Goal: Transaction & Acquisition: Obtain resource

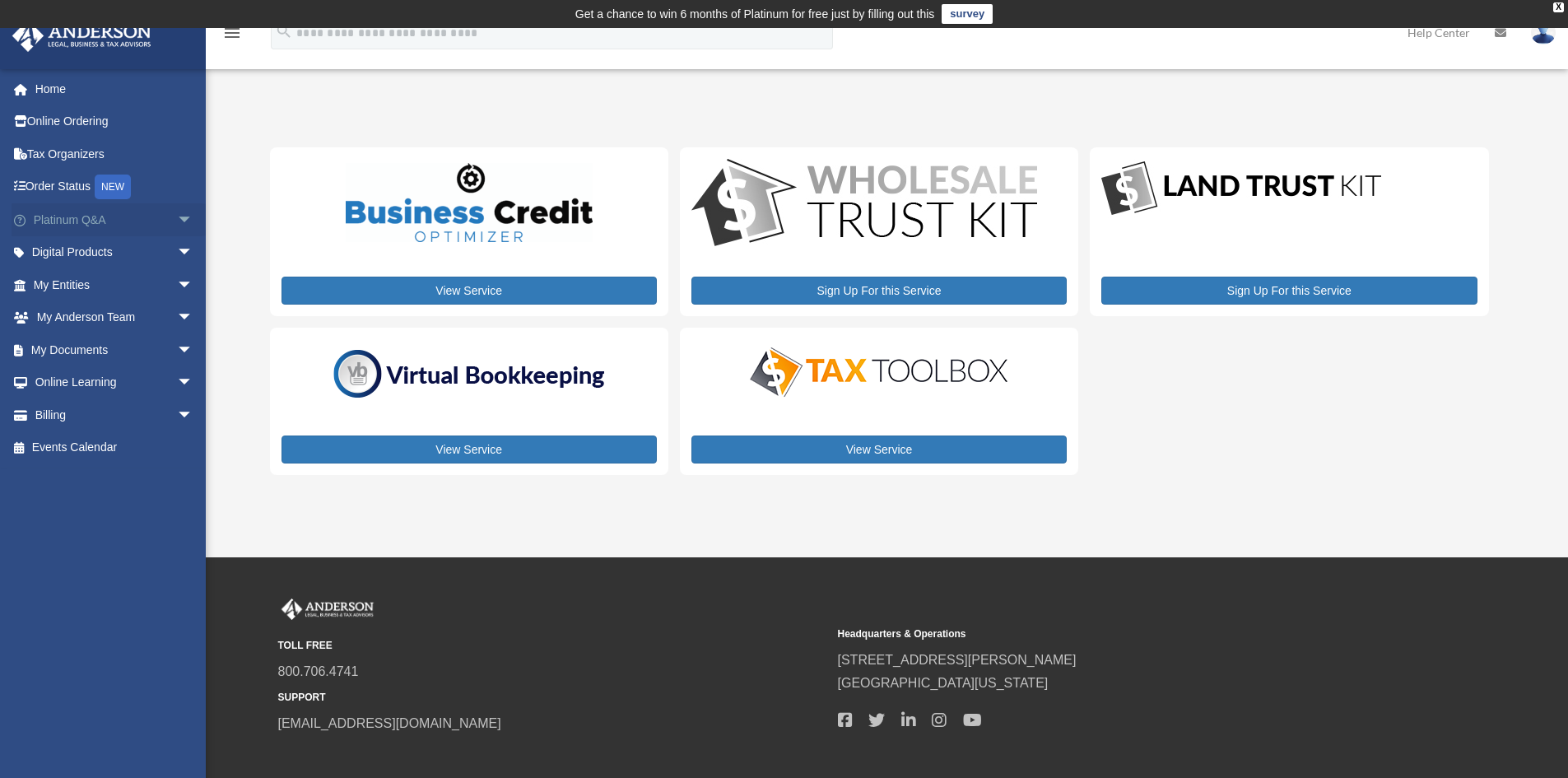
click at [60, 217] on link "Platinum Q&A arrow_drop_down" at bounding box center [114, 219] width 206 height 33
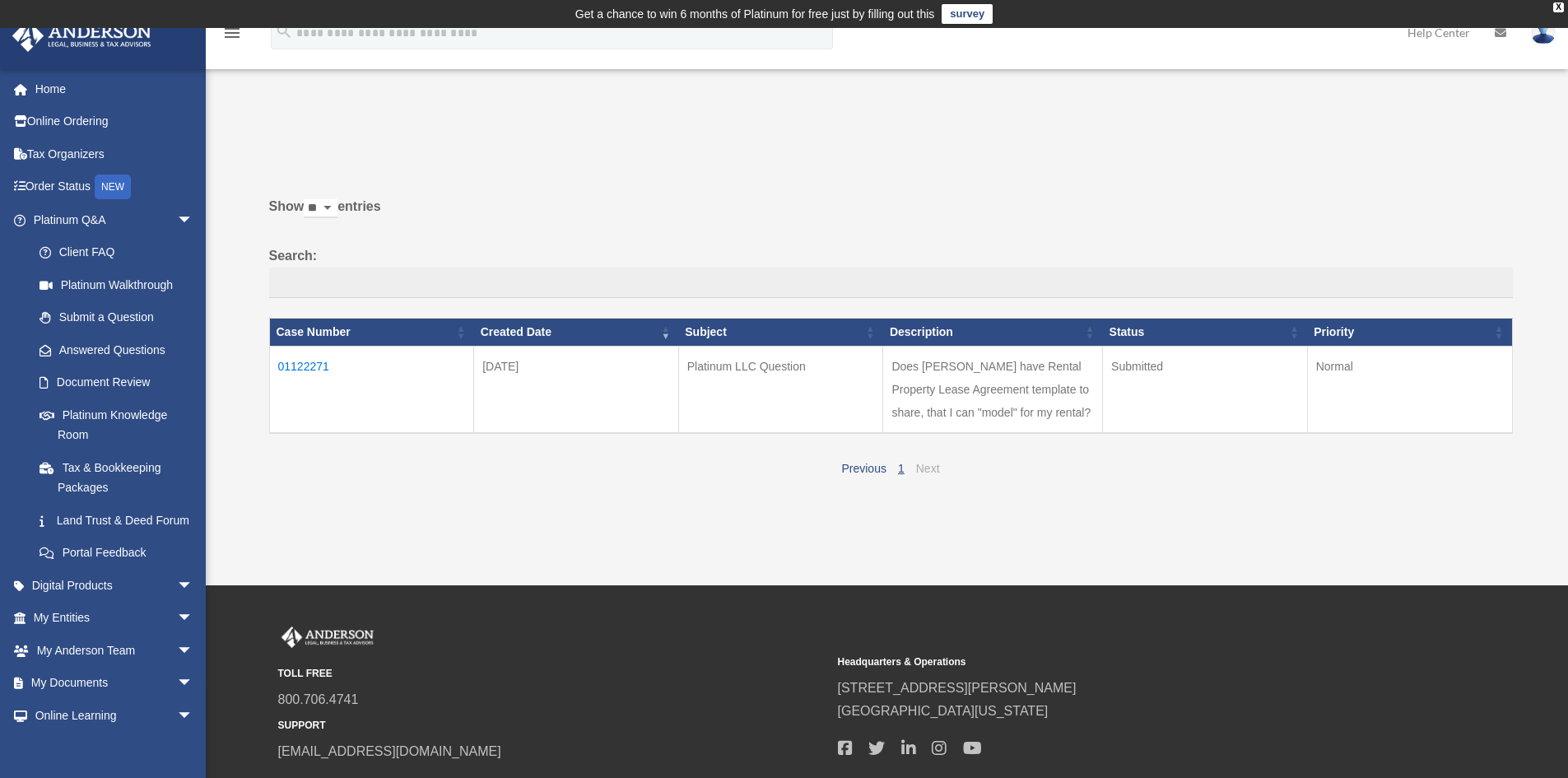
click at [933, 464] on link "Next" at bounding box center [928, 468] width 24 height 13
click at [121, 285] on link "Platinum Walkthrough" at bounding box center [120, 285] width 195 height 33
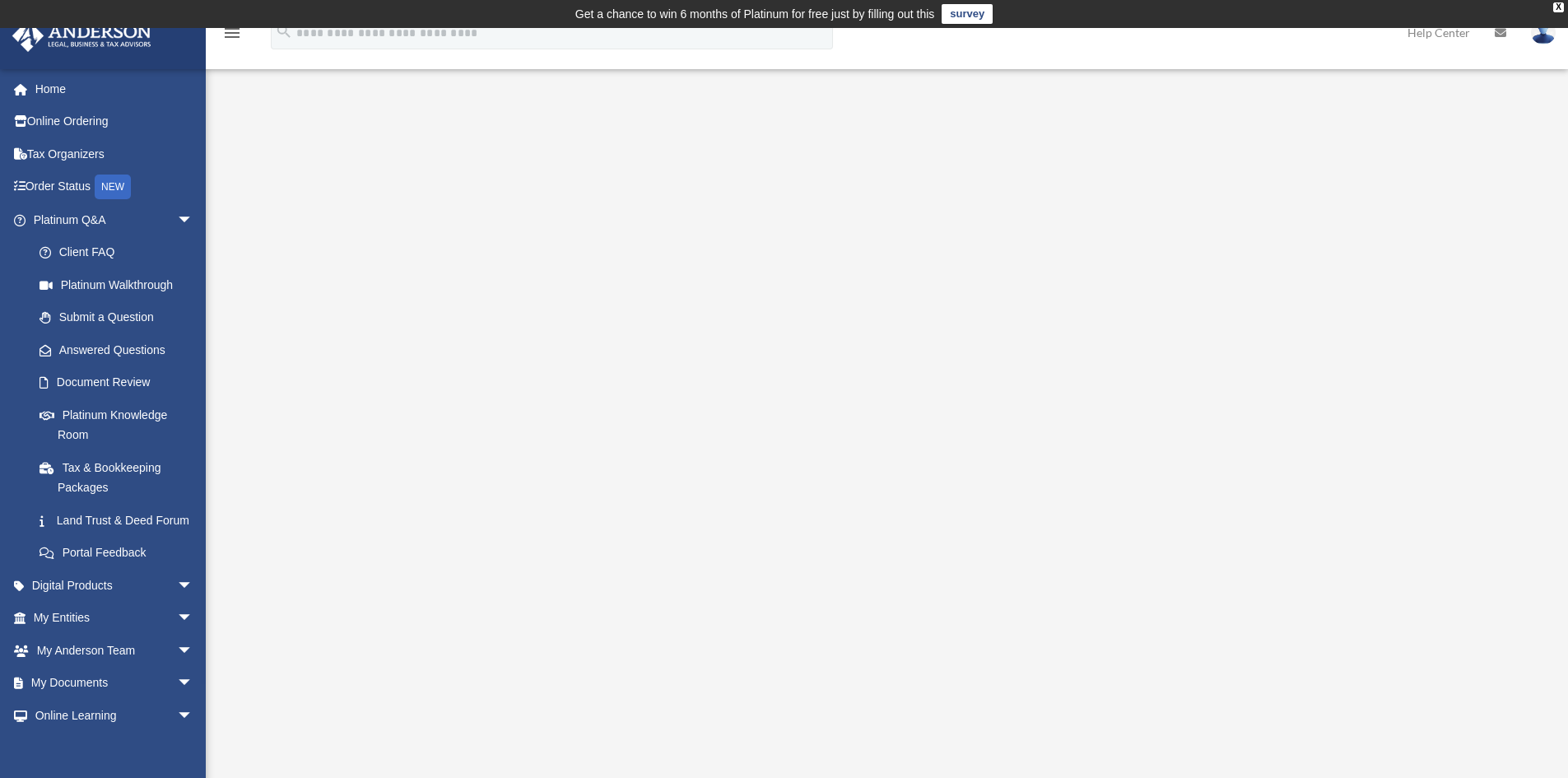
click at [334, 524] on div "<span data-mce-type="bookmark" style="display: inline-block; width: 0px; overfl…" at bounding box center [884, 423] width 1230 height 568
click at [142, 420] on link "Platinum Knowledge Room" at bounding box center [120, 424] width 195 height 53
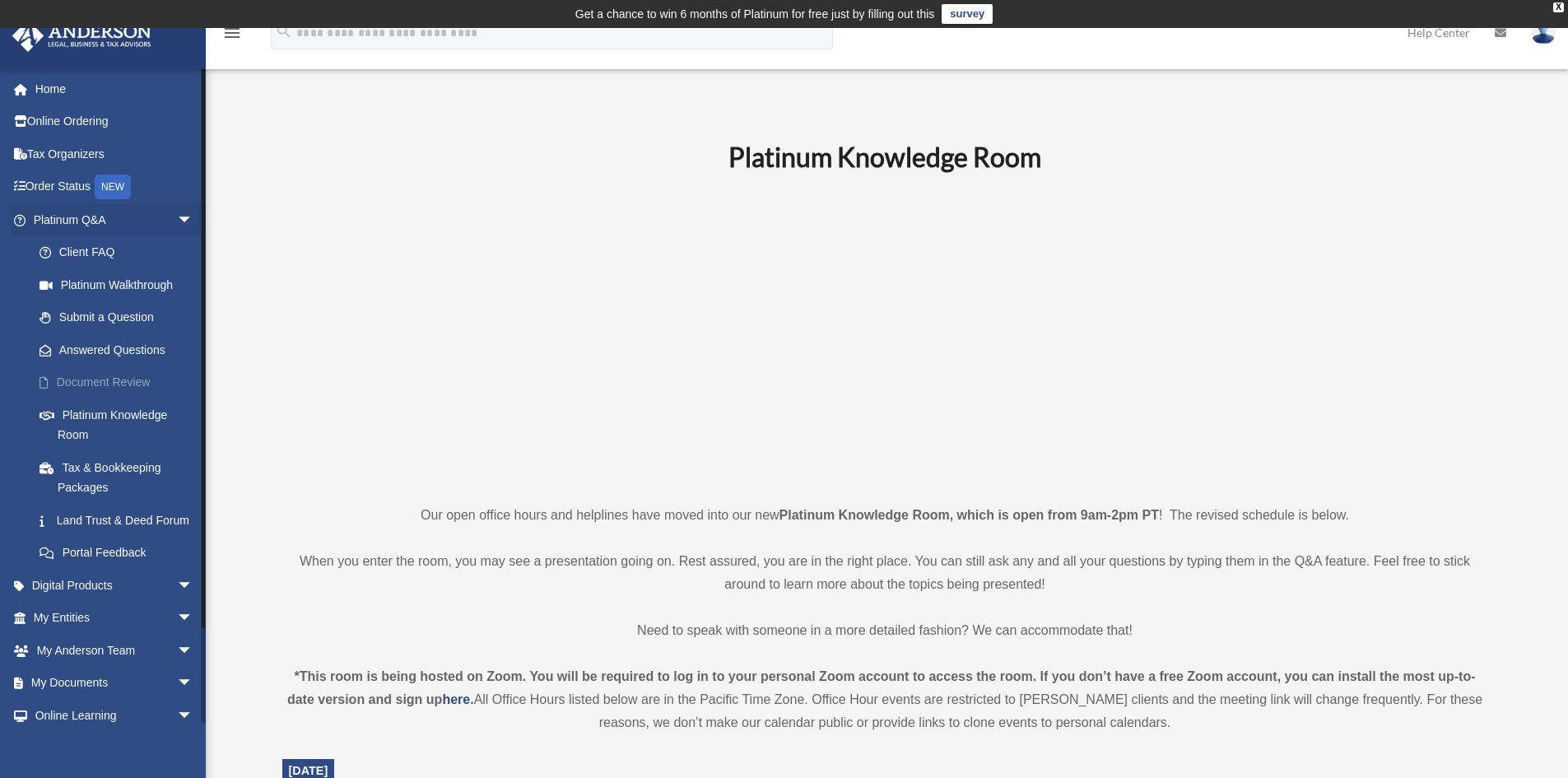
click at [131, 384] on link "Document Review" at bounding box center [120, 382] width 195 height 33
click at [86, 601] on link "Digital Products arrow_drop_down" at bounding box center [114, 584] width 206 height 33
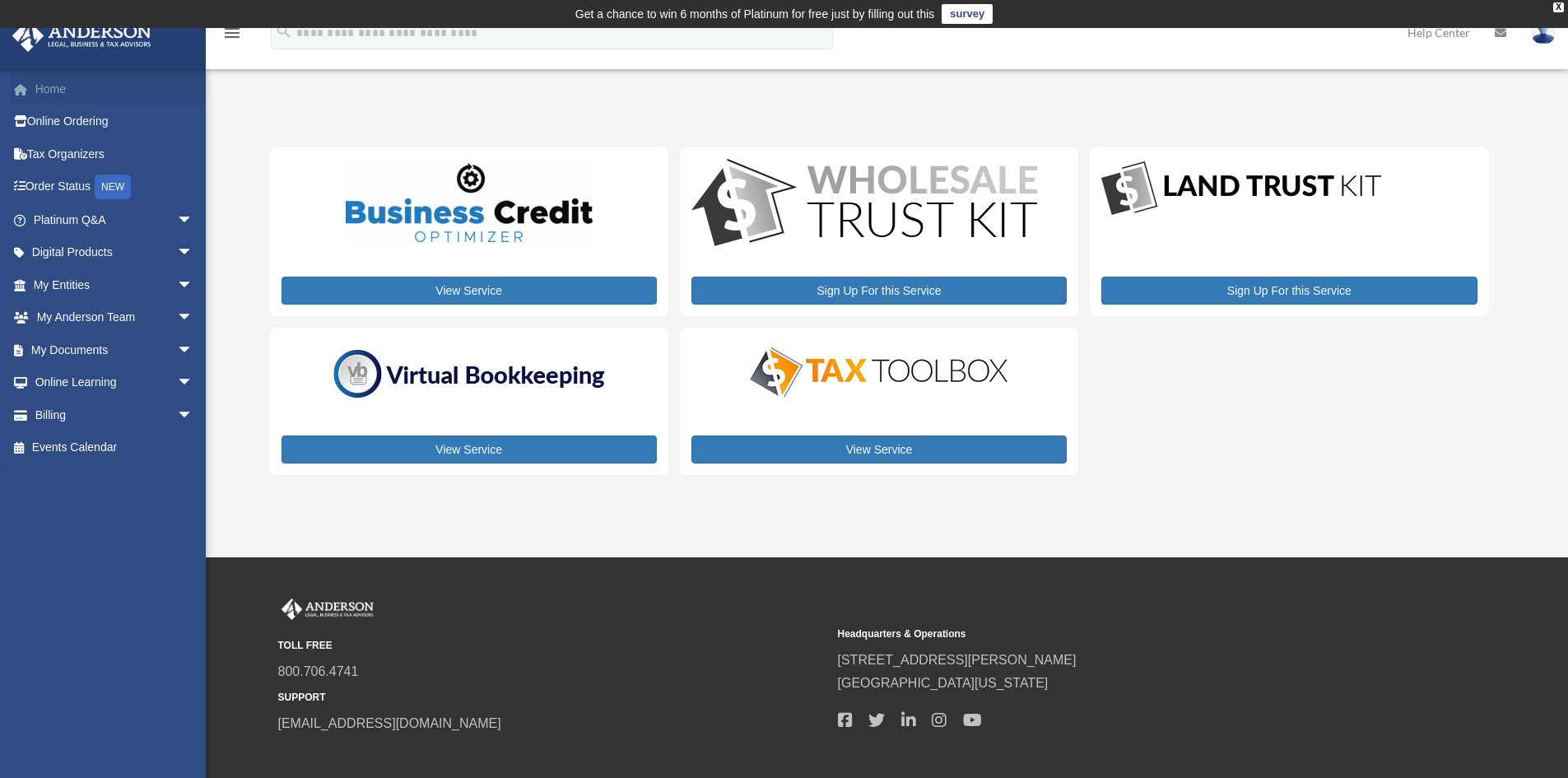
click at [61, 90] on link "Home" at bounding box center [114, 89] width 206 height 33
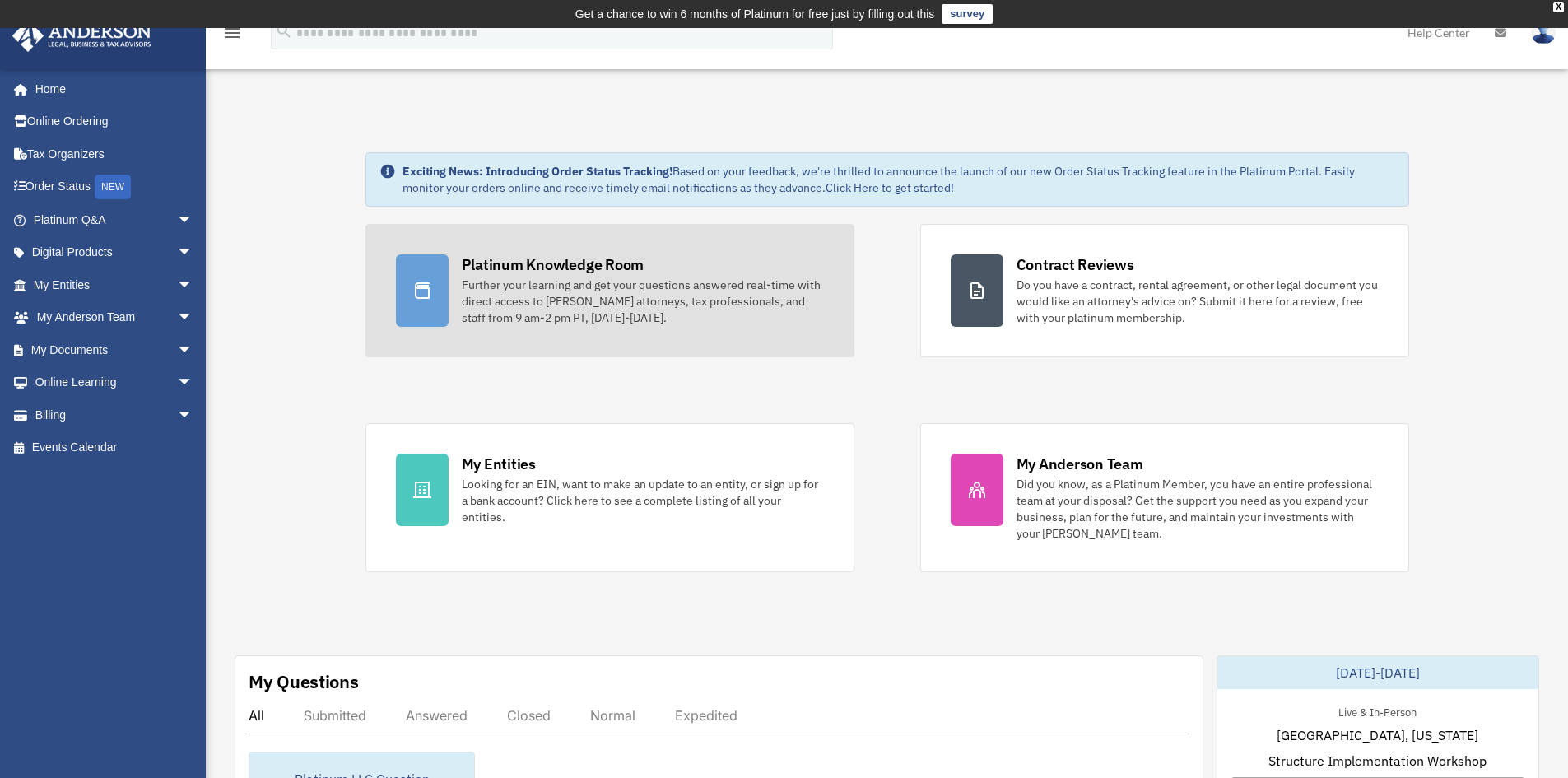
click at [517, 298] on div "Further your learning and get your questions answered real-time with direct acc…" at bounding box center [642, 301] width 362 height 49
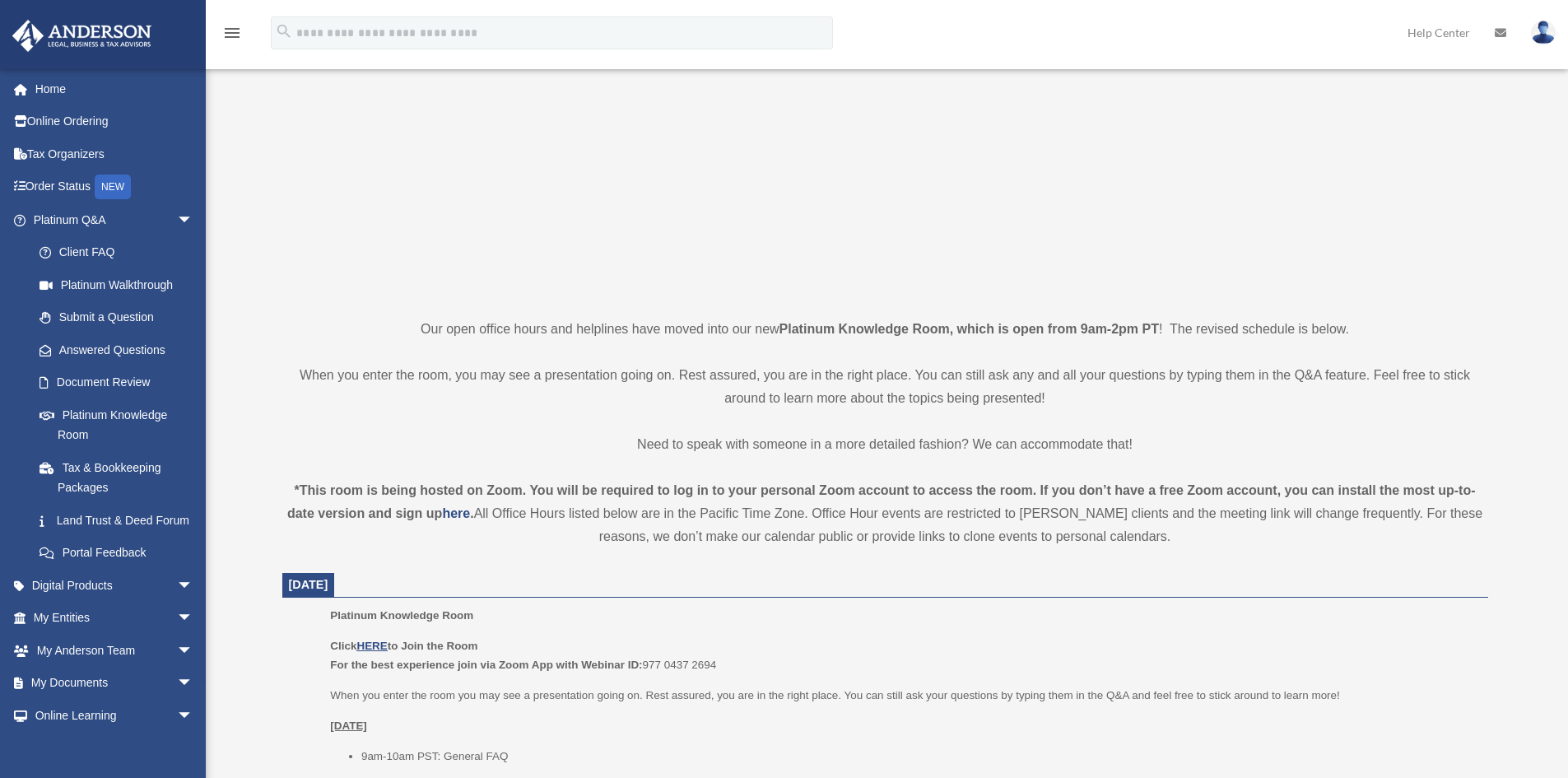
scroll to position [247, 0]
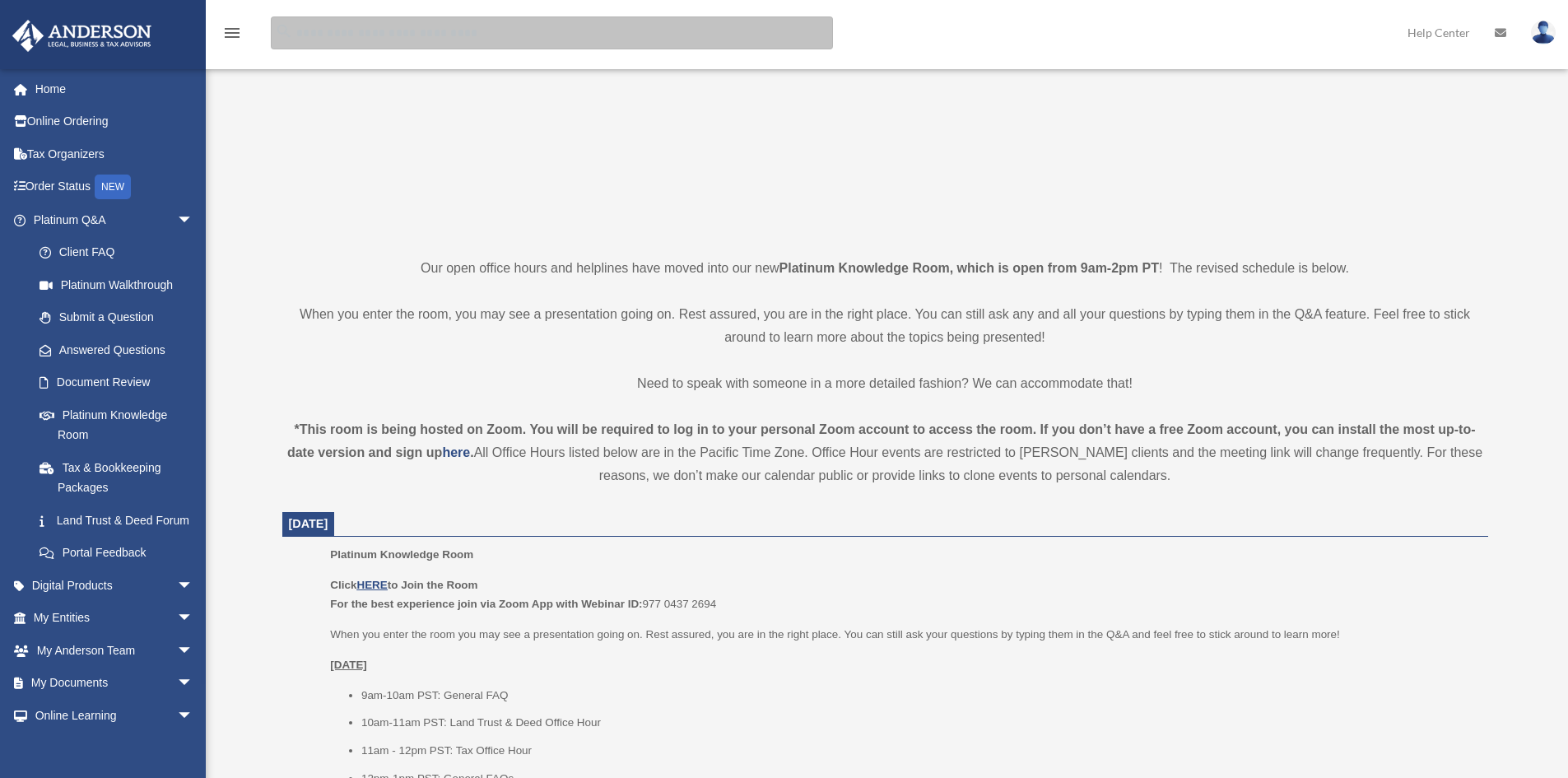
click at [425, 38] on input "search" at bounding box center [551, 32] width 562 height 33
type input "**********"
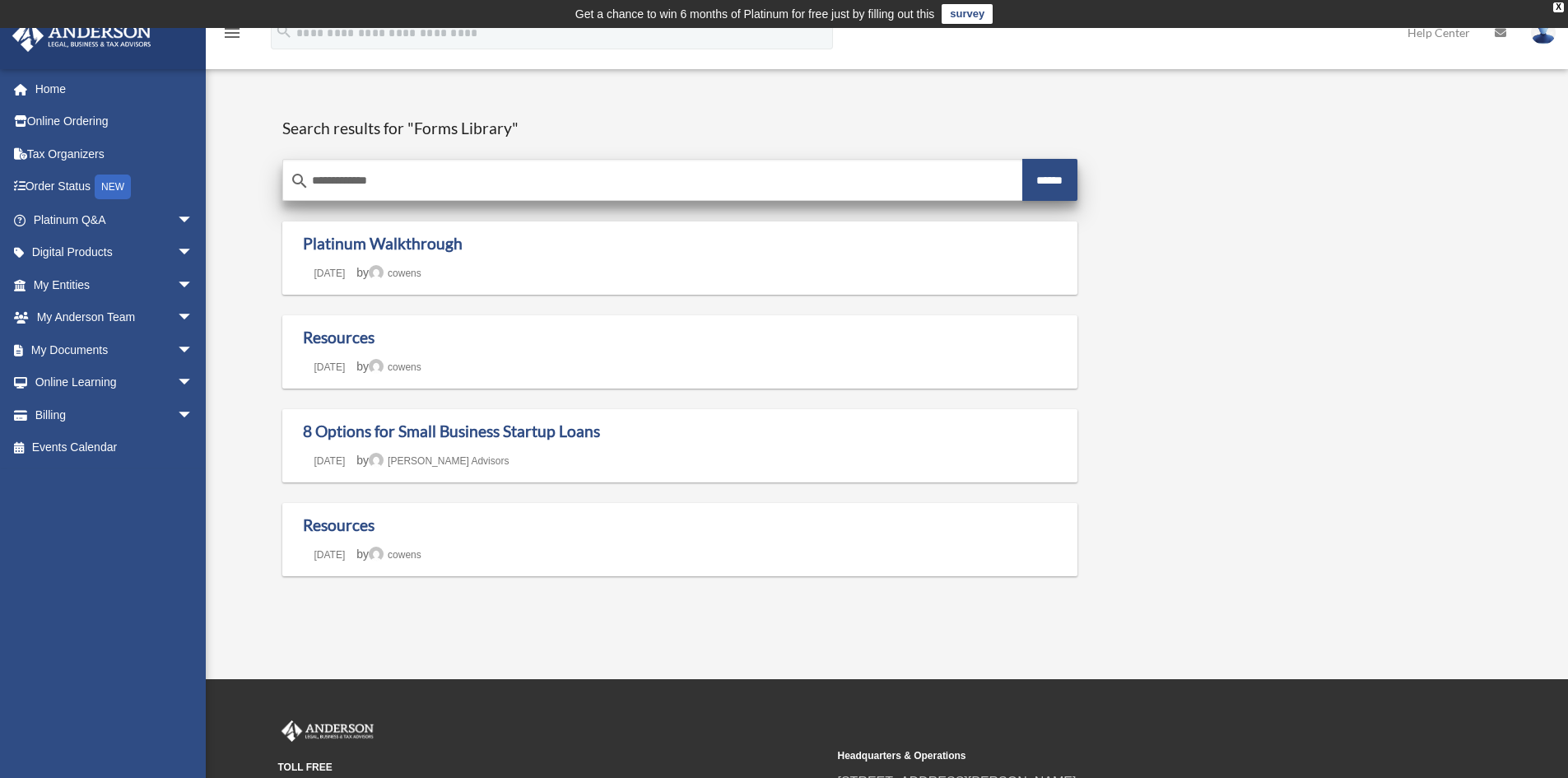
click at [384, 179] on input "**********" at bounding box center [653, 182] width 740 height 40
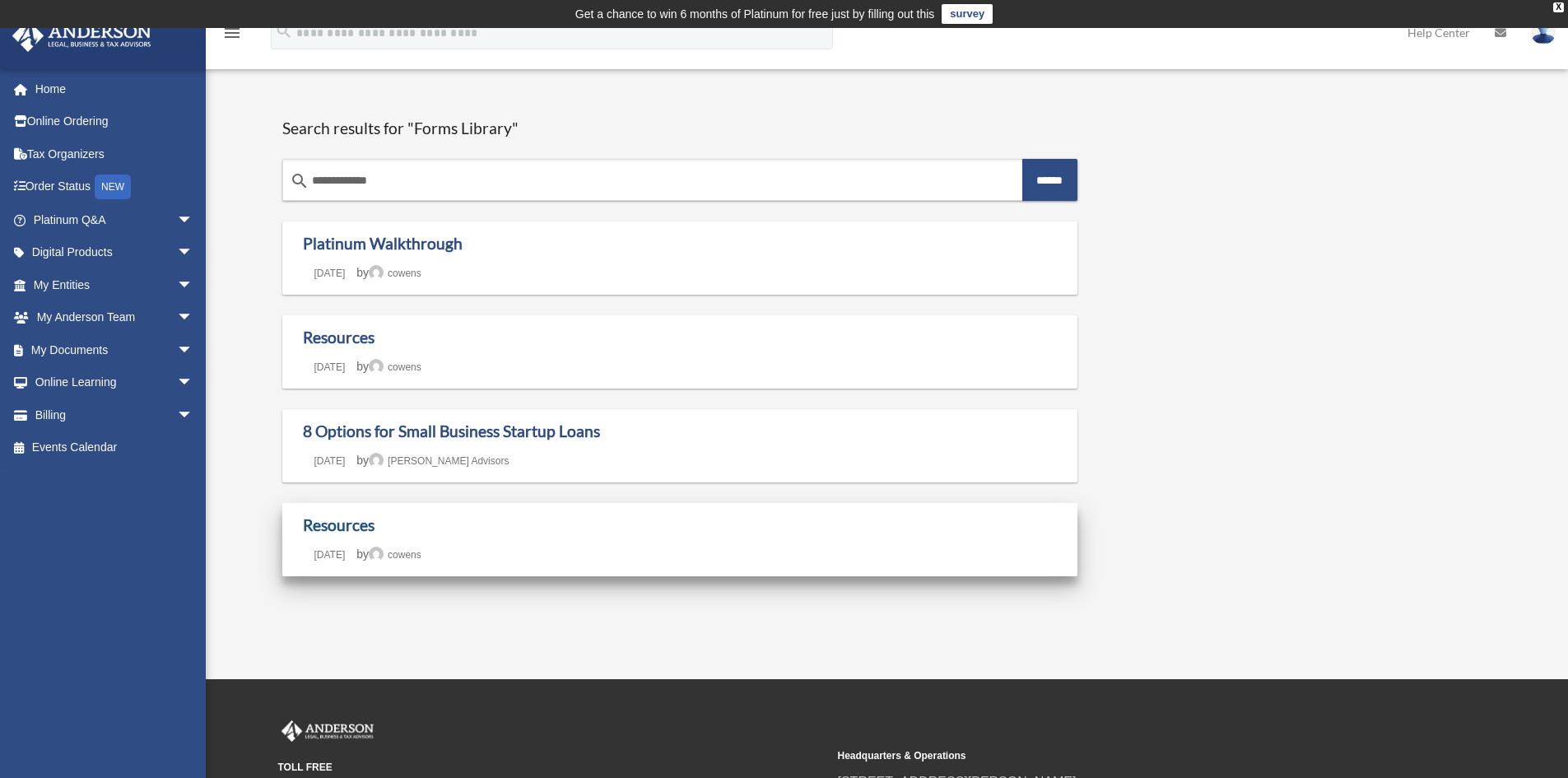
click at [356, 526] on link "Resources" at bounding box center [339, 525] width 72 height 19
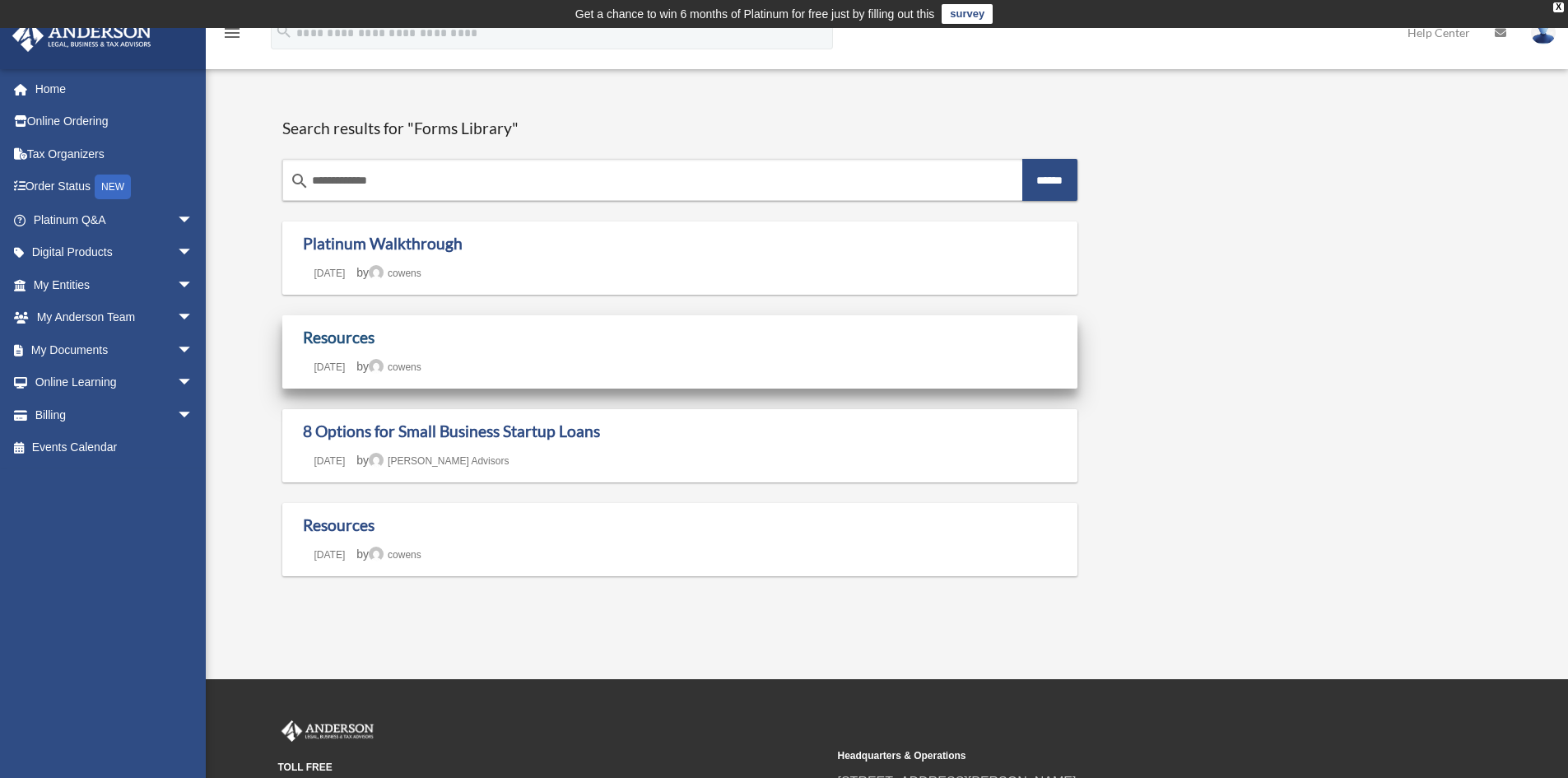
click at [348, 342] on link "Resources" at bounding box center [339, 337] width 72 height 19
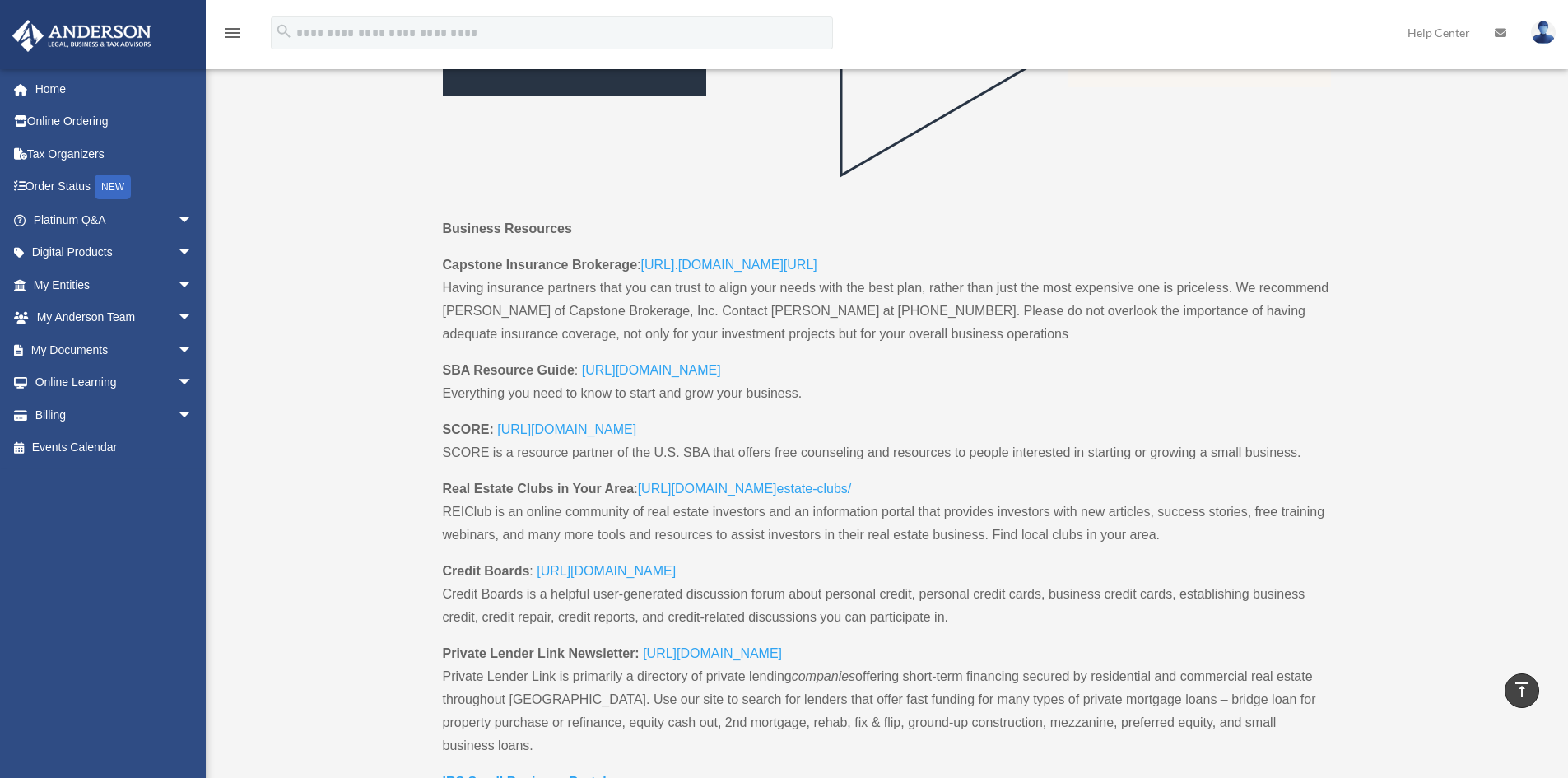
scroll to position [740, 0]
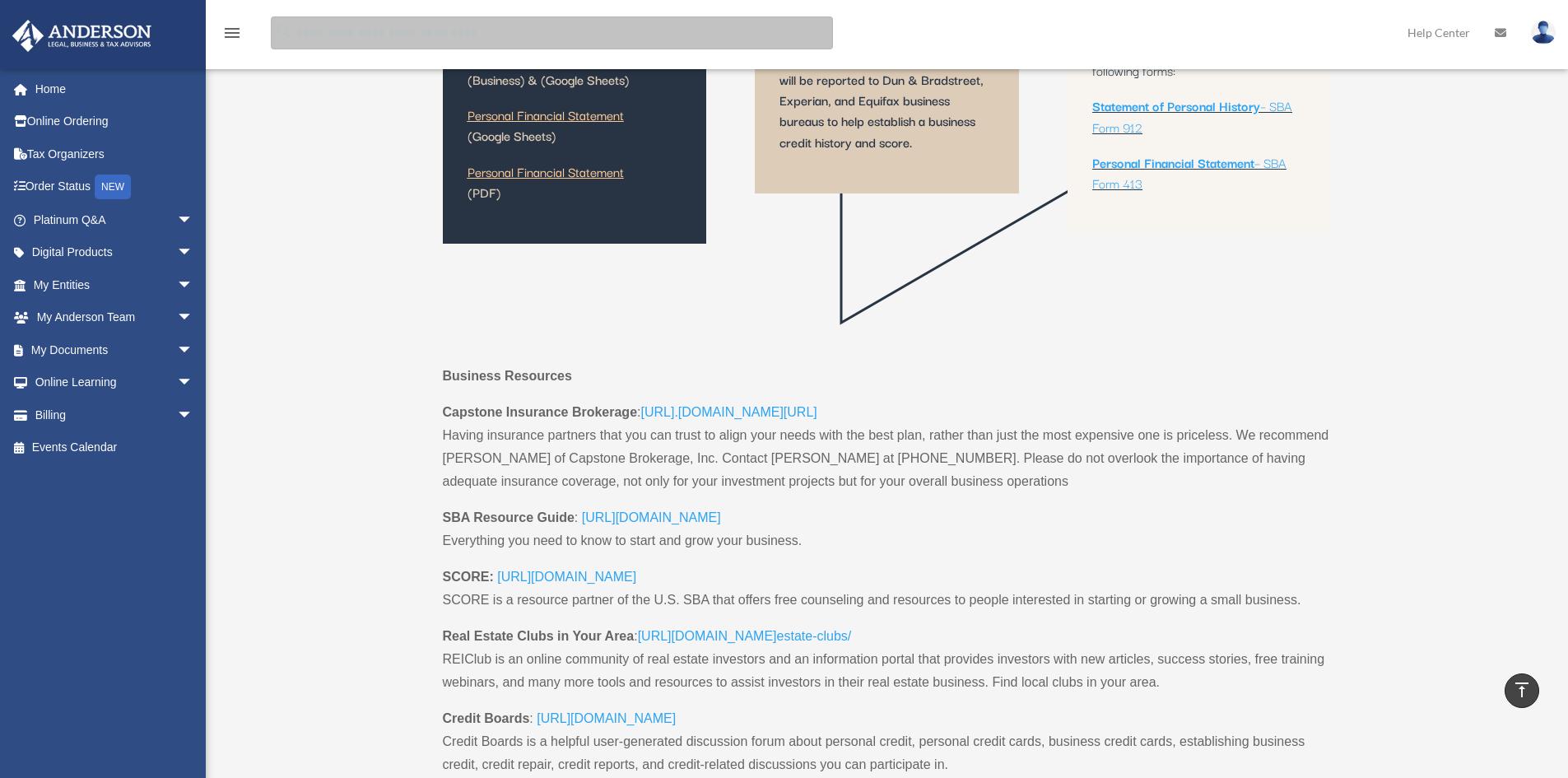
click at [390, 30] on input "search" at bounding box center [551, 32] width 562 height 33
type input "**********"
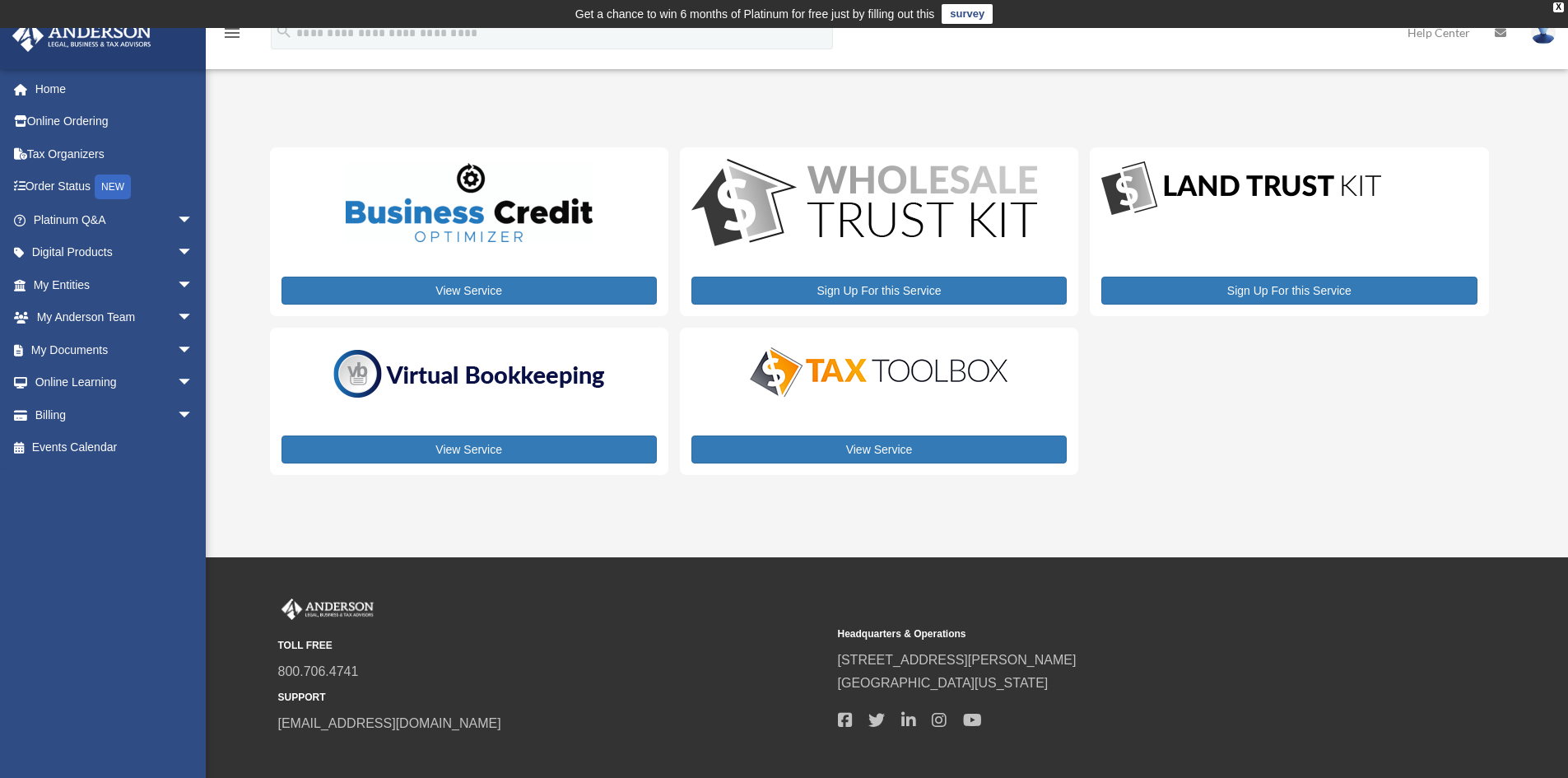
click at [461, 377] on img at bounding box center [469, 373] width 288 height 61
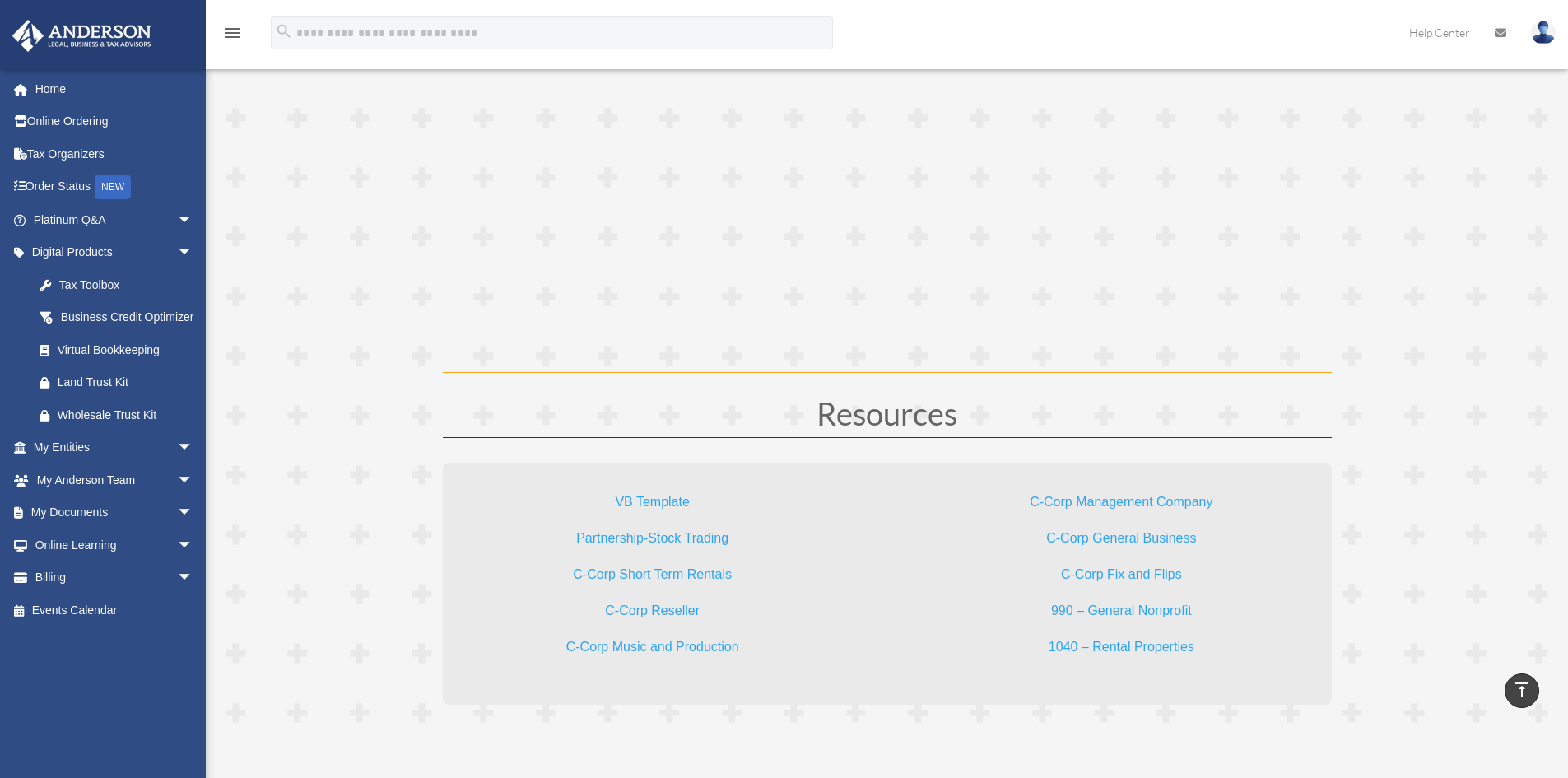
scroll to position [4772, 0]
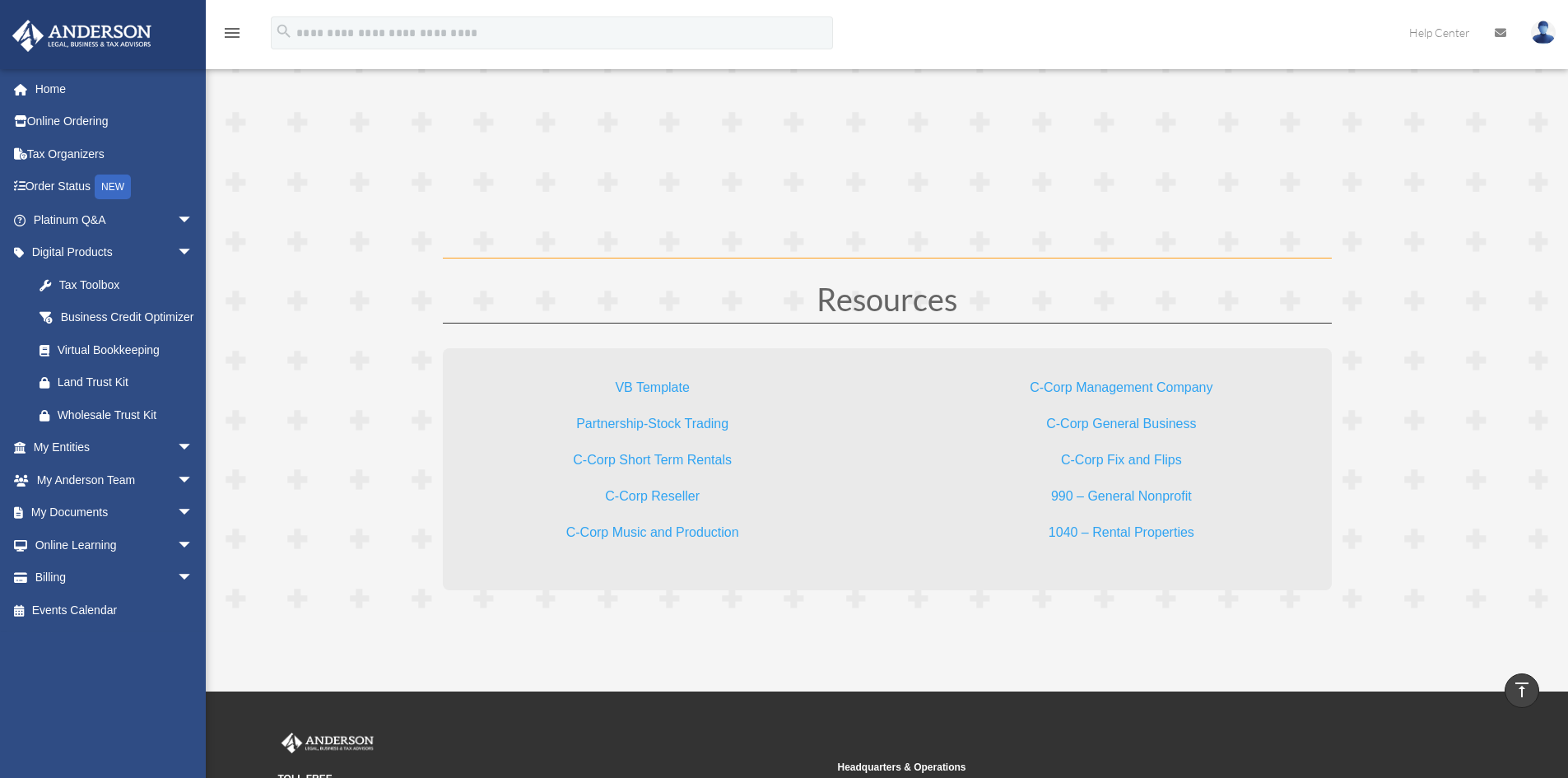
click at [1128, 533] on link "1040 – Rental Properties" at bounding box center [1122, 536] width 146 height 23
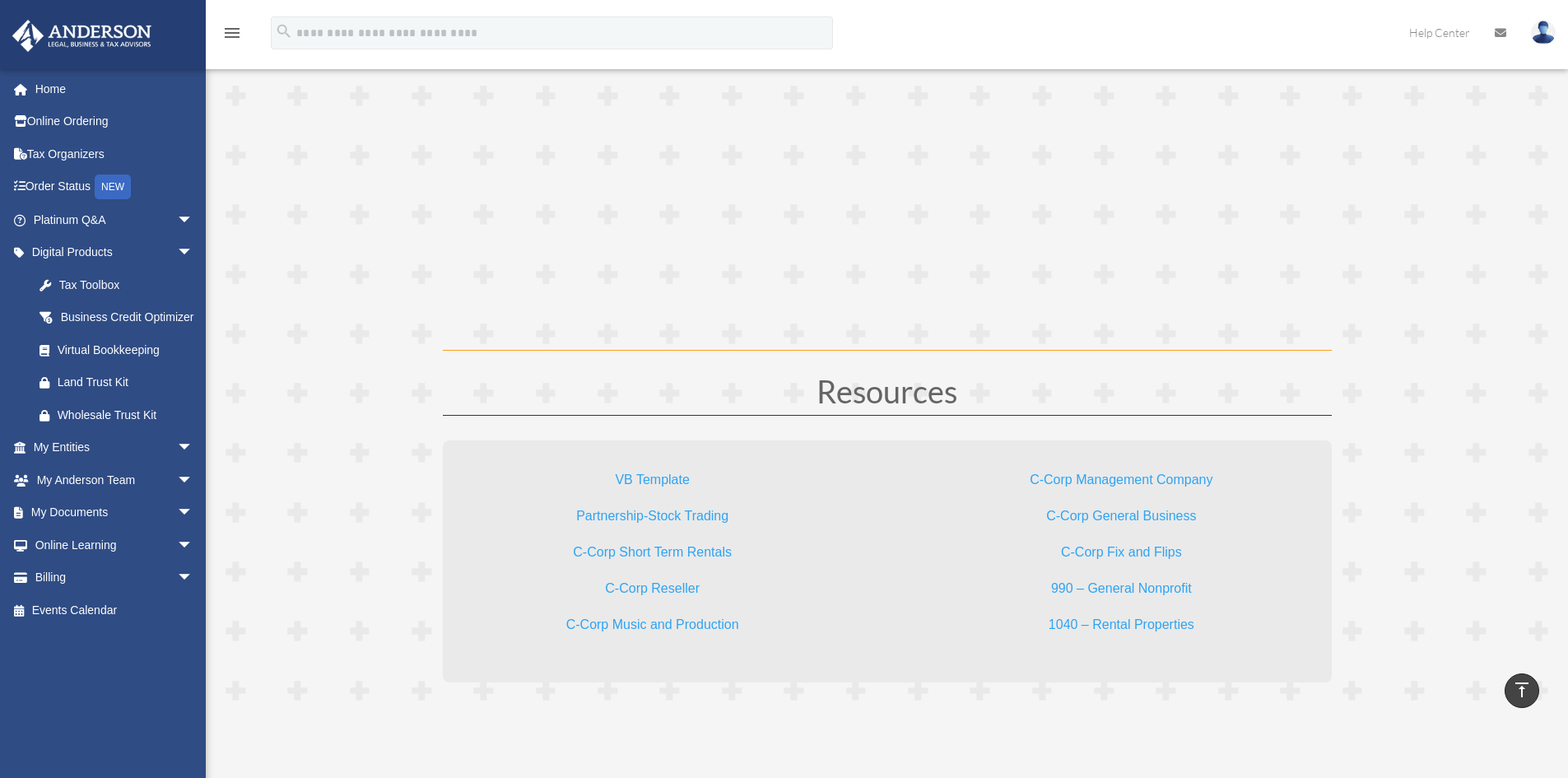
scroll to position [4690, 0]
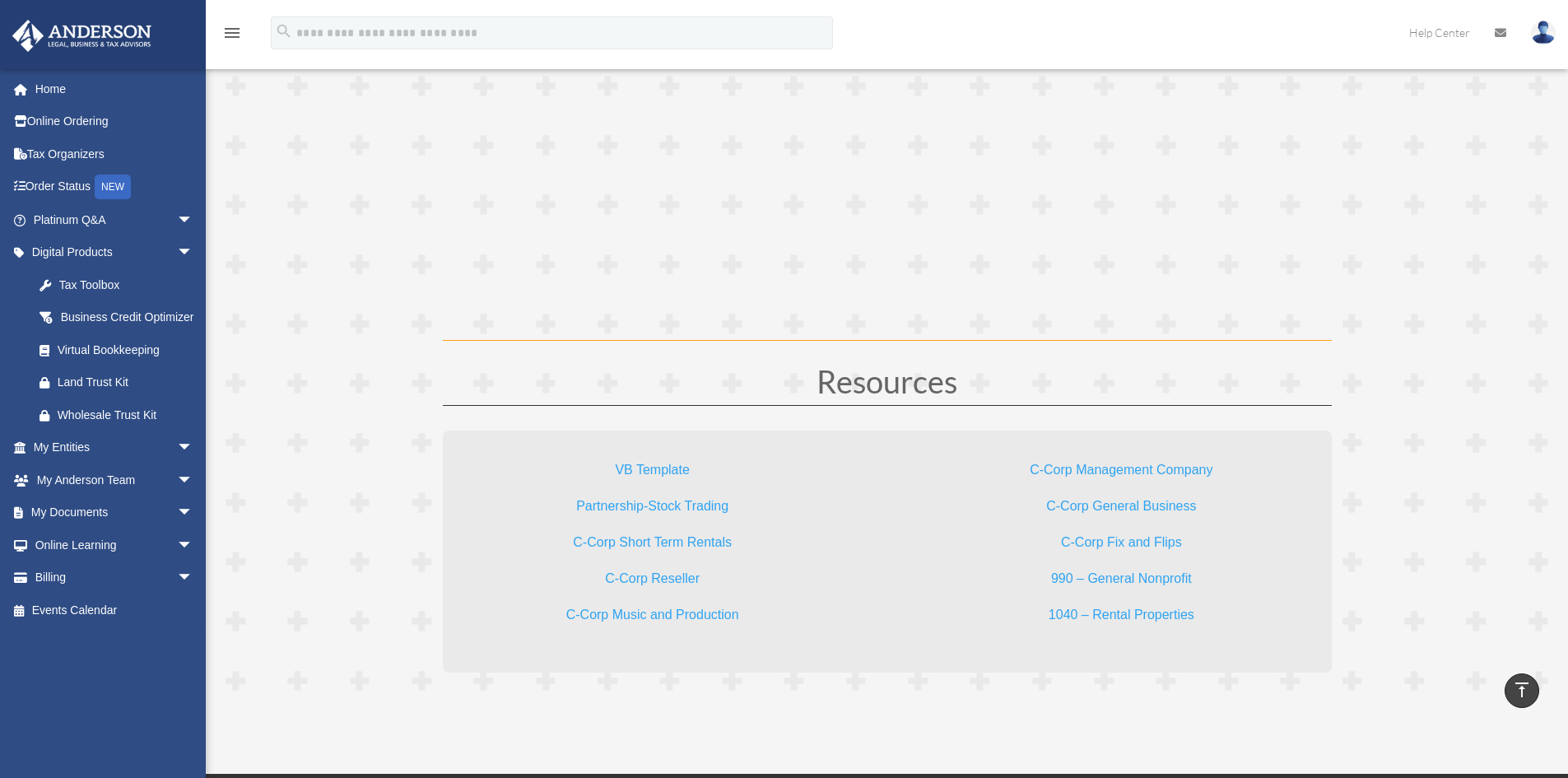
click at [1135, 613] on link "1040 – Rental Properties" at bounding box center [1122, 618] width 146 height 23
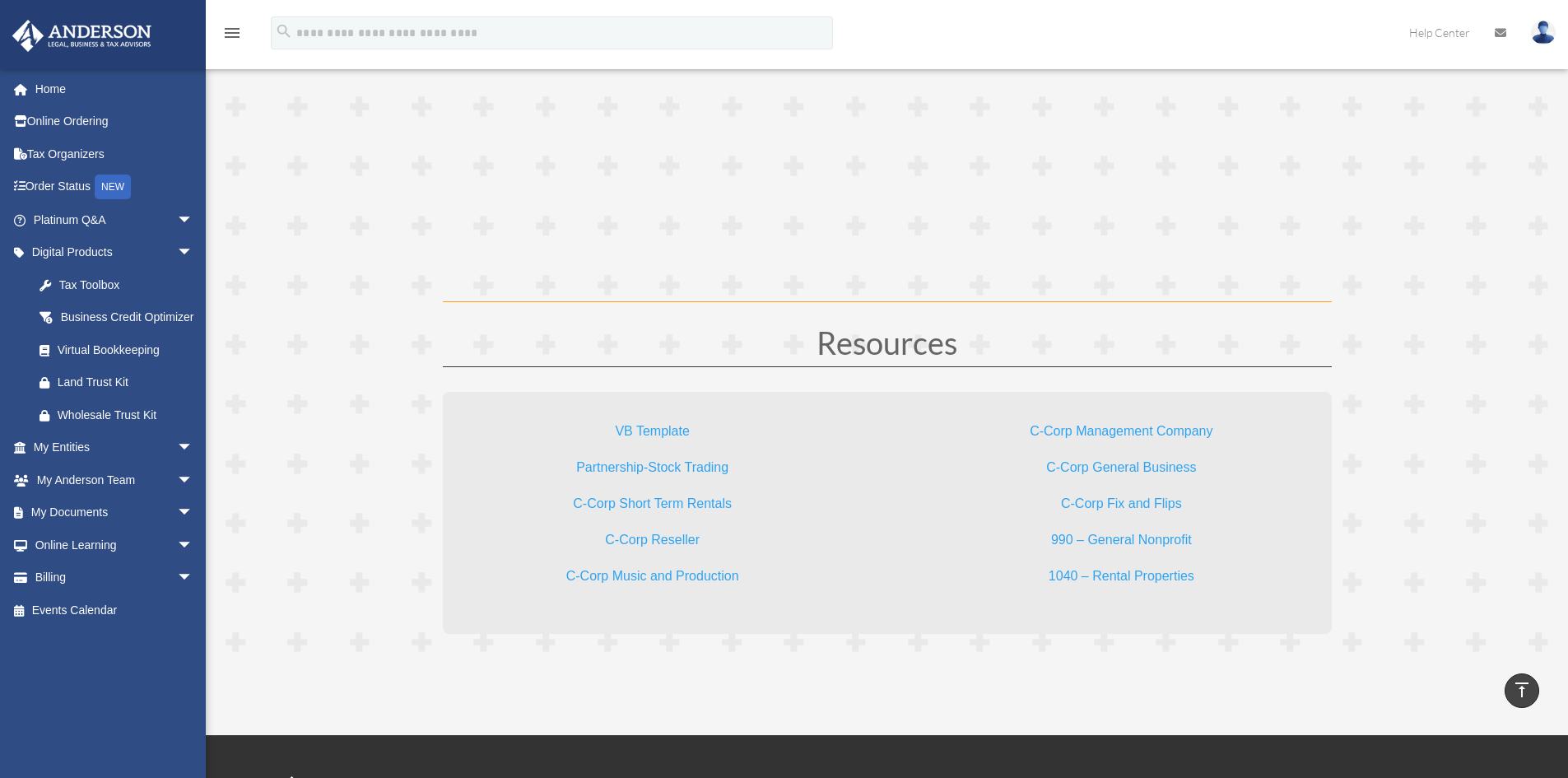
scroll to position [4747, 0]
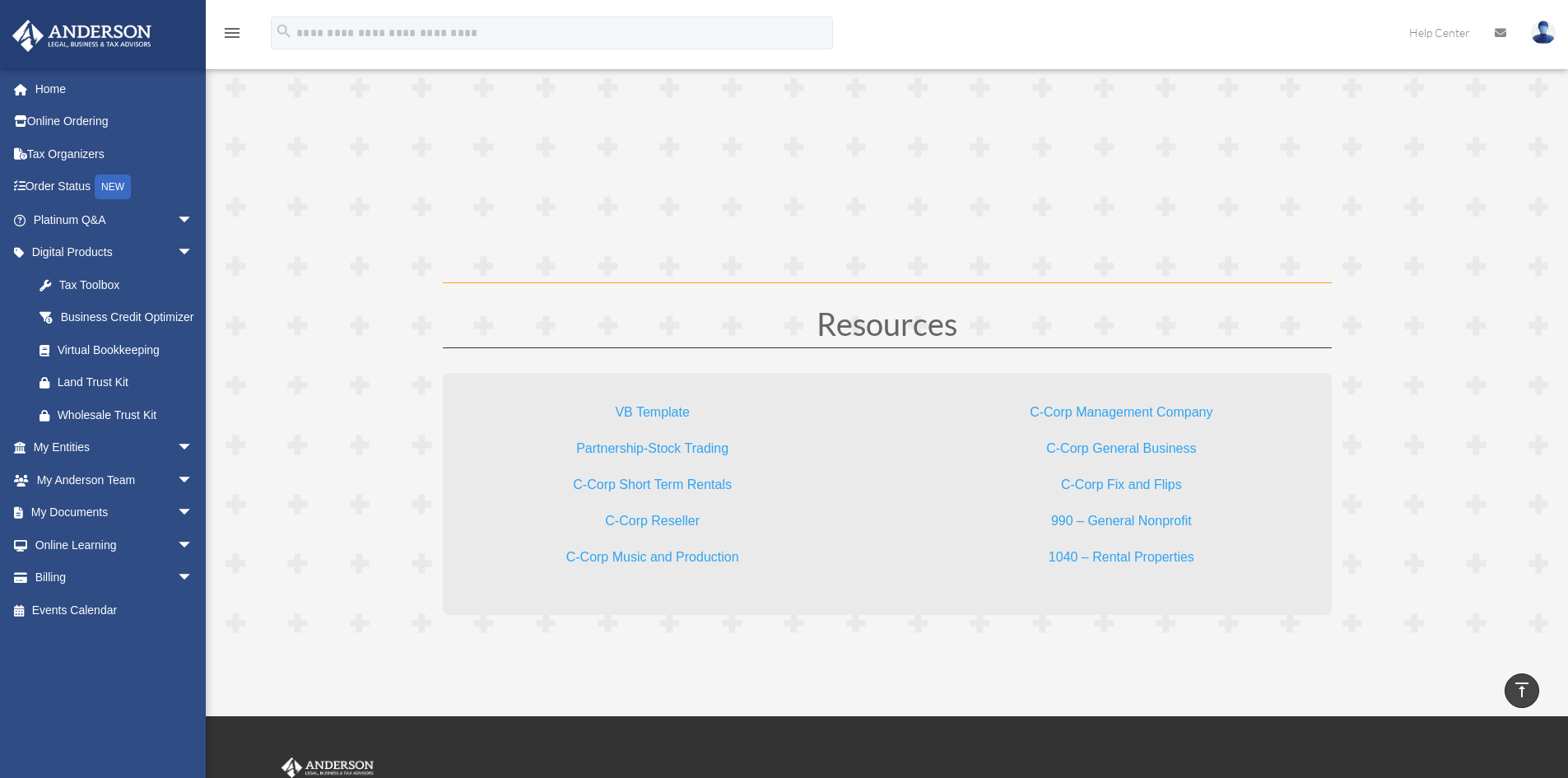
click at [639, 414] on link "VB Template" at bounding box center [652, 416] width 74 height 23
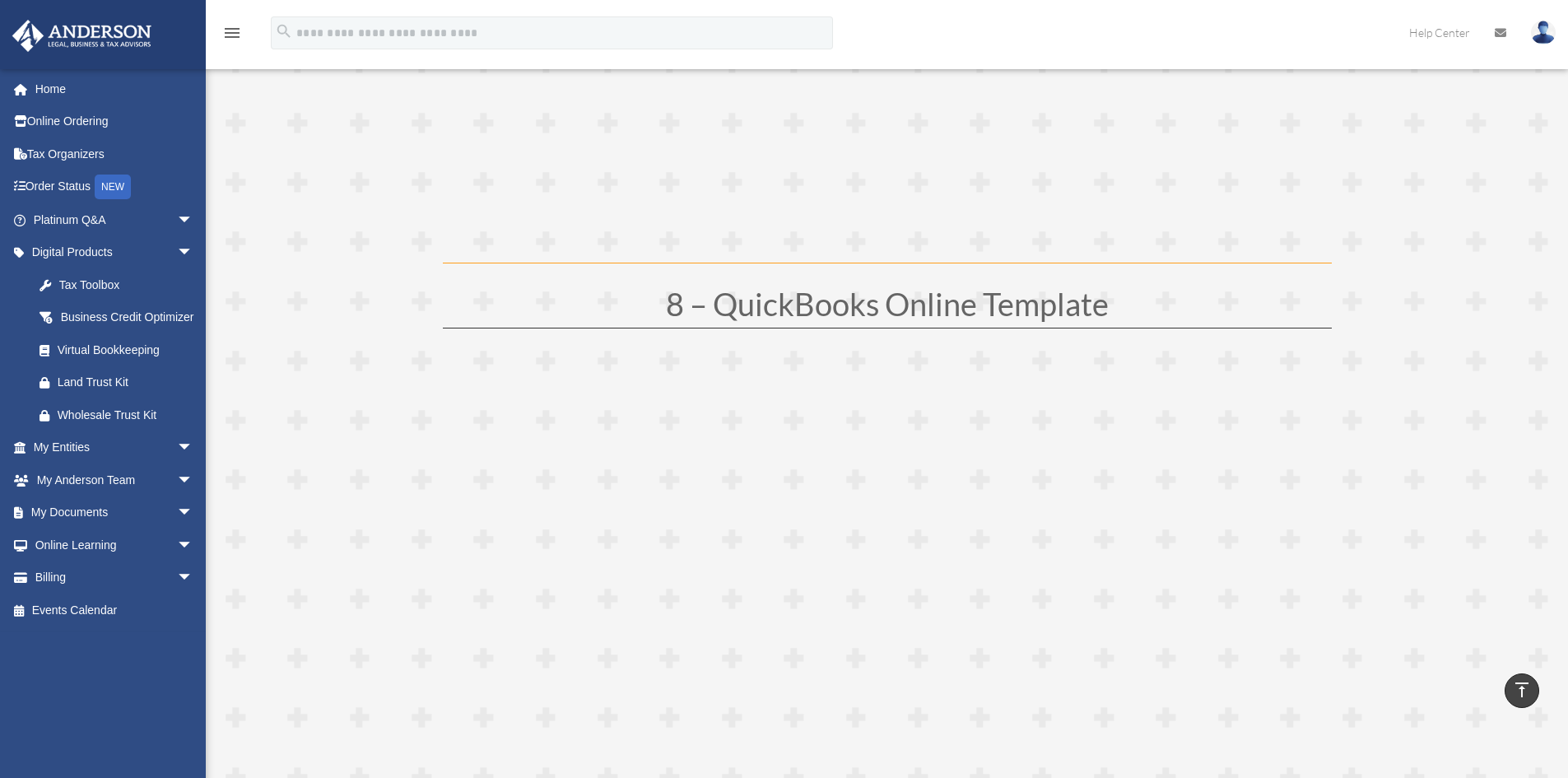
scroll to position [4172, 0]
click at [74, 562] on link "Online Learning arrow_drop_down" at bounding box center [114, 545] width 206 height 33
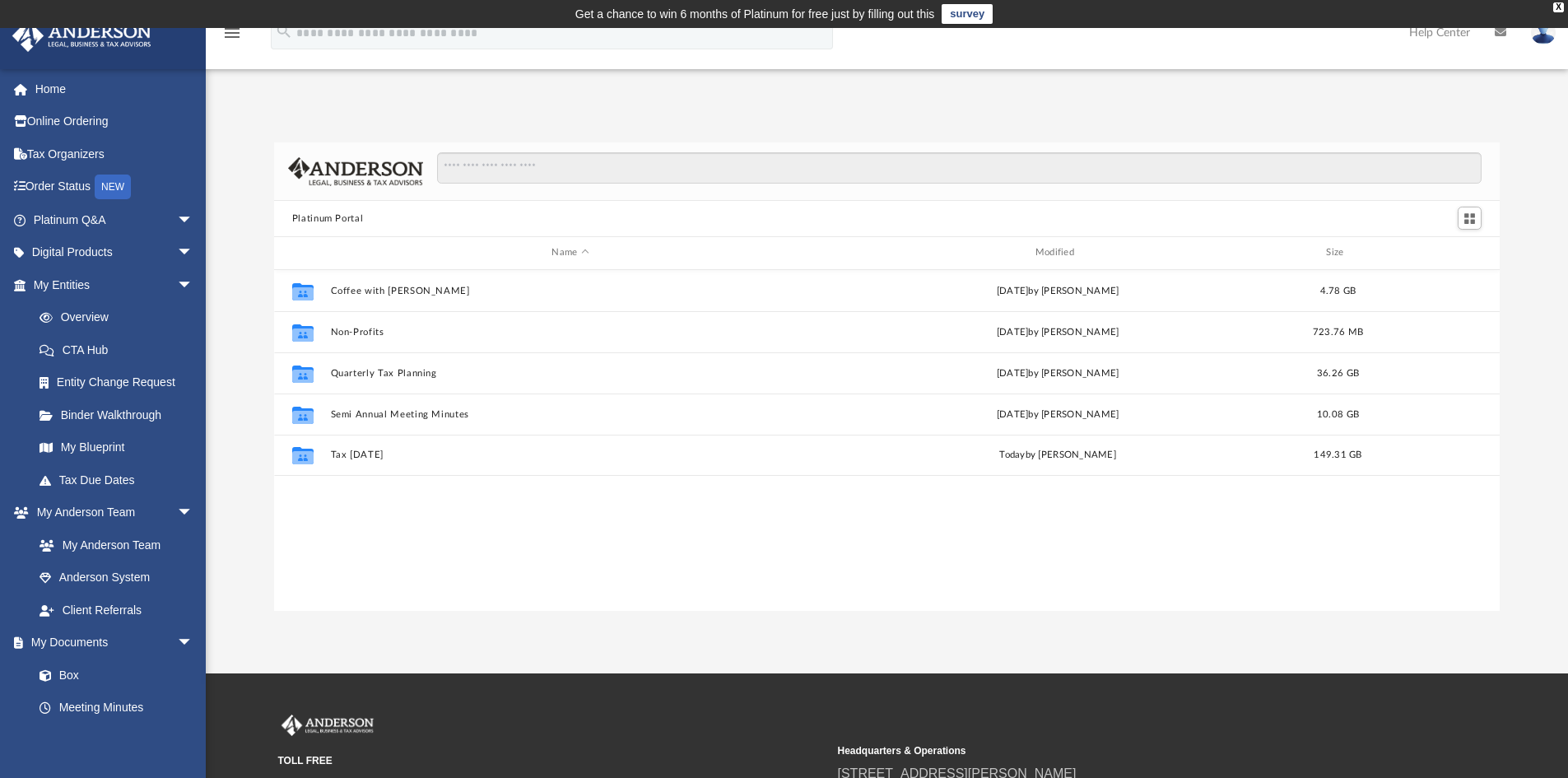
scroll to position [362, 1213]
click at [390, 38] on input "search" at bounding box center [551, 32] width 562 height 33
type input "**********"
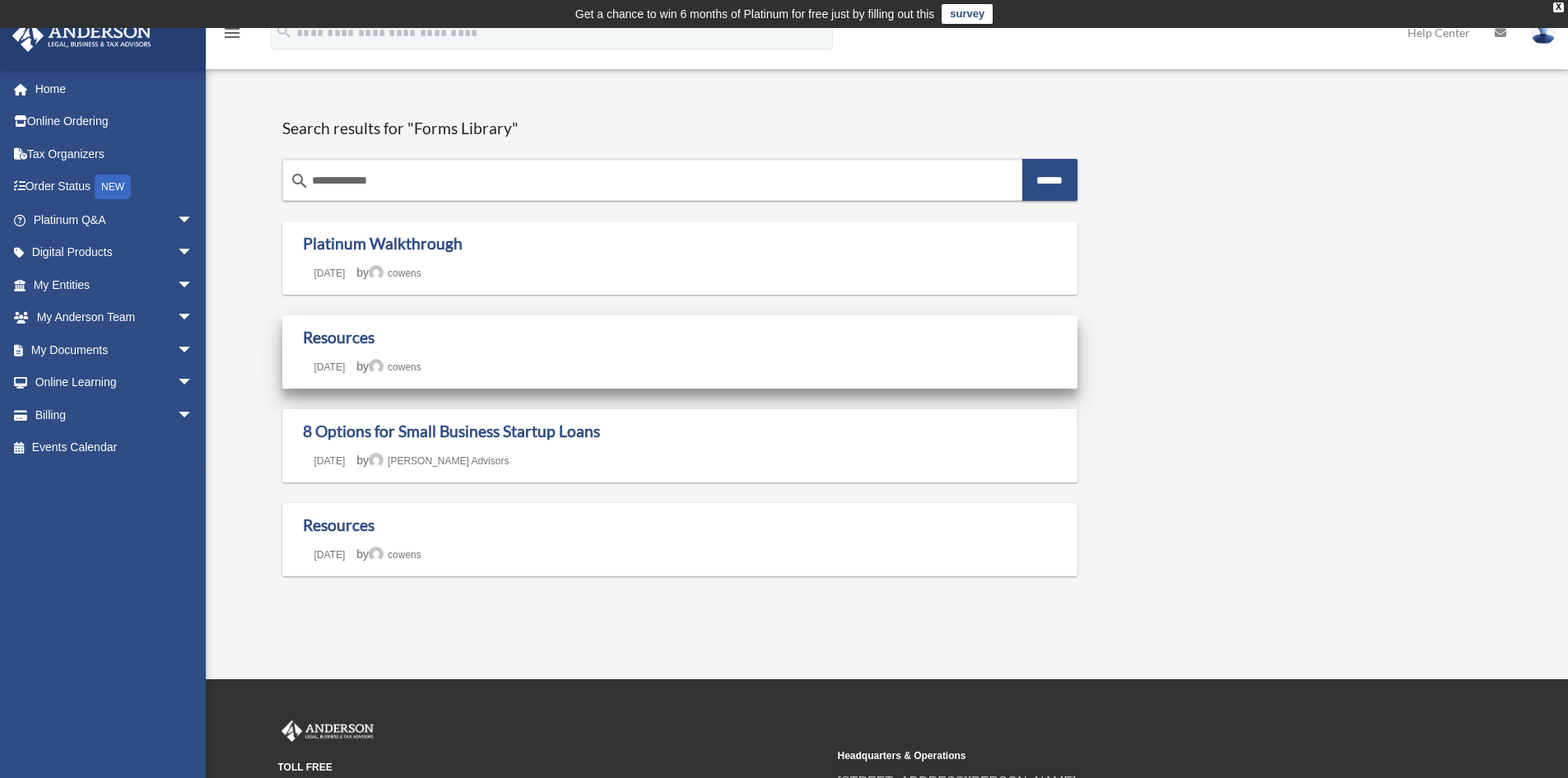
click at [370, 350] on div "Resources Last updated [DATE] [DATE] by [PERSON_NAME]" at bounding box center [680, 351] width 755 height 48
click at [356, 336] on link "Resources" at bounding box center [339, 337] width 72 height 19
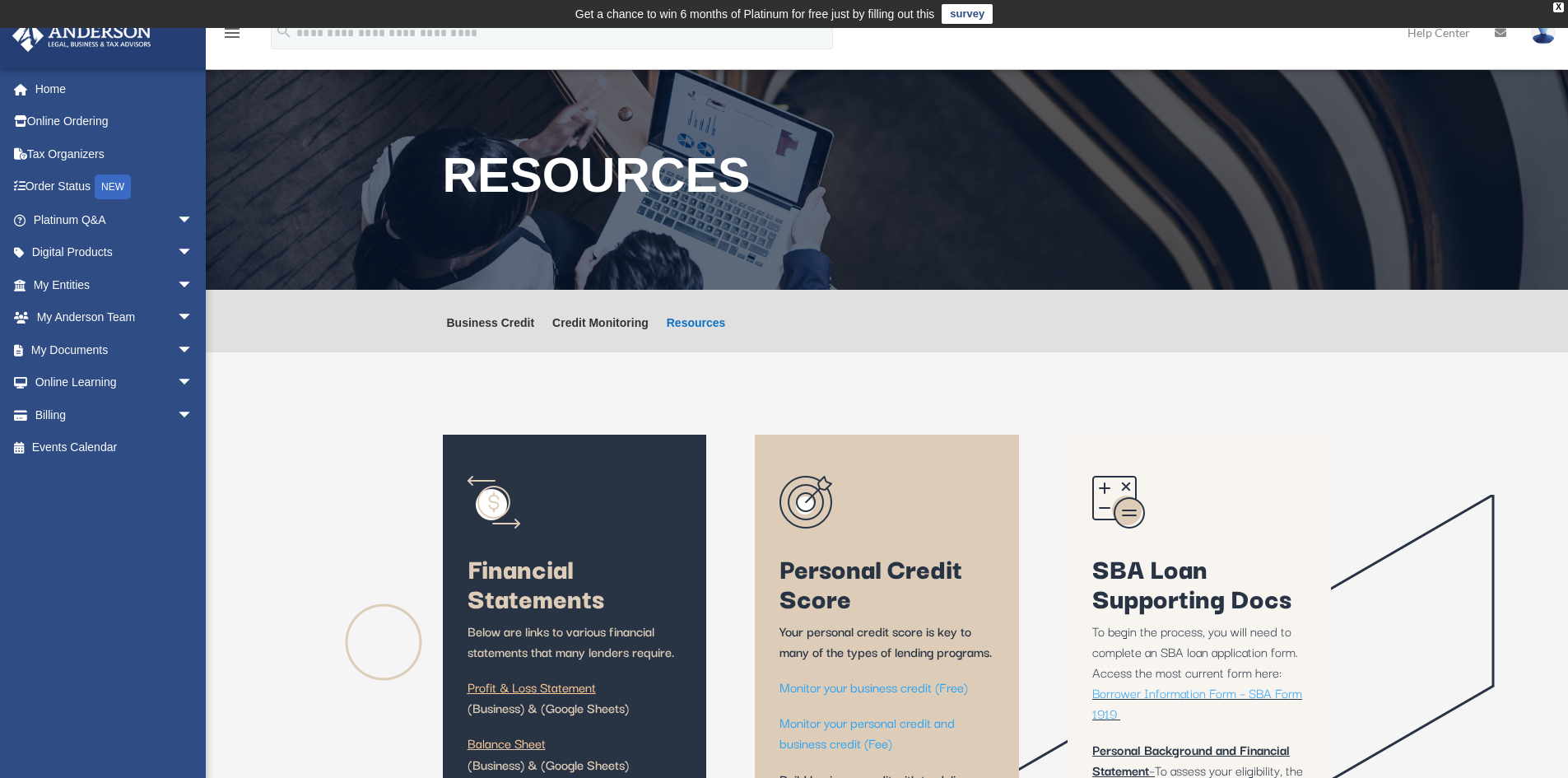
click at [707, 320] on link "Resources" at bounding box center [696, 334] width 60 height 35
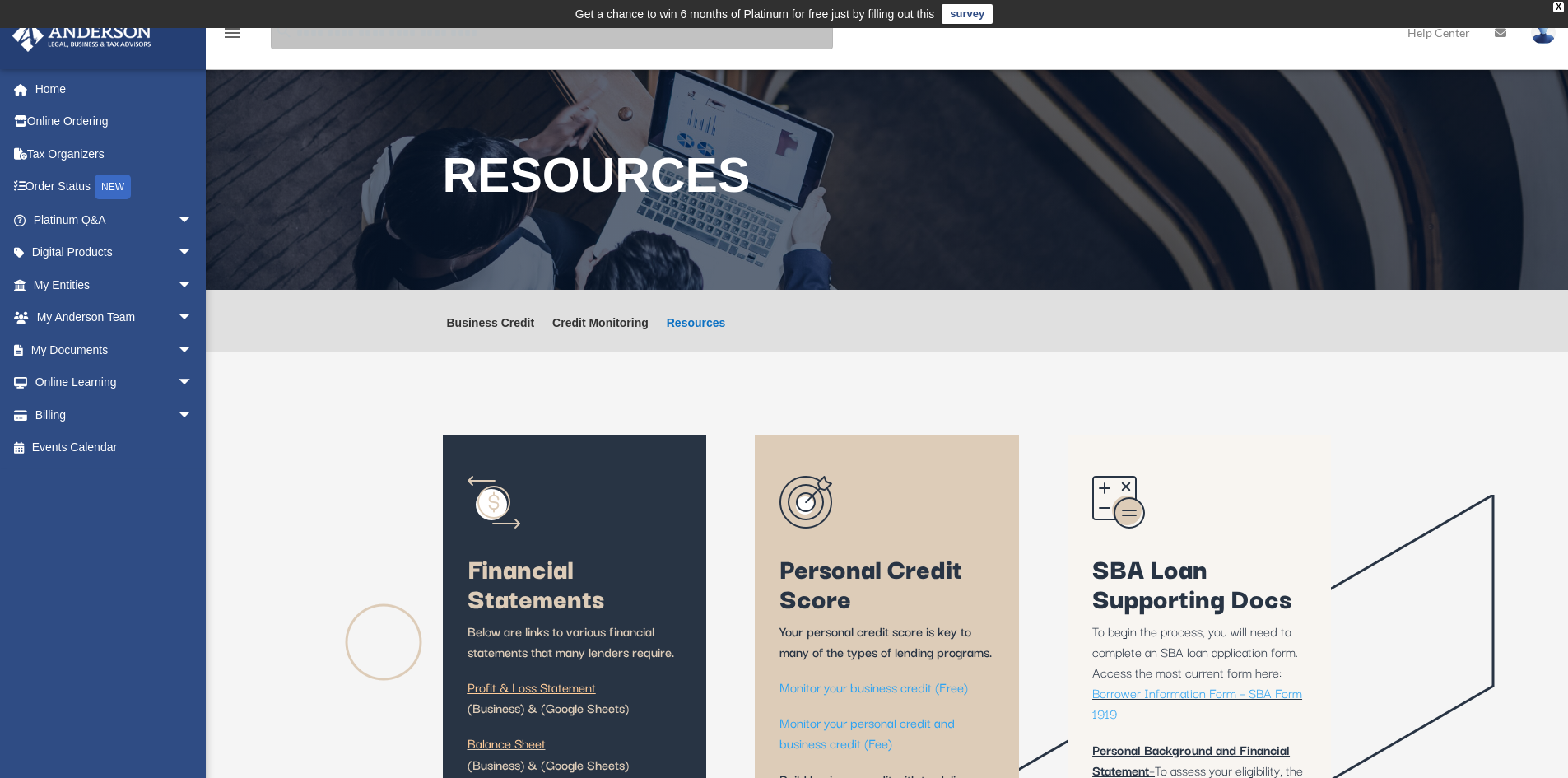
click at [565, 37] on input "search" at bounding box center [551, 32] width 562 height 33
type input "*"
type input "**********"
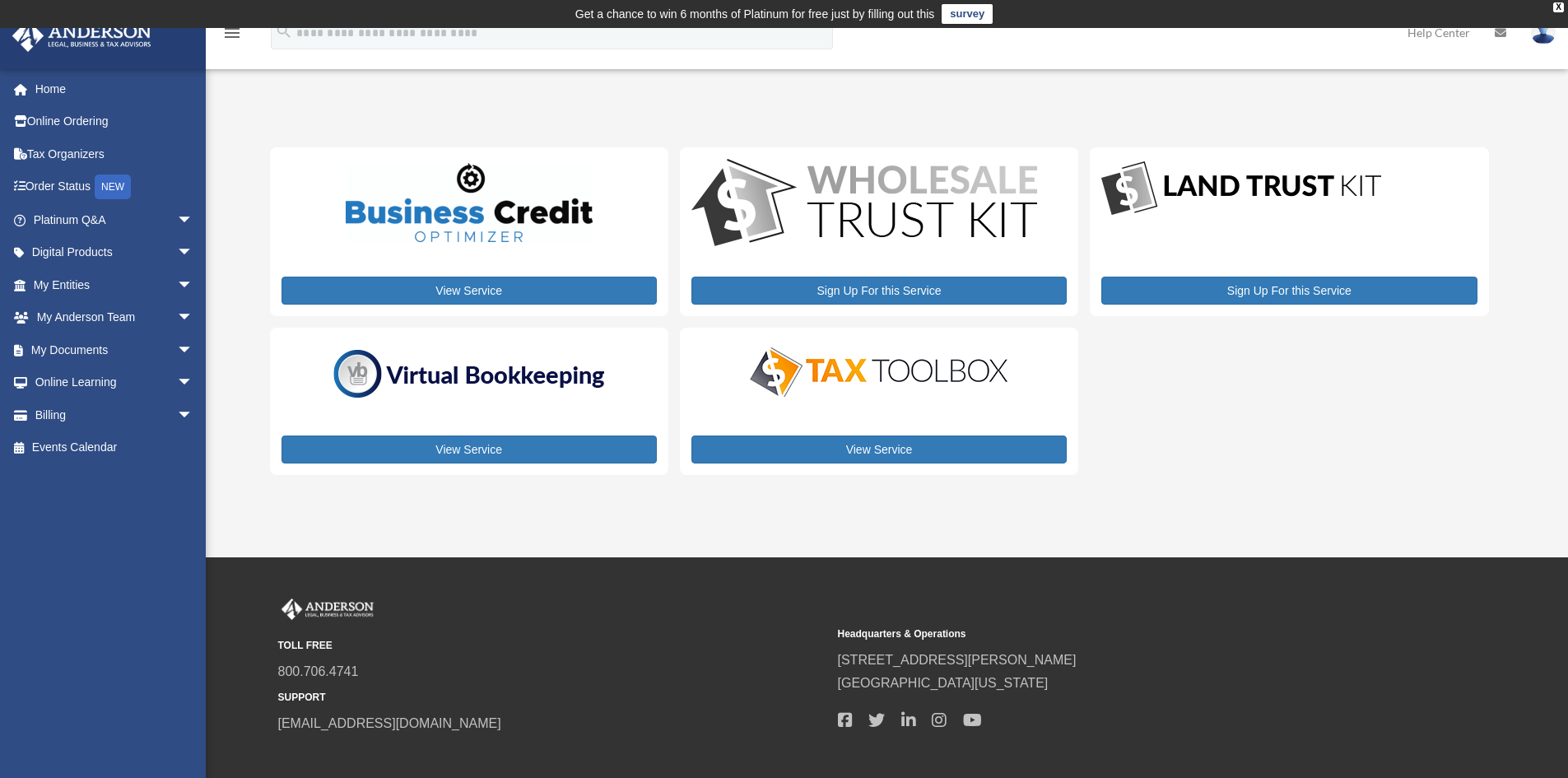
click at [537, 233] on img at bounding box center [469, 202] width 247 height 79
click at [82, 381] on link "Online Learning arrow_drop_down" at bounding box center [114, 382] width 206 height 33
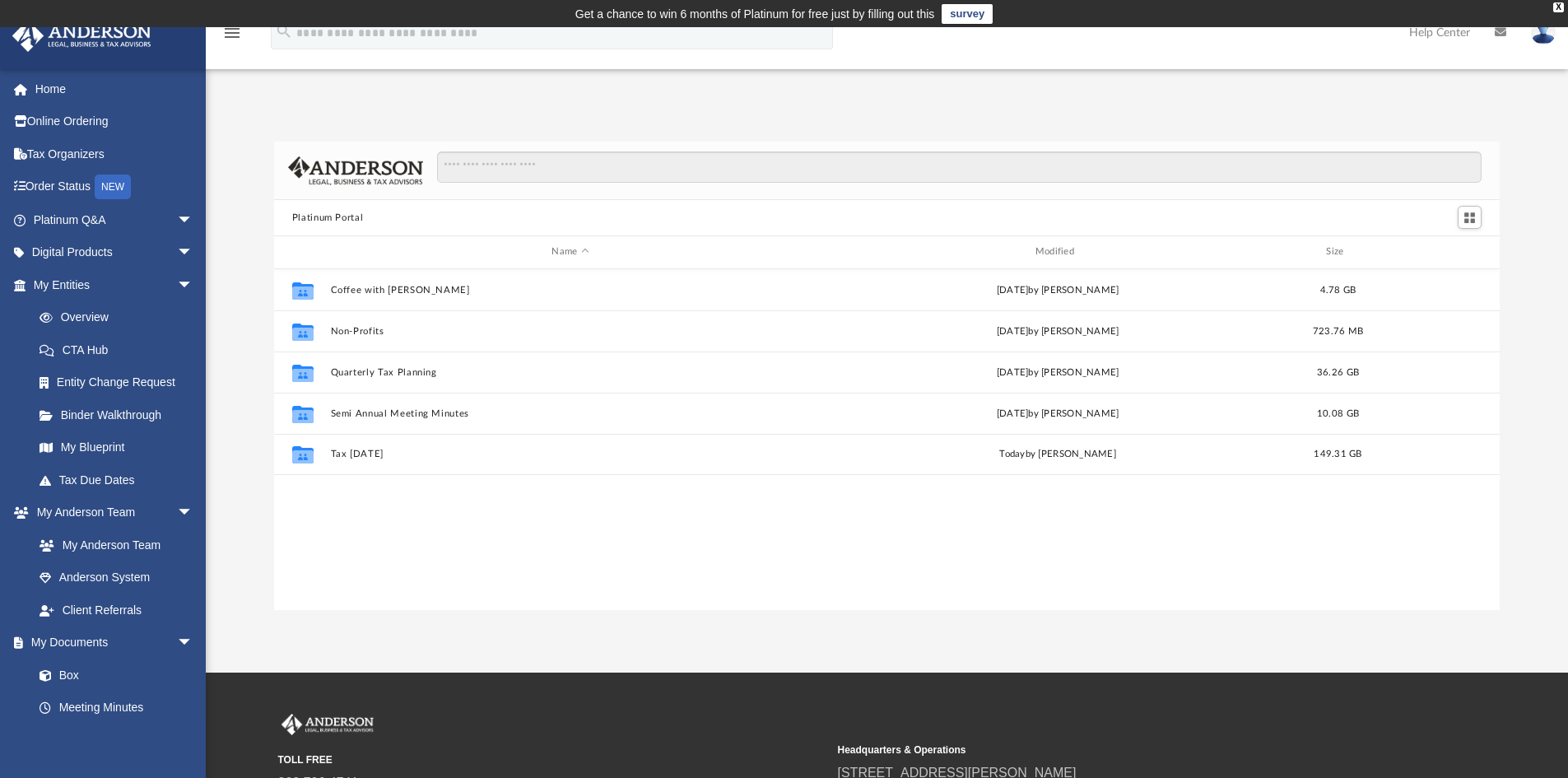
scroll to position [362, 1213]
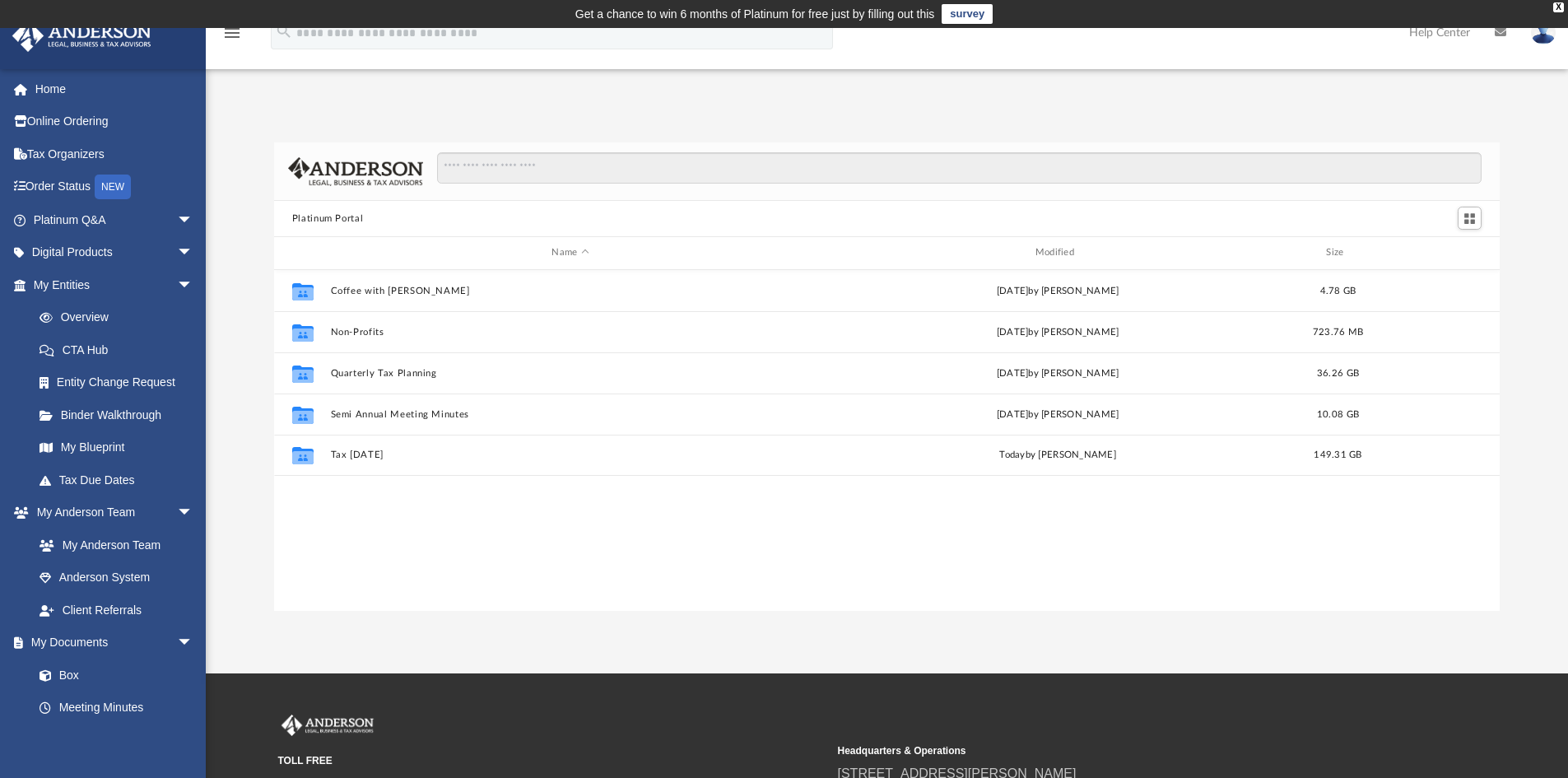
click at [332, 219] on button "Platinum Portal" at bounding box center [328, 219] width 72 height 15
click at [353, 223] on button "Platinum Portal" at bounding box center [328, 219] width 72 height 15
click at [473, 168] on input "Search files and folders" at bounding box center [959, 167] width 1045 height 31
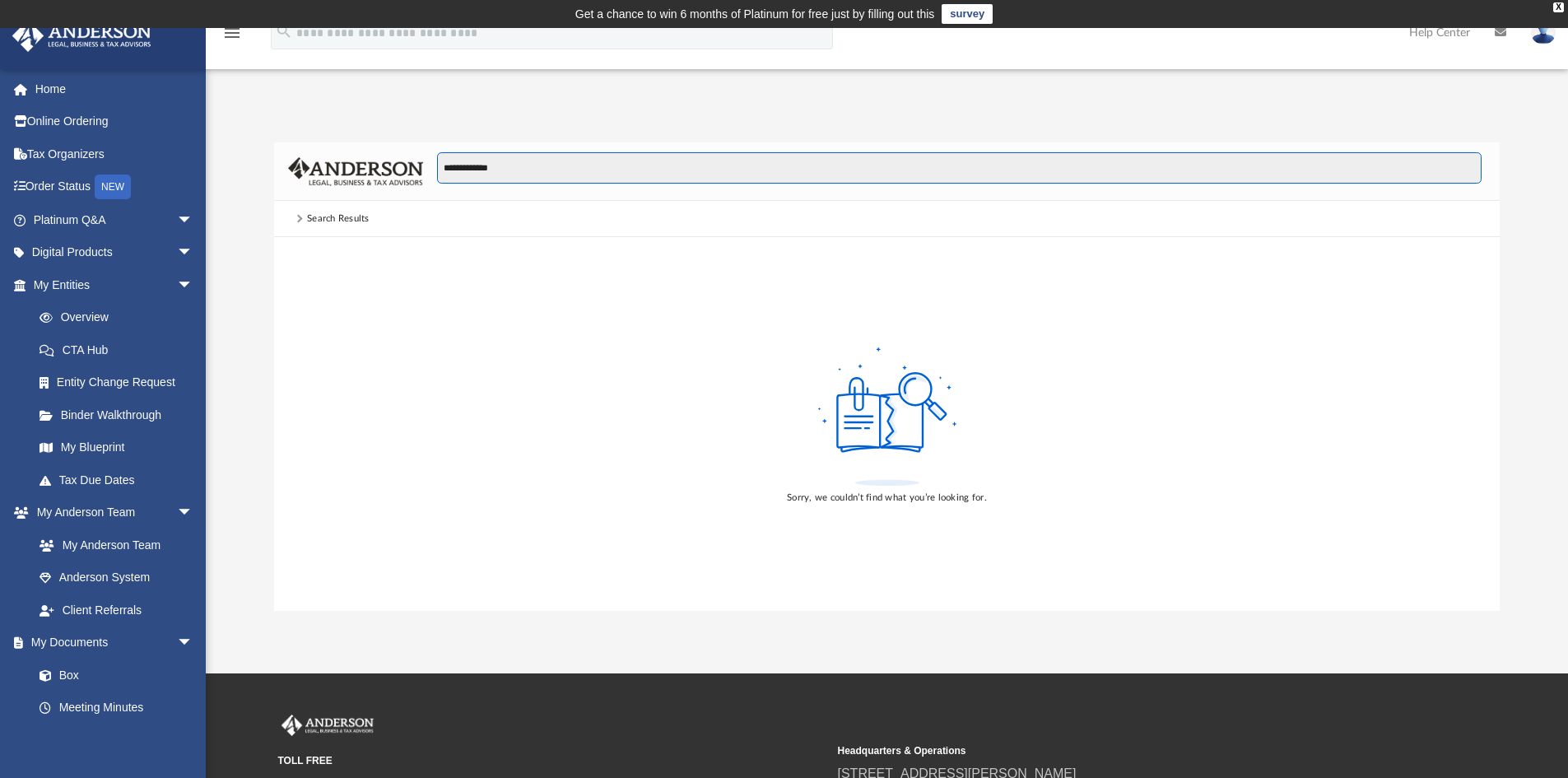
type input "**********"
click at [519, 169] on input "**********" at bounding box center [959, 167] width 1045 height 31
click at [434, 327] on div "Sorry, we couldn’t find what you’re looking for." at bounding box center [887, 424] width 1227 height 373
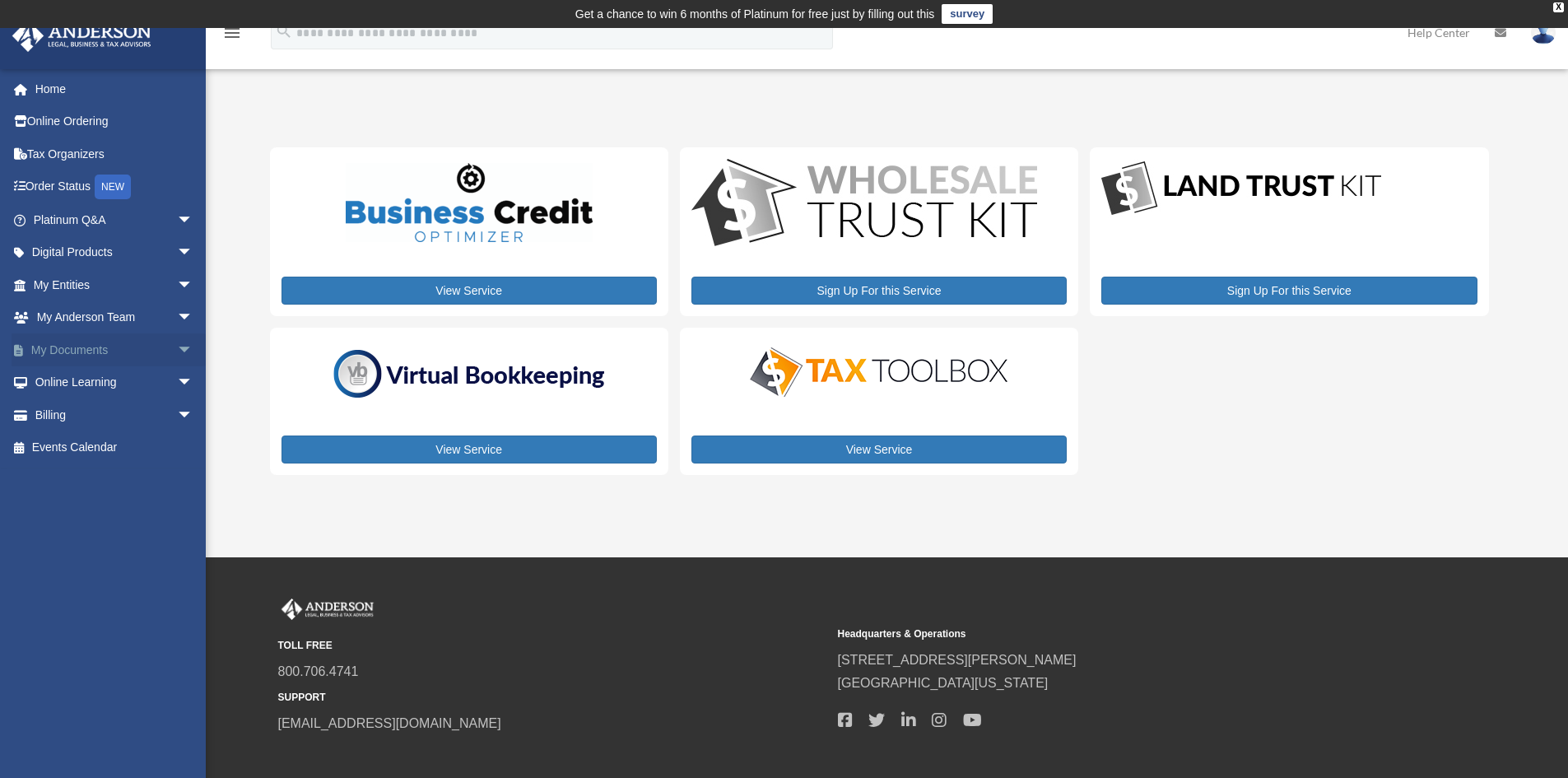
click at [52, 351] on link "My Documents arrow_drop_down" at bounding box center [114, 350] width 206 height 33
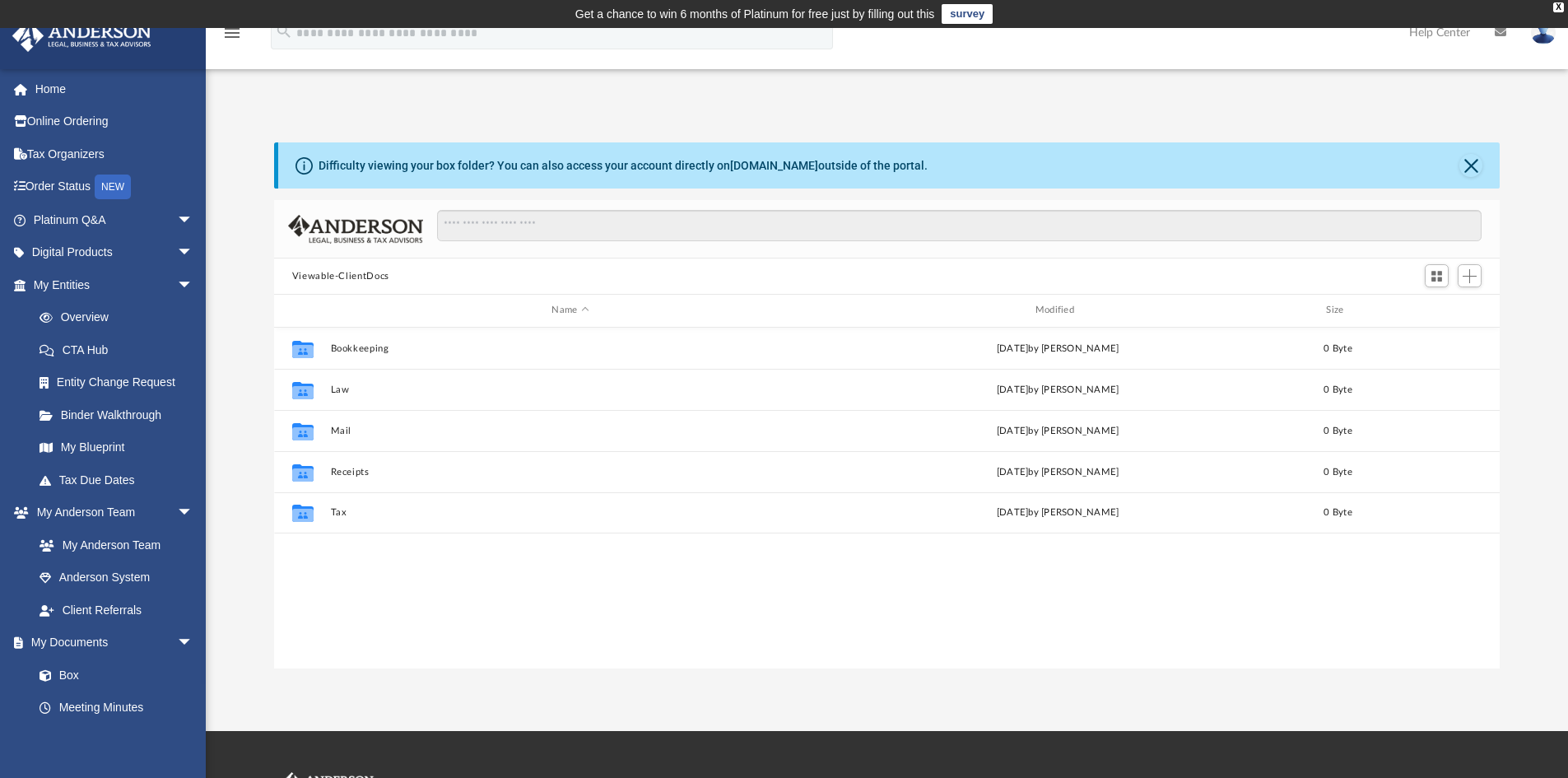
scroll to position [362, 1213]
click at [1477, 168] on button "Close" at bounding box center [1471, 165] width 23 height 23
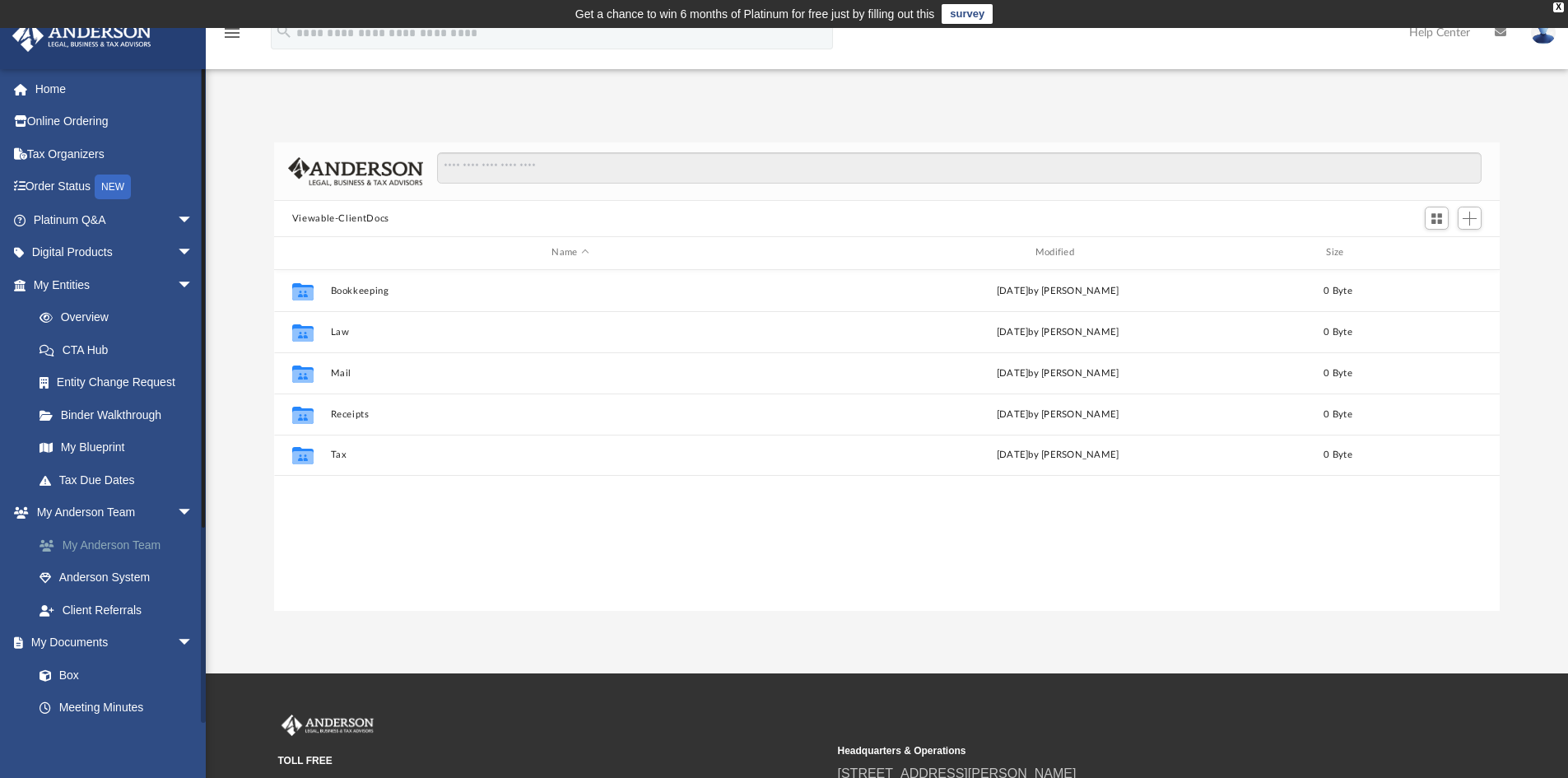
click at [109, 540] on link "My Anderson Team" at bounding box center [120, 545] width 195 height 33
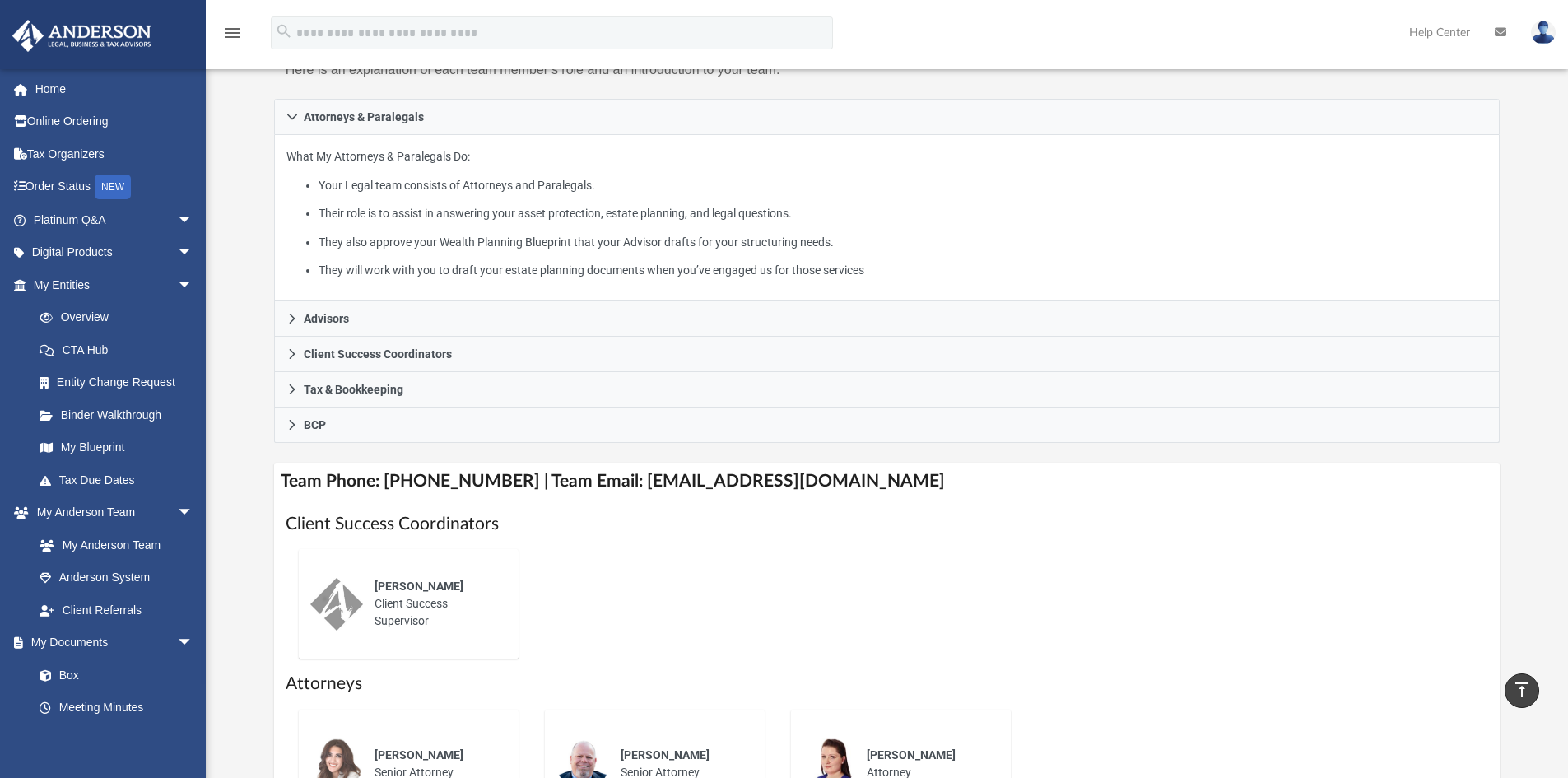
scroll to position [247, 0]
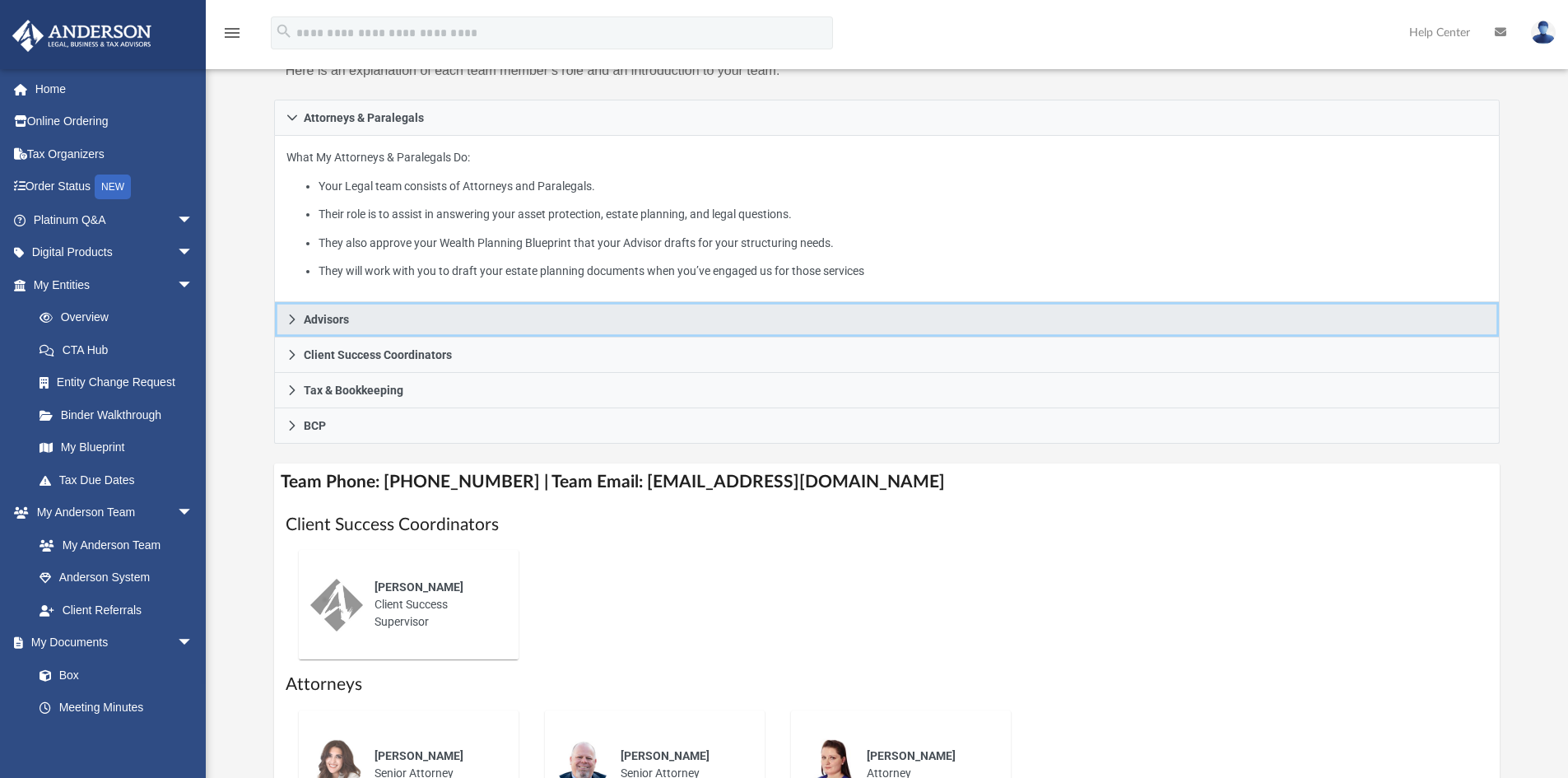
click at [358, 322] on link "Advisors" at bounding box center [887, 319] width 1227 height 35
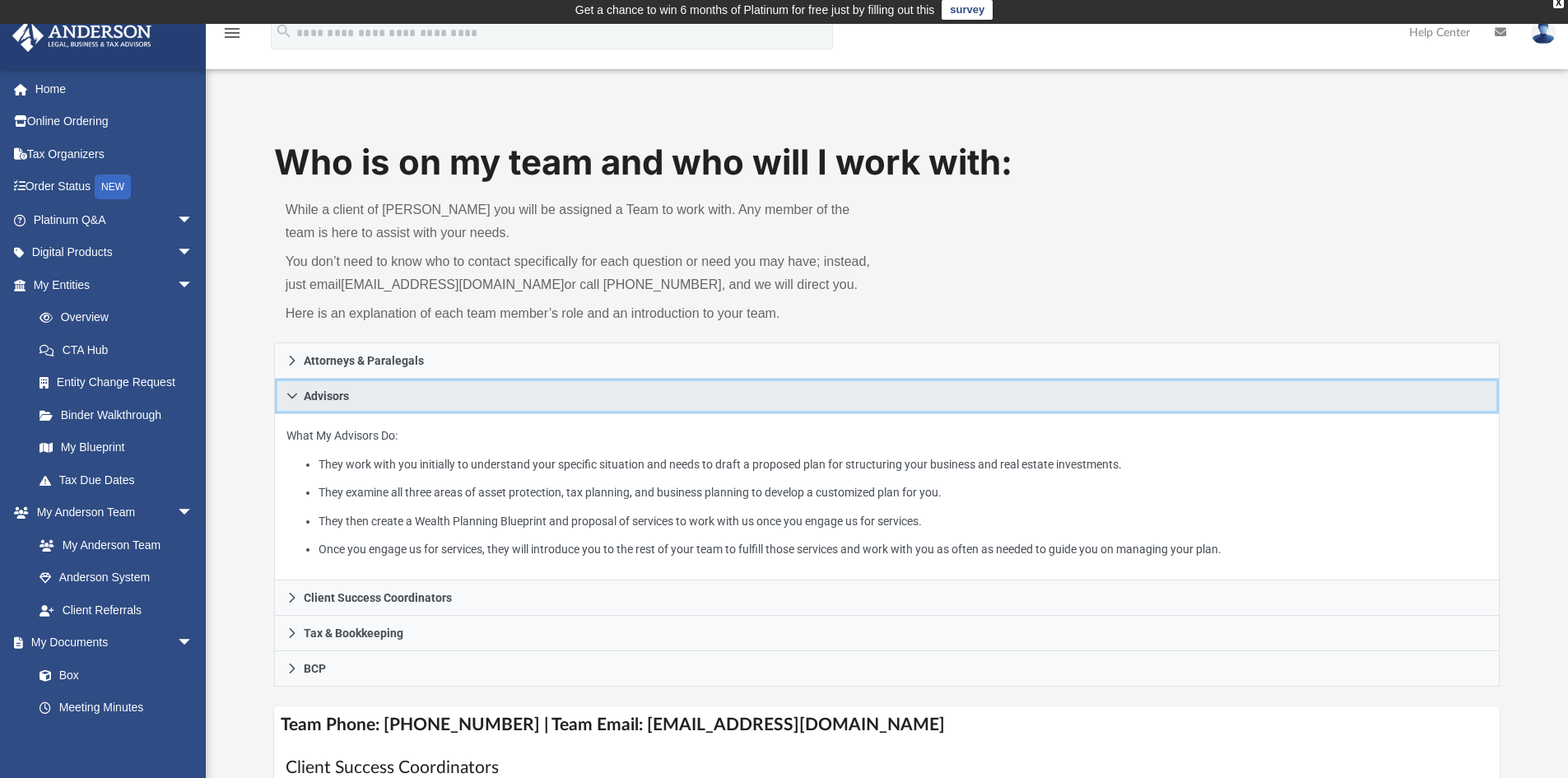
scroll to position [0, 0]
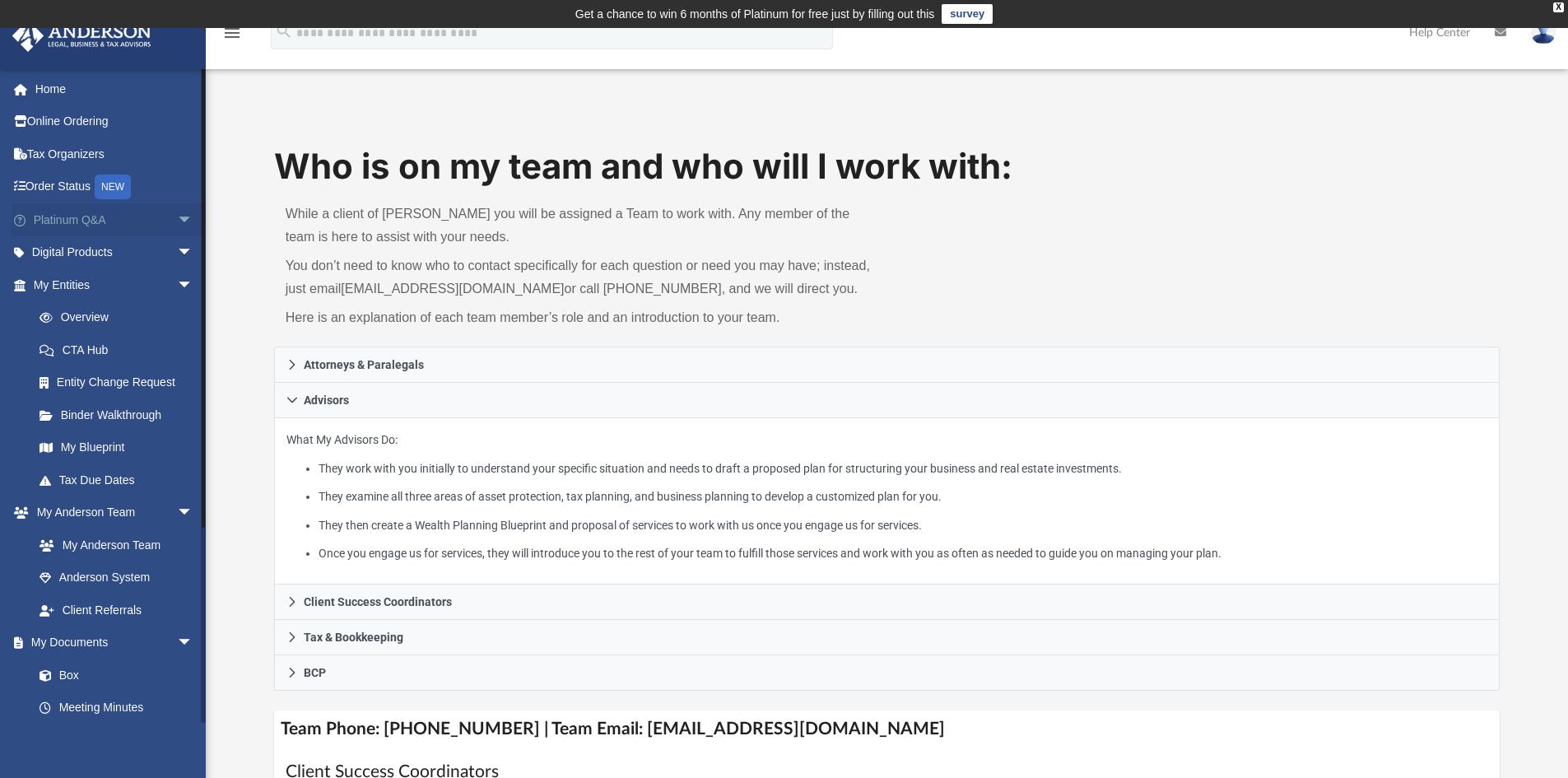
click at [79, 223] on link "Platinum Q&A arrow_drop_down" at bounding box center [114, 219] width 206 height 33
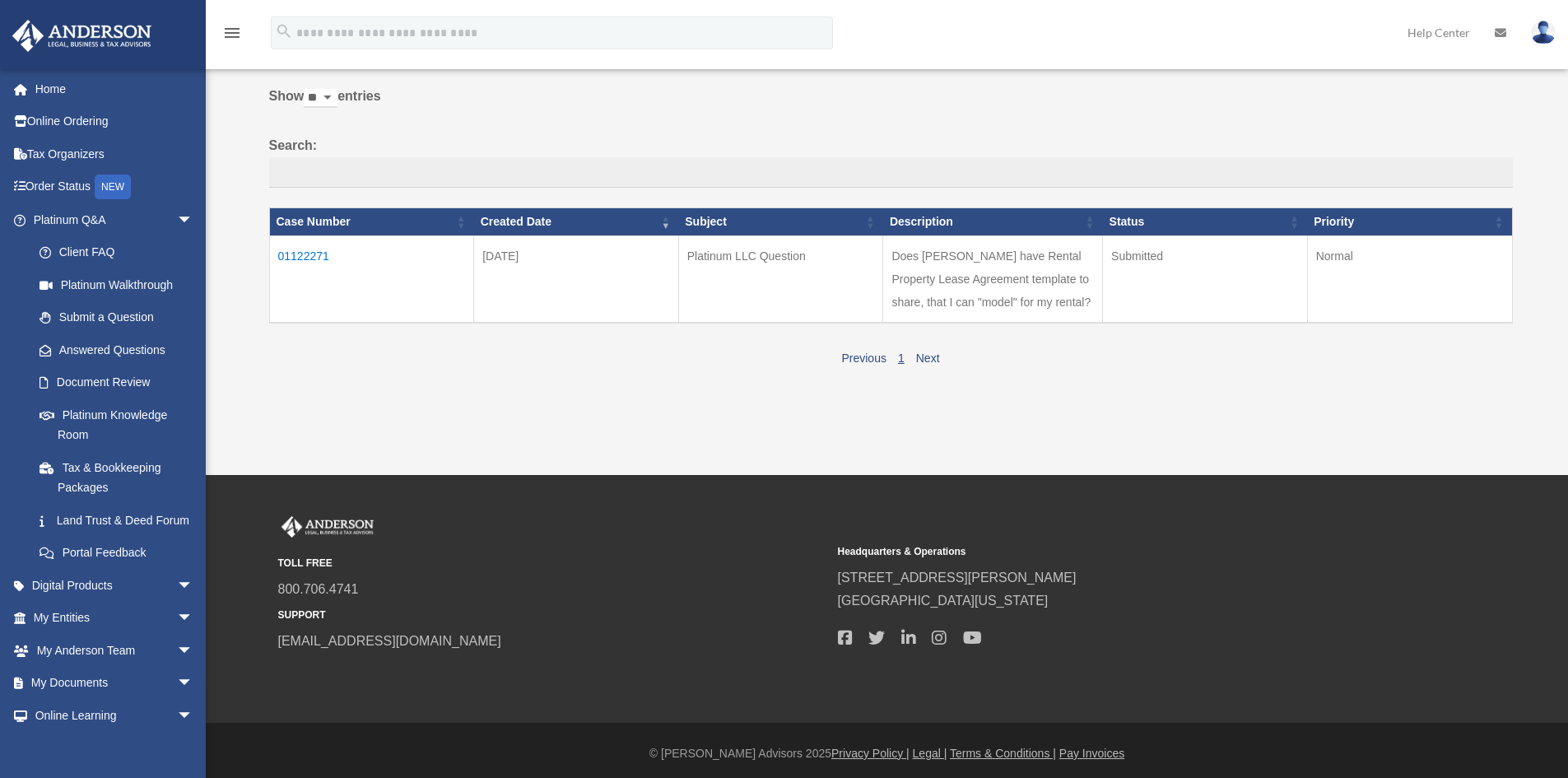
scroll to position [115, 0]
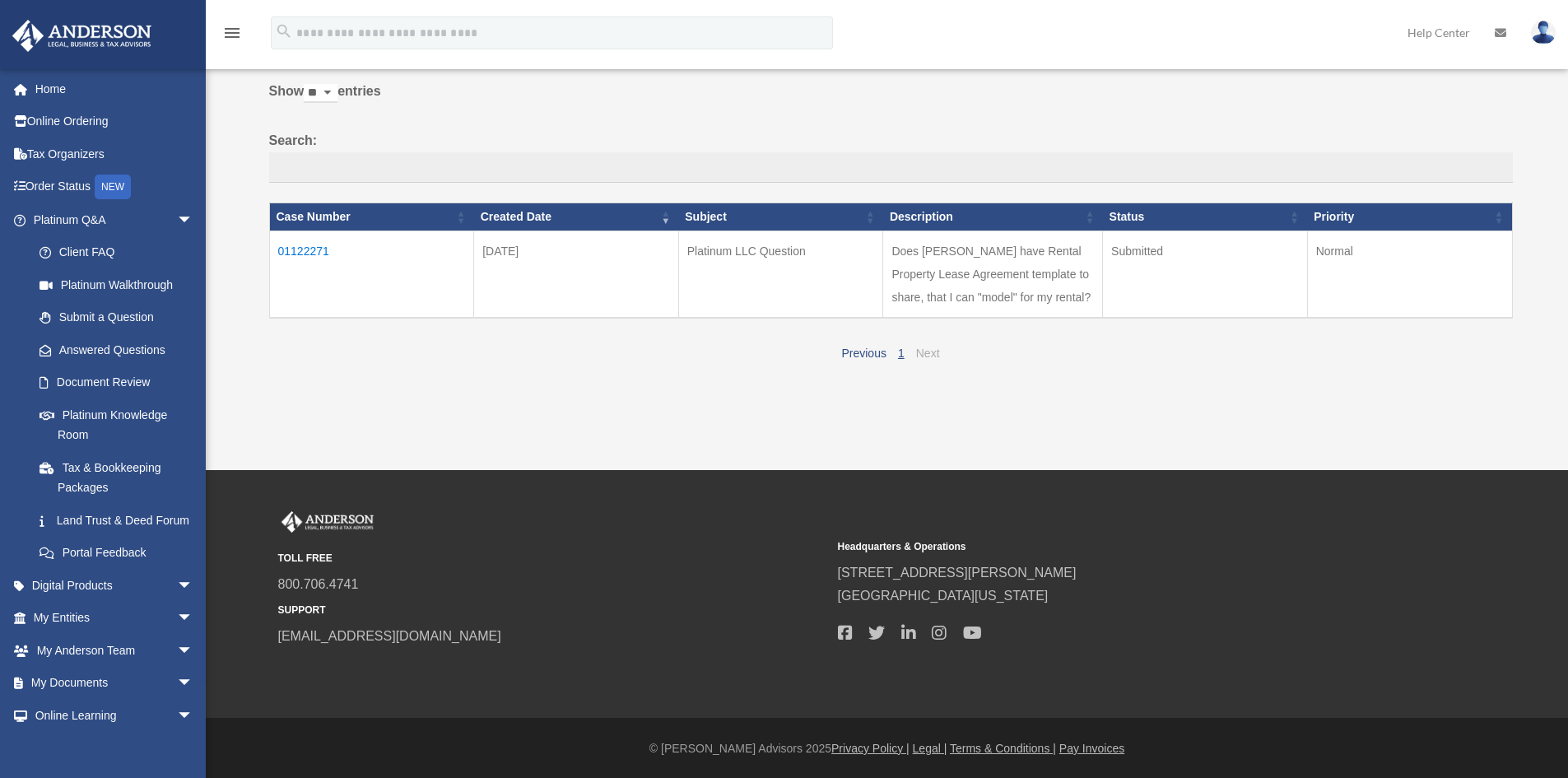
click at [927, 352] on link "Next" at bounding box center [928, 353] width 24 height 13
click at [121, 420] on link "Platinum Knowledge Room" at bounding box center [120, 424] width 195 height 53
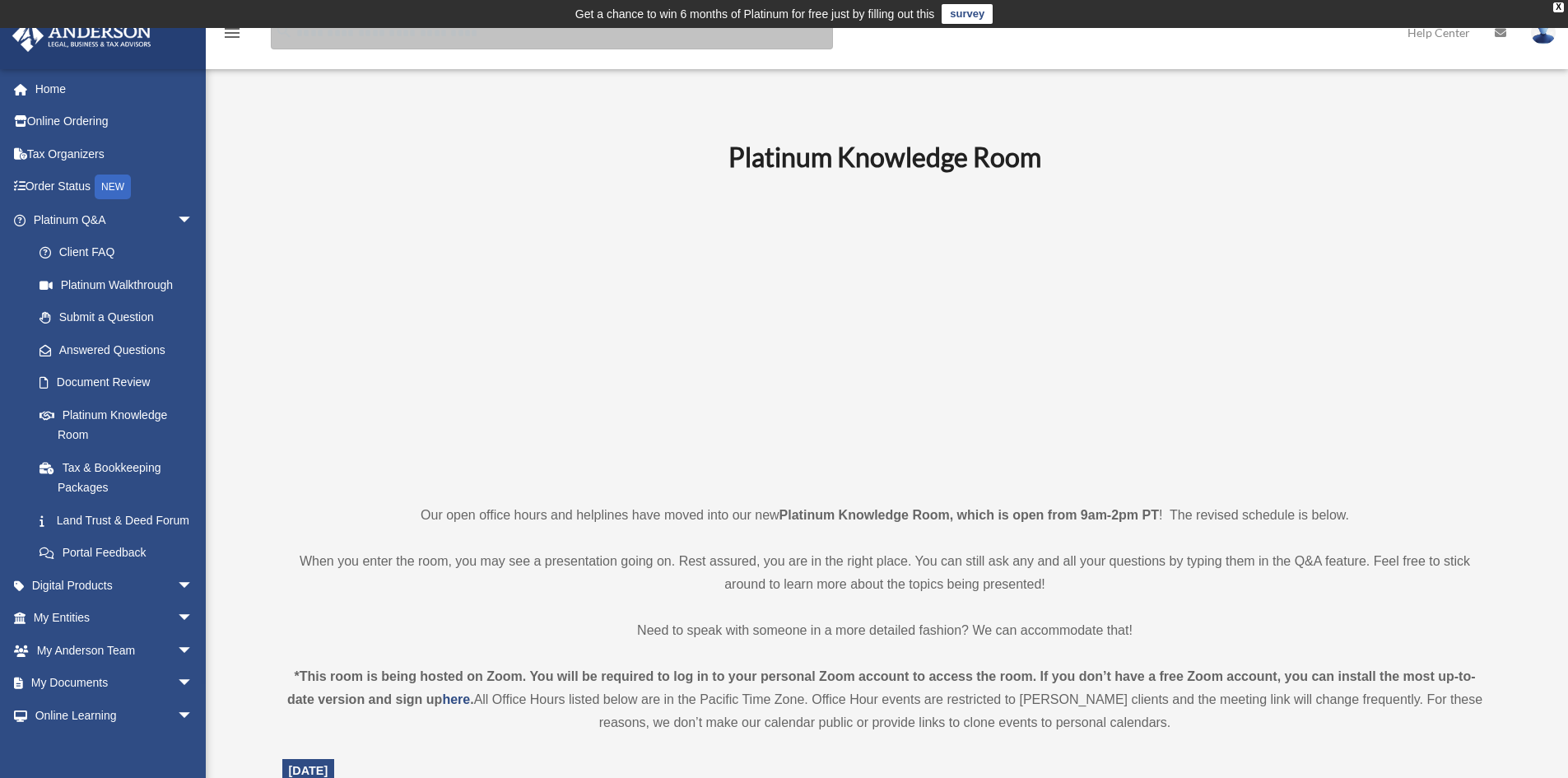
click at [397, 38] on input "search" at bounding box center [551, 32] width 562 height 33
click at [230, 30] on icon "menu" at bounding box center [232, 32] width 20 height 20
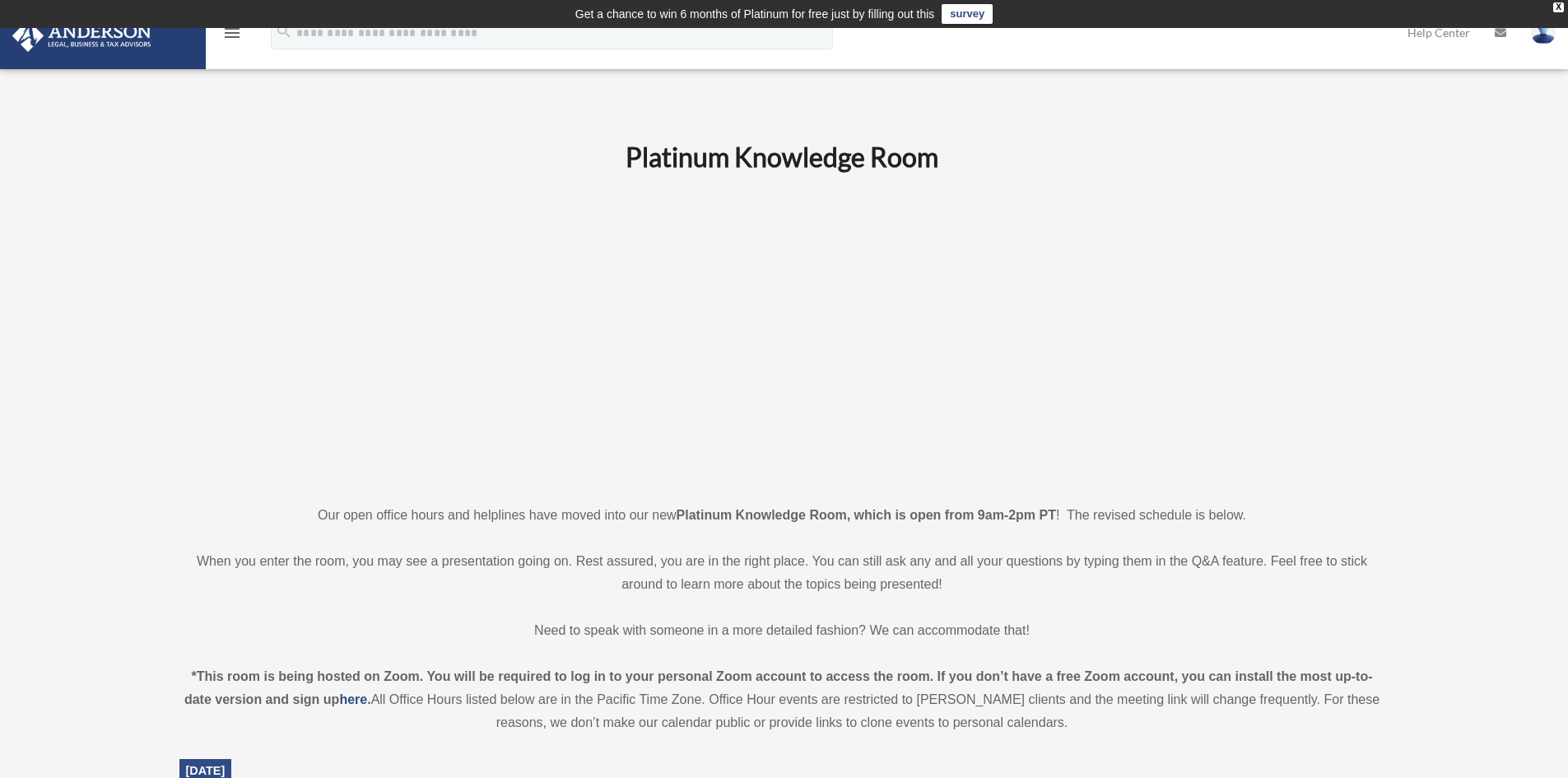
click at [230, 30] on icon "menu" at bounding box center [232, 32] width 20 height 20
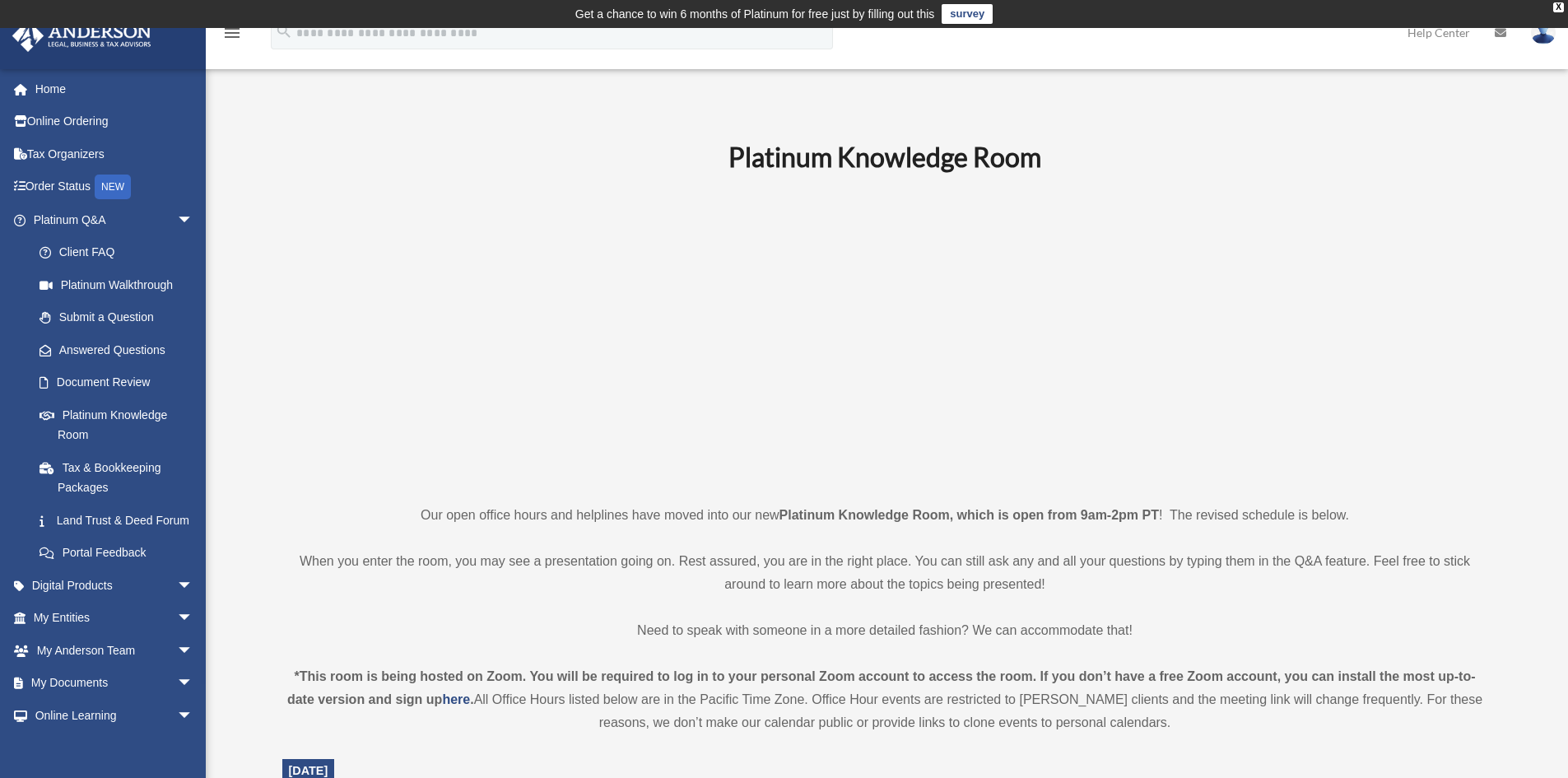
click at [230, 30] on icon "menu" at bounding box center [232, 32] width 20 height 20
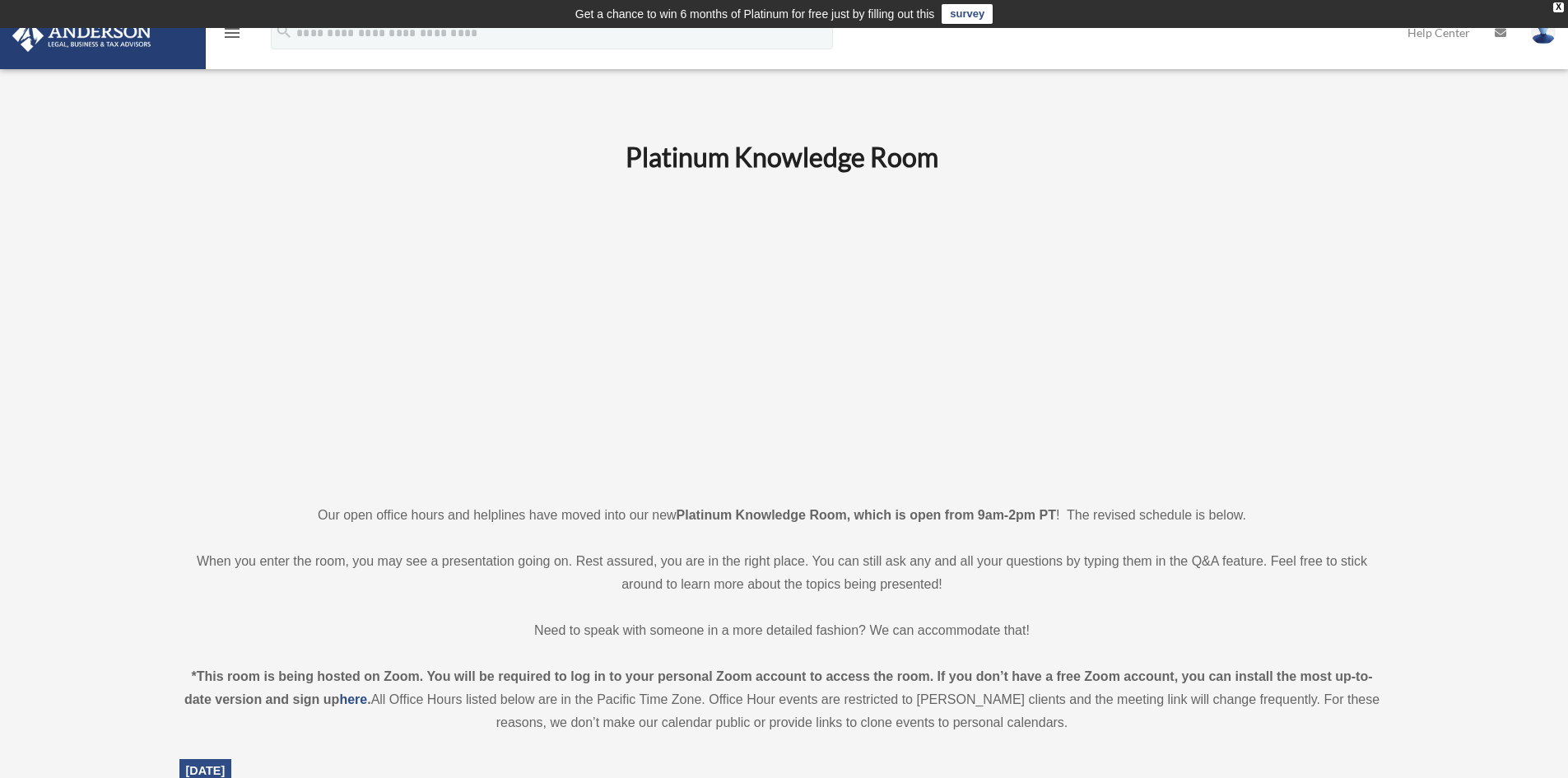
click at [230, 30] on icon "menu" at bounding box center [232, 32] width 20 height 20
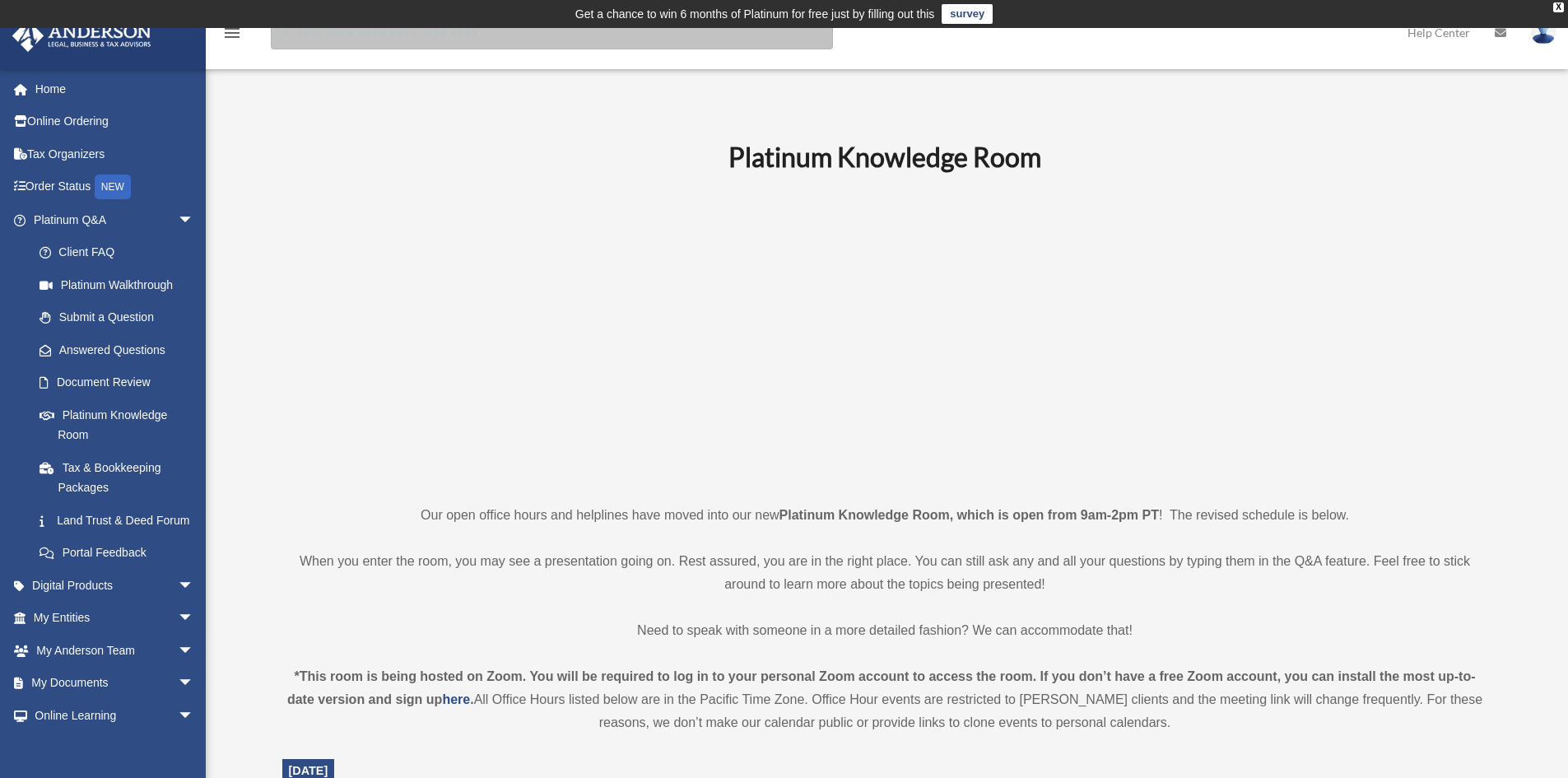
click at [295, 34] on input "search" at bounding box center [551, 32] width 562 height 33
type input "**********"
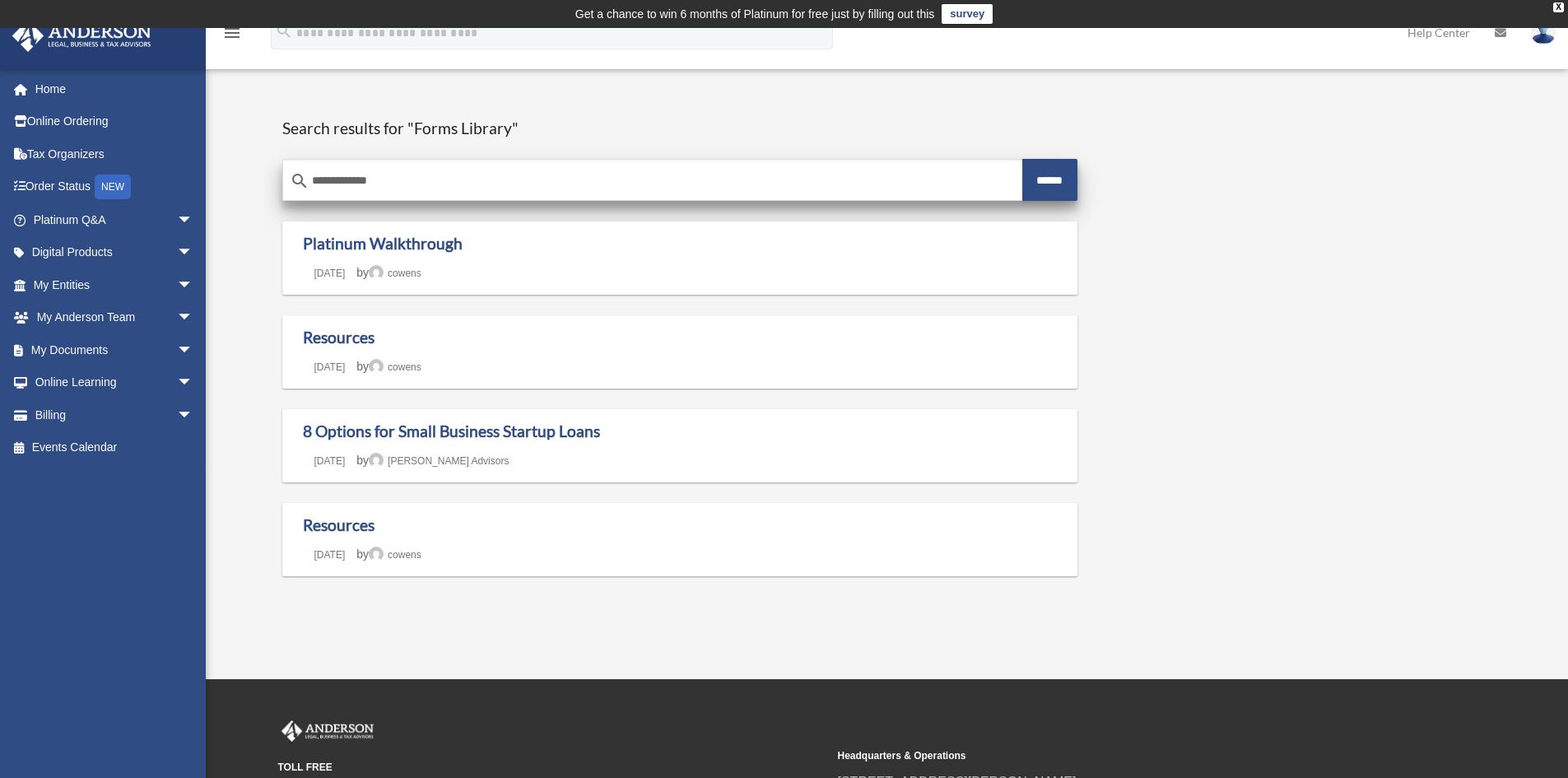
click at [1040, 177] on input "******" at bounding box center [1050, 180] width 56 height 42
click at [492, 175] on input "**********" at bounding box center [653, 182] width 740 height 40
type input "**********"
click at [1022, 159] on input "******" at bounding box center [1050, 180] width 56 height 42
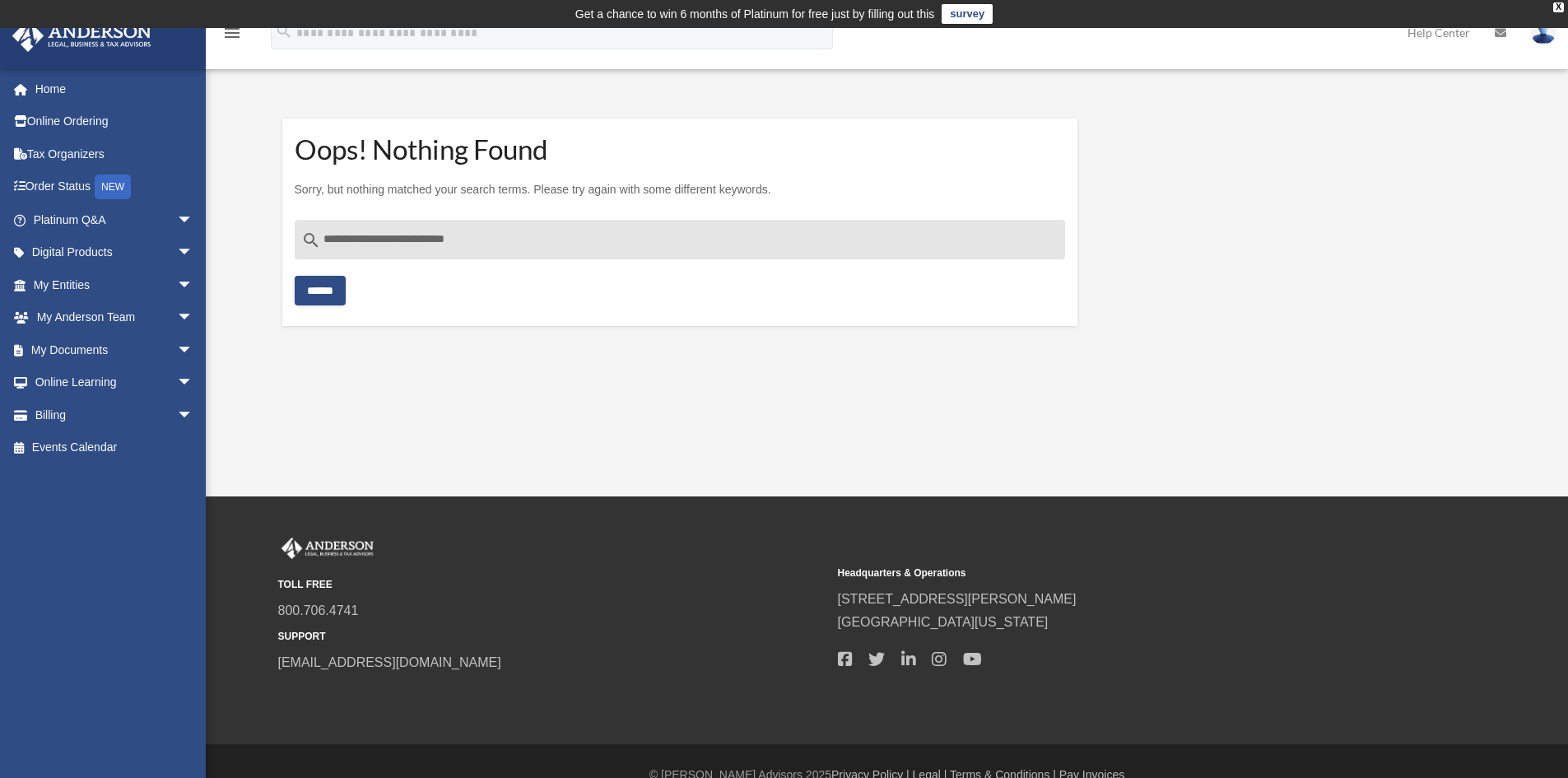
click at [505, 242] on input "**********" at bounding box center [681, 239] width 772 height 40
type input "*"
type input "**********"
click at [295, 276] on input "******" at bounding box center [321, 290] width 51 height 29
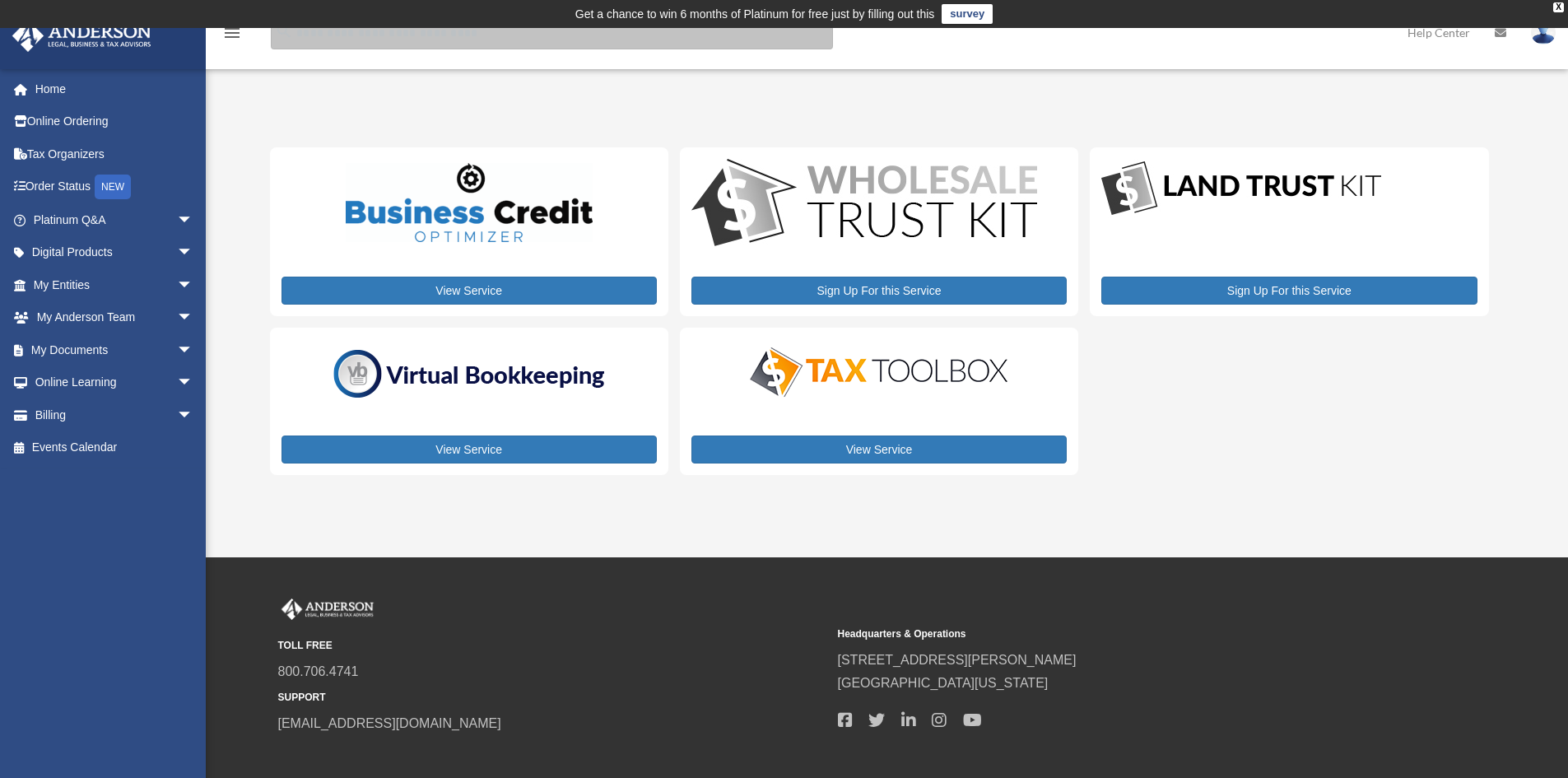
click at [437, 42] on input "search" at bounding box center [551, 32] width 562 height 33
type input "**********"
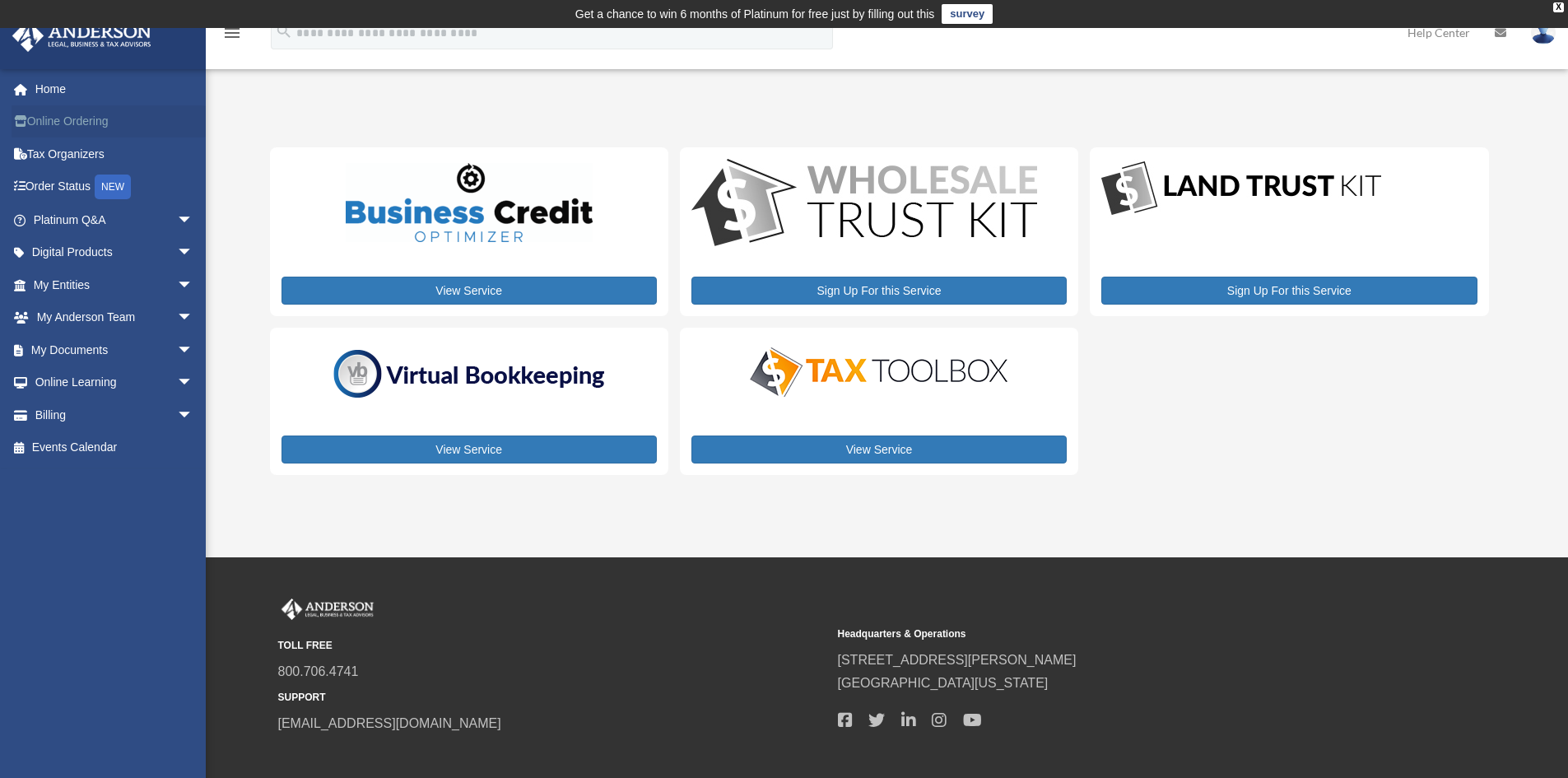
click at [56, 120] on link "Online Ordering" at bounding box center [114, 121] width 206 height 33
click at [177, 219] on span "arrow_drop_down" at bounding box center [193, 220] width 33 height 34
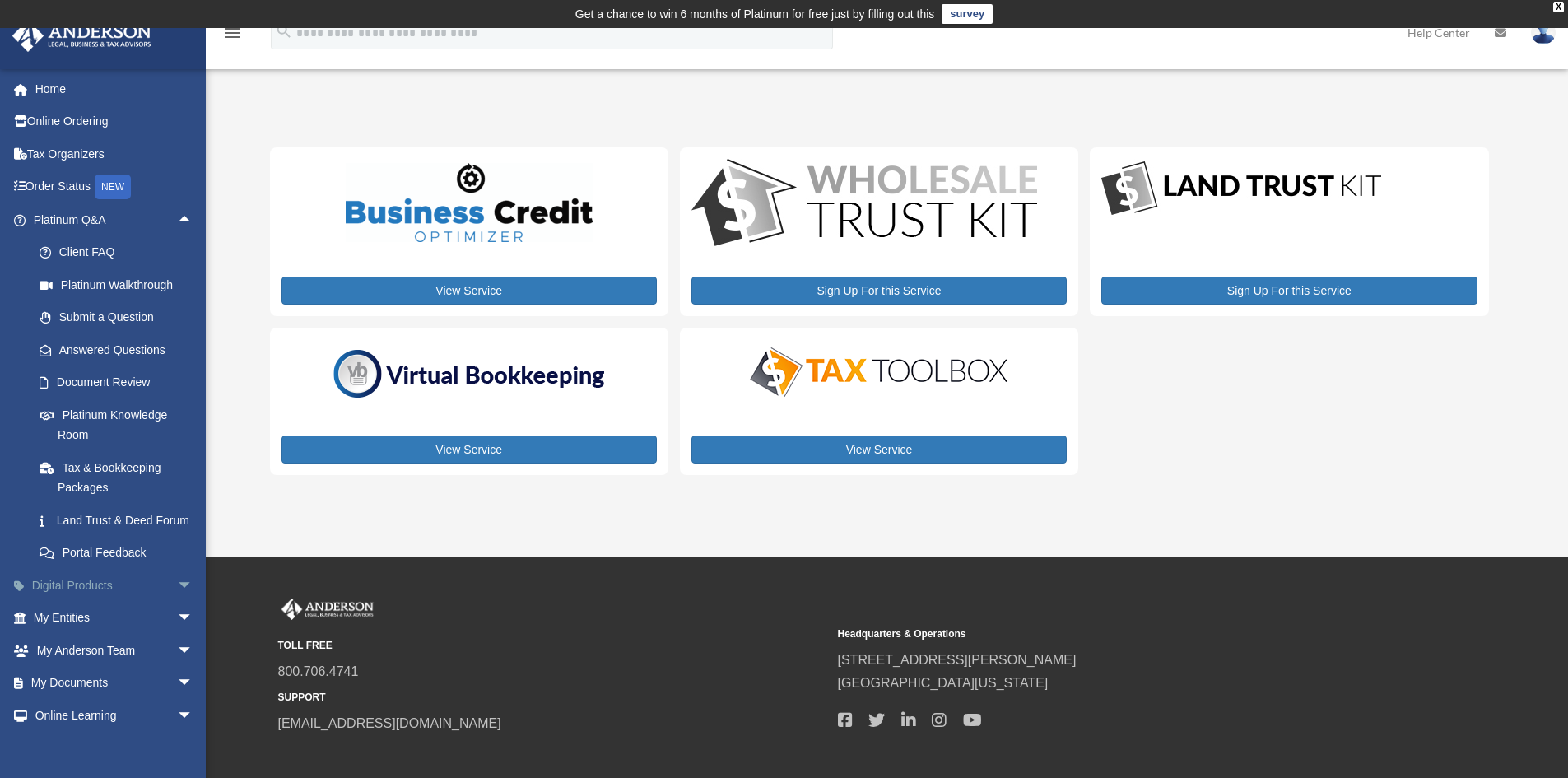
click at [177, 601] on span "arrow_drop_down" at bounding box center [193, 585] width 33 height 34
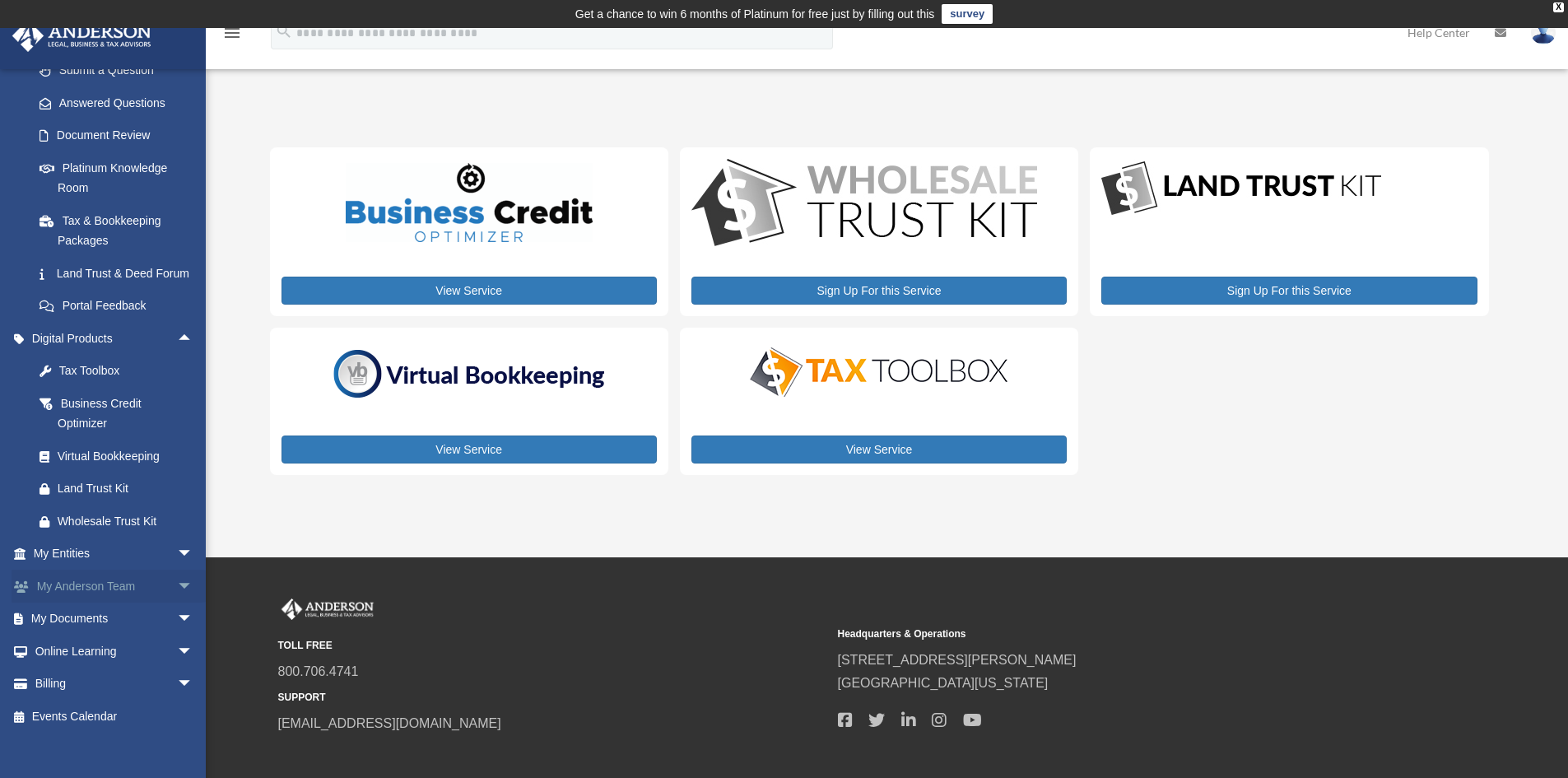
scroll to position [281, 0]
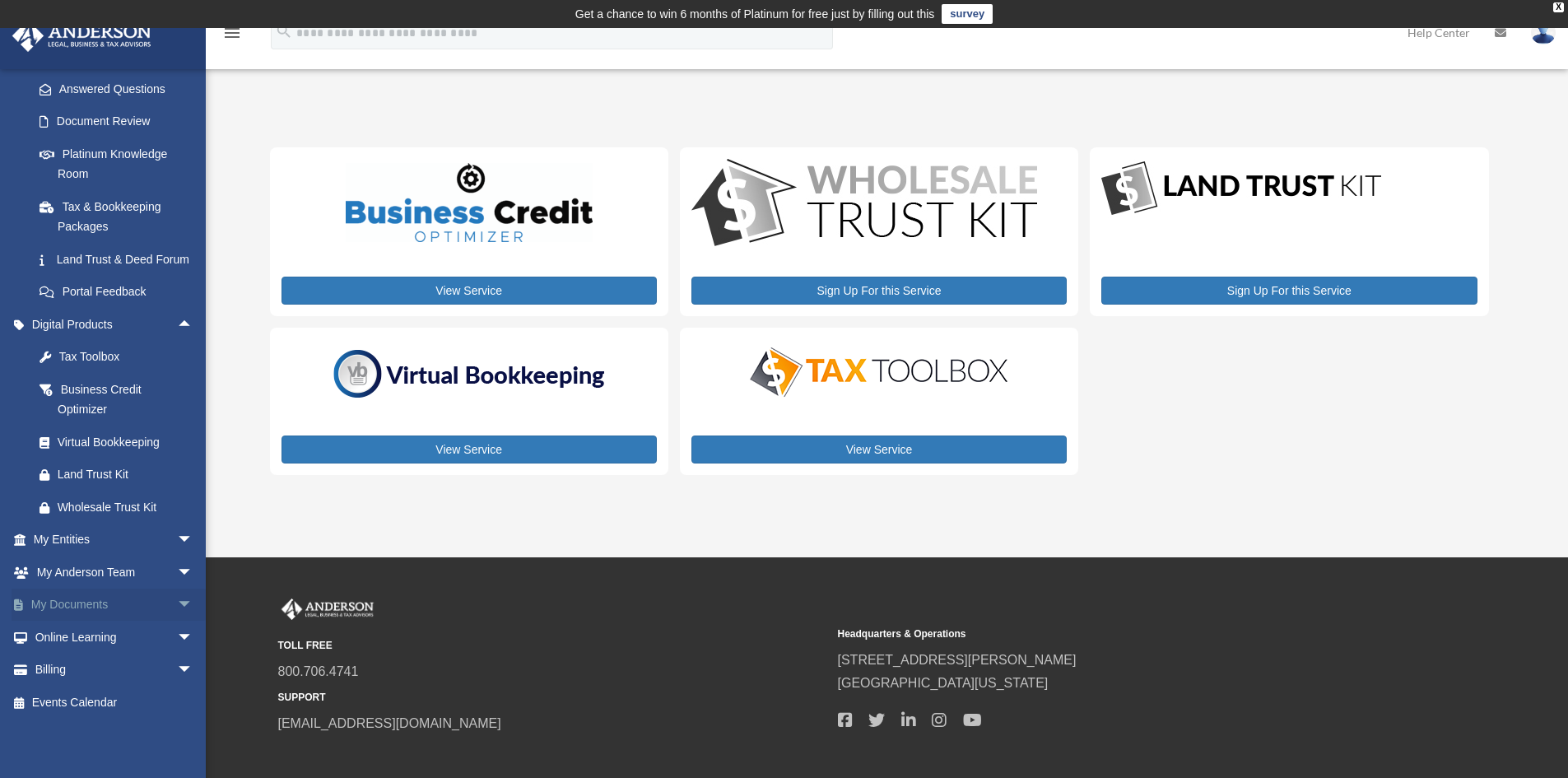
click at [149, 603] on link "My Documents arrow_drop_down" at bounding box center [114, 604] width 206 height 33
click at [177, 602] on span "arrow_drop_down" at bounding box center [193, 605] width 33 height 34
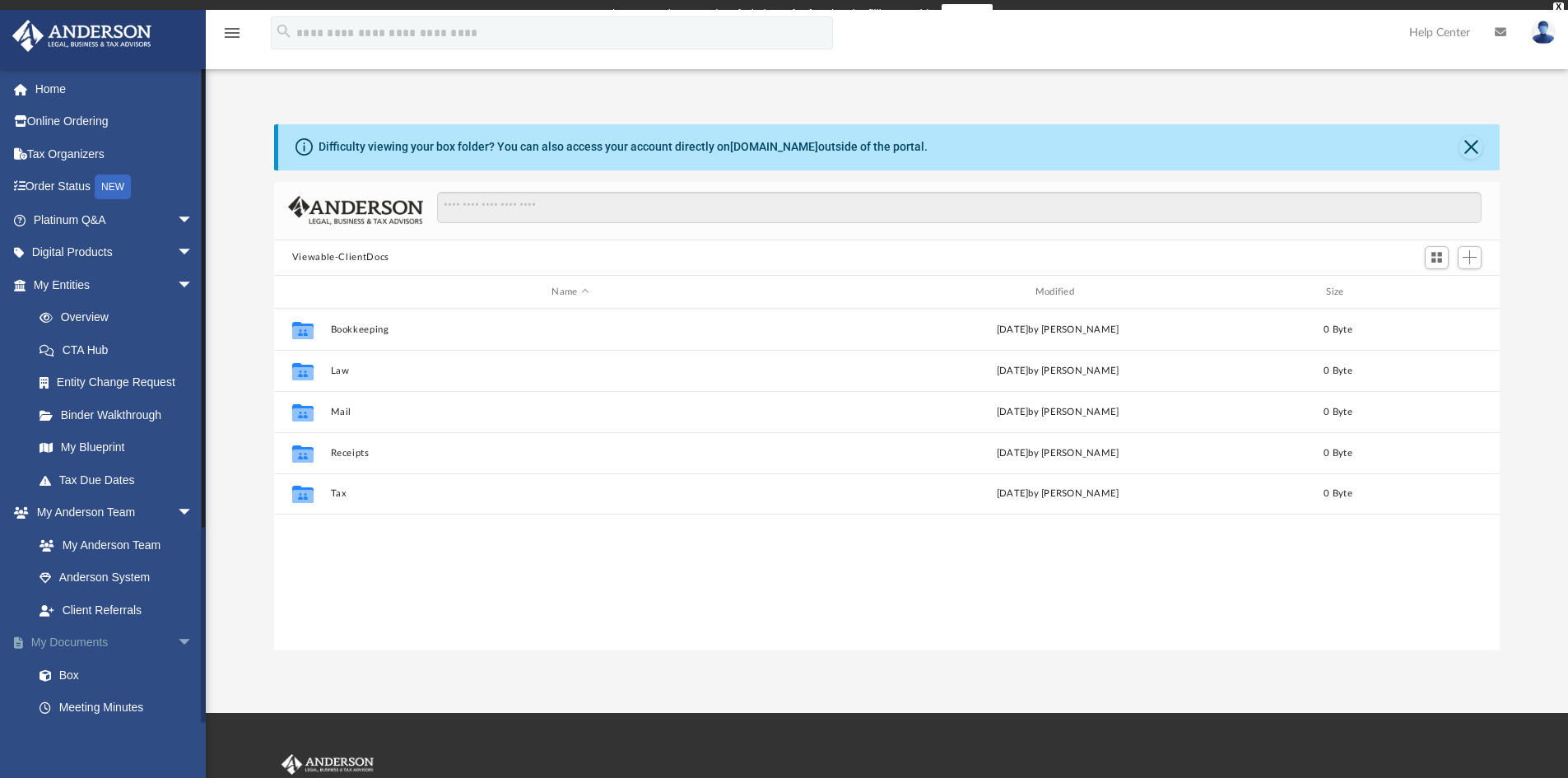
scroll to position [362, 1213]
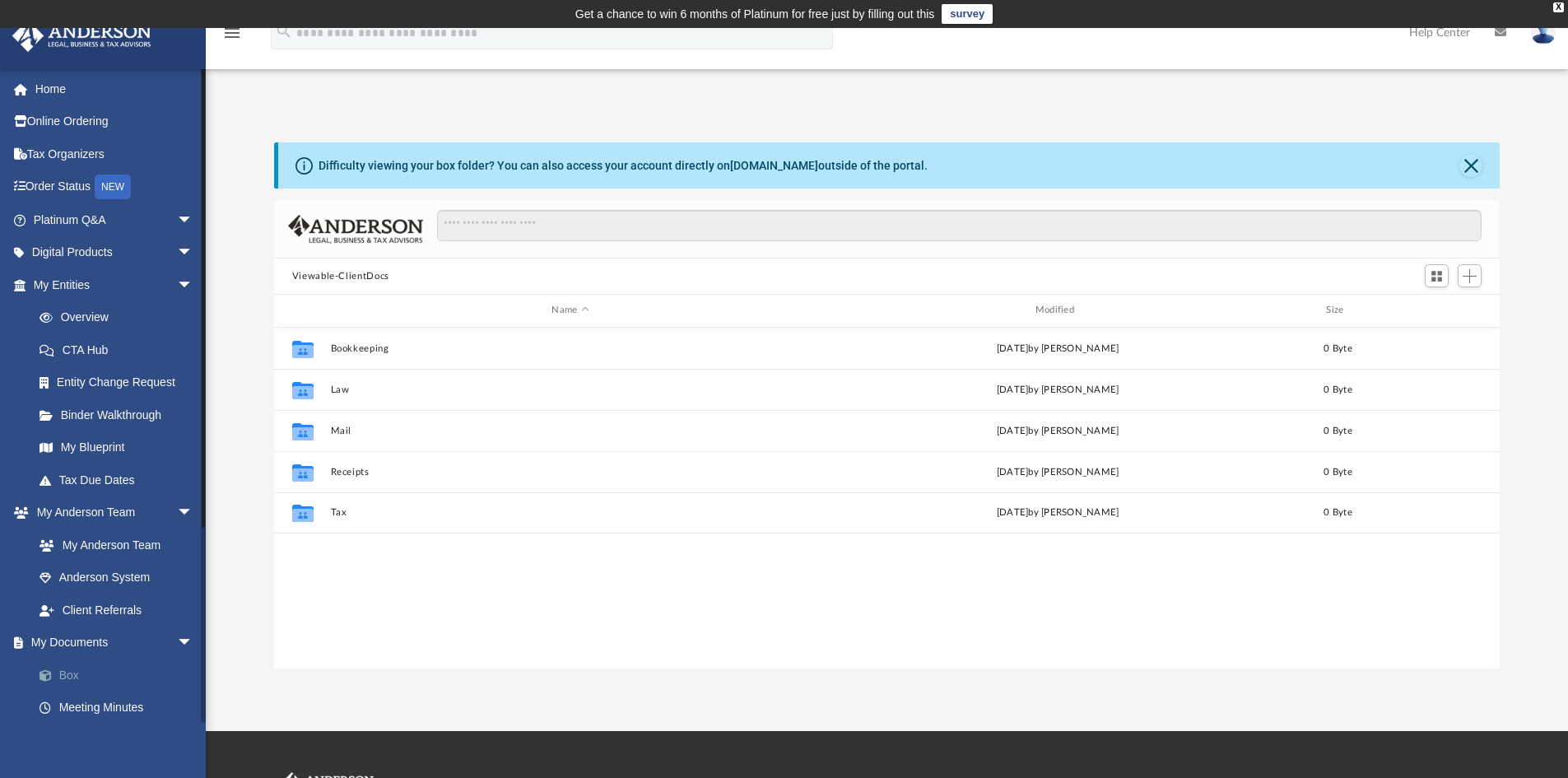
click at [78, 672] on link "Box" at bounding box center [120, 674] width 195 height 33
click at [64, 674] on link "Box" at bounding box center [120, 674] width 195 height 33
click at [67, 671] on link "Box" at bounding box center [120, 674] width 195 height 33
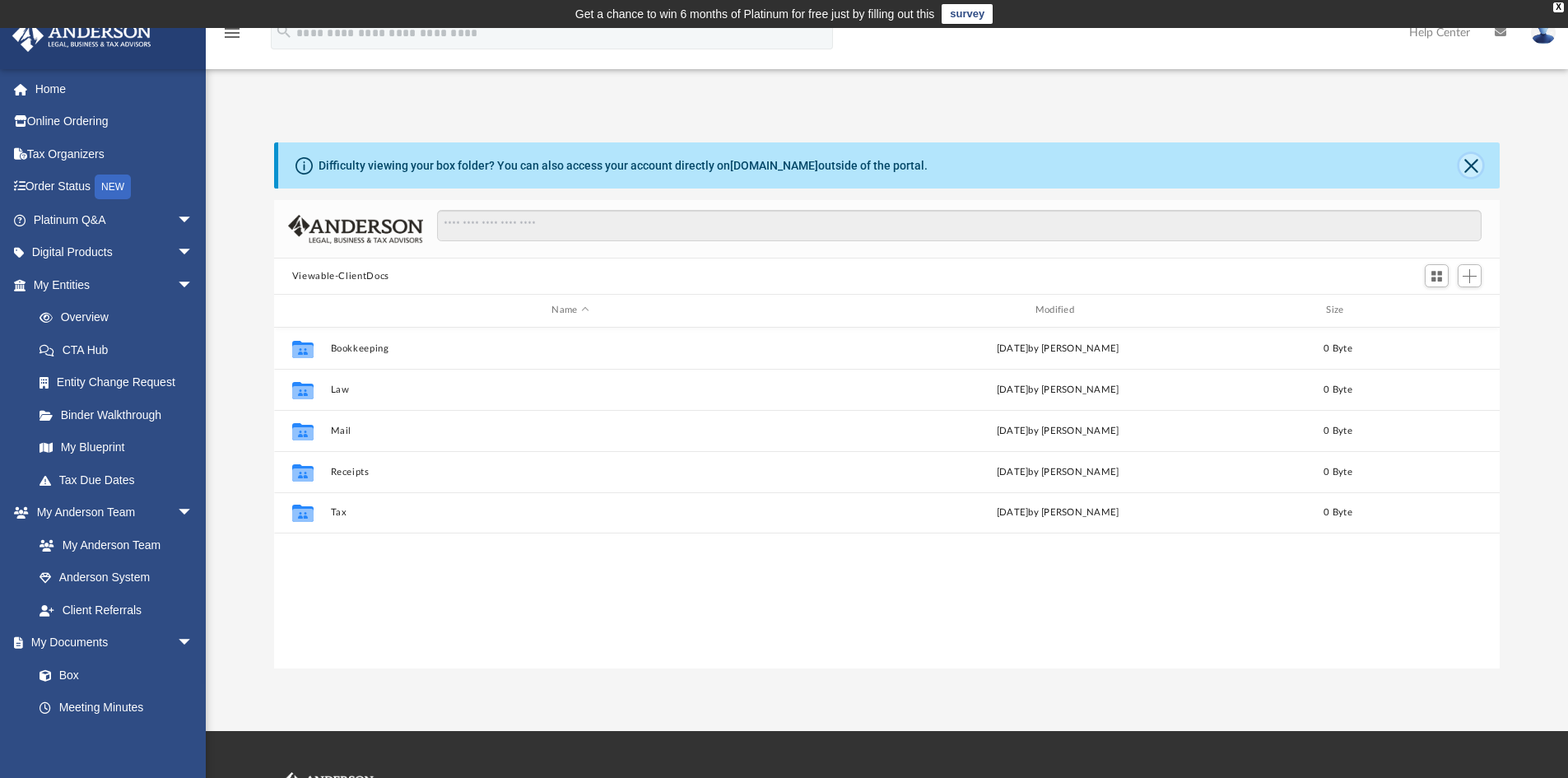
click at [1472, 162] on button "Close" at bounding box center [1471, 165] width 23 height 23
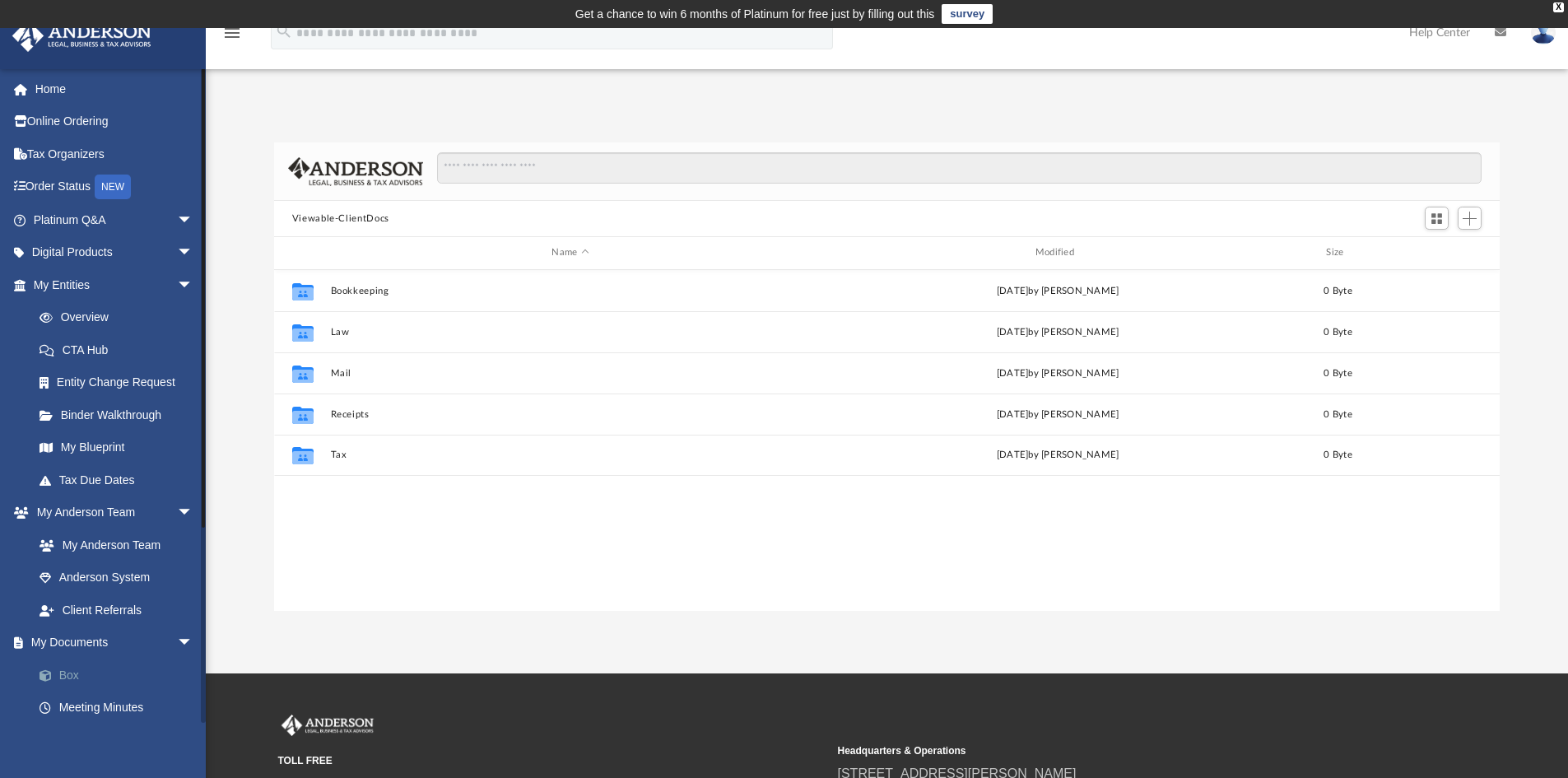
click at [85, 674] on link "Box" at bounding box center [120, 674] width 195 height 33
click at [80, 675] on link "Box" at bounding box center [120, 674] width 195 height 33
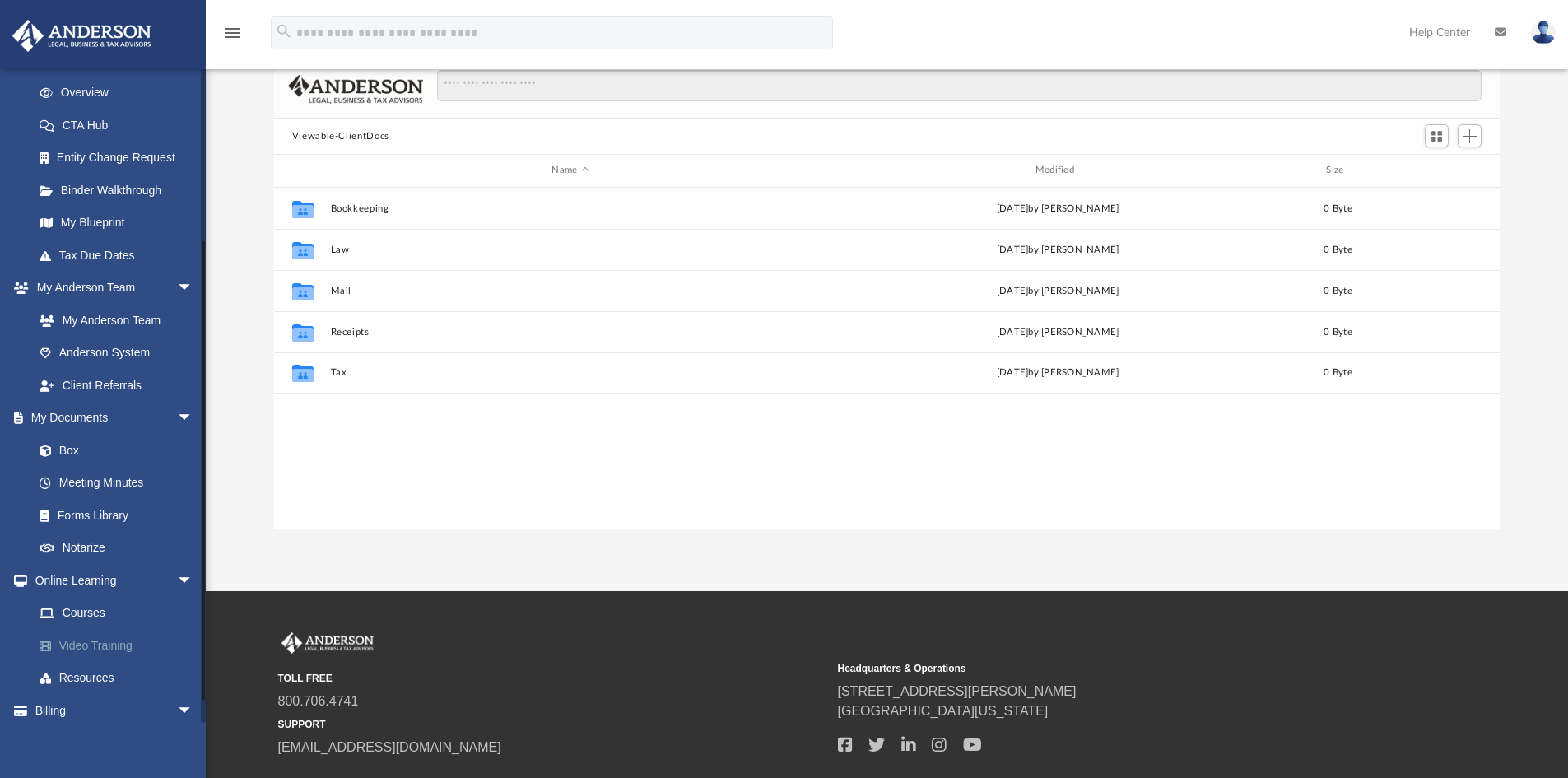
scroll to position [247, 0]
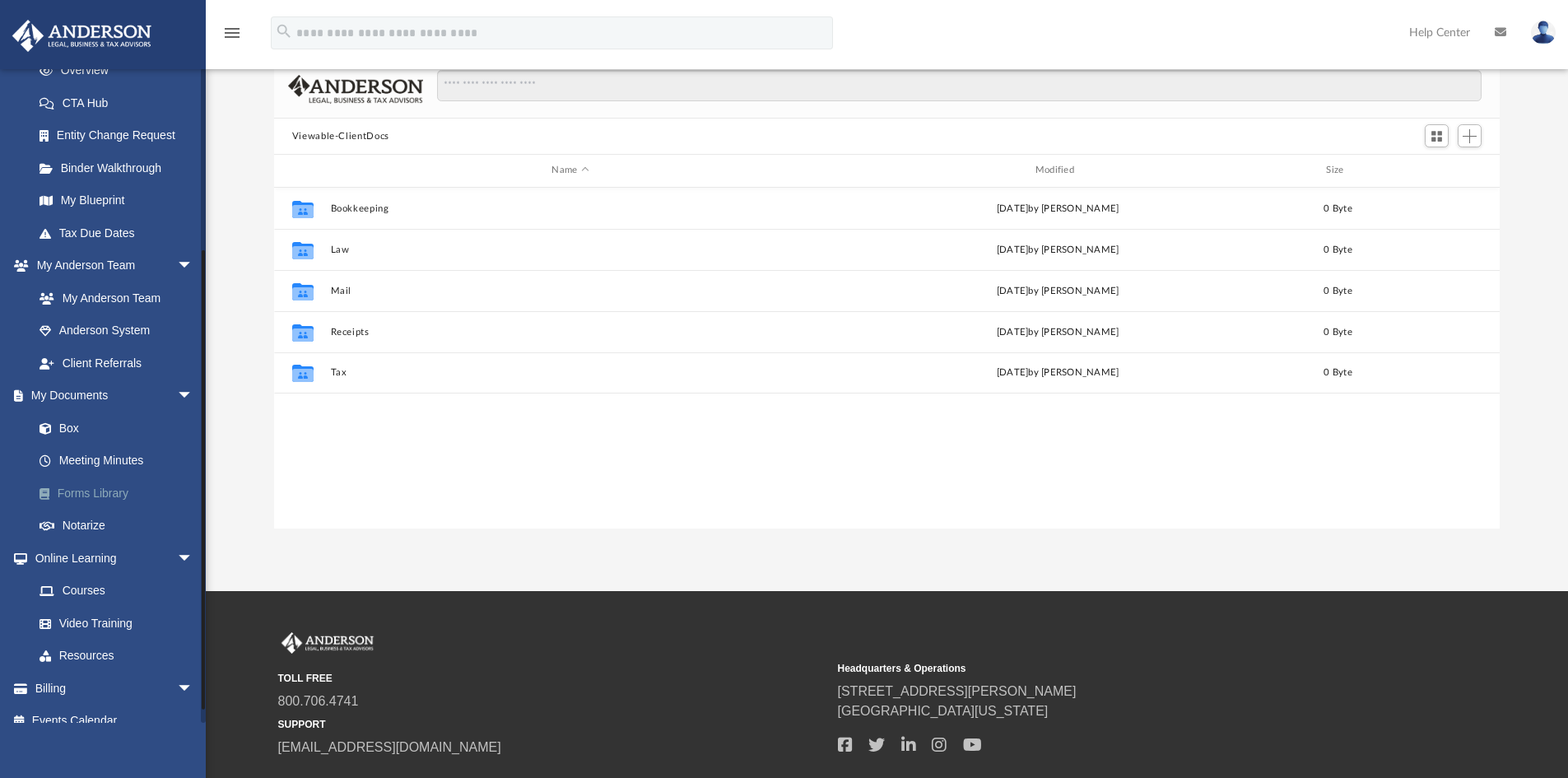
click at [70, 492] on link "Forms Library" at bounding box center [120, 493] width 195 height 33
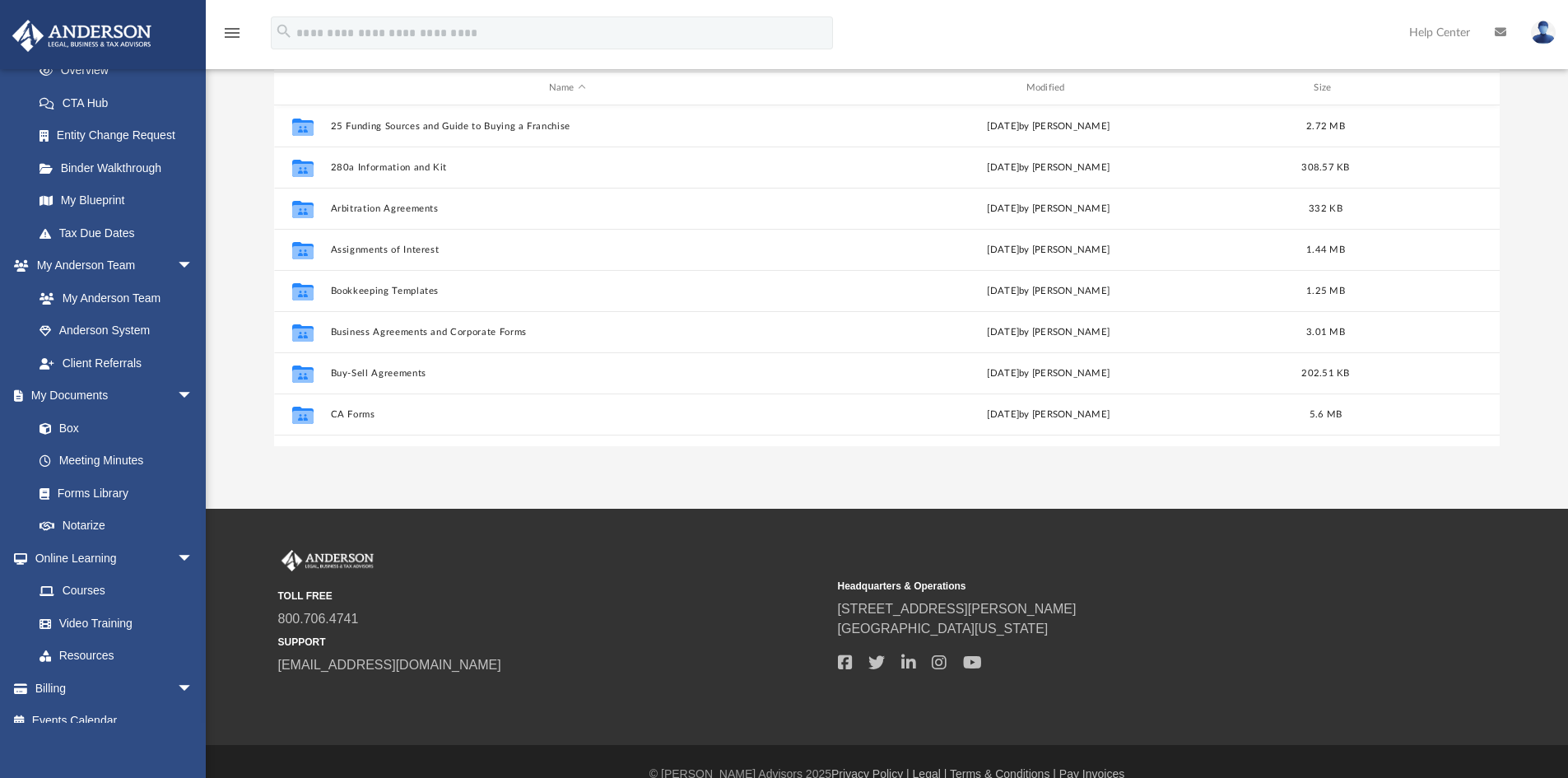
scroll to position [82, 0]
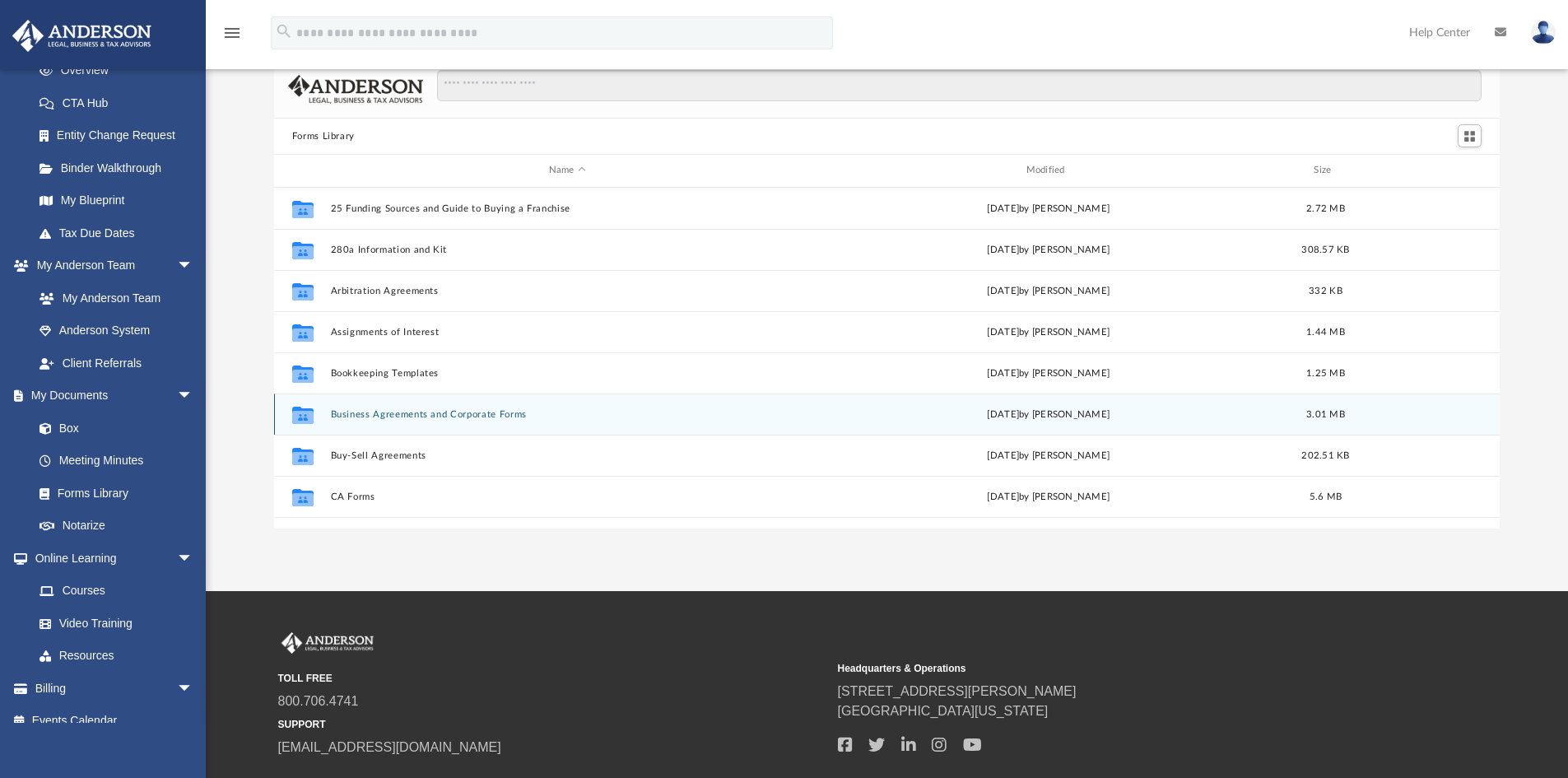
click at [418, 416] on button "Business Agreements and Corporate Forms" at bounding box center [566, 414] width 474 height 10
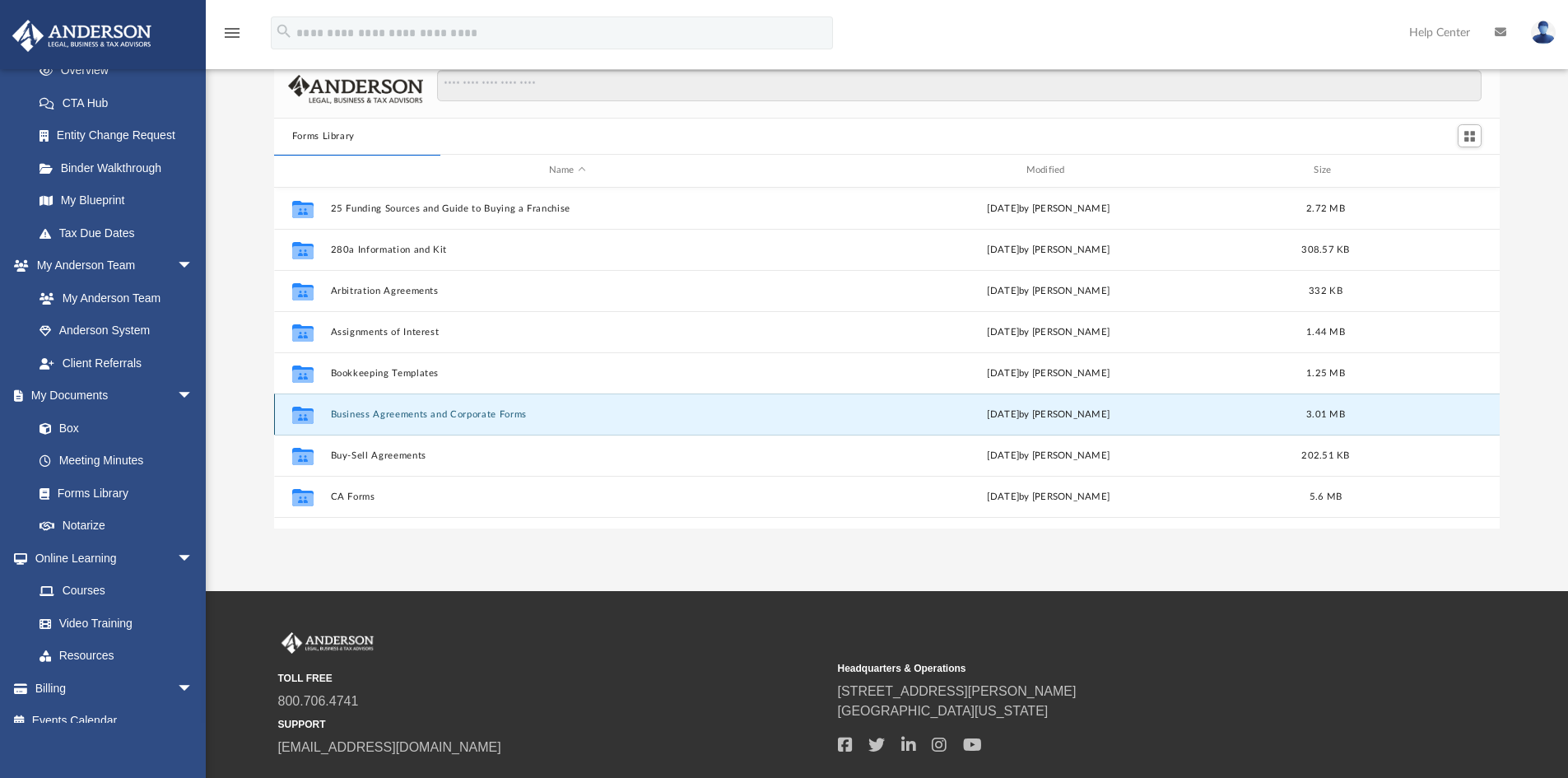
click at [355, 413] on button "Business Agreements and Corporate Forms" at bounding box center [566, 414] width 474 height 10
click at [309, 413] on icon "grid" at bounding box center [303, 416] width 22 height 13
click at [311, 410] on icon "grid" at bounding box center [303, 416] width 22 height 13
click at [311, 411] on icon "grid" at bounding box center [303, 416] width 22 height 13
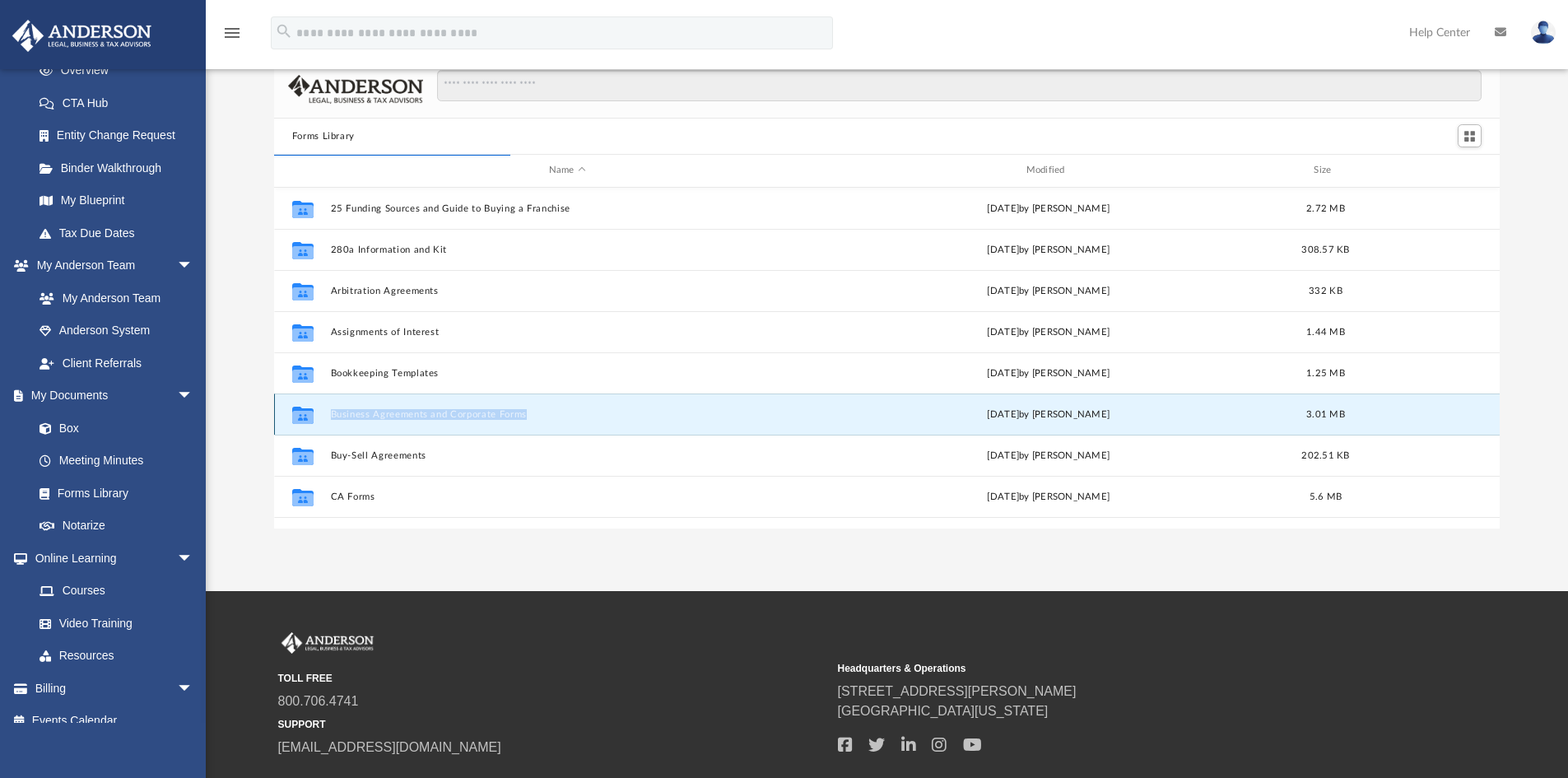
click at [314, 412] on icon "Collaborated Folder" at bounding box center [303, 414] width 26 height 26
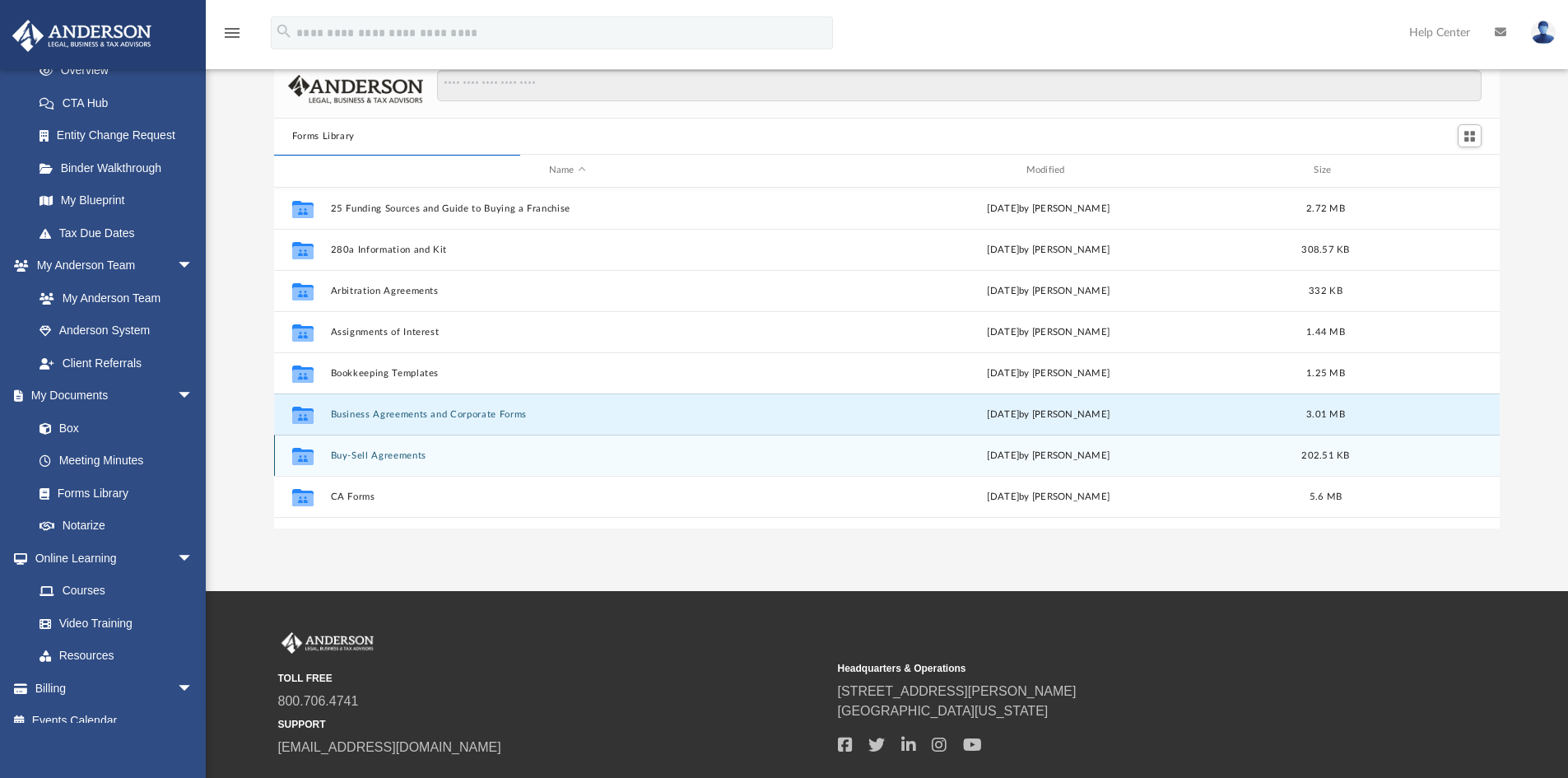
click at [297, 435] on div "Collaborated Folder Buy-Sell Agreements Wed Oct 5 2022 by Michael Bowman 202.51…" at bounding box center [887, 456] width 1227 height 42
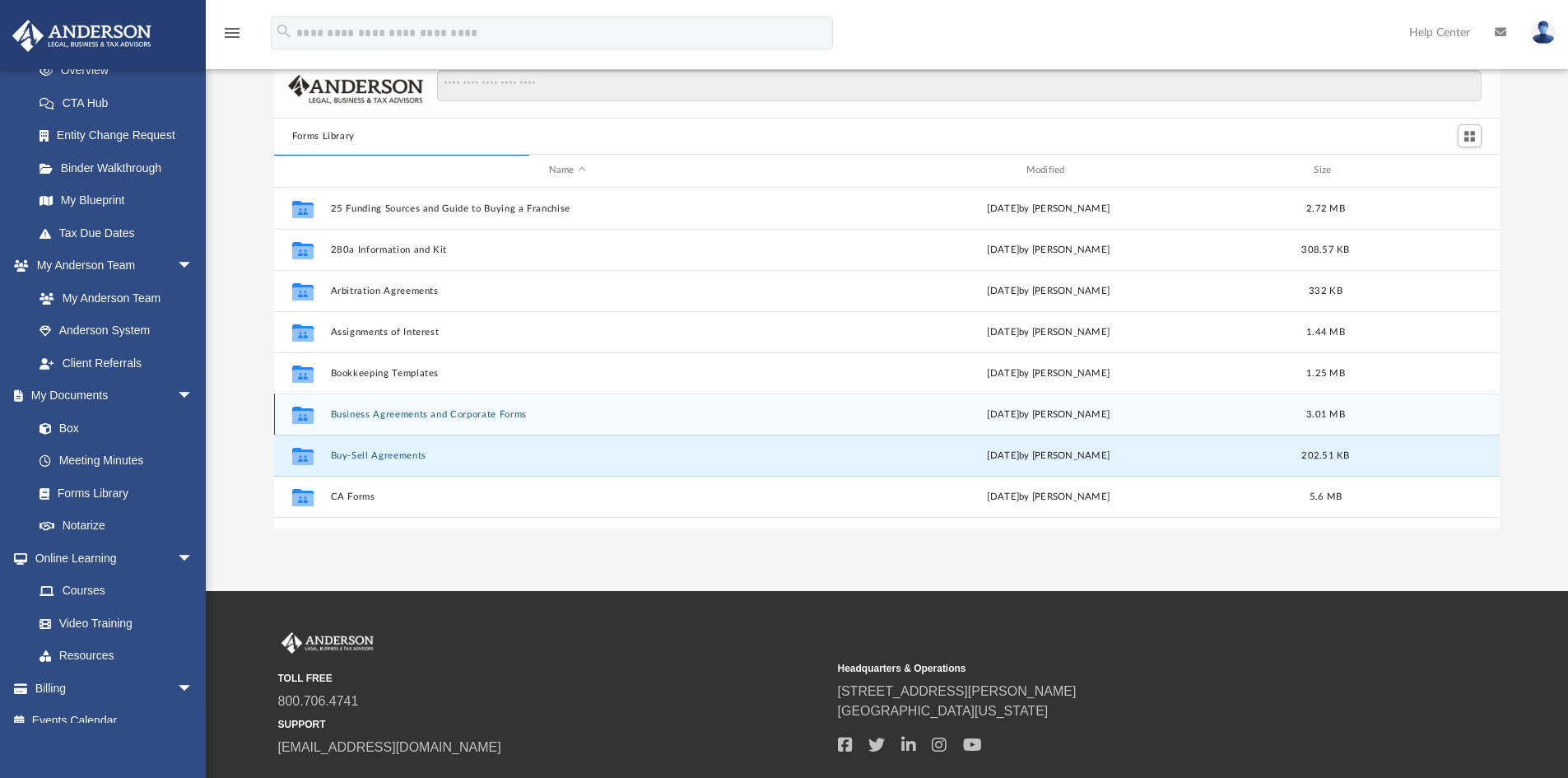
click at [302, 416] on icon "grid" at bounding box center [303, 416] width 22 height 13
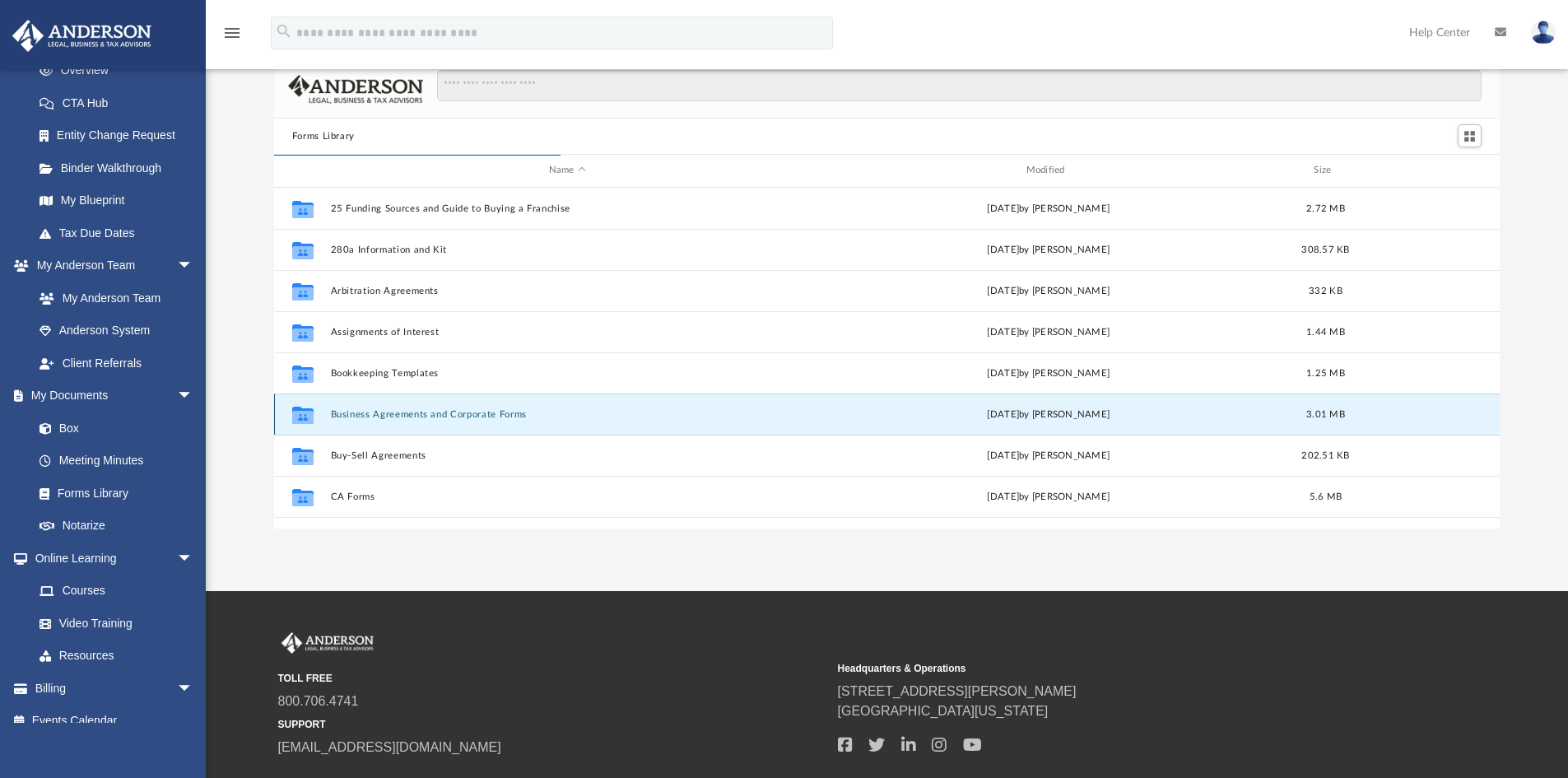
click at [1280, 415] on div "Thu Jul 13 2023 by Taryn Biever" at bounding box center [1048, 414] width 474 height 15
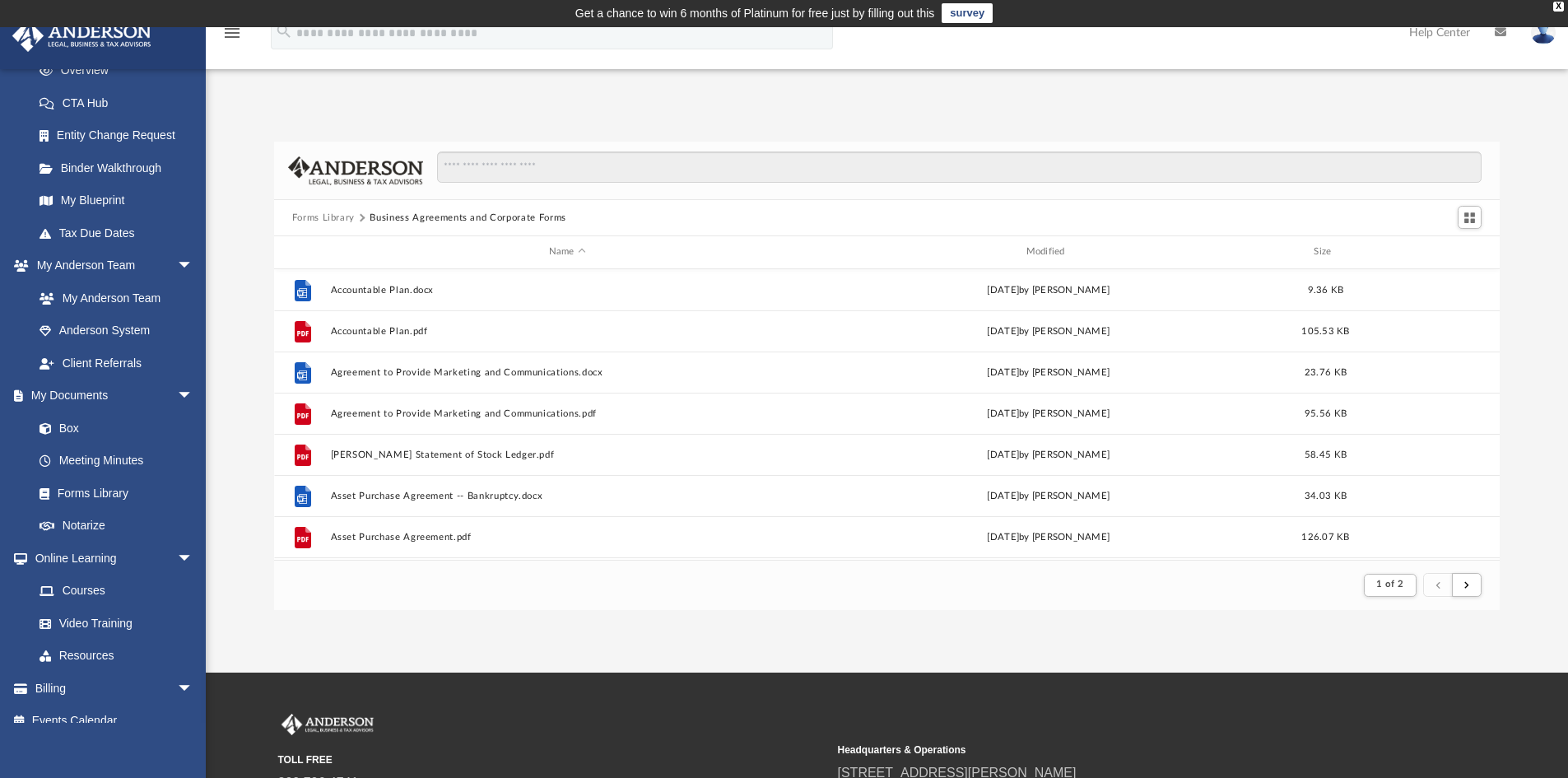
scroll to position [0, 0]
click at [1468, 587] on span "submit" at bounding box center [1466, 586] width 5 height 9
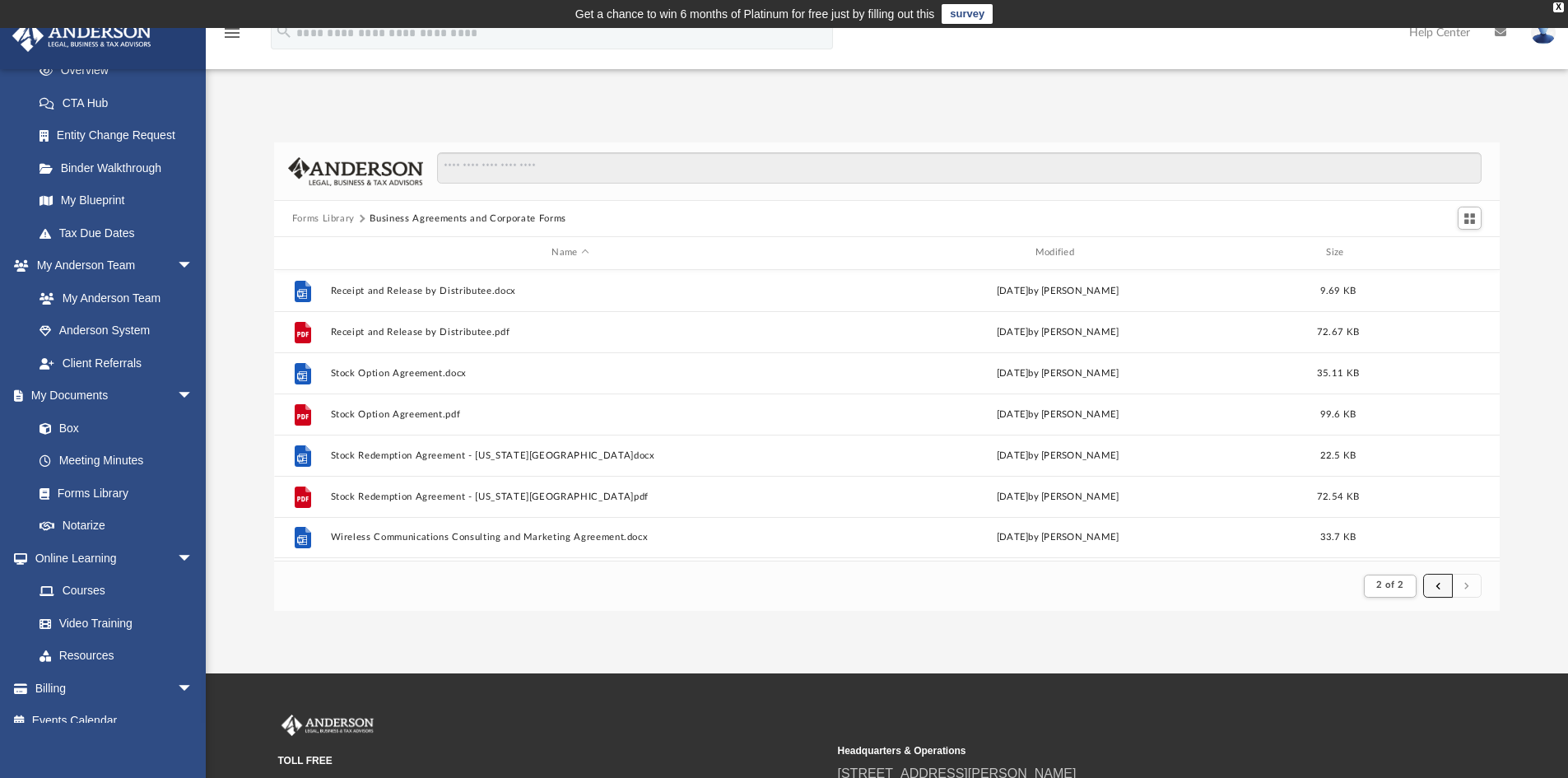
click at [1436, 584] on span "submit" at bounding box center [1437, 586] width 5 height 9
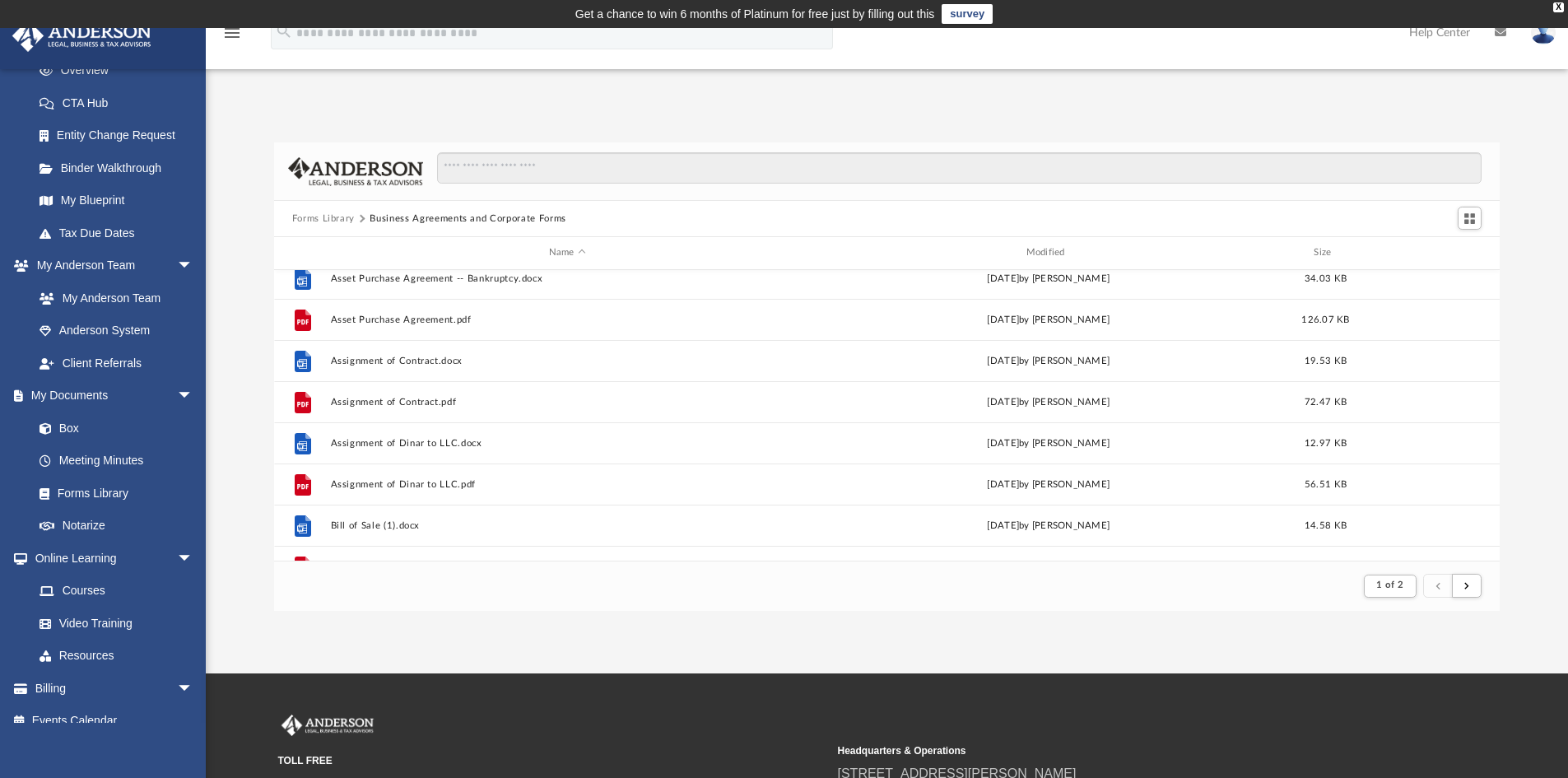
scroll to position [247, 0]
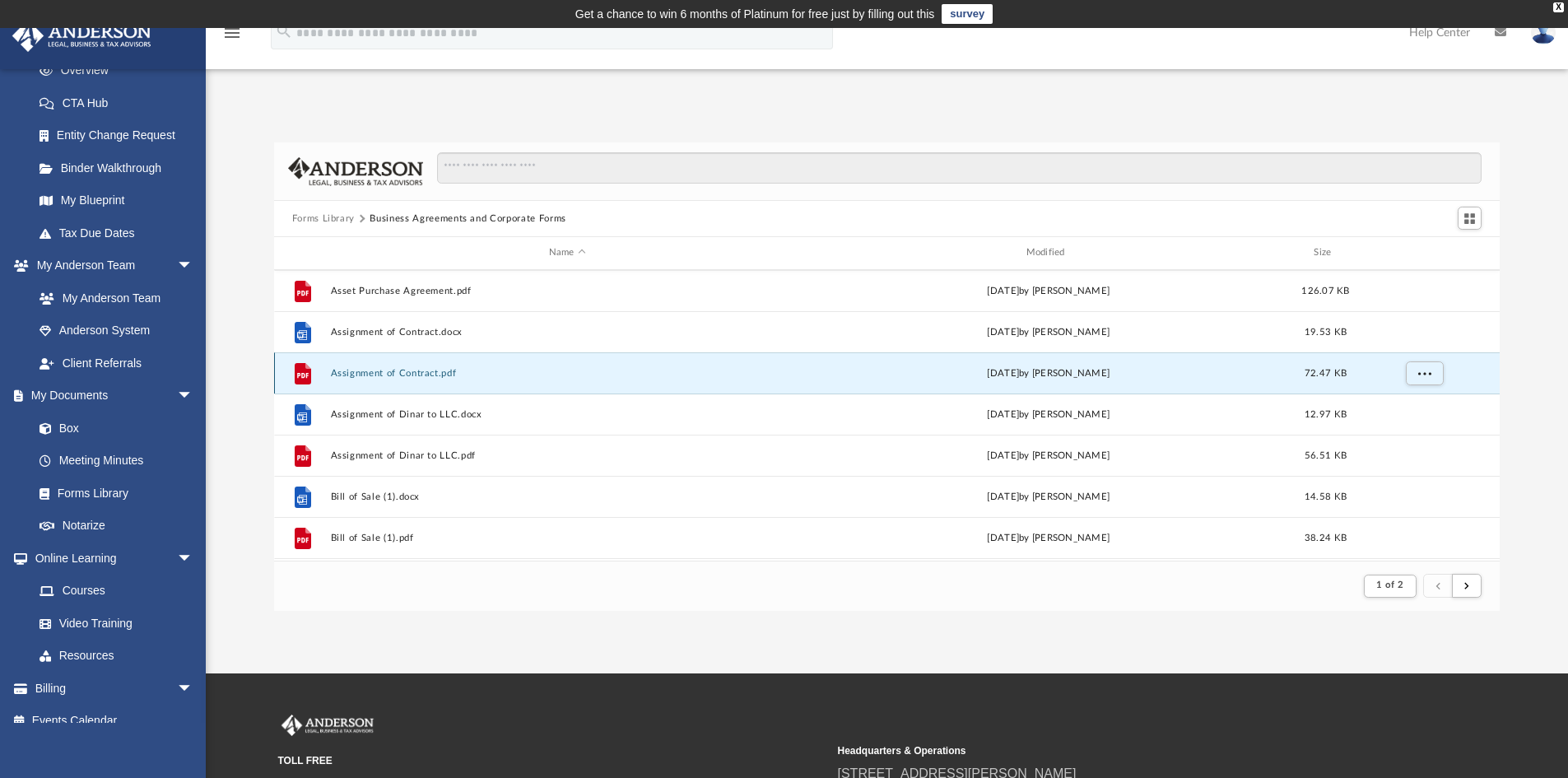
click at [426, 378] on button "Assignment of Contract.pdf" at bounding box center [566, 372] width 474 height 10
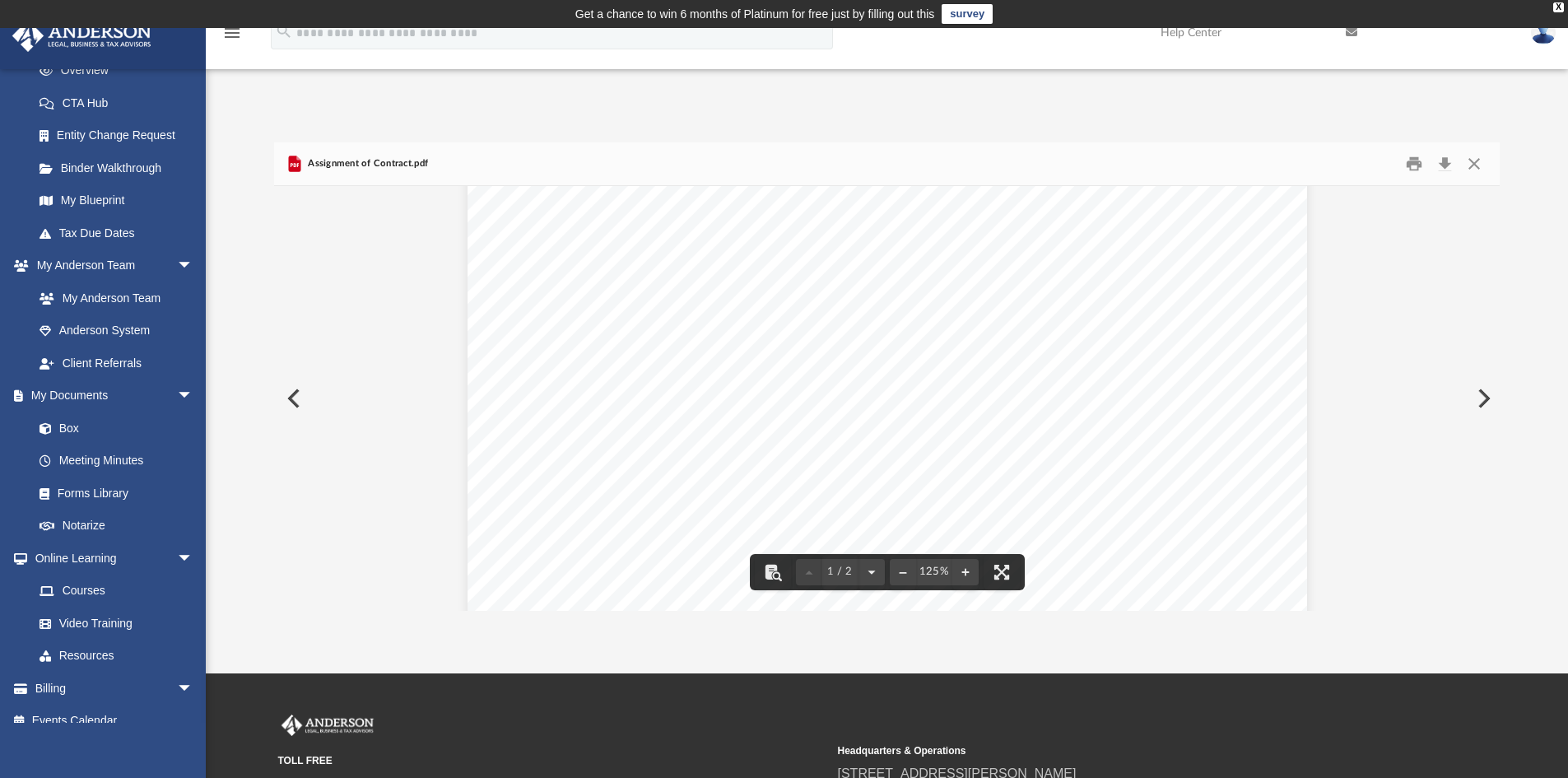
scroll to position [0, 0]
click at [1475, 166] on button "Close" at bounding box center [1473, 164] width 29 height 26
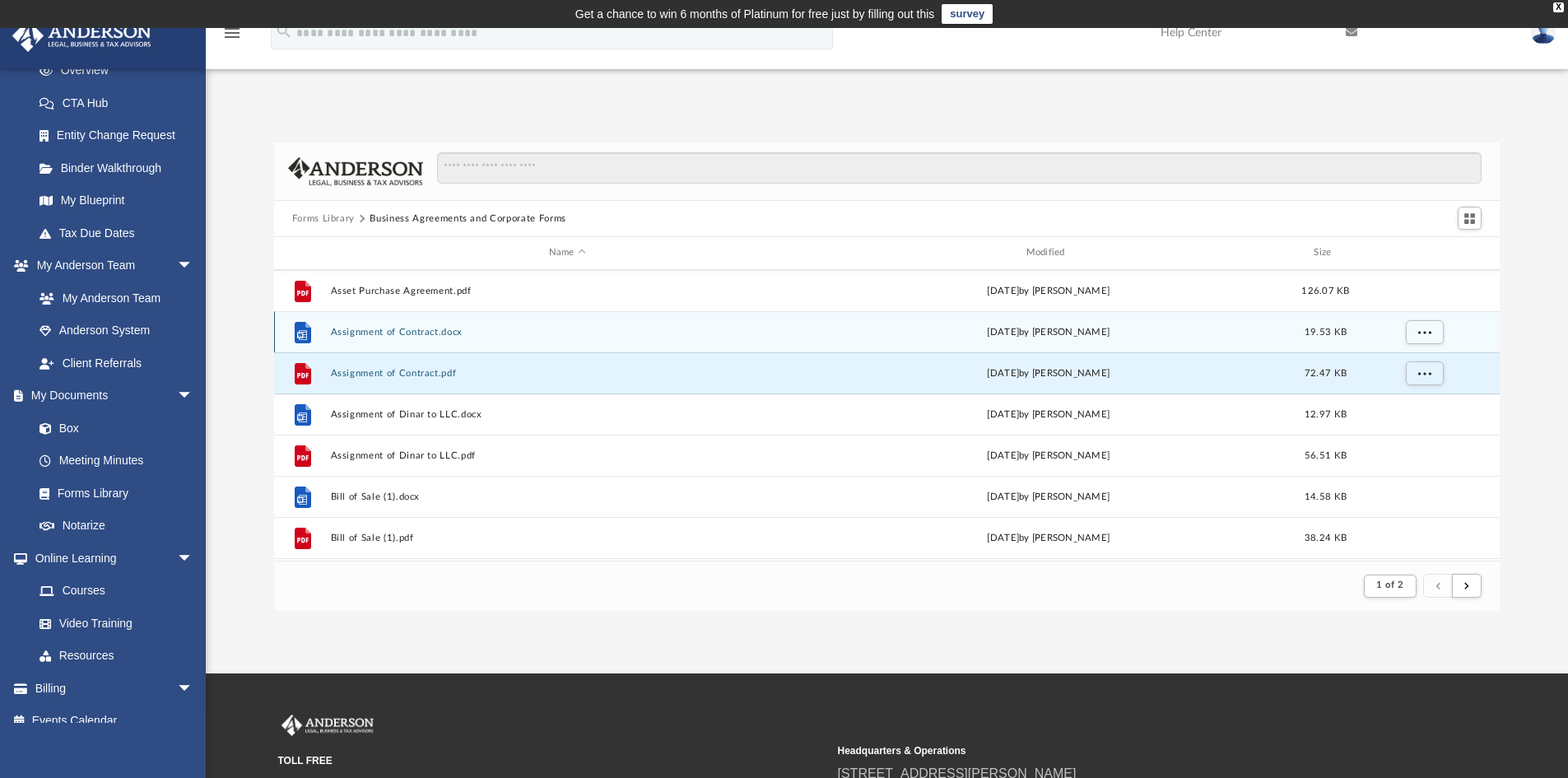
click at [440, 340] on div "File Assignment of Contract.docx Wed Oct 5 2022 by Mary Acree 19.53 KB" at bounding box center [887, 332] width 1227 height 42
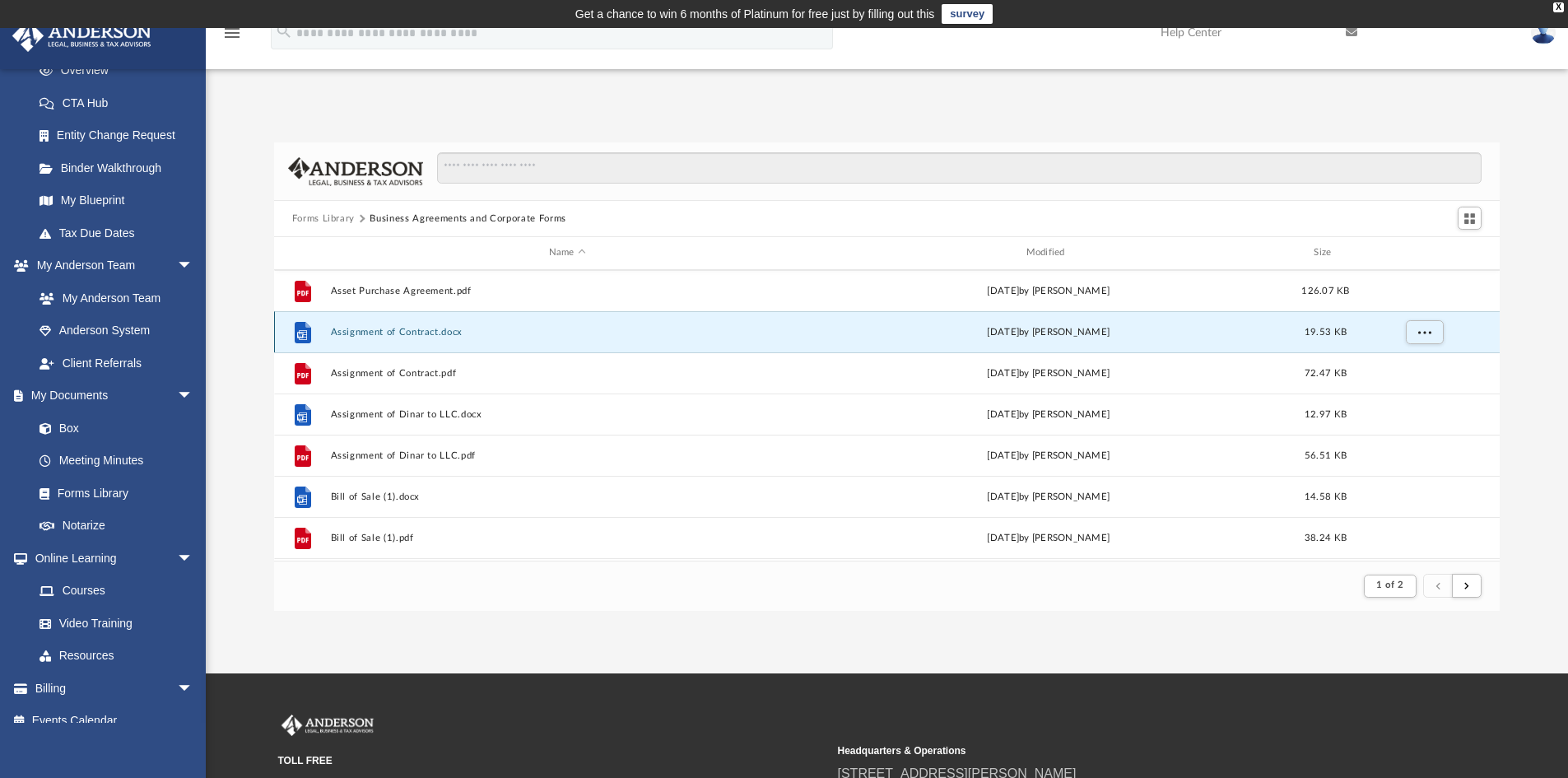
click at [440, 340] on div "File Assignment of Contract.docx Wed Oct 5 2022 by Mary Acree 19.53 KB" at bounding box center [887, 332] width 1227 height 42
click at [321, 334] on div "File" at bounding box center [304, 332] width 42 height 26
click at [1421, 328] on span "More options" at bounding box center [1424, 332] width 13 height 9
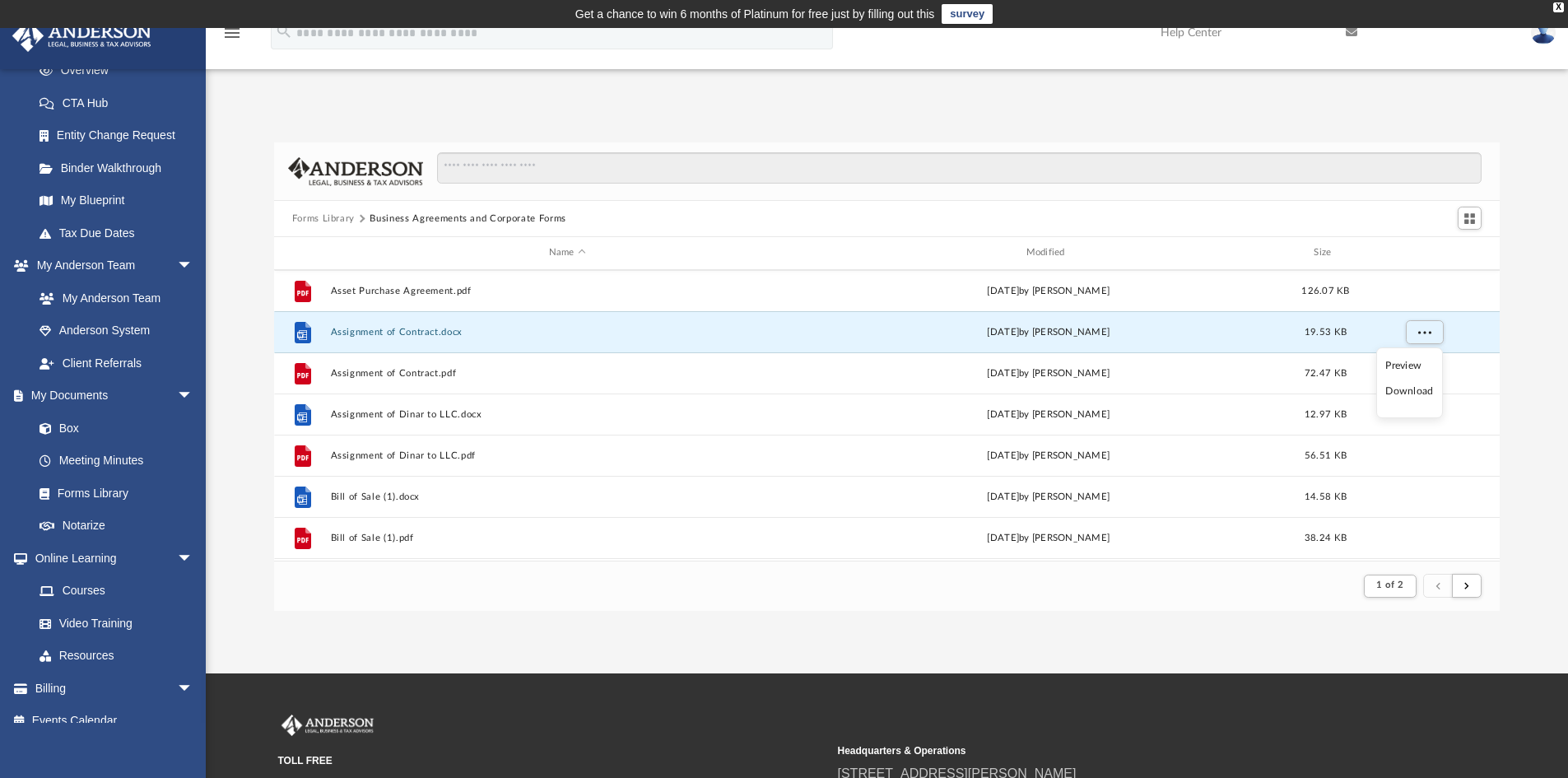
click at [1412, 360] on li "Preview" at bounding box center [1409, 366] width 47 height 17
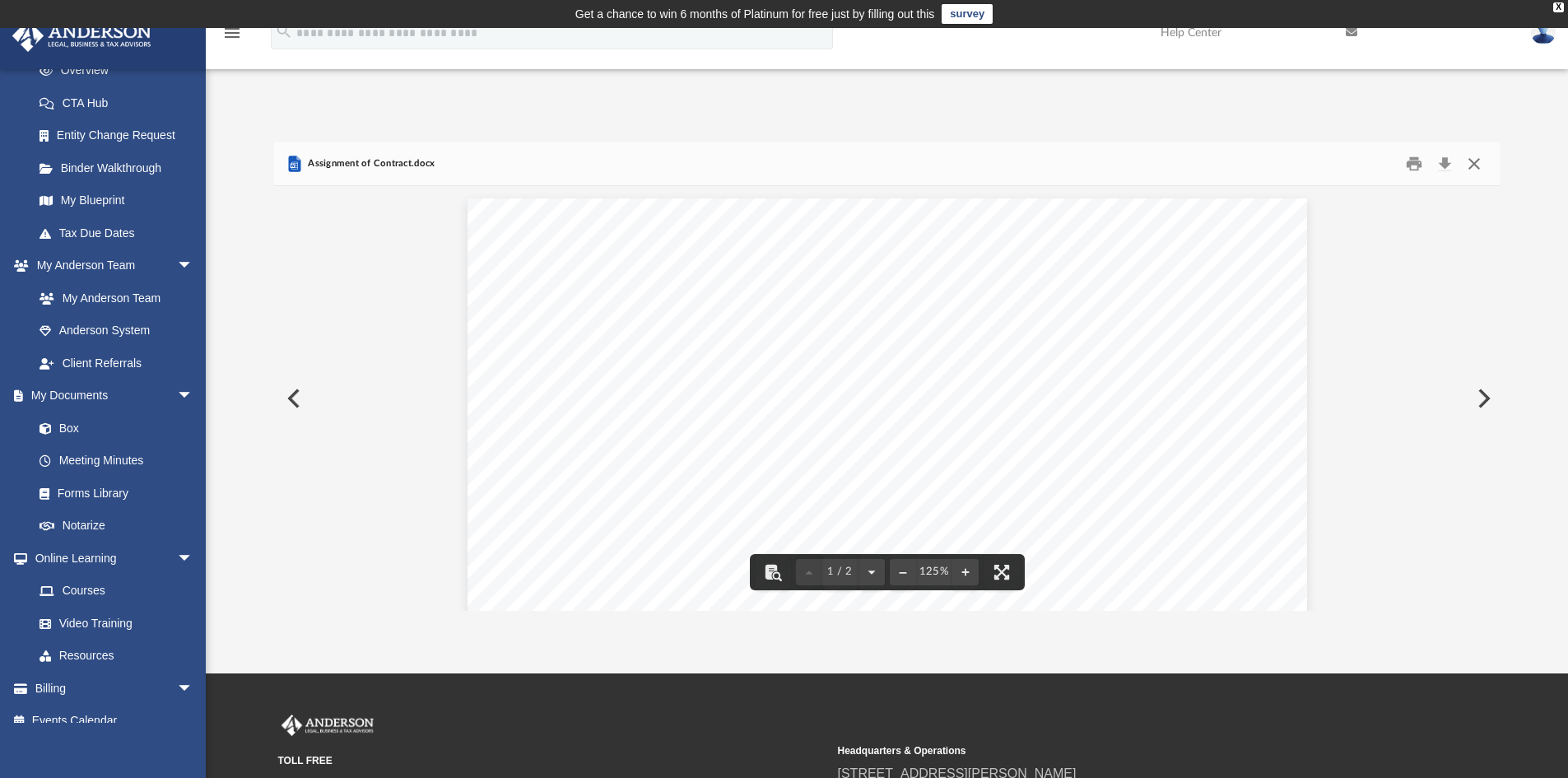
click at [1471, 157] on button "Close" at bounding box center [1473, 164] width 29 height 26
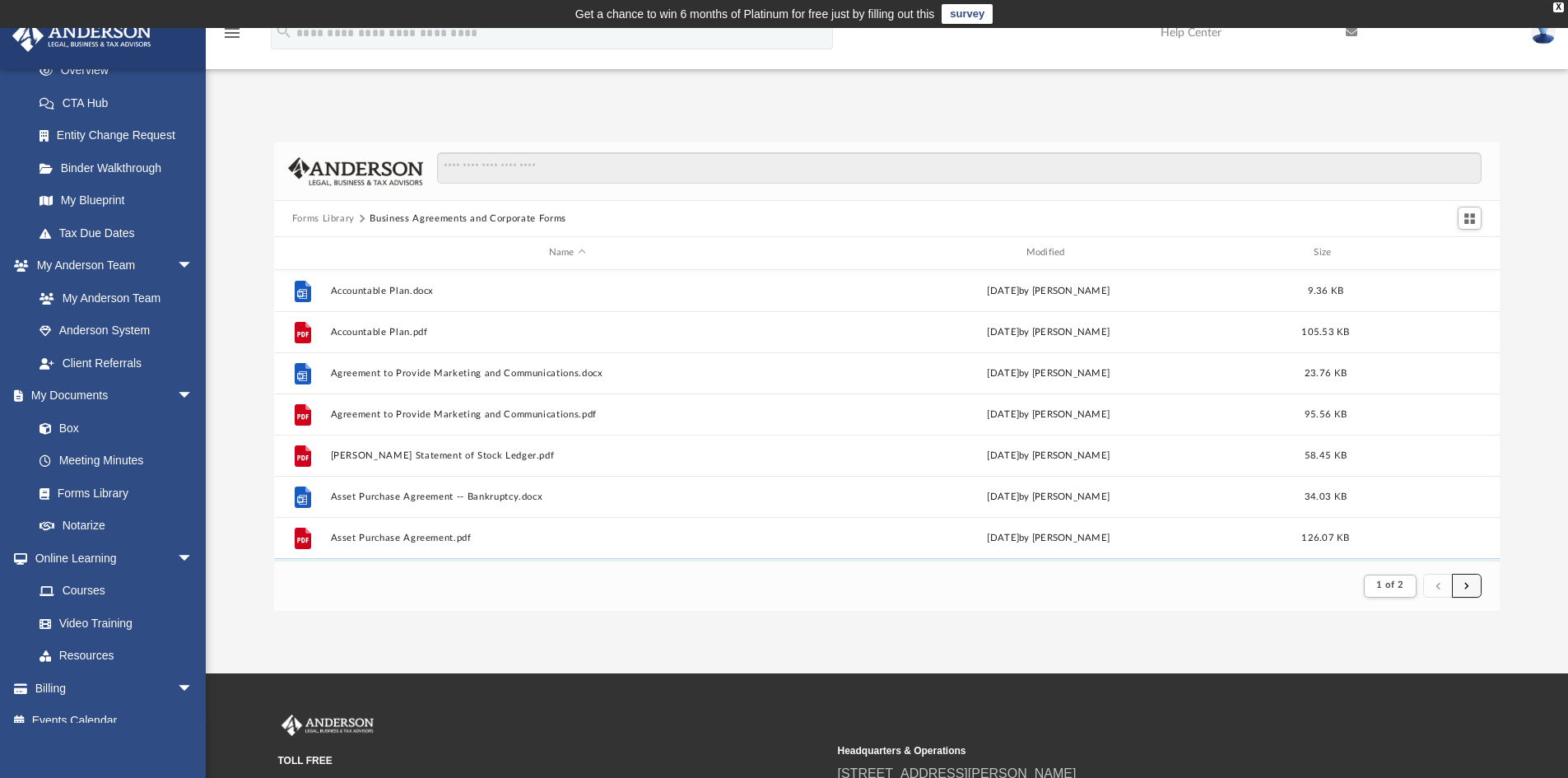
click at [1475, 579] on button "submit" at bounding box center [1466, 585] width 29 height 24
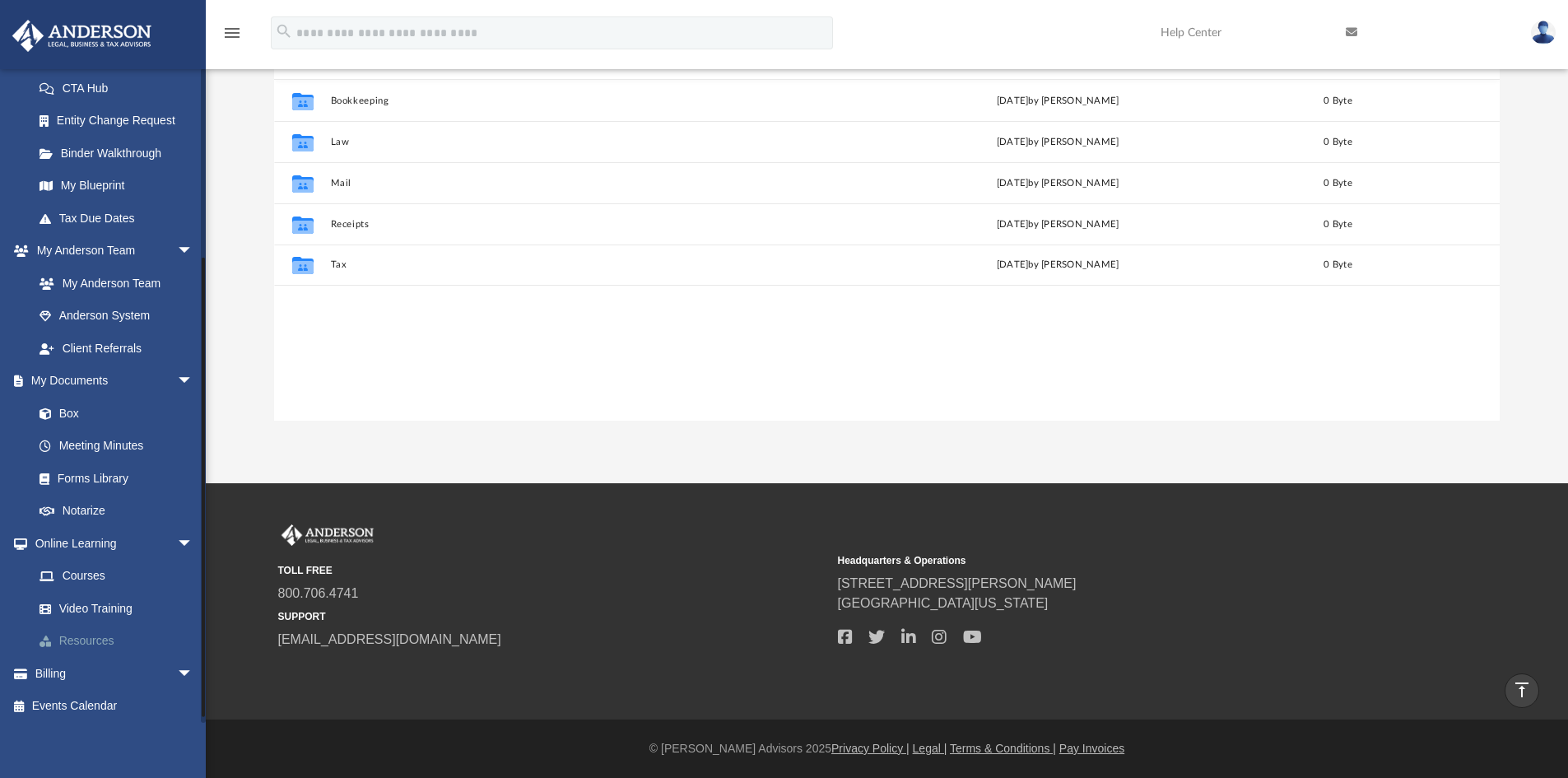
scroll to position [265, 0]
click at [103, 471] on link "Forms Library" at bounding box center [120, 475] width 195 height 33
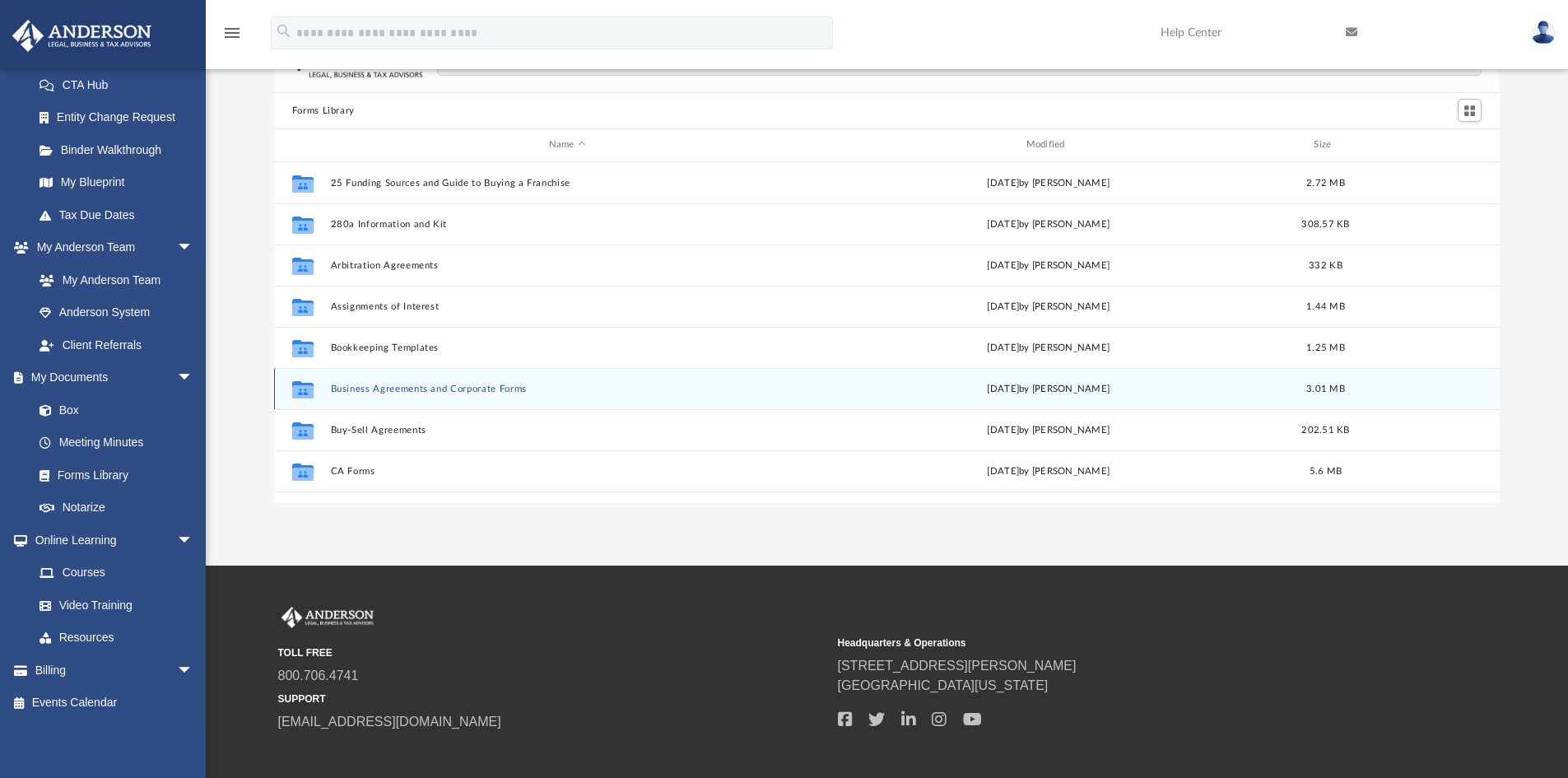
scroll to position [26, 0]
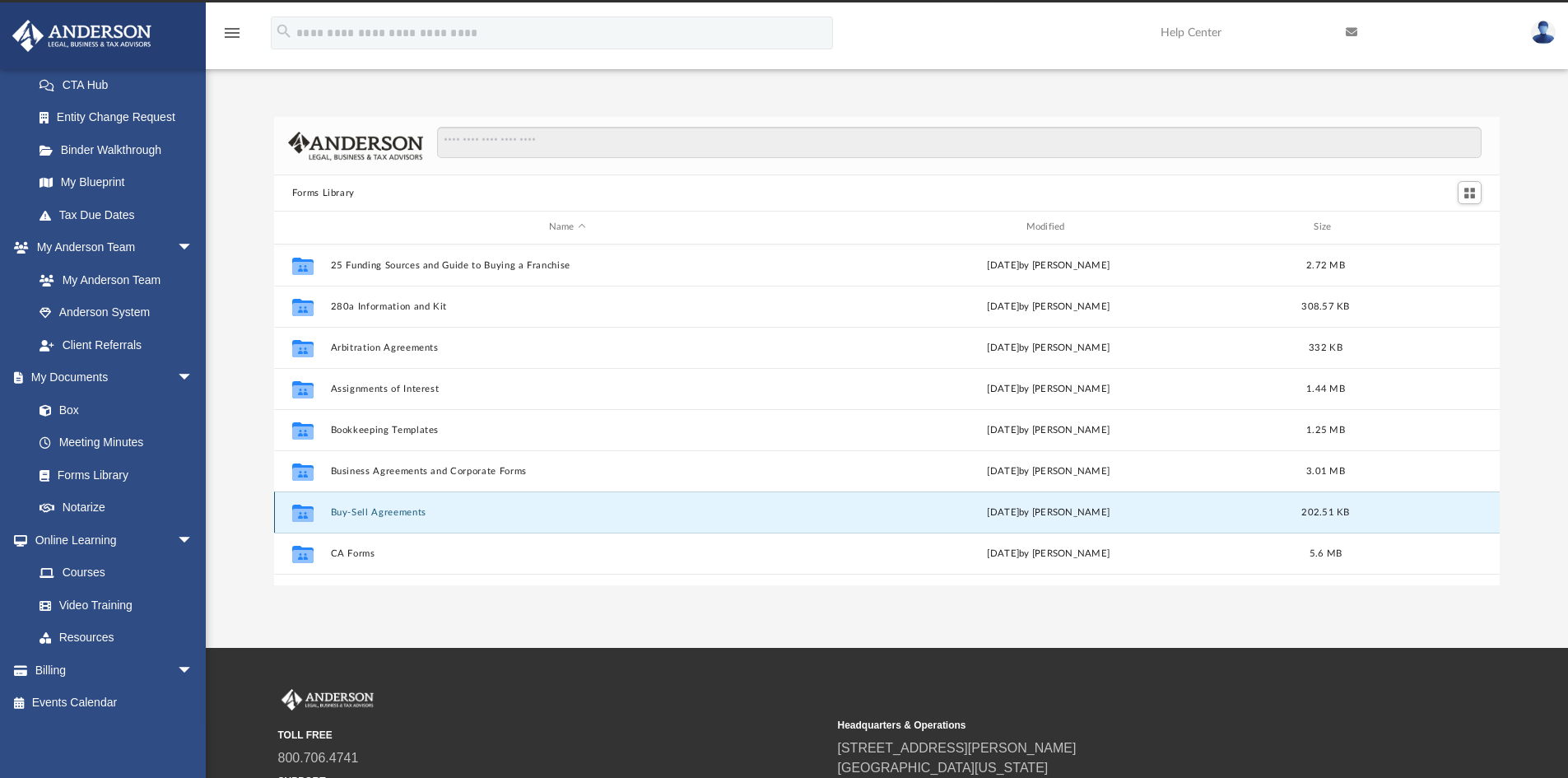
click at [401, 515] on button "Buy-Sell Agreements" at bounding box center [566, 511] width 474 height 10
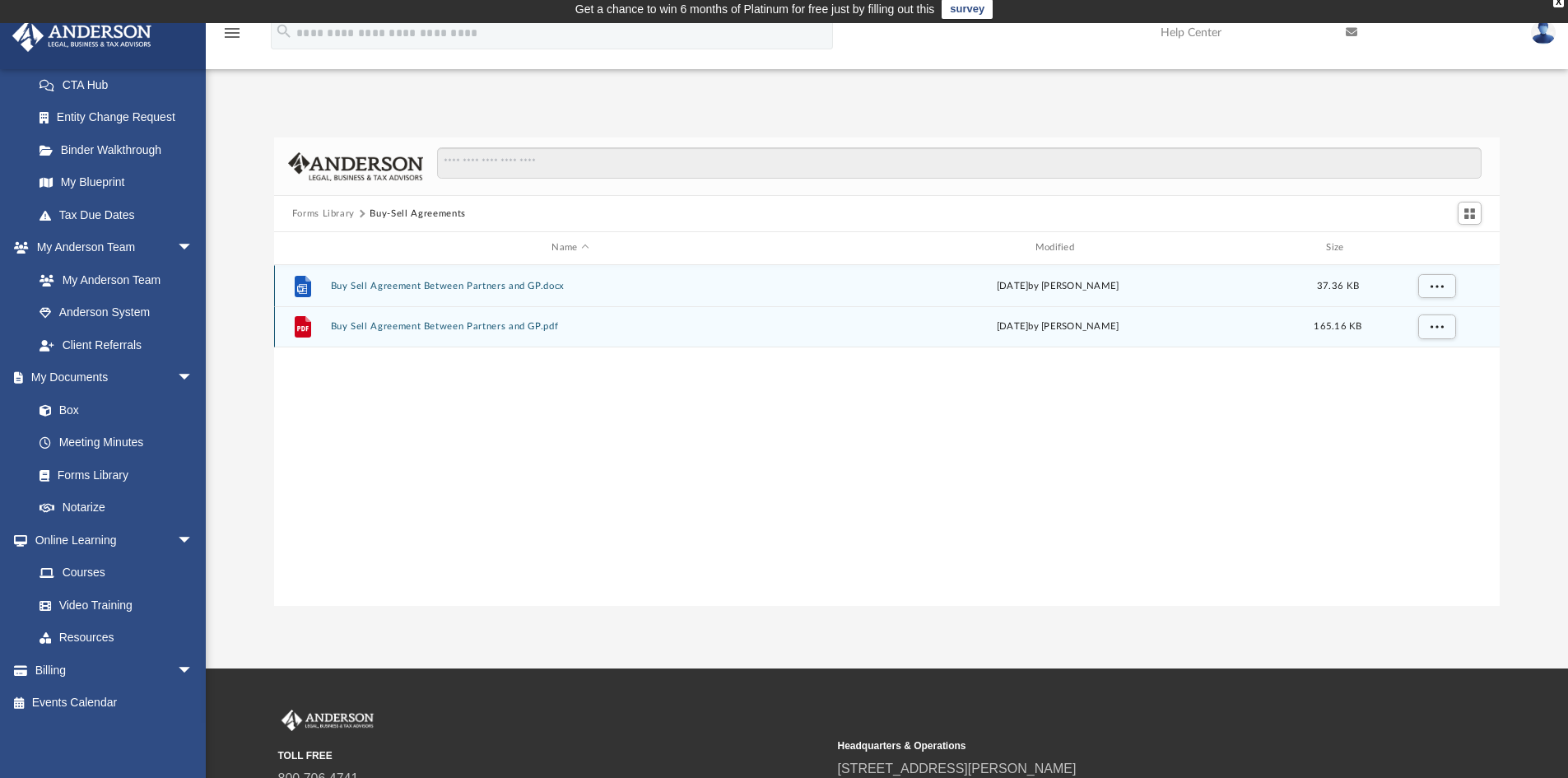
scroll to position [0, 0]
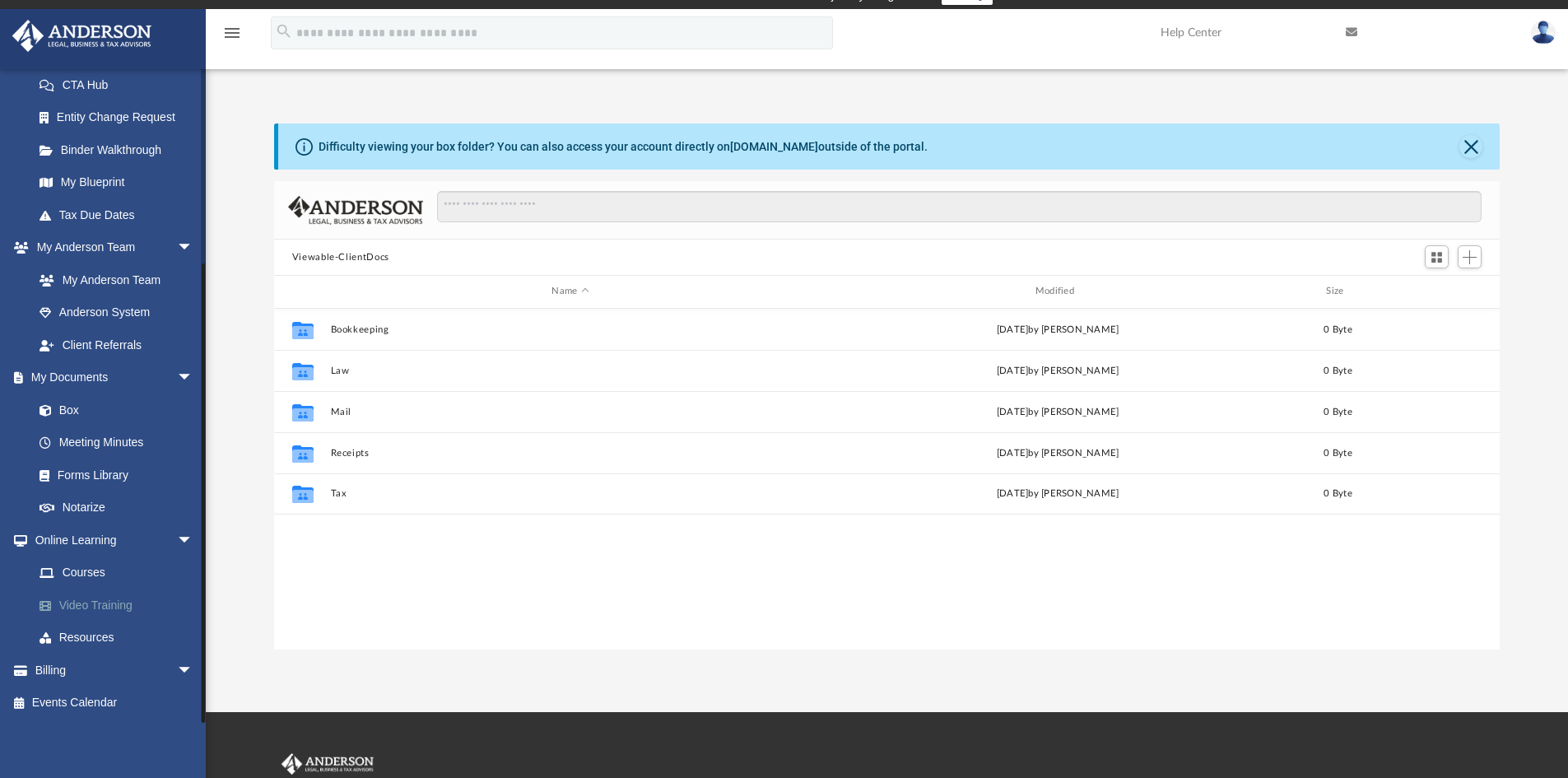
scroll to position [248, 0]
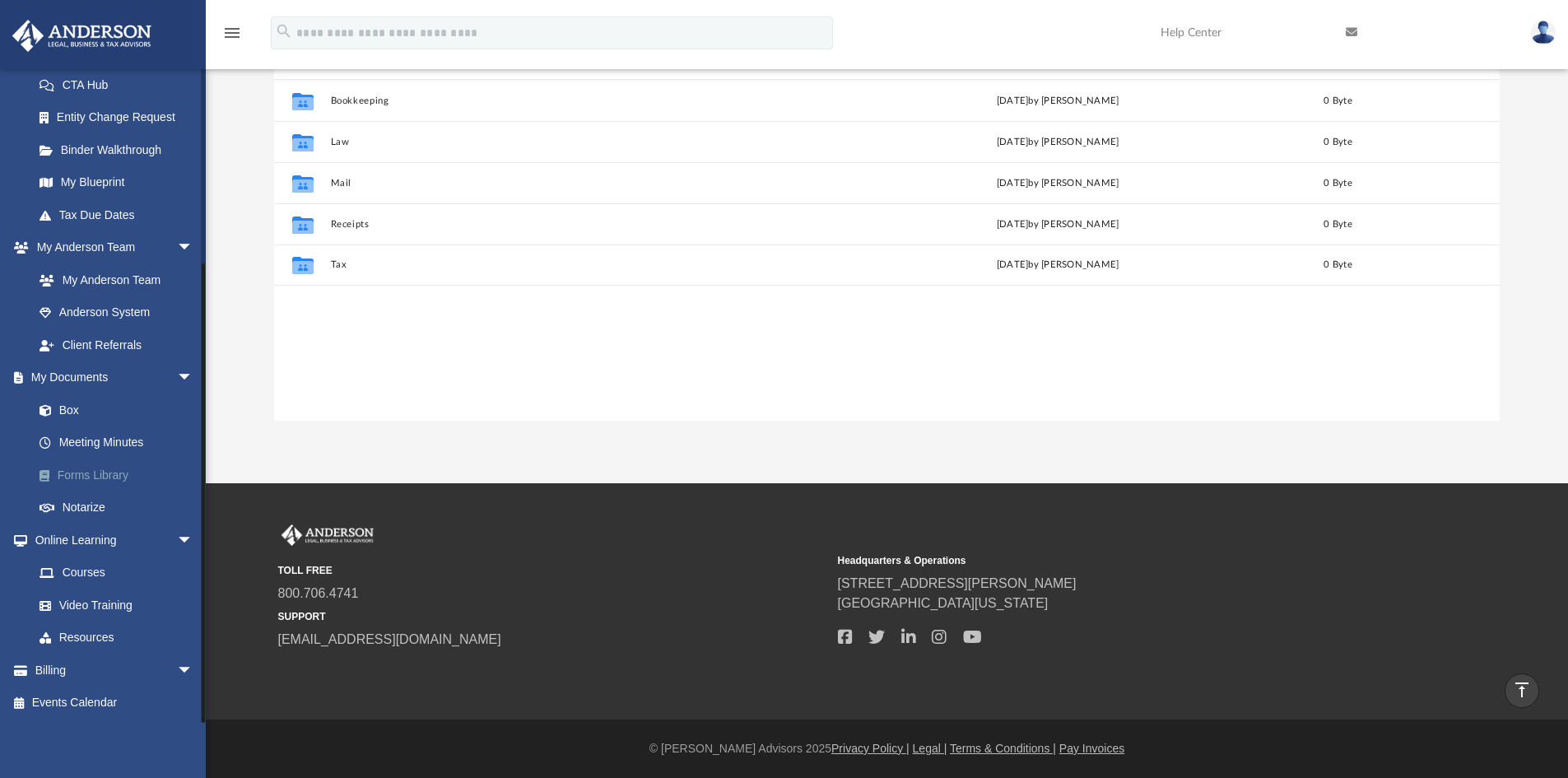
click at [105, 477] on link "Forms Library" at bounding box center [120, 475] width 195 height 33
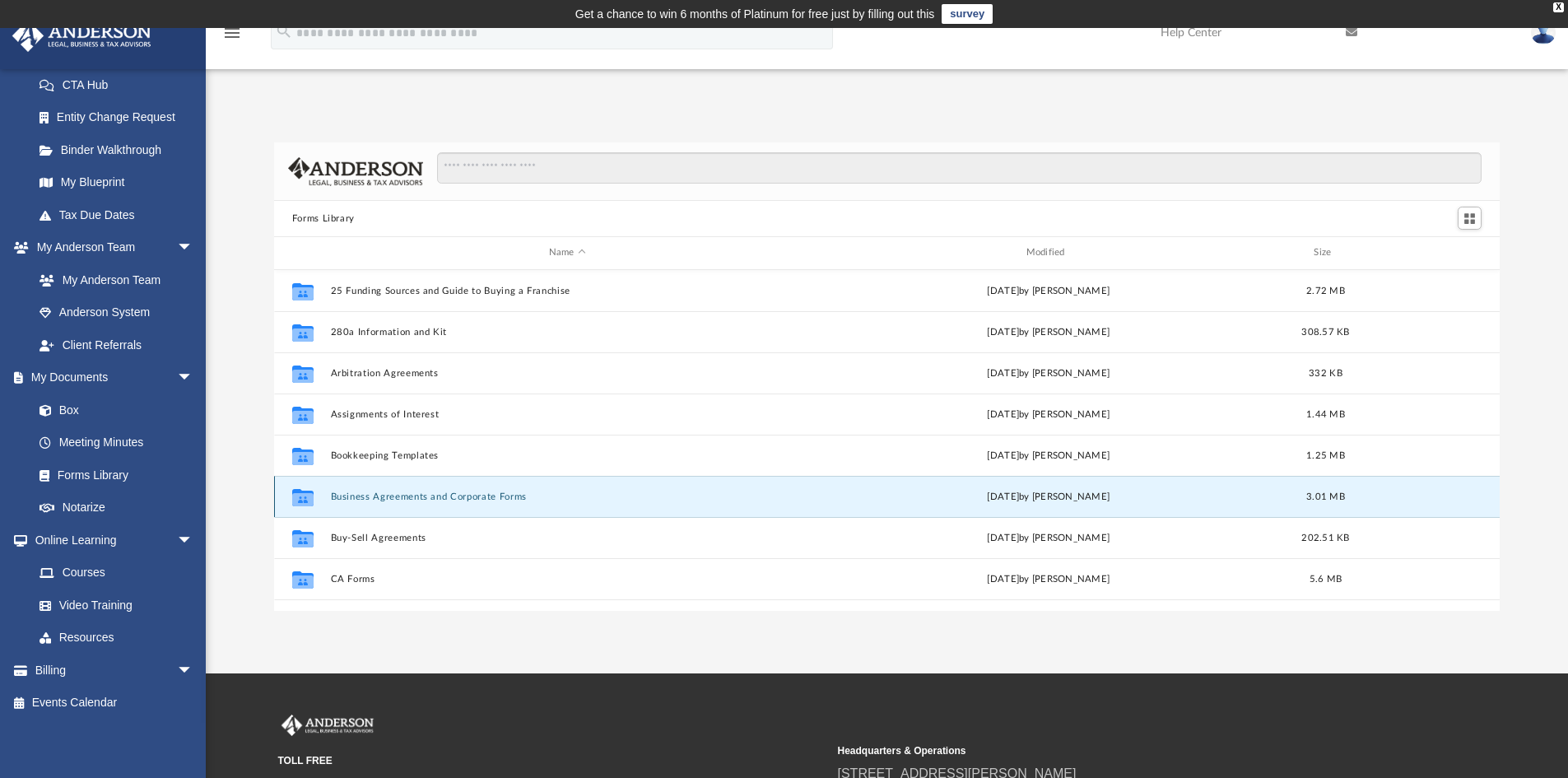
click at [503, 497] on button "Business Agreements and Corporate Forms" at bounding box center [566, 496] width 474 height 10
click at [968, 493] on div "Thu Jul 13 2023 by Taryn Biever" at bounding box center [1048, 496] width 474 height 15
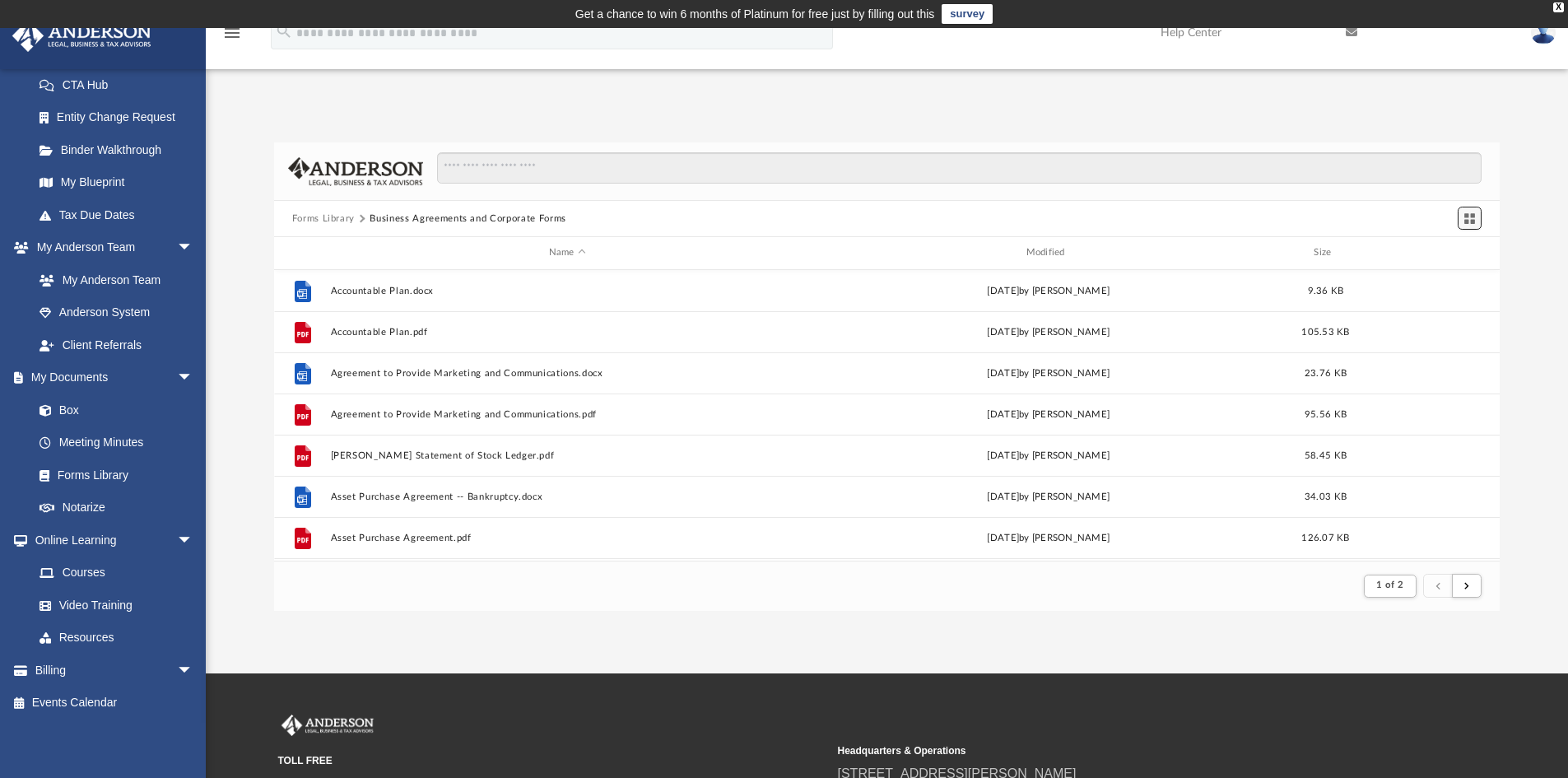
click at [1469, 217] on span "Switch to Grid View" at bounding box center [1470, 218] width 14 height 14
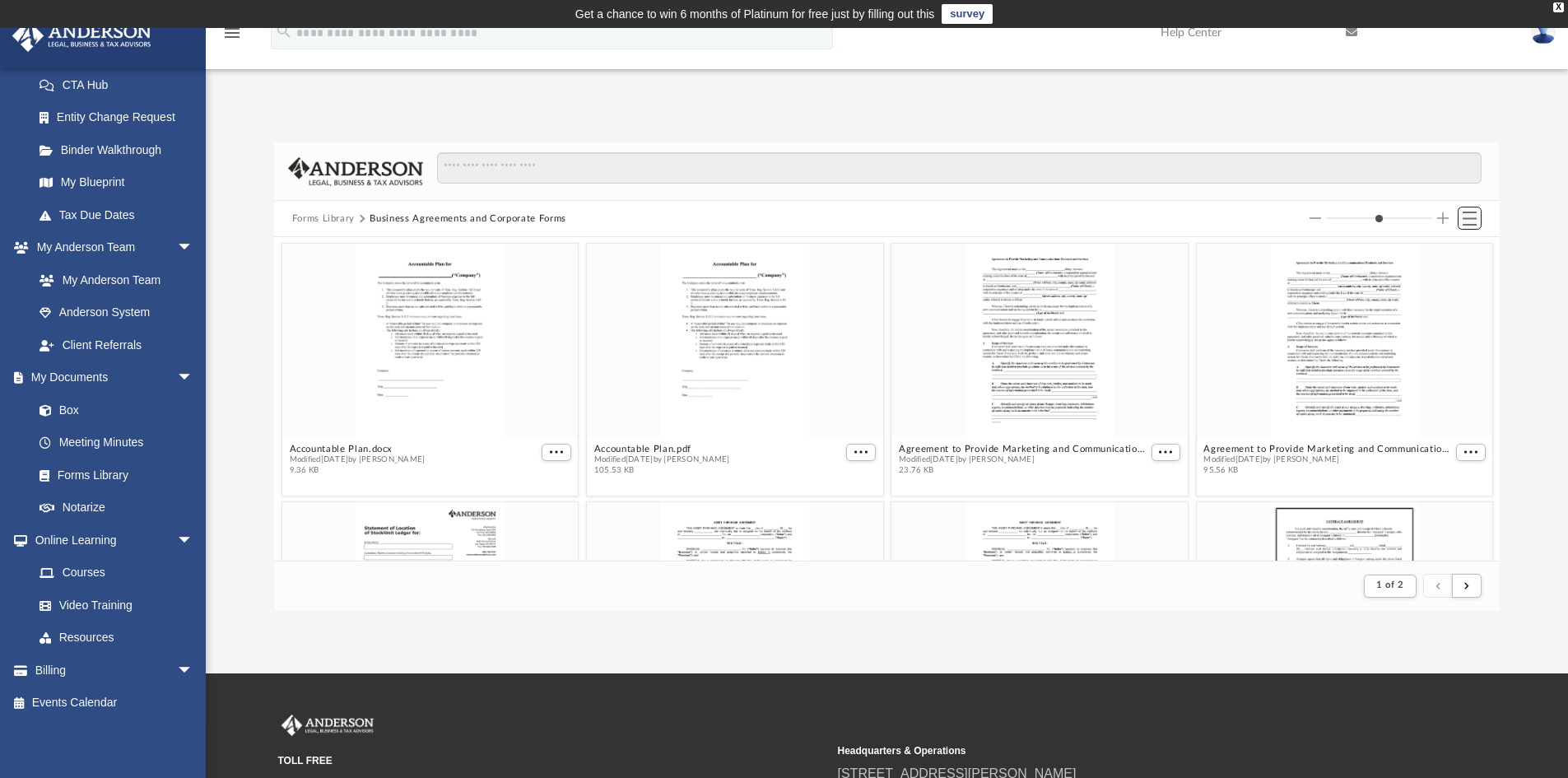
scroll to position [311, 1213]
click at [1469, 218] on span "Switch to List View" at bounding box center [1470, 218] width 14 height 14
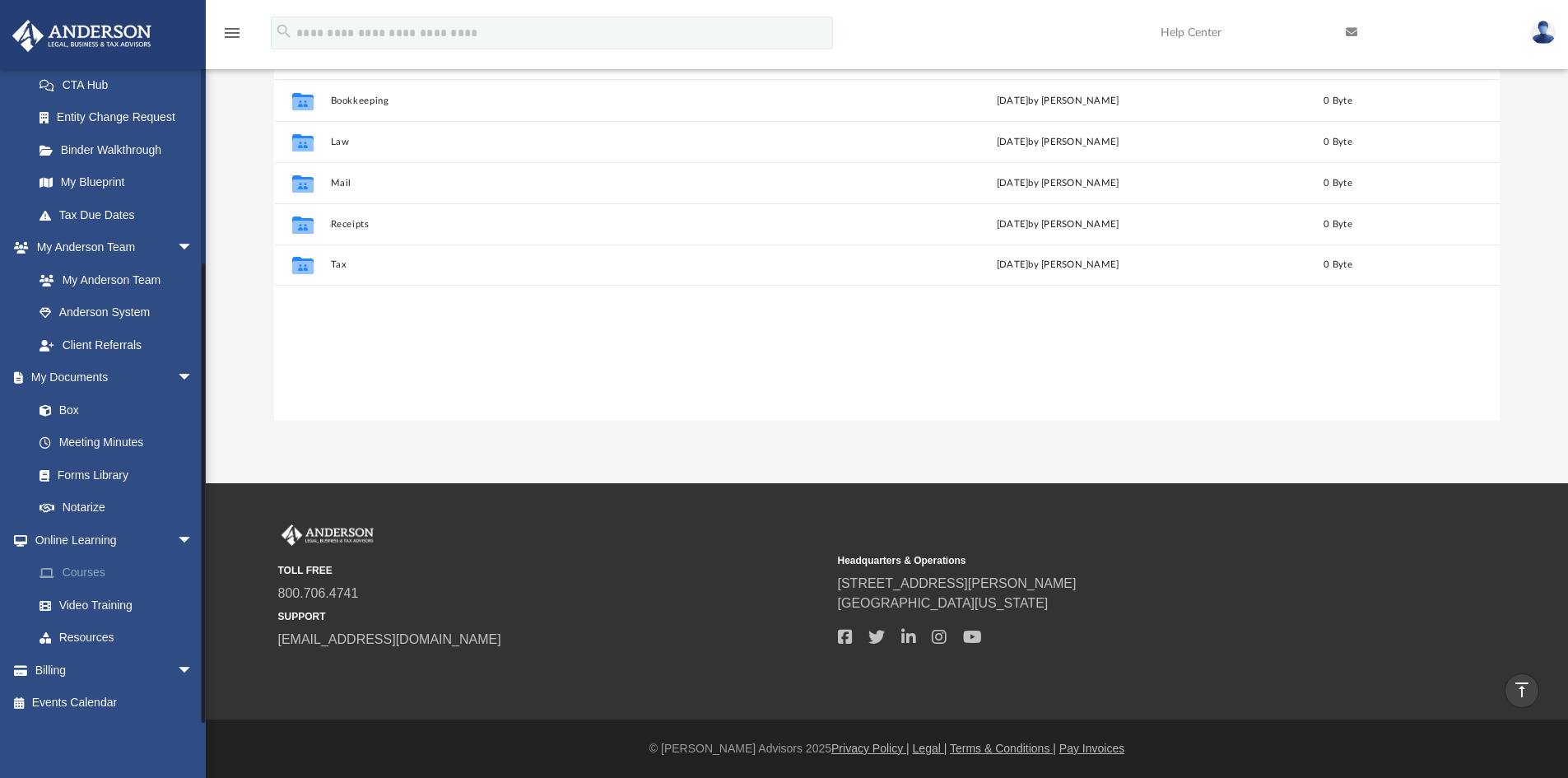
scroll to position [362, 1213]
click at [81, 473] on link "Forms Library" at bounding box center [120, 475] width 195 height 33
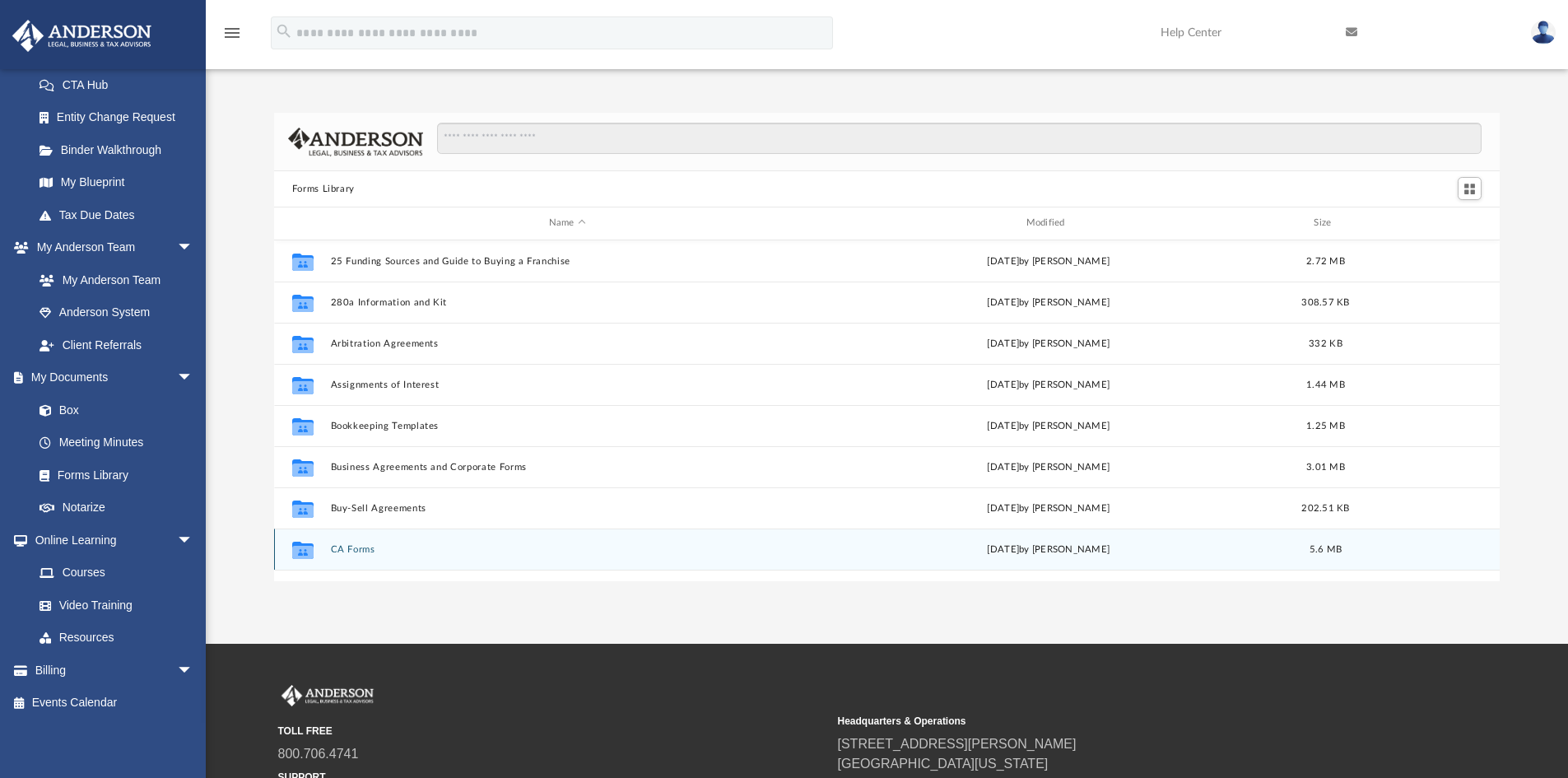
scroll to position [26, 0]
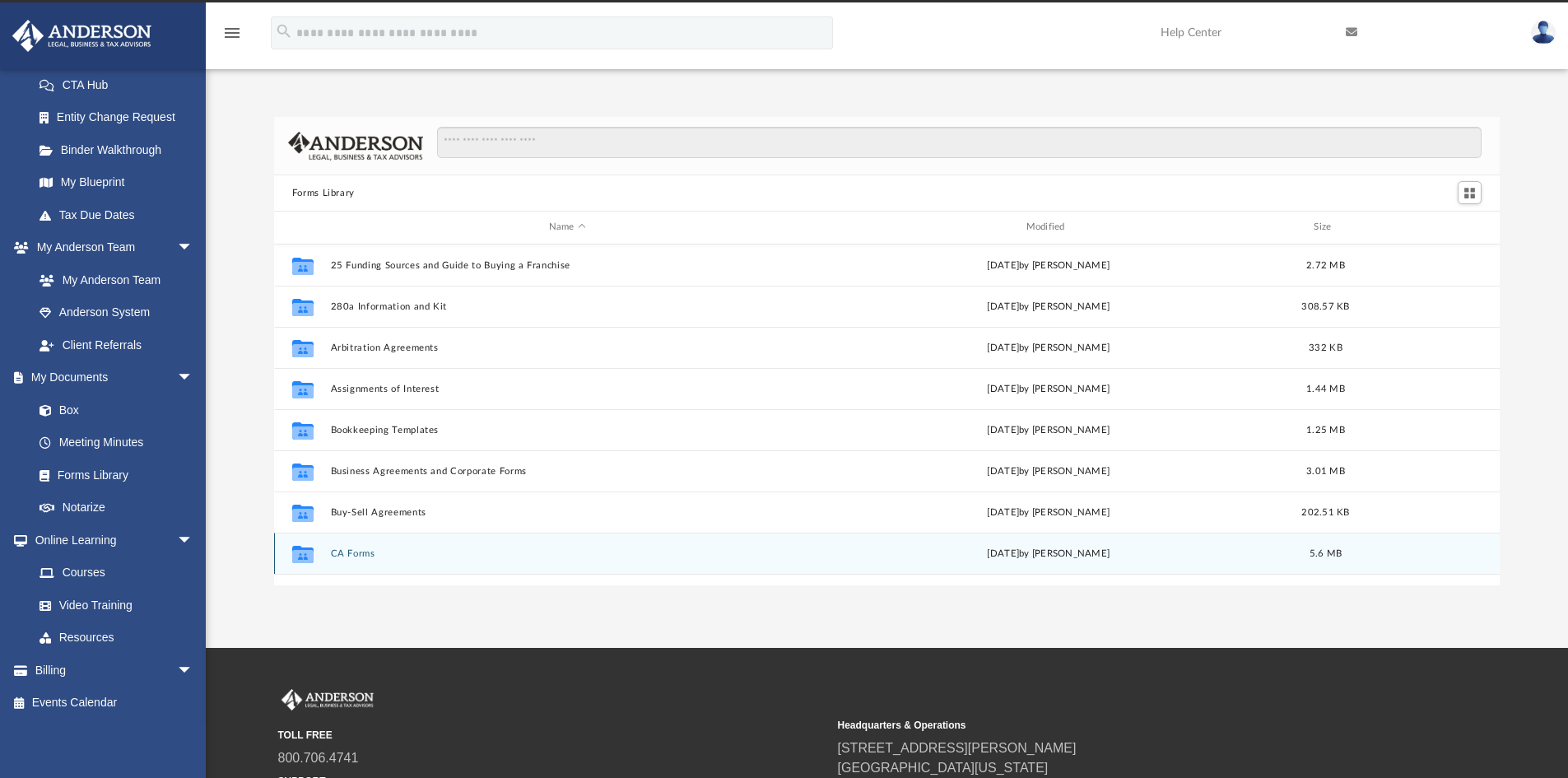
click at [379, 556] on button "CA Forms" at bounding box center [566, 553] width 474 height 10
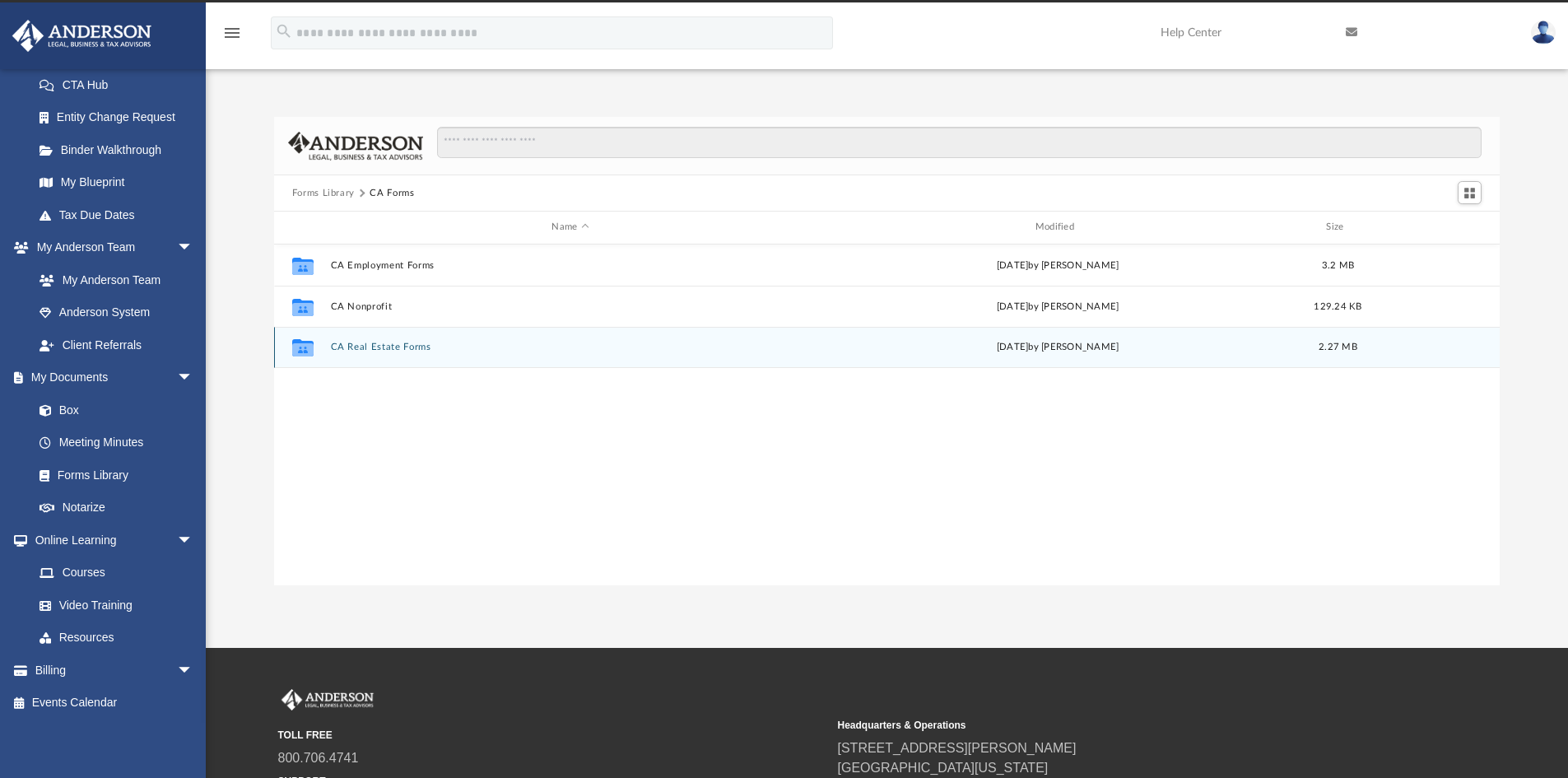
click at [343, 350] on button "CA Real Estate Forms" at bounding box center [569, 346] width 479 height 10
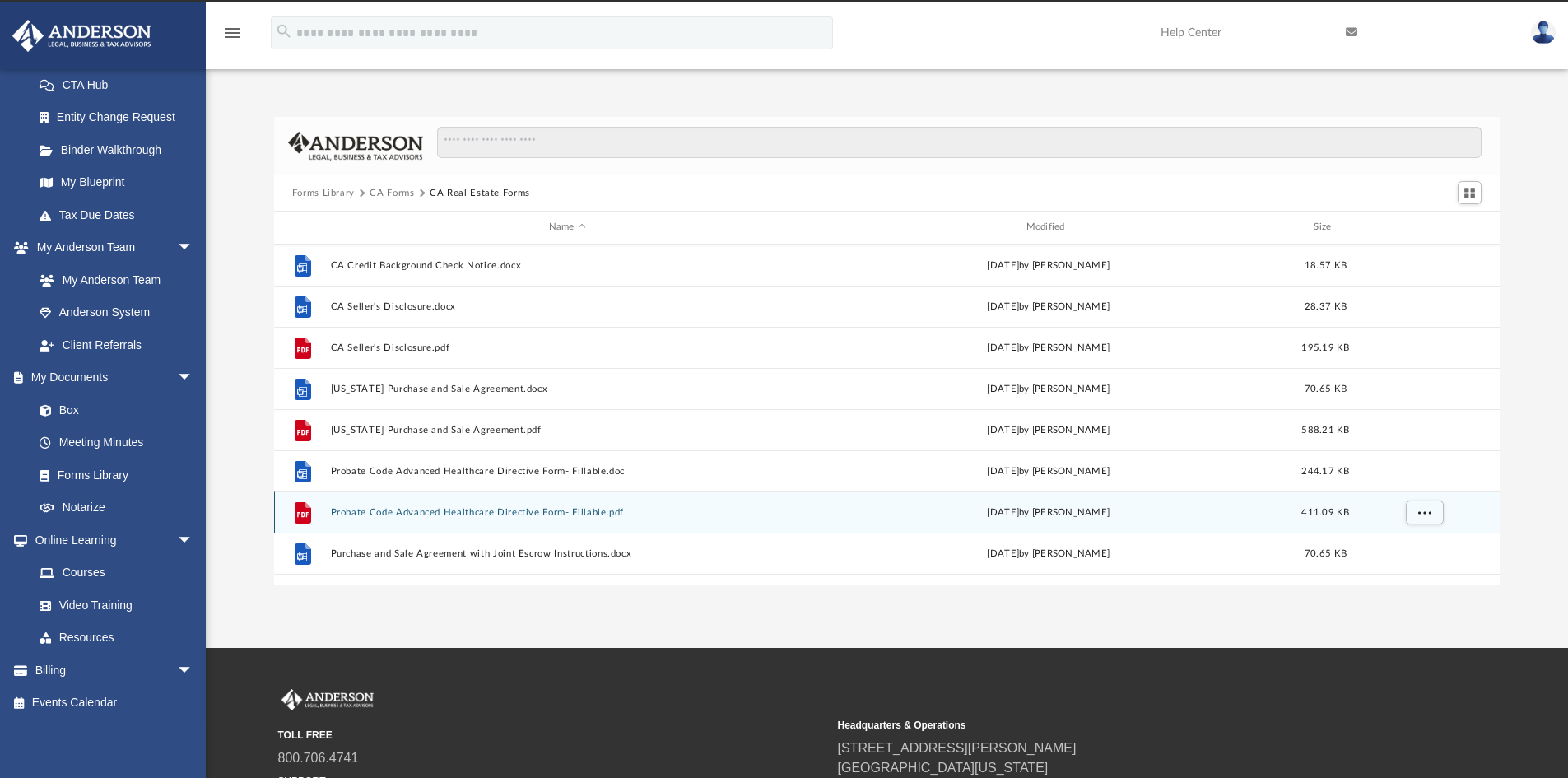
scroll to position [0, 0]
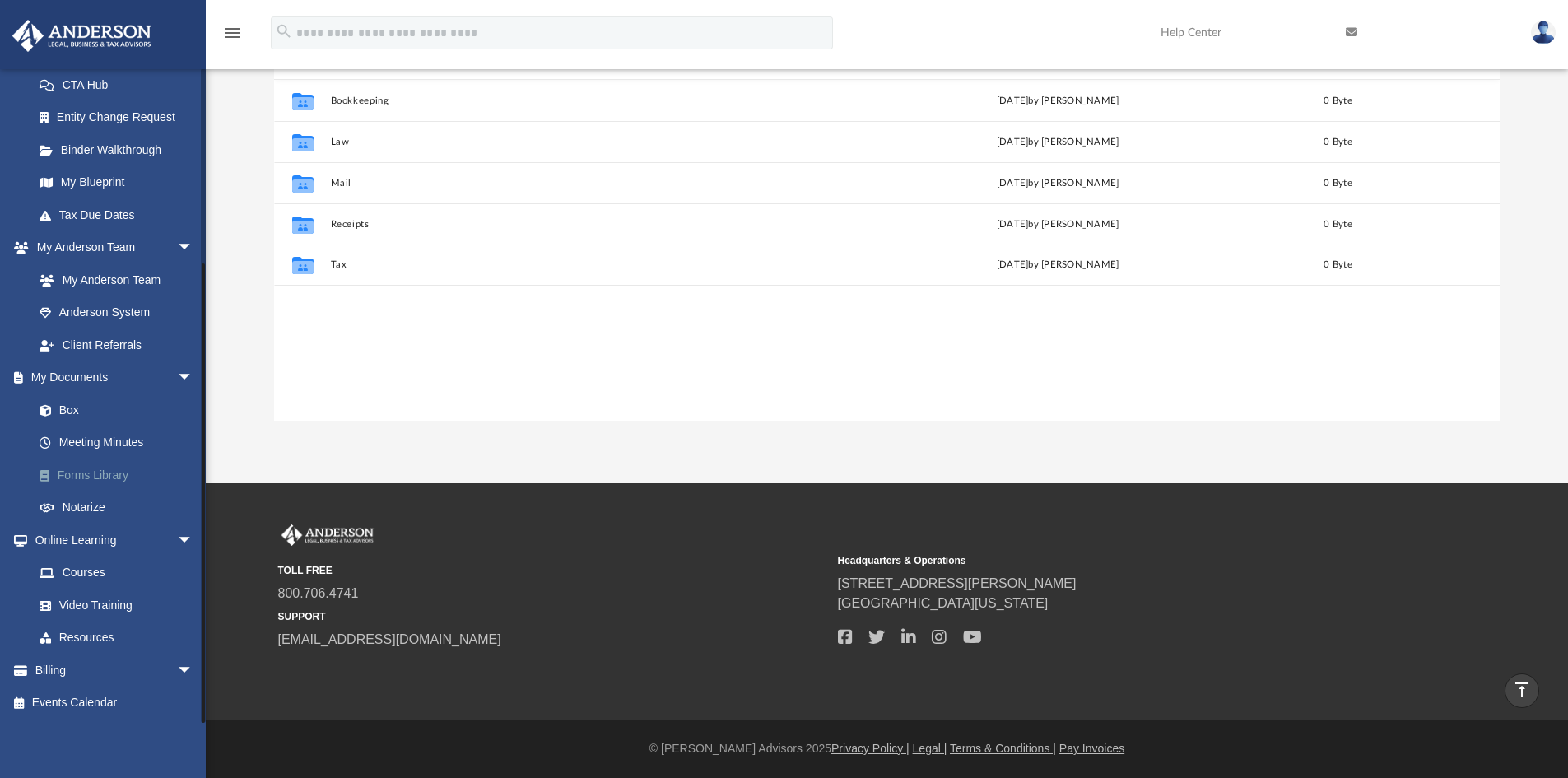
scroll to position [362, 1213]
click at [66, 475] on link "Forms Library" at bounding box center [120, 475] width 195 height 33
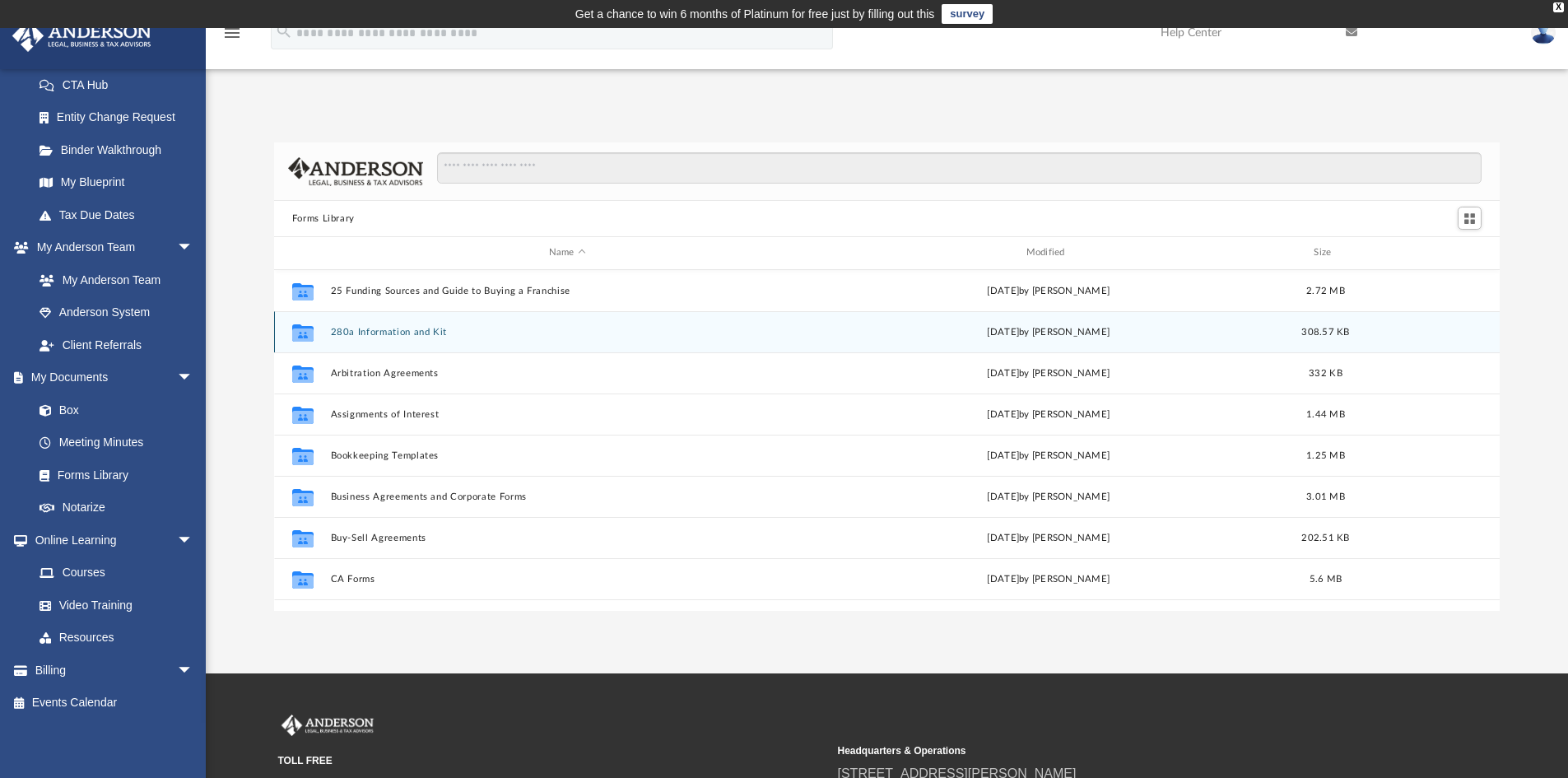
click at [404, 343] on div "Collaborated Folder 280a Information and Kit Wed Nov 13 2024 by Mary Acree 308.…" at bounding box center [887, 332] width 1227 height 42
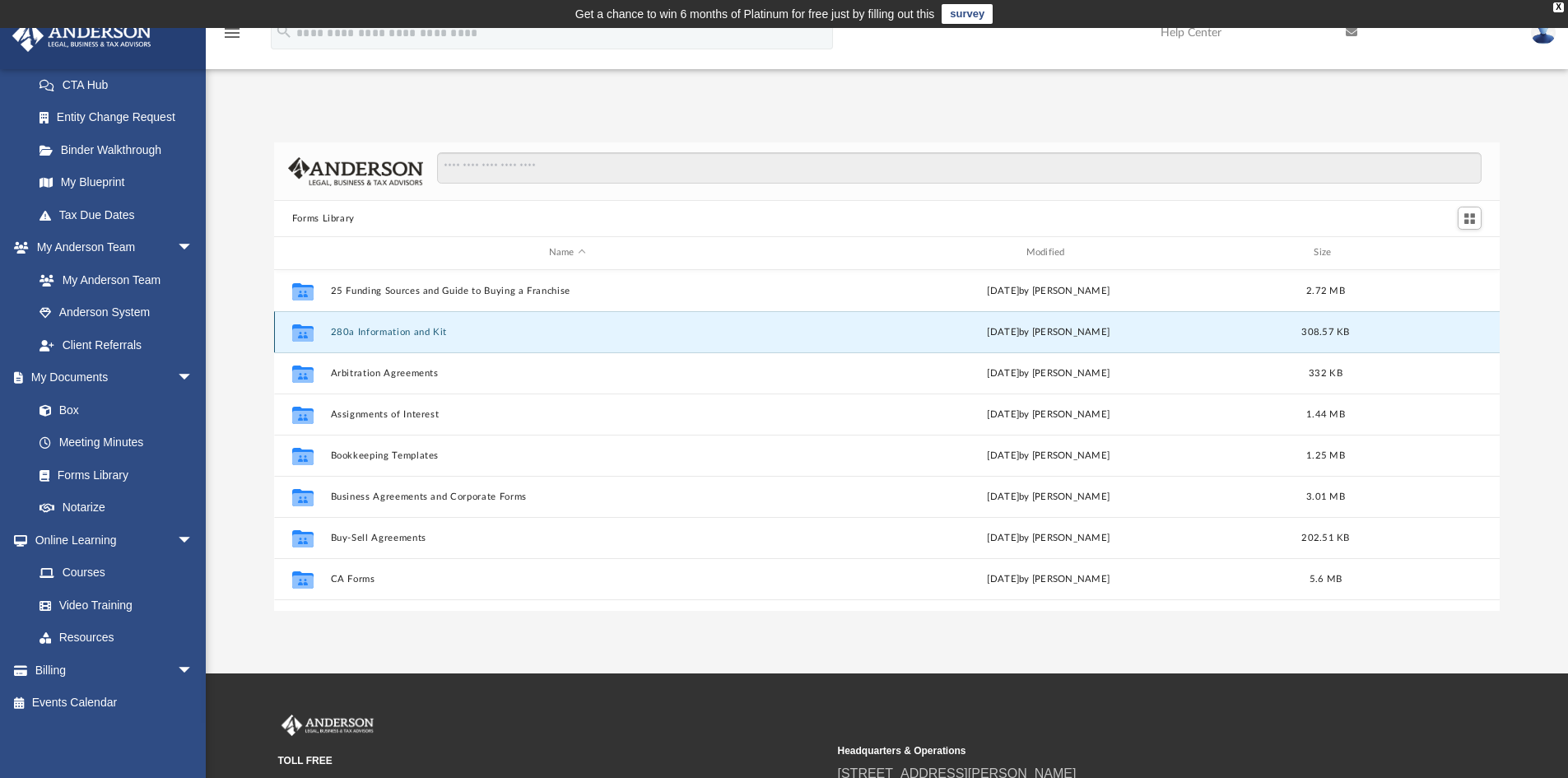
click at [404, 343] on div "Collaborated Folder 280a Information and Kit Wed Nov 13 2024 by Mary Acree 308.…" at bounding box center [887, 332] width 1227 height 42
click at [317, 336] on div "Collaborated Folder" at bounding box center [304, 332] width 42 height 26
click at [1298, 329] on div "308.57 KB" at bounding box center [1326, 332] width 66 height 15
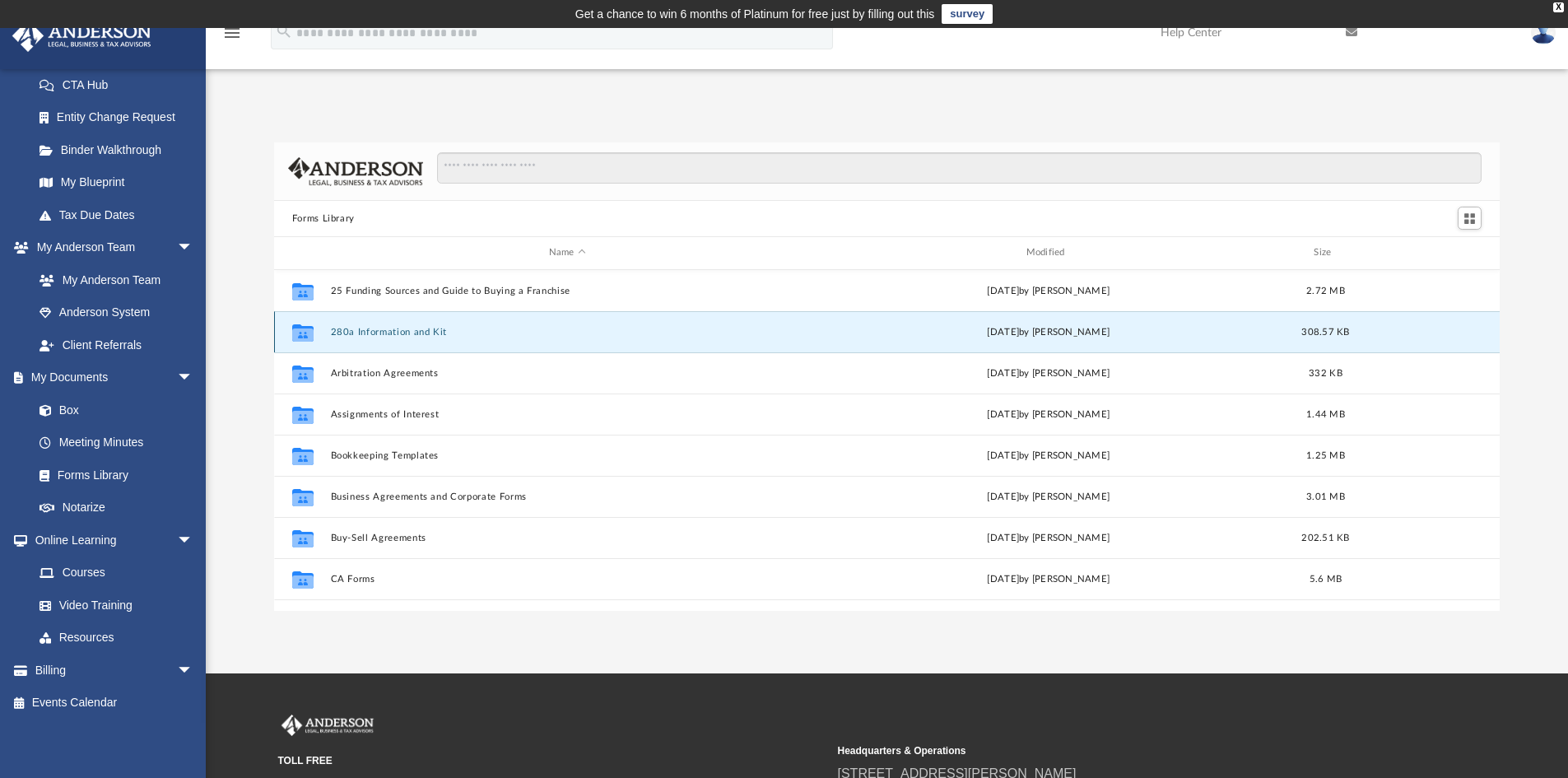
click at [1298, 329] on div "308.57 KB" at bounding box center [1326, 332] width 66 height 15
click at [1296, 329] on div "308.57 KB" at bounding box center [1326, 332] width 66 height 15
click at [860, 342] on div "Collaborated Folder 280a Information and Kit Wed Nov 13 2024 by Mary Acree 308.…" at bounding box center [887, 332] width 1227 height 42
click at [299, 328] on icon "grid" at bounding box center [303, 334] width 22 height 13
click at [308, 337] on icon "grid" at bounding box center [303, 334] width 22 height 13
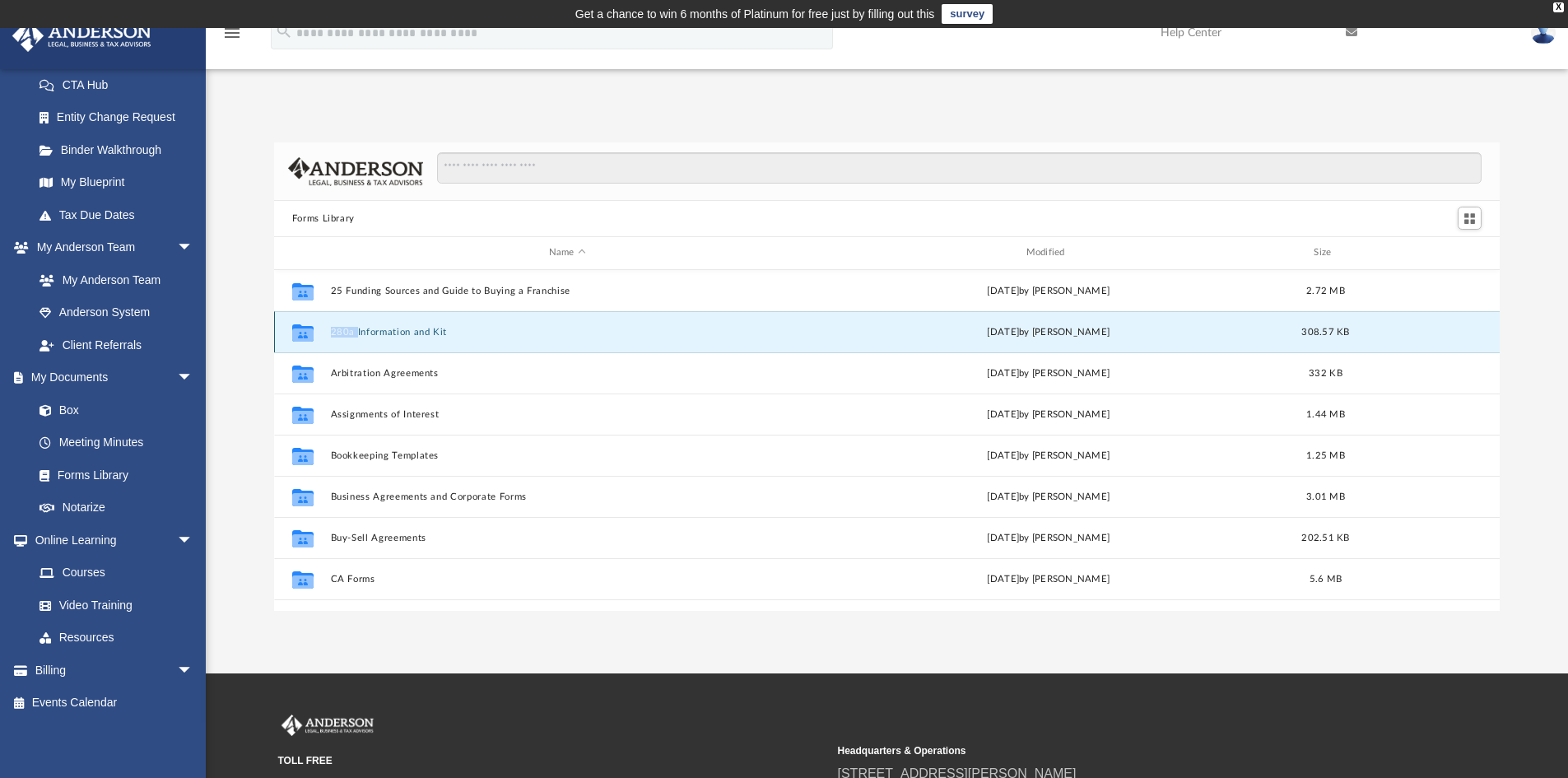
click at [308, 337] on icon "grid" at bounding box center [303, 334] width 22 height 13
click at [312, 334] on icon "grid" at bounding box center [303, 334] width 22 height 13
click at [714, 335] on button "280a Information and Kit" at bounding box center [566, 332] width 474 height 10
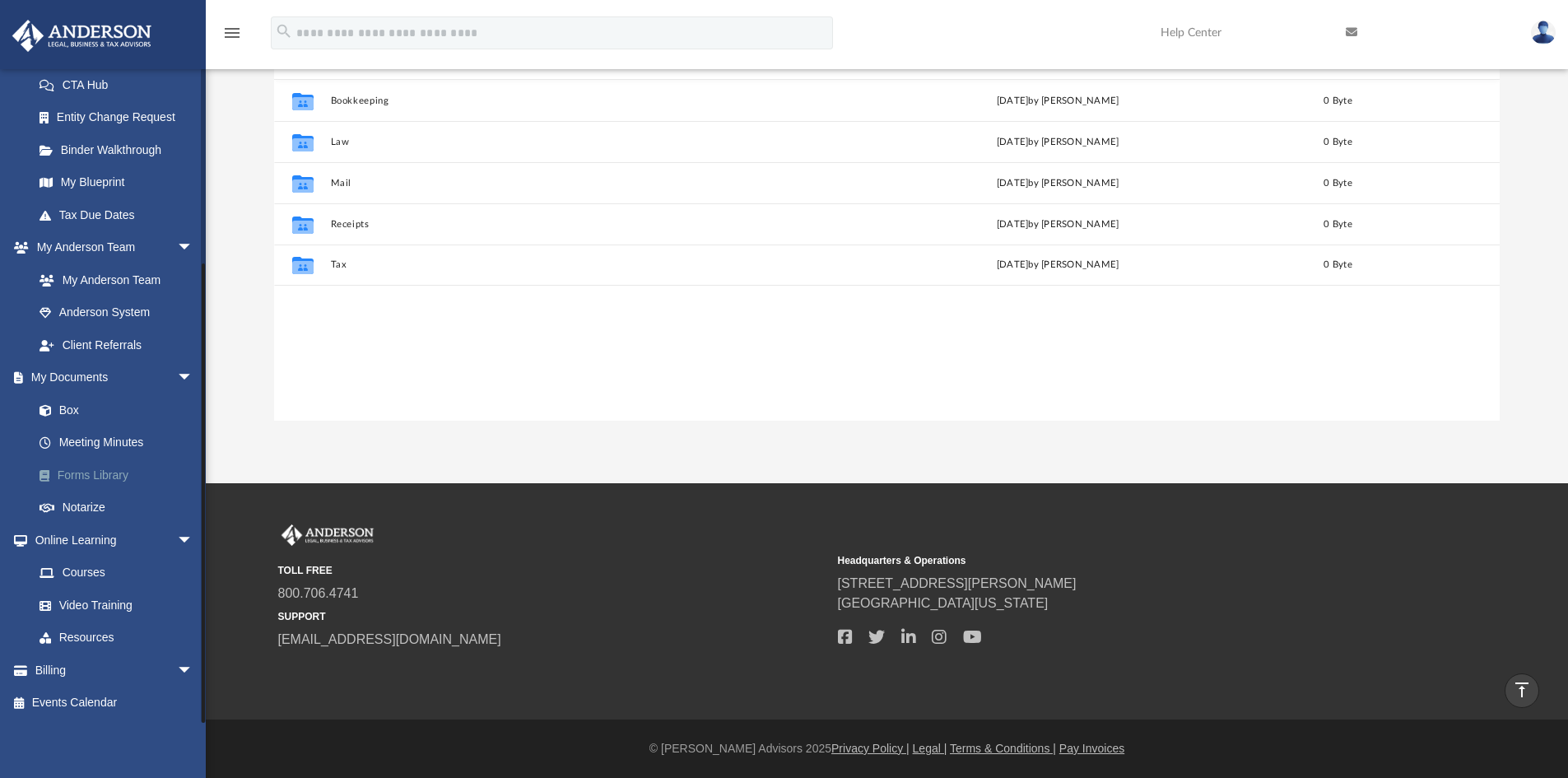
scroll to position [362, 1213]
click at [52, 481] on link "Forms Library" at bounding box center [120, 475] width 195 height 33
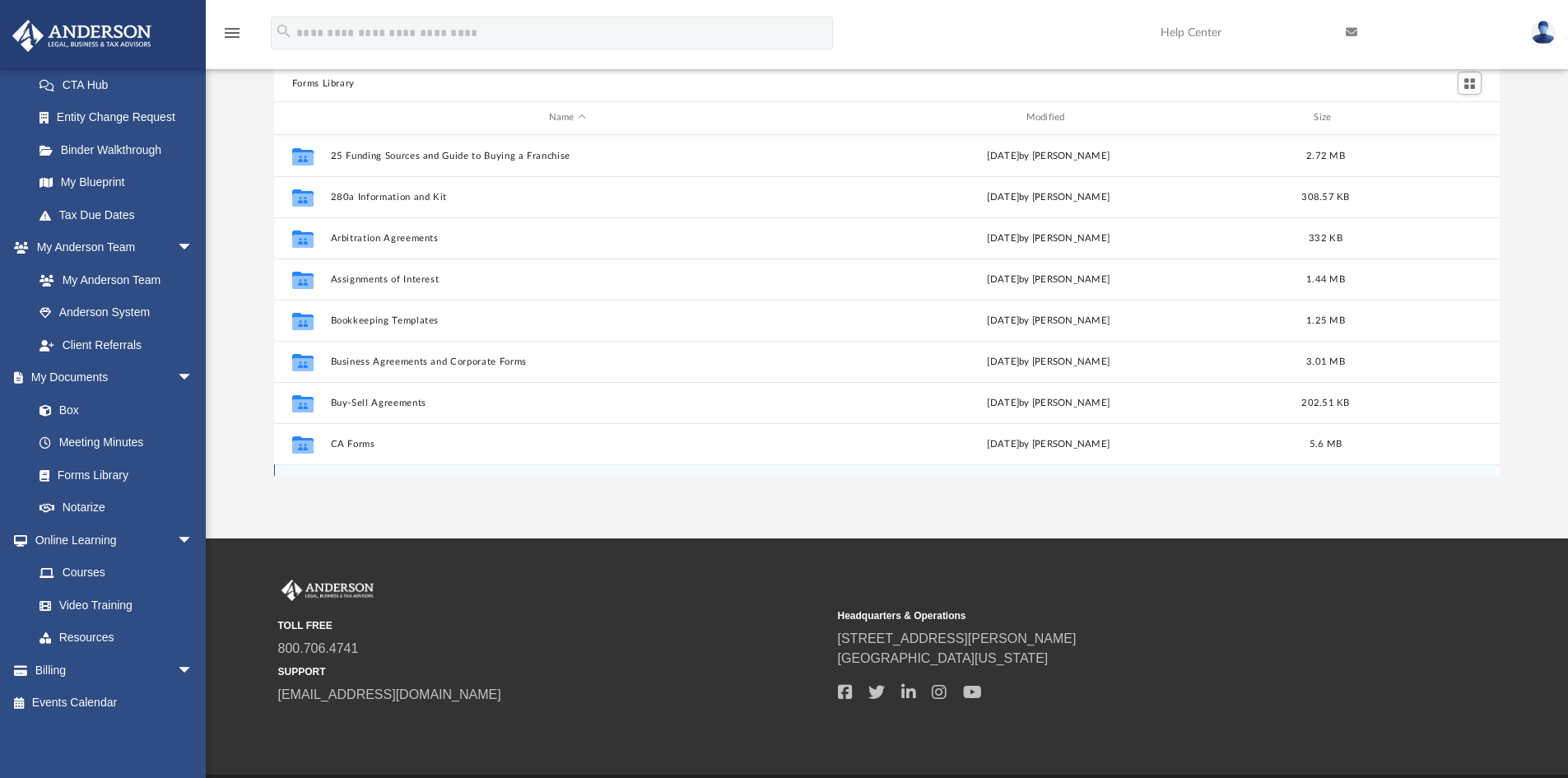
scroll to position [108, 0]
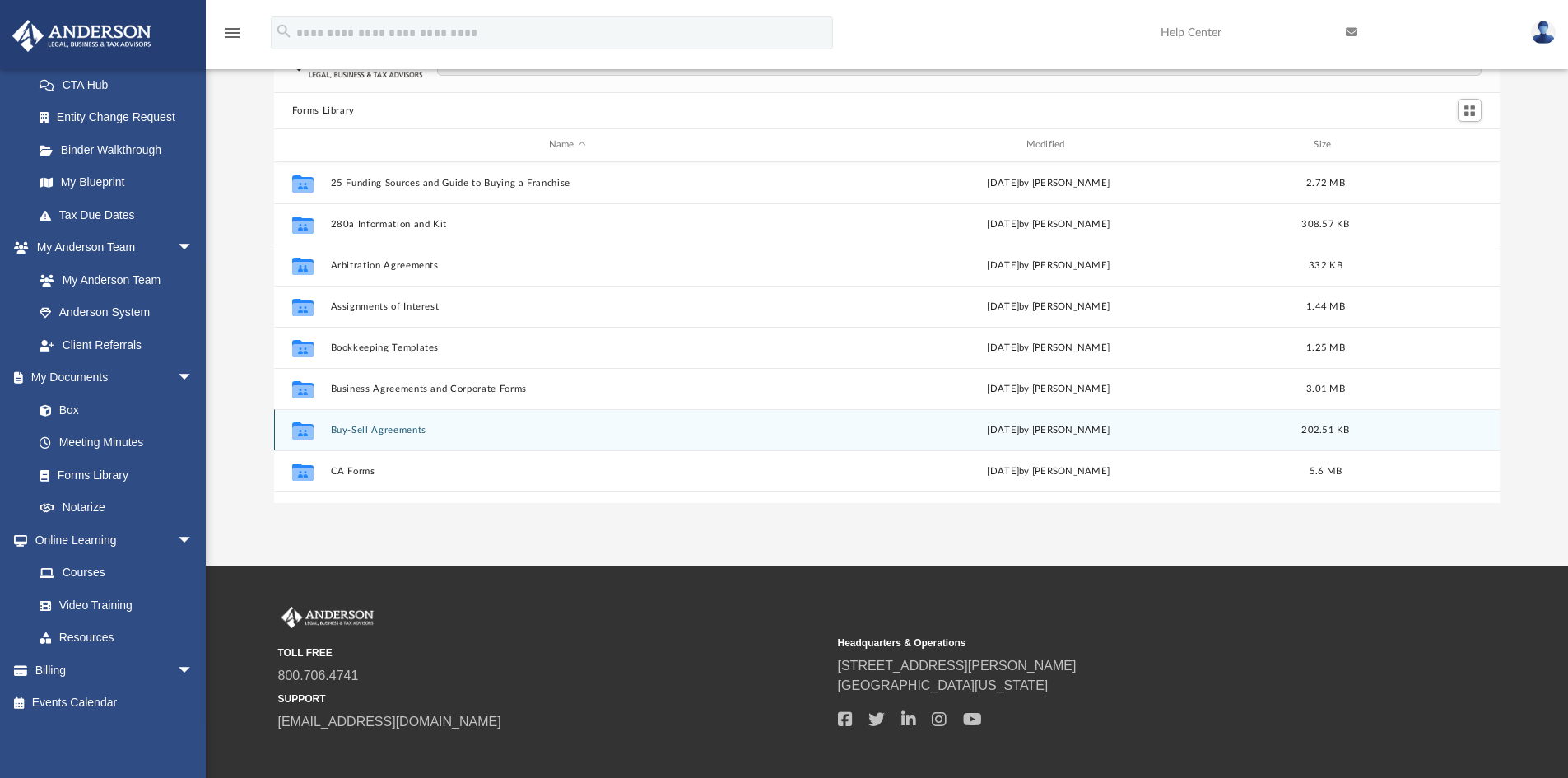
click at [370, 434] on button "Buy-Sell Agreements" at bounding box center [566, 429] width 474 height 10
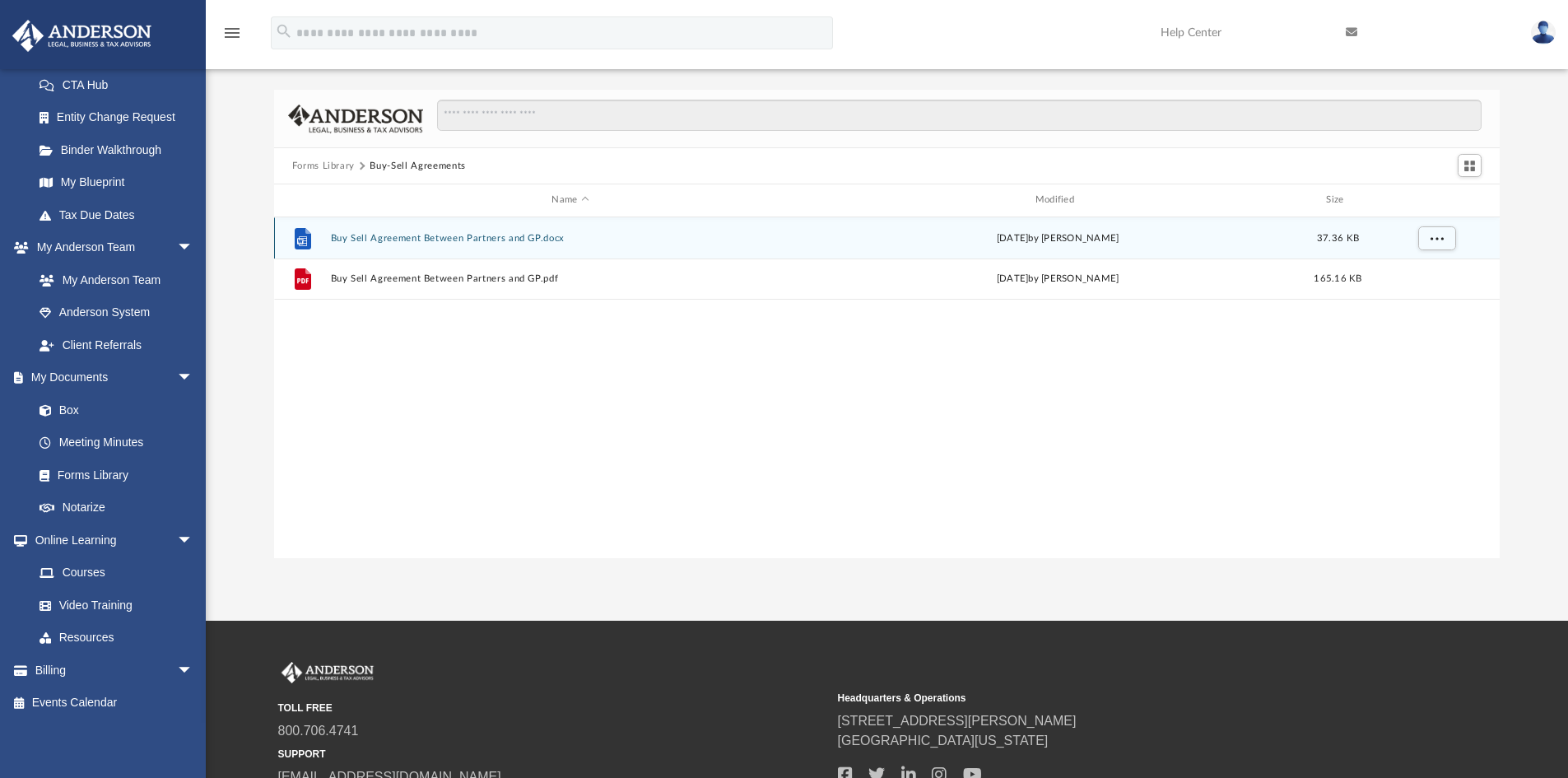
scroll to position [0, 0]
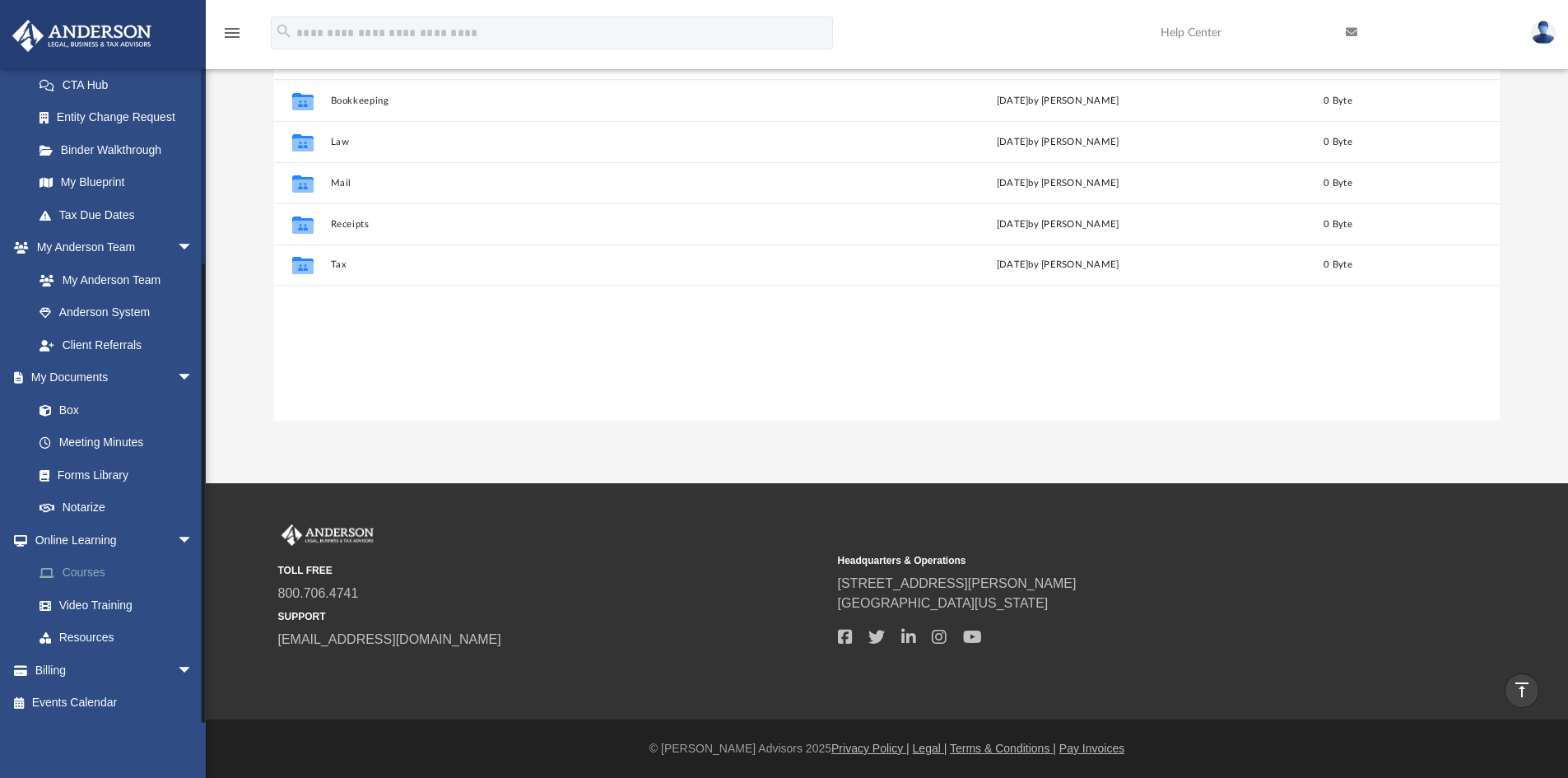
scroll to position [362, 1213]
click at [73, 482] on link "Forms Library" at bounding box center [120, 475] width 195 height 33
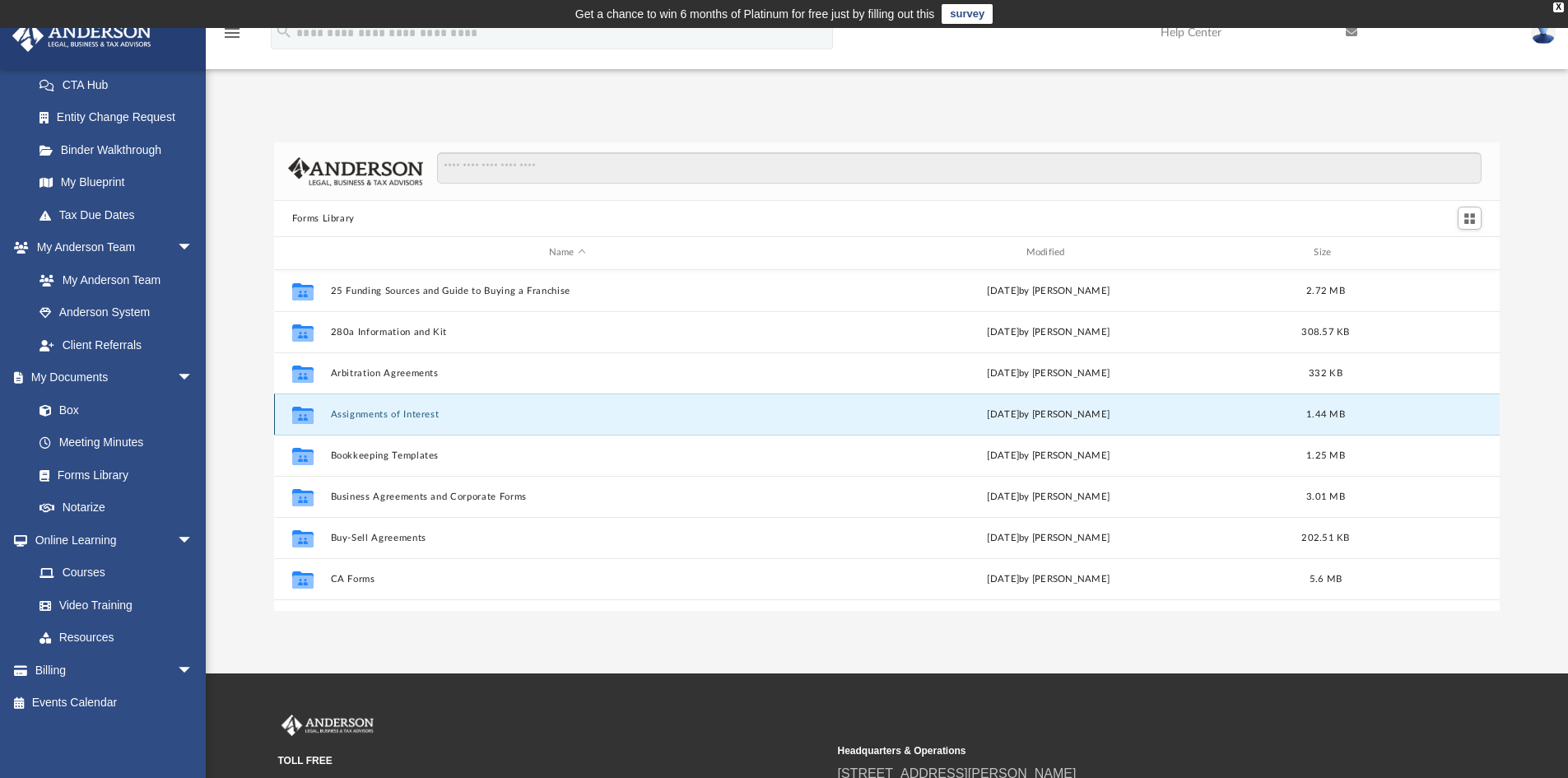
click at [355, 411] on button "Assignments of Interest" at bounding box center [566, 414] width 474 height 10
click at [342, 413] on button "Assignments of Interest" at bounding box center [566, 414] width 474 height 10
click at [304, 416] on icon "grid" at bounding box center [303, 416] width 22 height 13
click at [346, 416] on button "Assignments of Interest" at bounding box center [566, 414] width 474 height 10
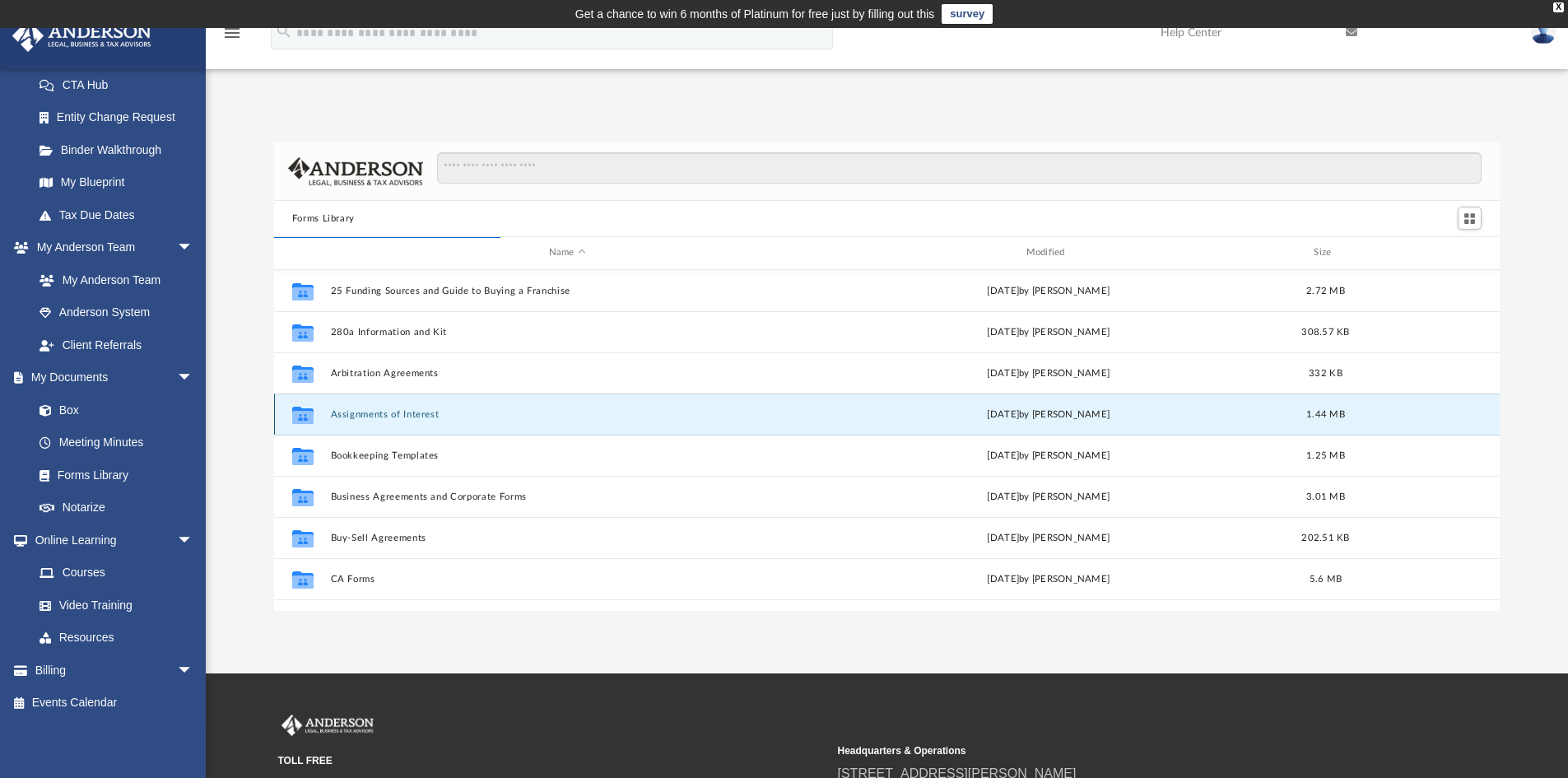
click at [344, 417] on button "Assignments of Interest" at bounding box center [566, 414] width 474 height 10
click at [308, 418] on icon "grid" at bounding box center [303, 416] width 22 height 13
click at [310, 422] on icon "grid" at bounding box center [303, 416] width 22 height 13
click at [312, 422] on icon "grid" at bounding box center [303, 416] width 22 height 13
click at [669, 409] on button "Assignments of Interest" at bounding box center [566, 414] width 474 height 10
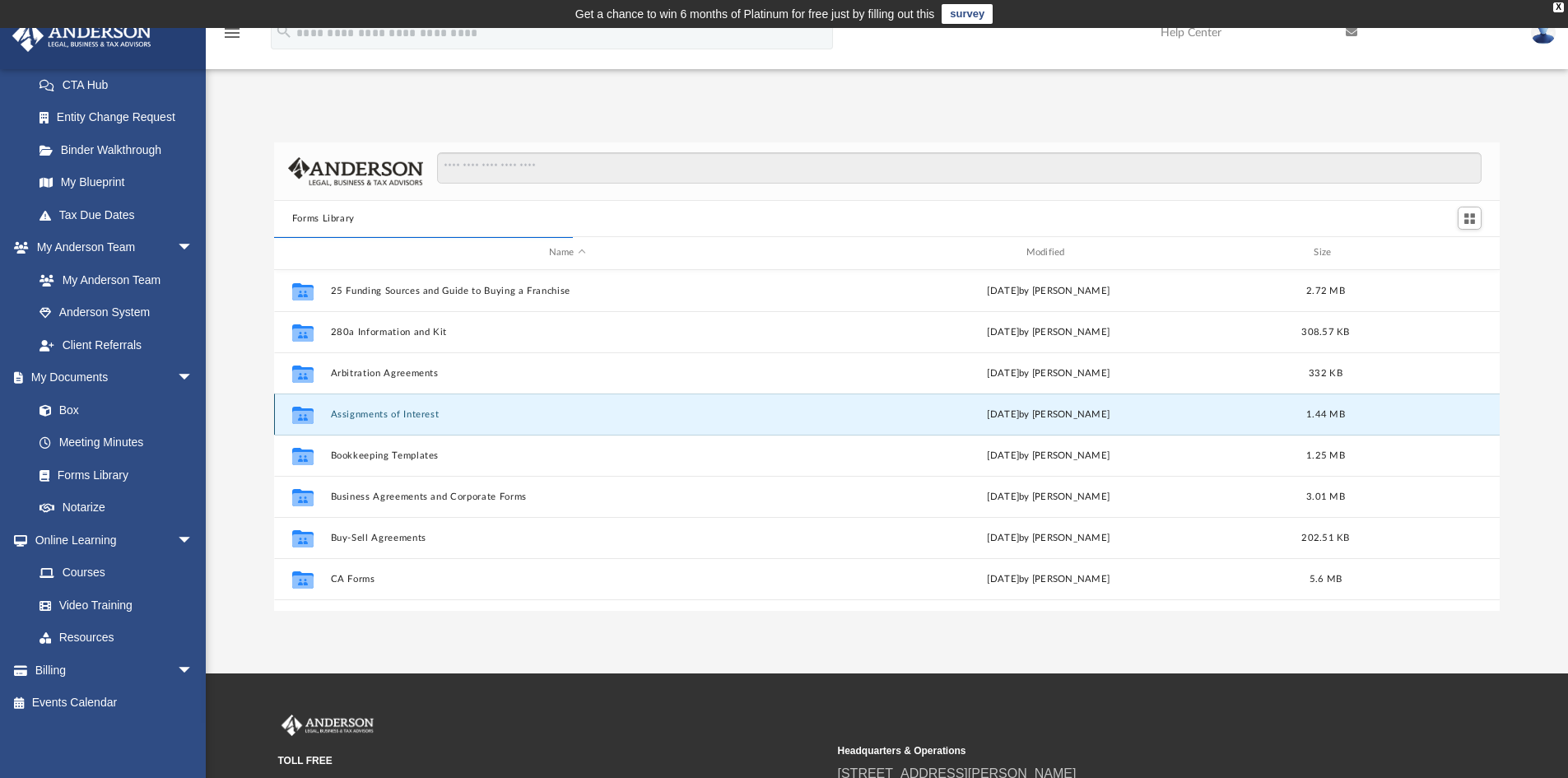
click at [872, 409] on div "Wed Jun 26 2024 by Mary Acree" at bounding box center [1048, 414] width 474 height 15
click at [863, 419] on div "Wed Jun 26 2024 by Mary Acree" at bounding box center [1048, 414] width 474 height 15
click at [862, 421] on div "Wed Jun 26 2024 by Mary Acree" at bounding box center [1048, 414] width 474 height 15
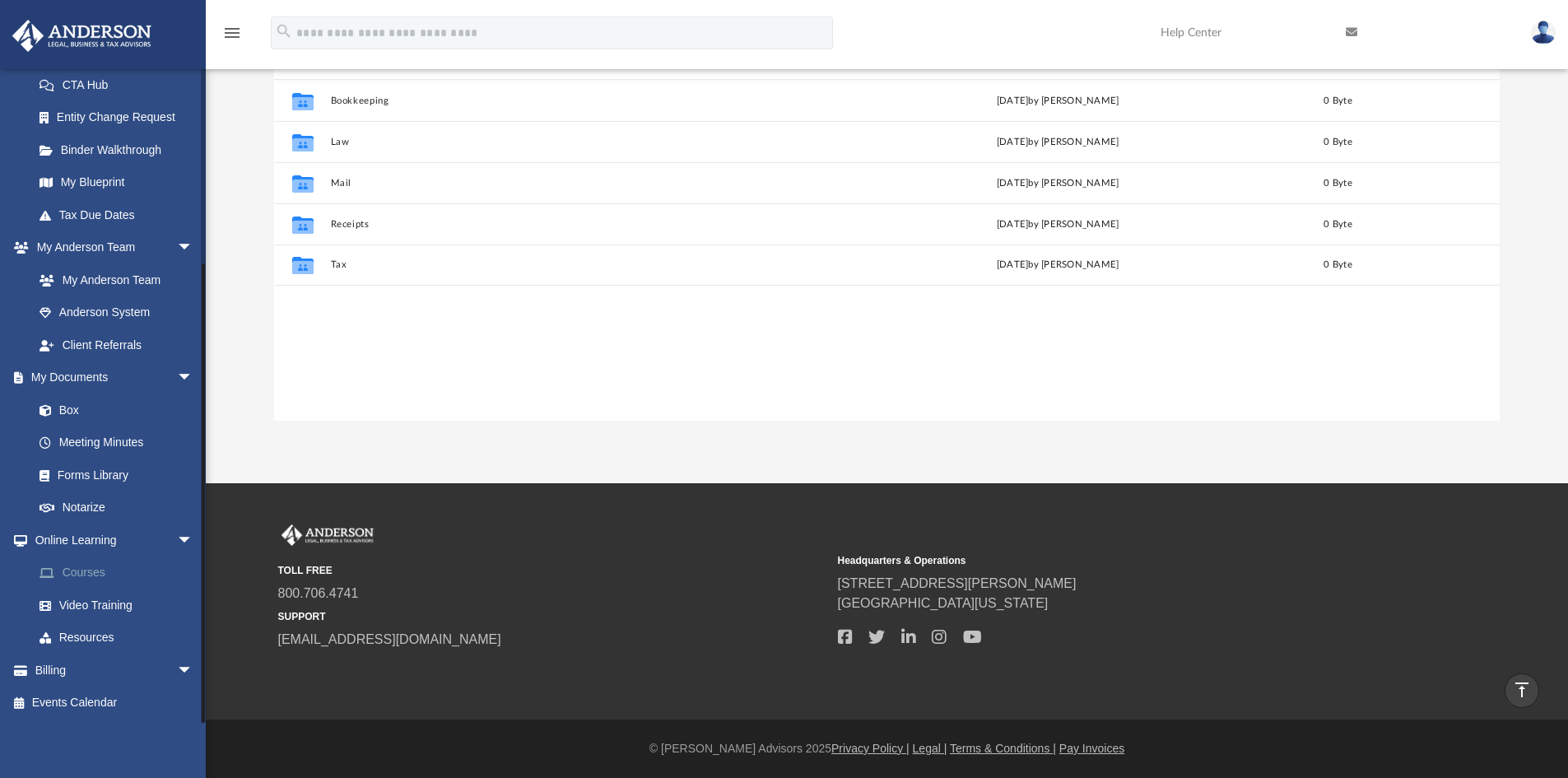
scroll to position [362, 1213]
click at [92, 479] on link "Forms Library" at bounding box center [120, 475] width 195 height 33
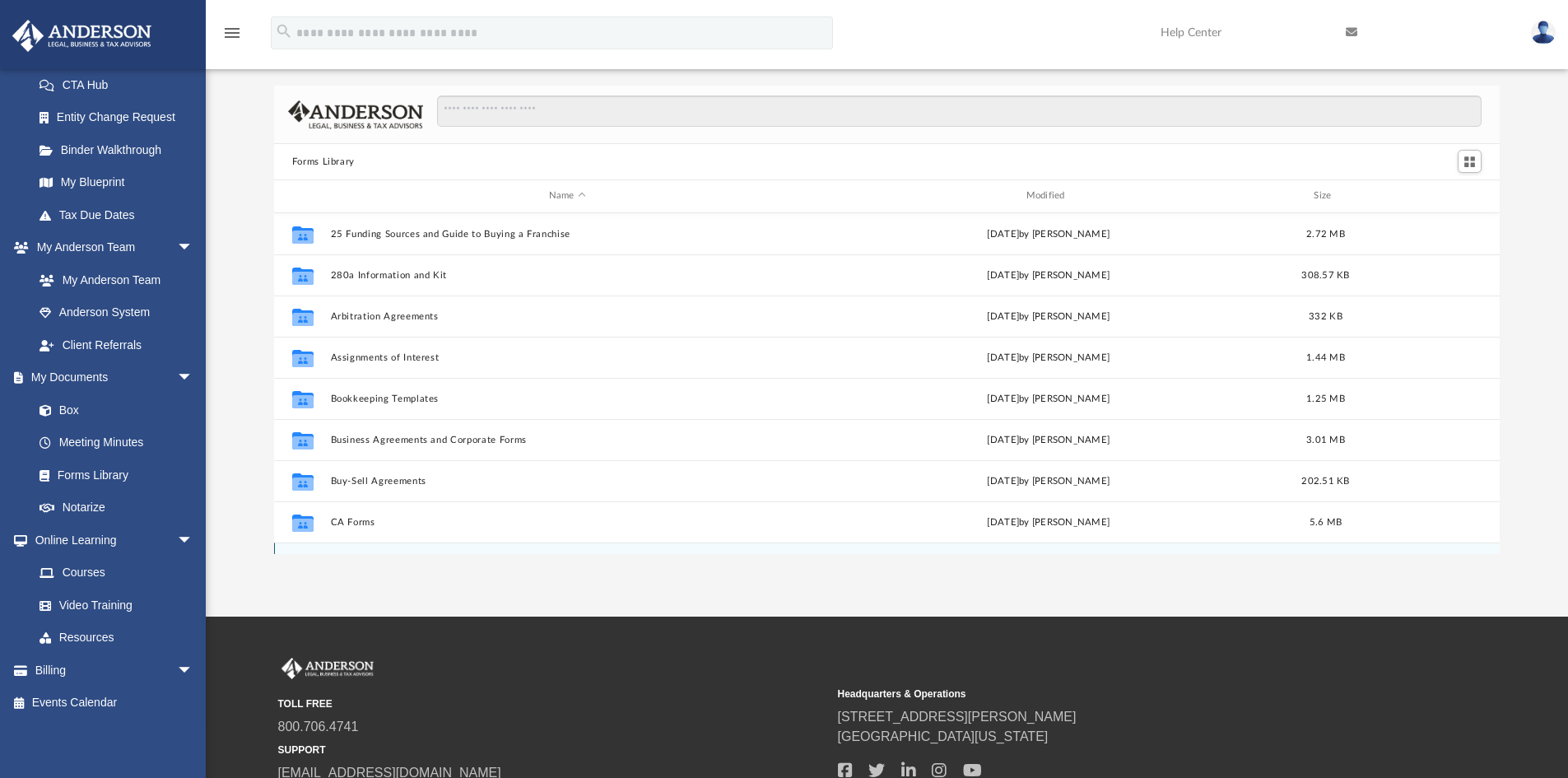
scroll to position [26, 0]
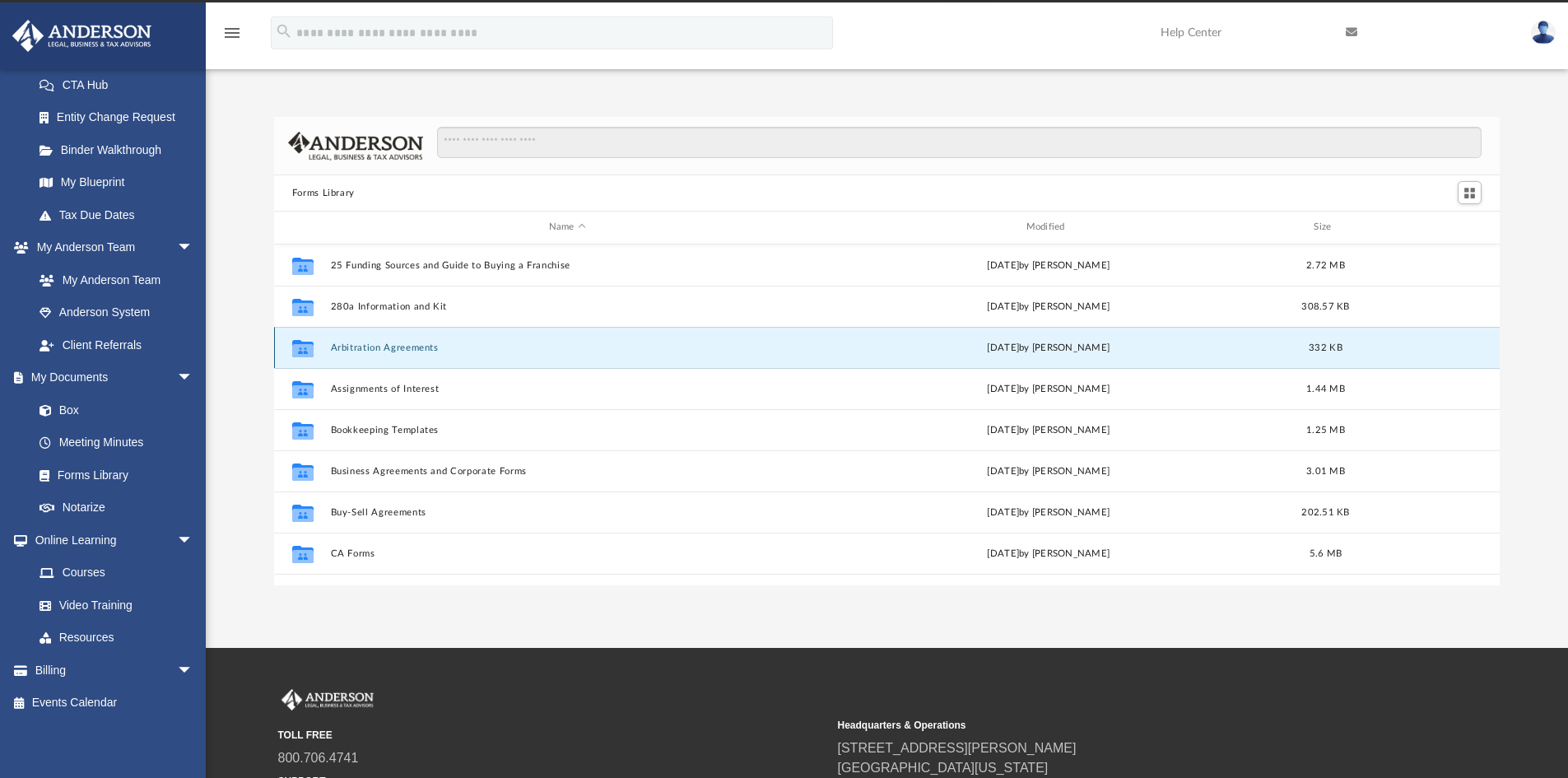
click at [766, 348] on button "Arbitration Agreements" at bounding box center [566, 347] width 474 height 10
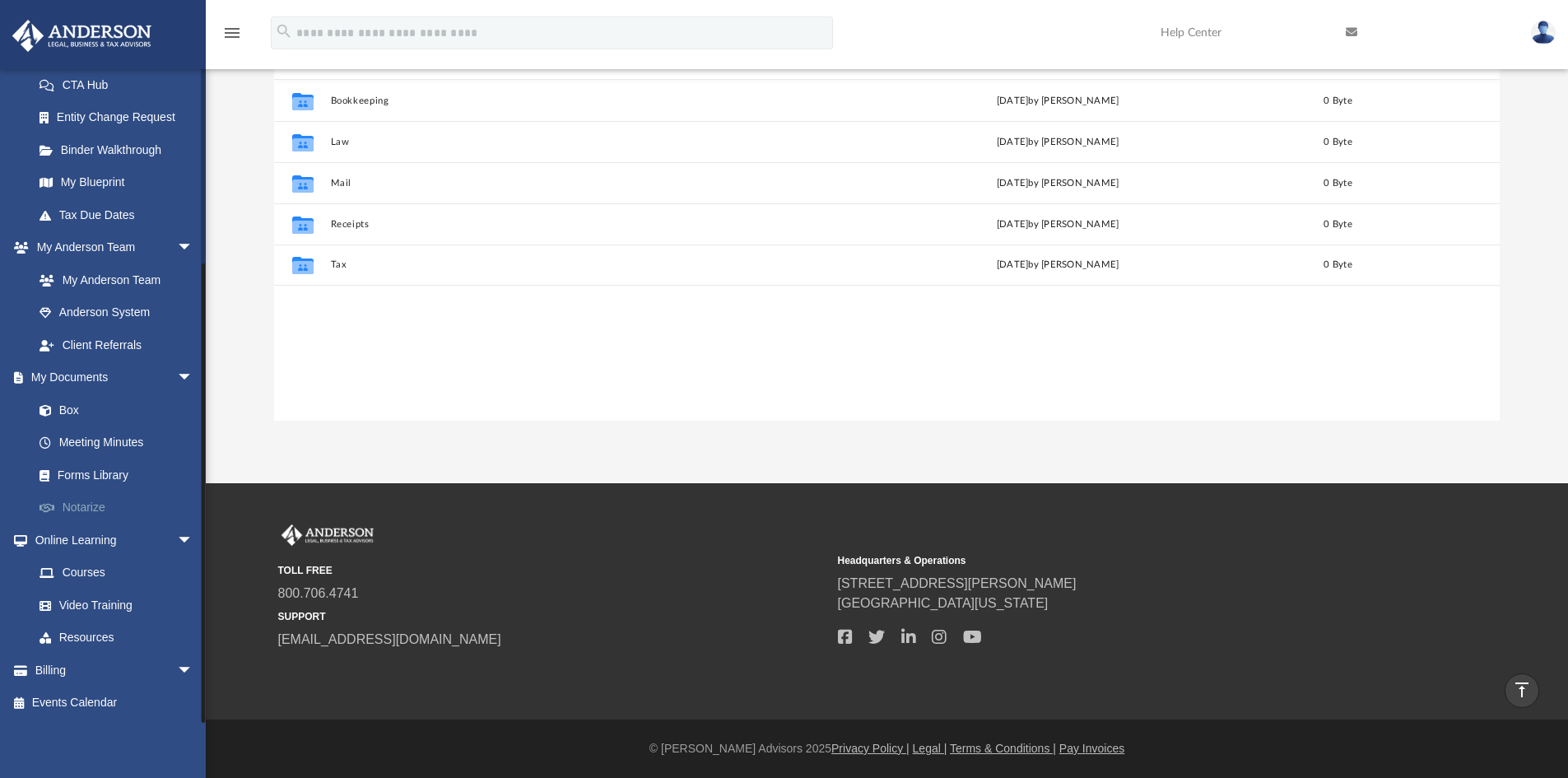
scroll to position [362, 1213]
click at [88, 480] on link "Forms Library" at bounding box center [120, 475] width 195 height 33
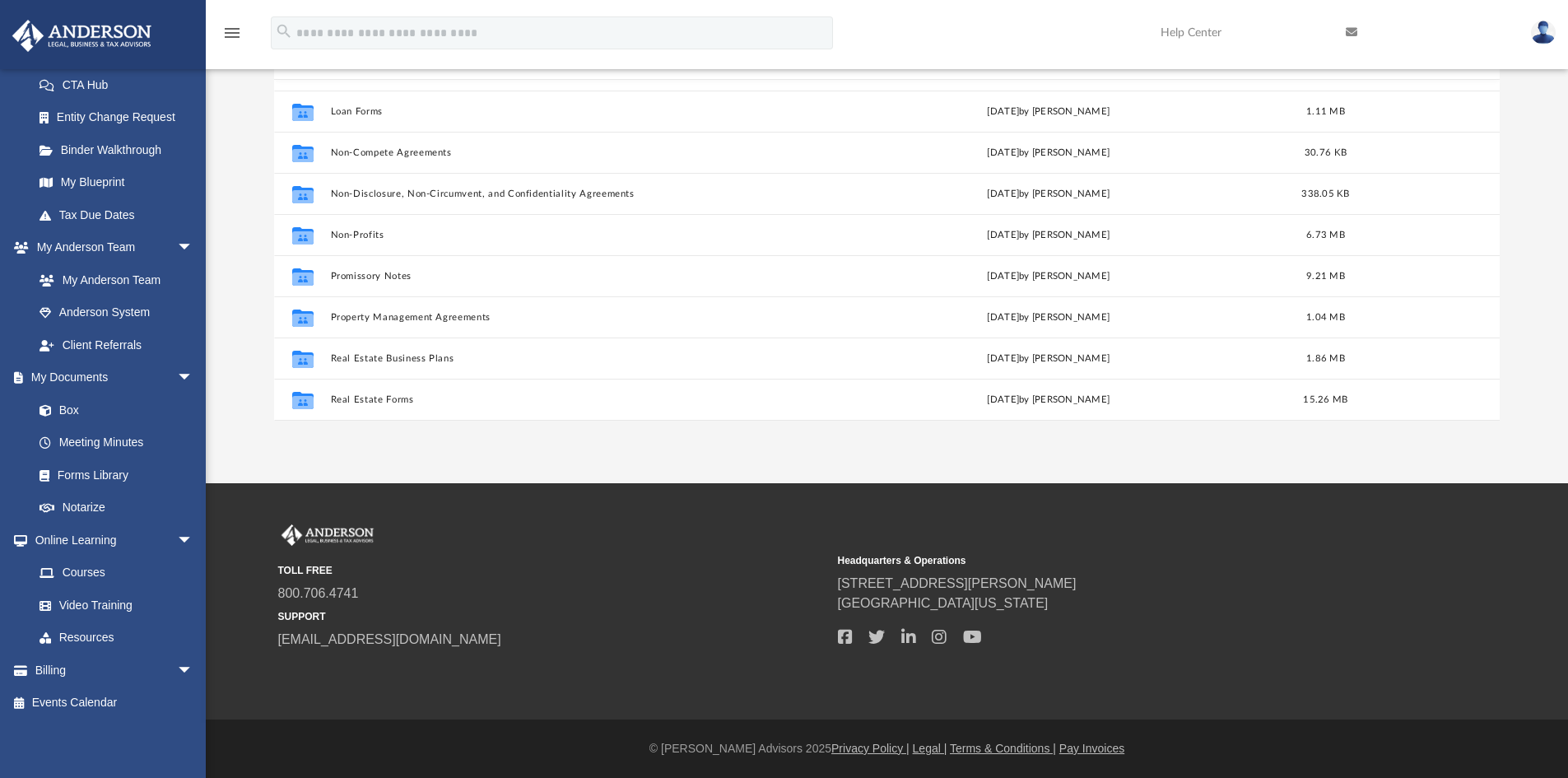
scroll to position [811, 0]
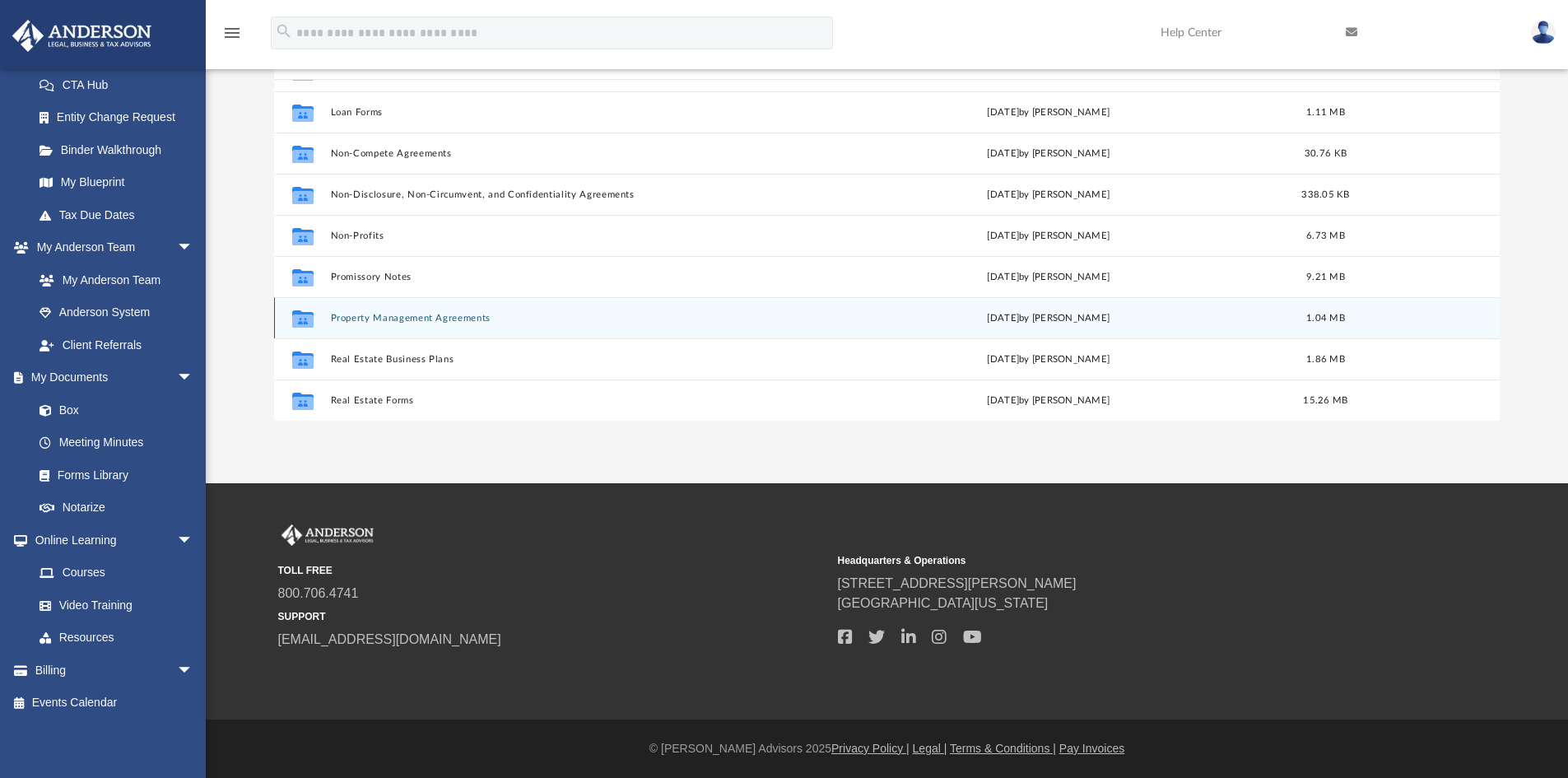
click at [403, 323] on button "Property Management Agreements" at bounding box center [566, 318] width 474 height 10
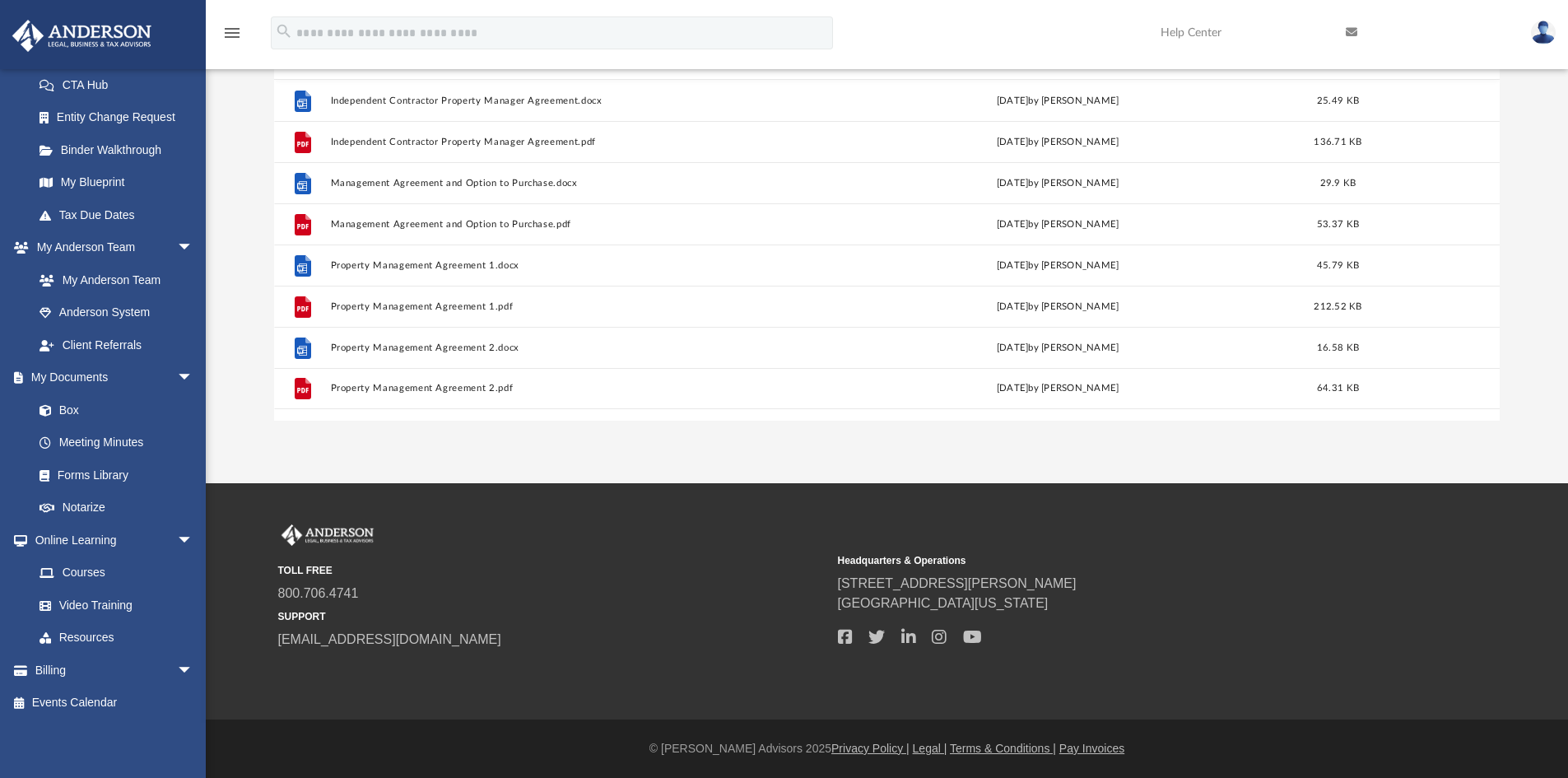
scroll to position [0, 0]
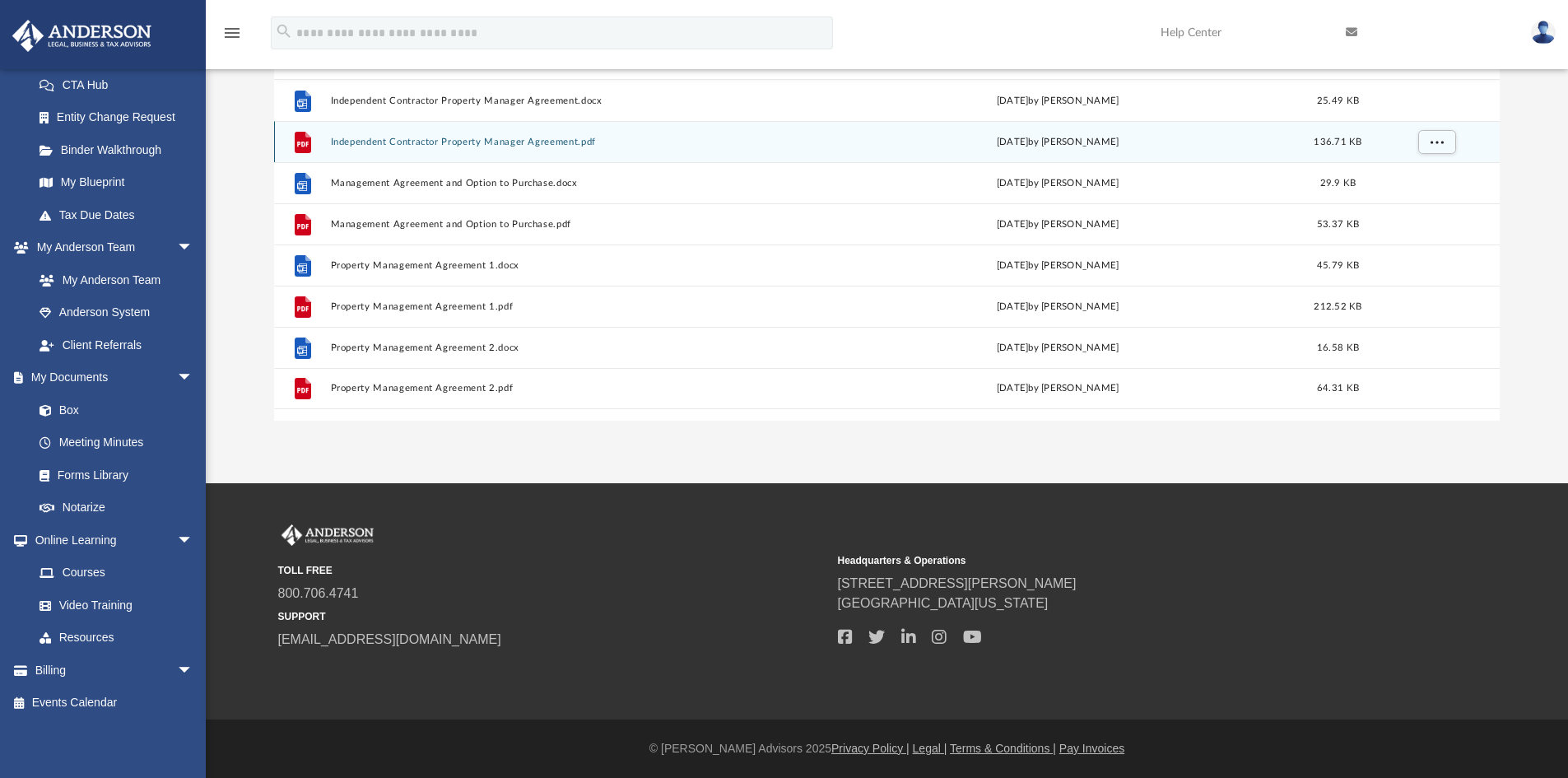
click at [404, 149] on div "File Independent Contractor Property Manager Agreement.pdf Wed Oct 5 2022 by Ma…" at bounding box center [887, 142] width 1227 height 42
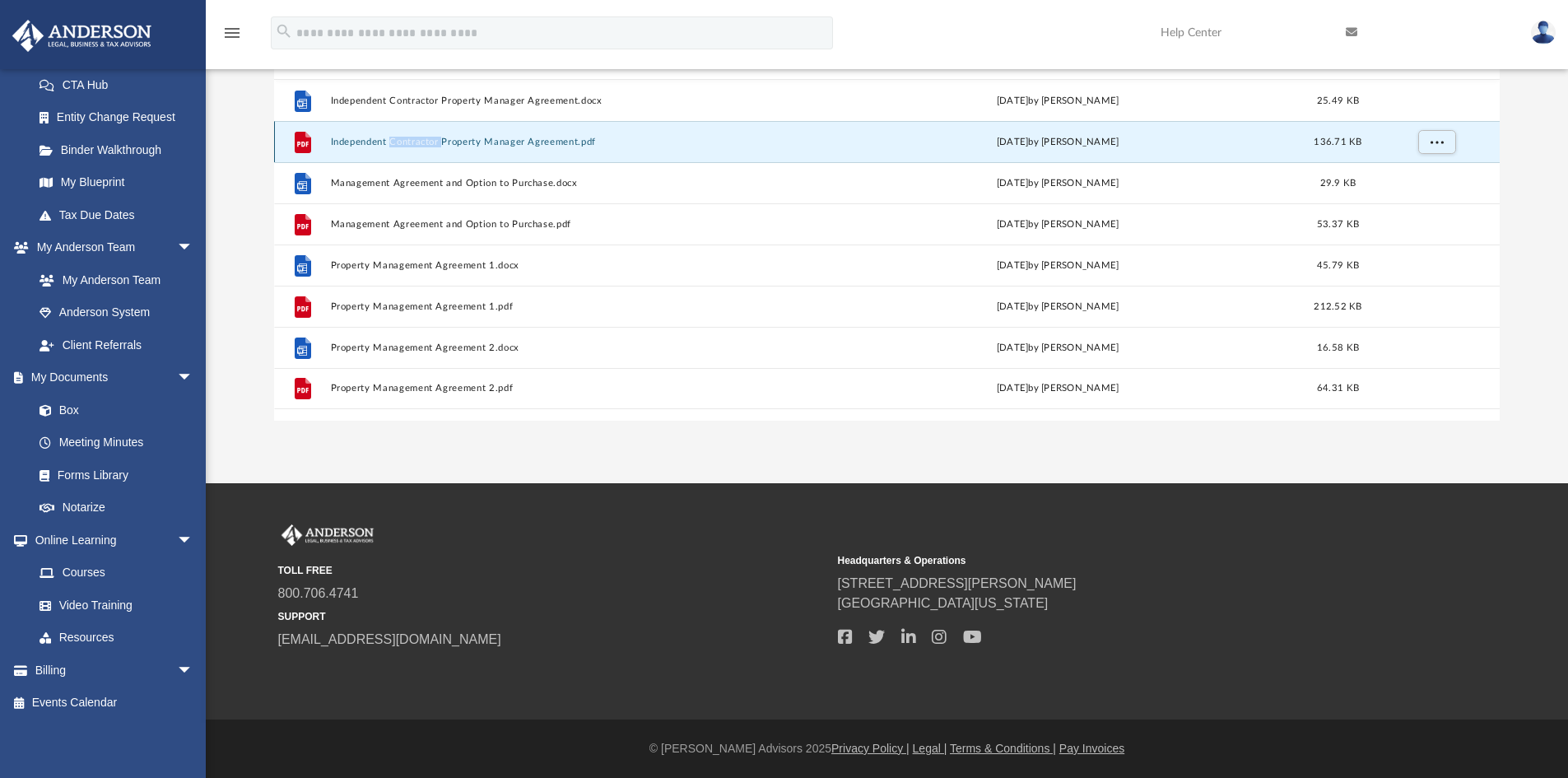
click at [404, 149] on div "File Independent Contractor Property Manager Agreement.pdf Wed Oct 5 2022 by Ma…" at bounding box center [887, 142] width 1227 height 42
click at [724, 147] on button "Independent Contractor Property Manager Agreement.pdf" at bounding box center [569, 141] width 479 height 10
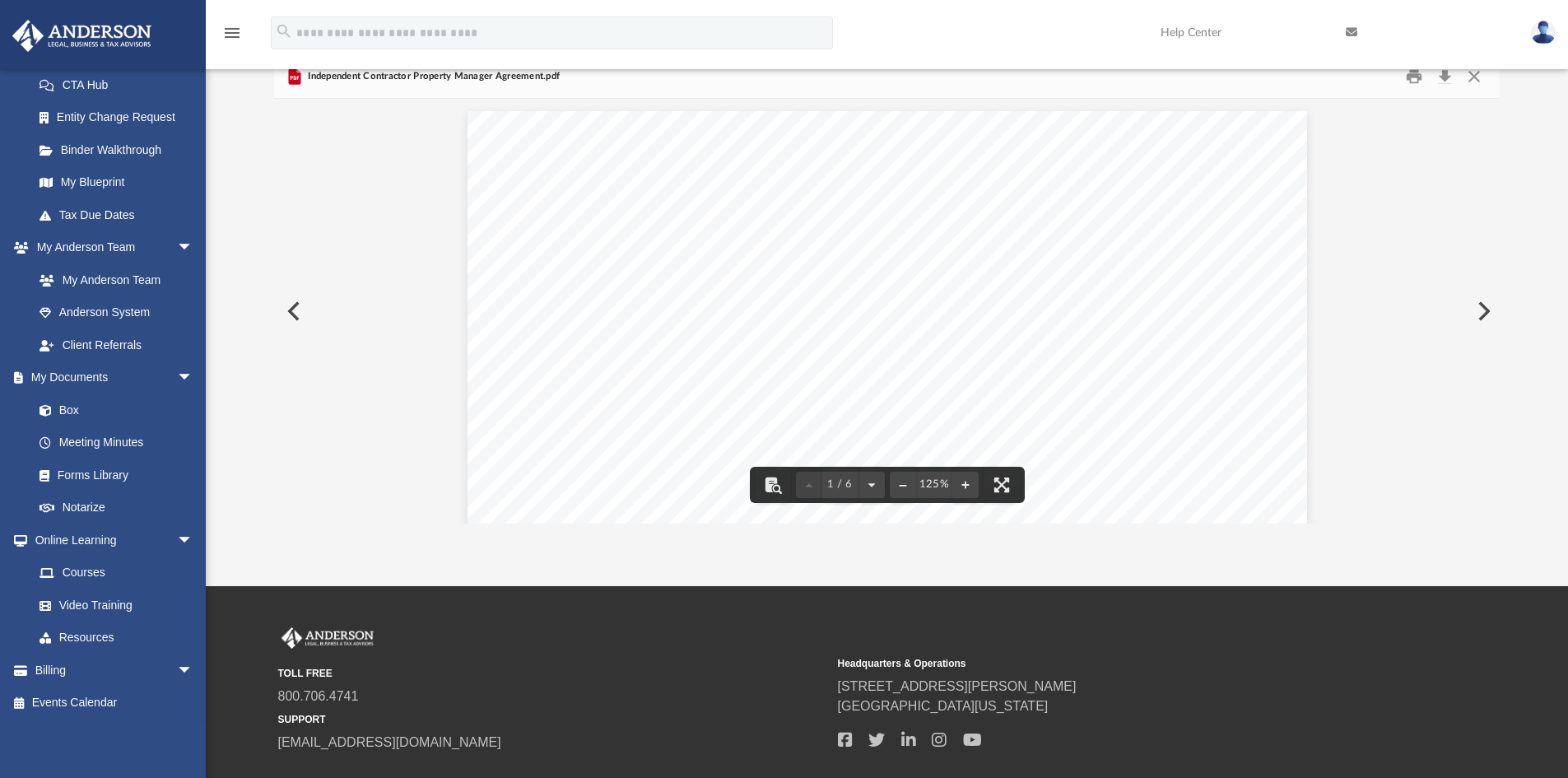
scroll to position [61, 0]
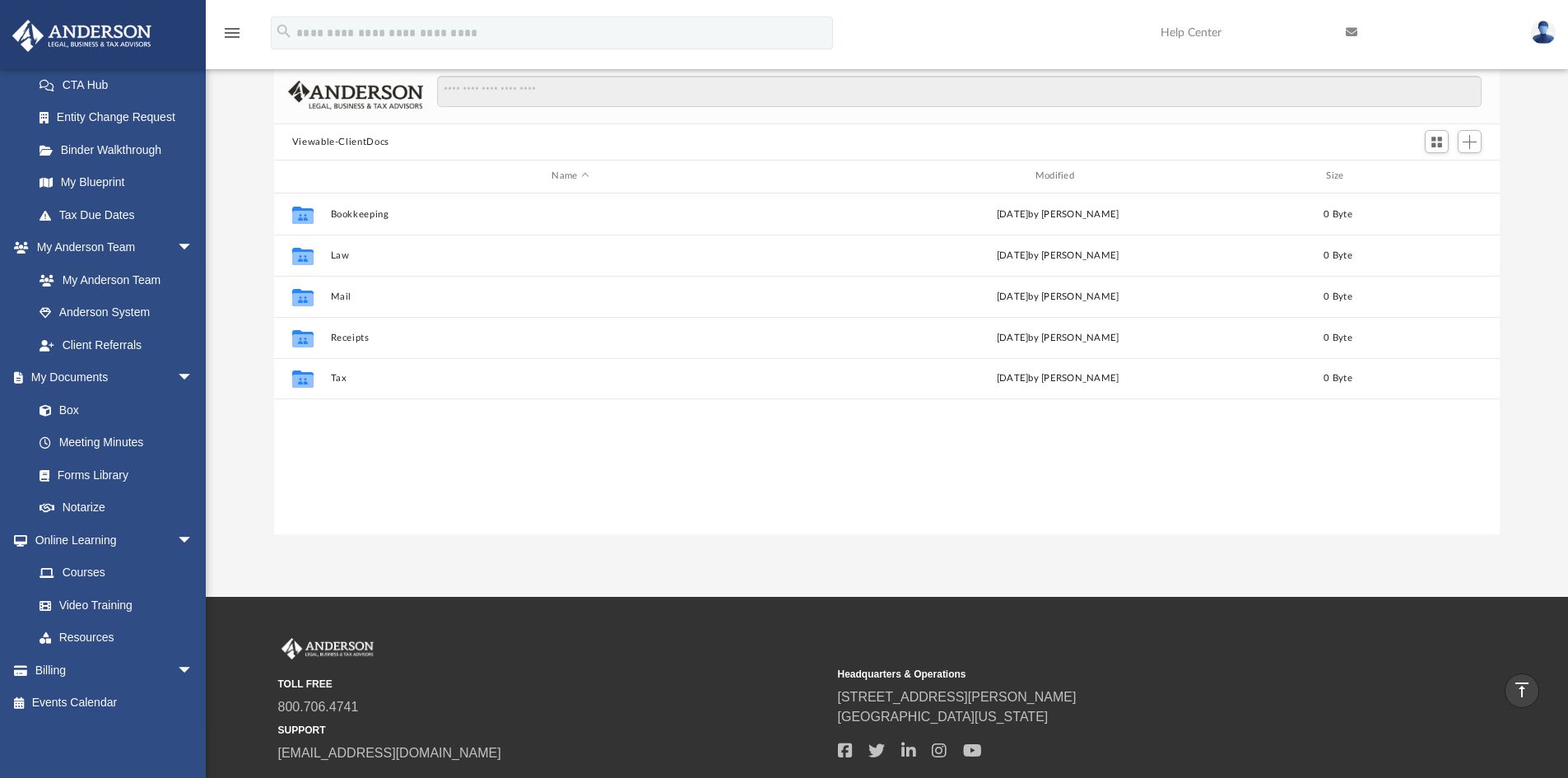
scroll to position [83, 0]
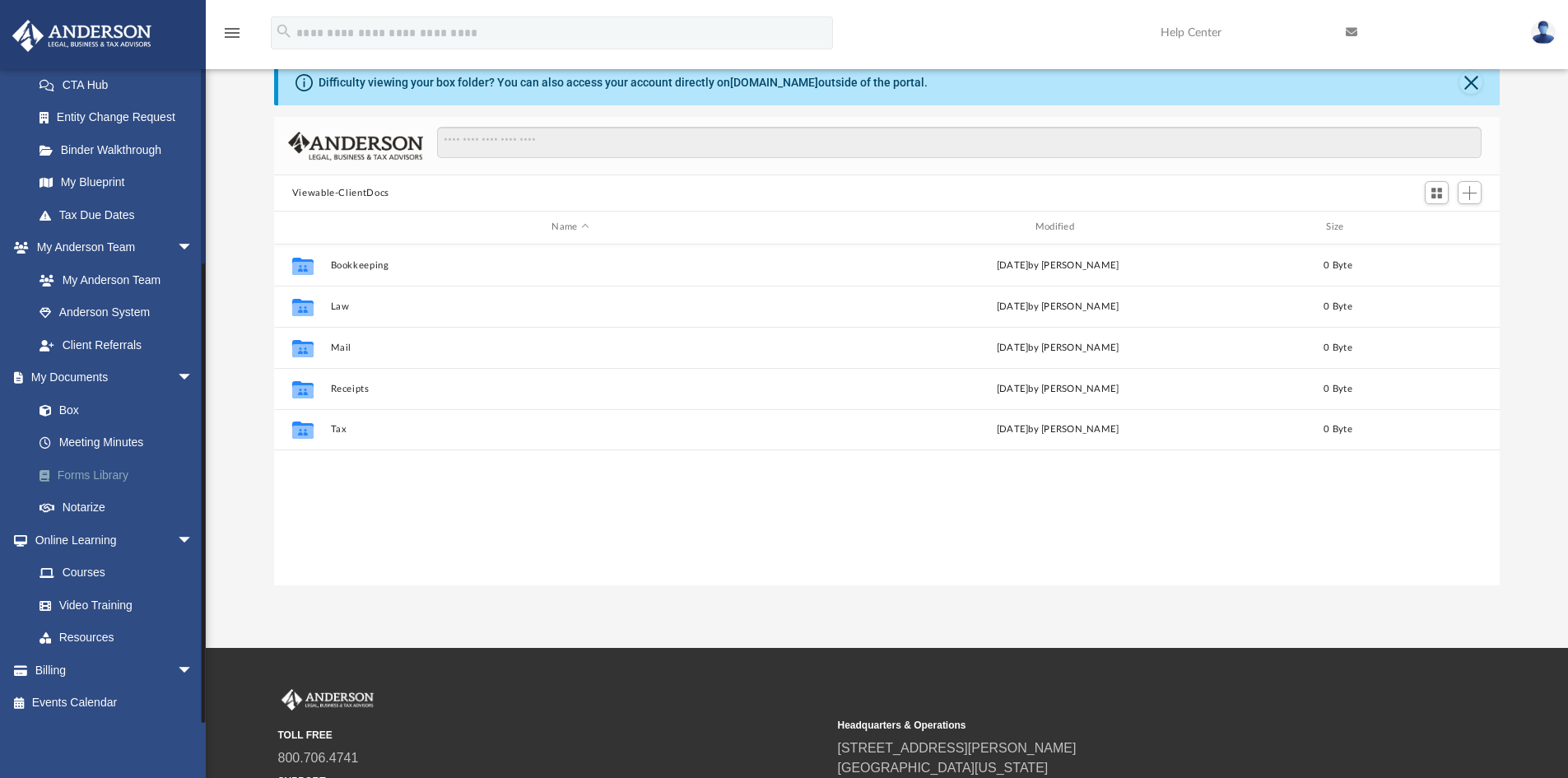
click at [110, 468] on link "Forms Library" at bounding box center [120, 475] width 195 height 33
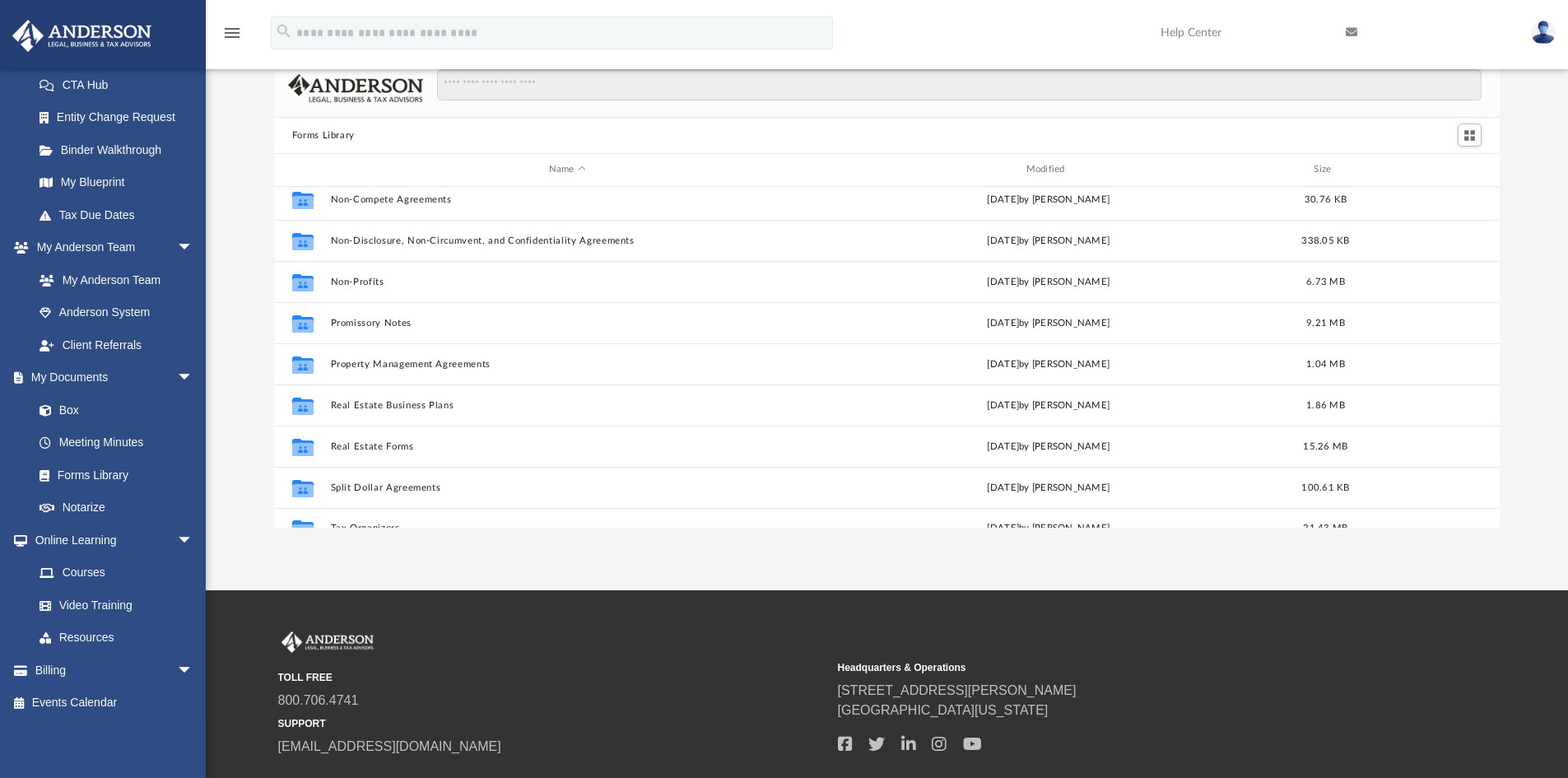
scroll to position [893, 0]
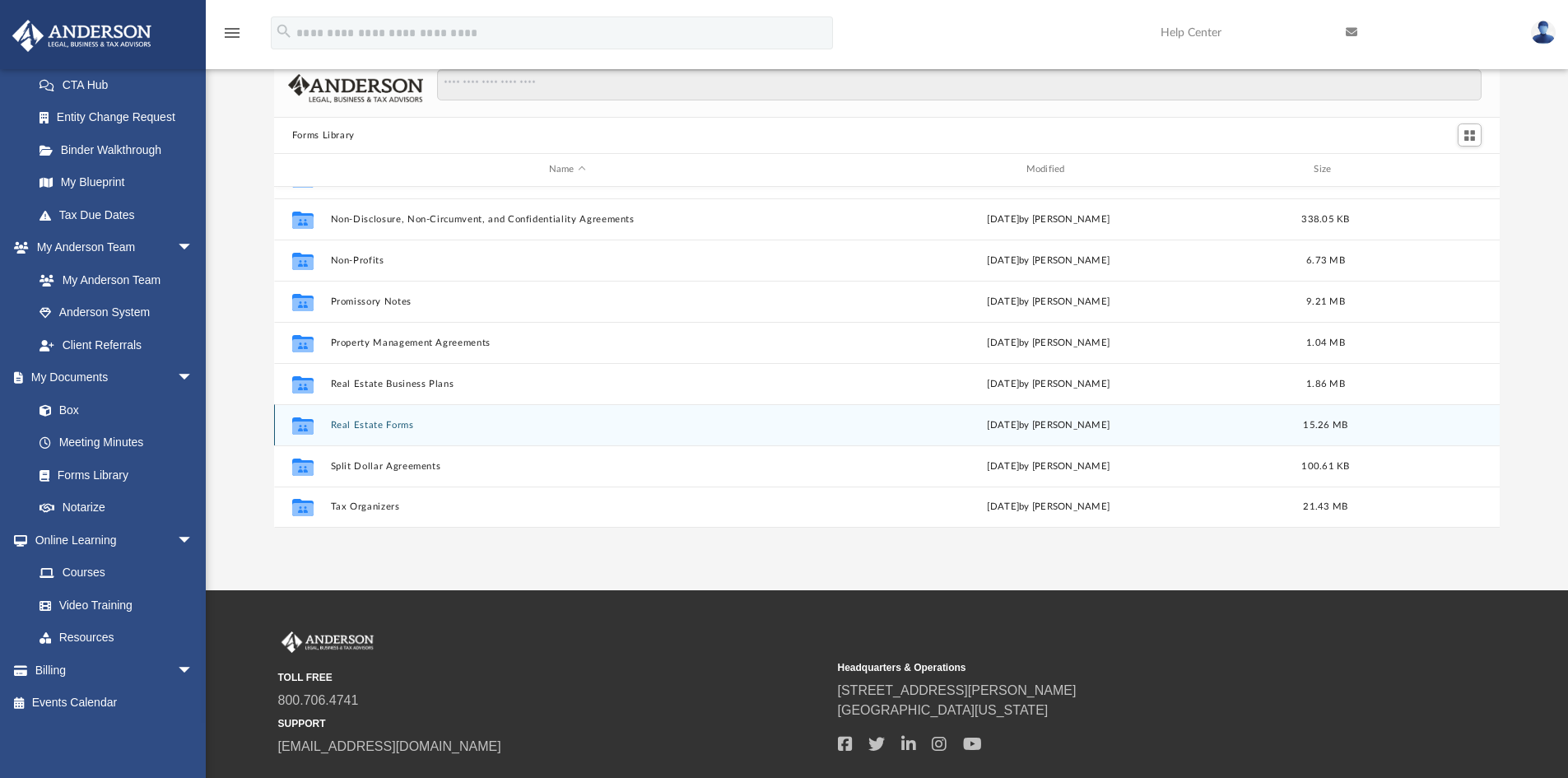
click at [383, 431] on div "Collaborated Folder Real Estate Forms Mon Sep 11 2023 by Mary Acree 15.26 MB" at bounding box center [887, 424] width 1227 height 42
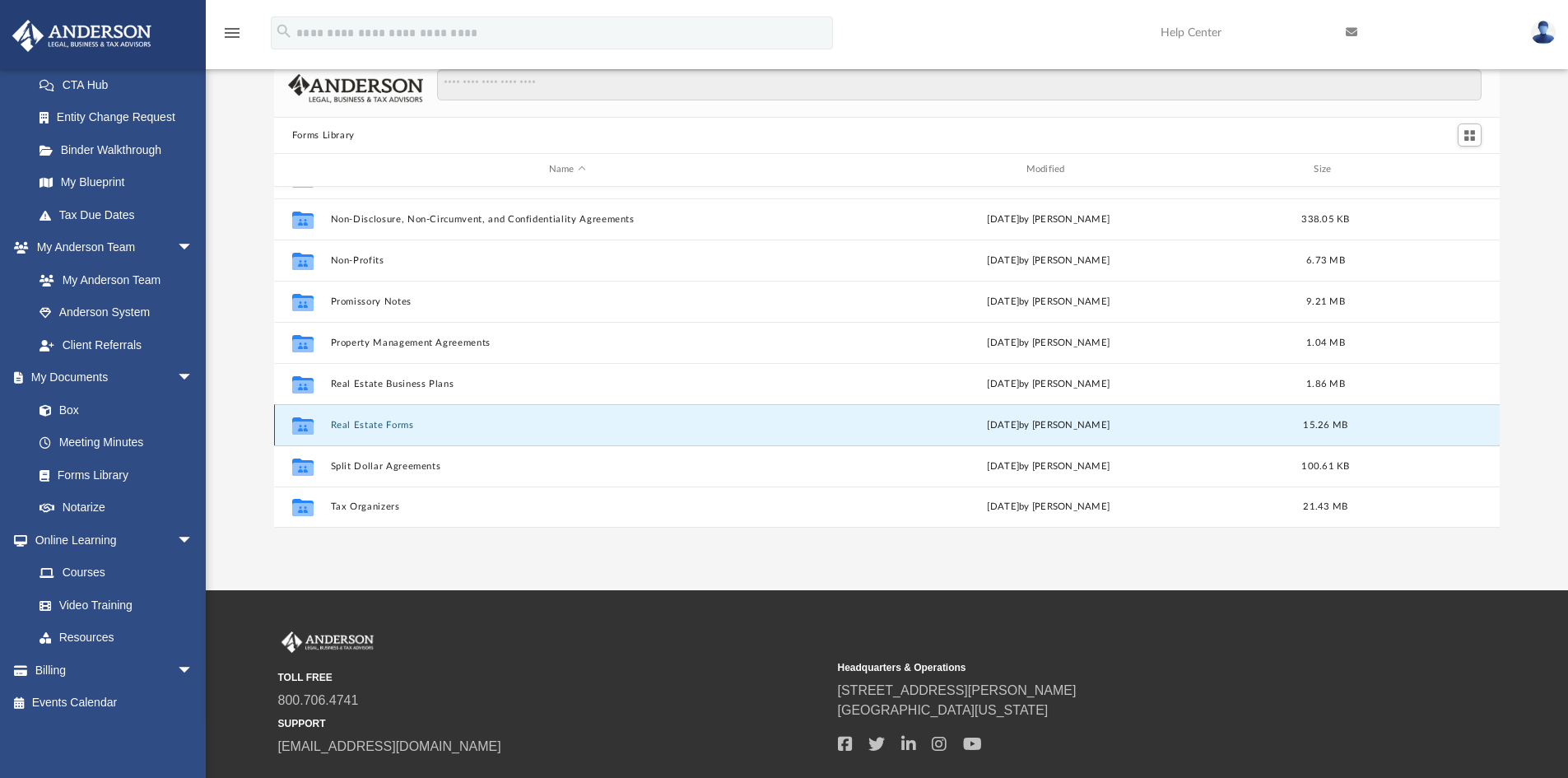
click at [729, 425] on button "Real Estate Forms" at bounding box center [566, 424] width 474 height 10
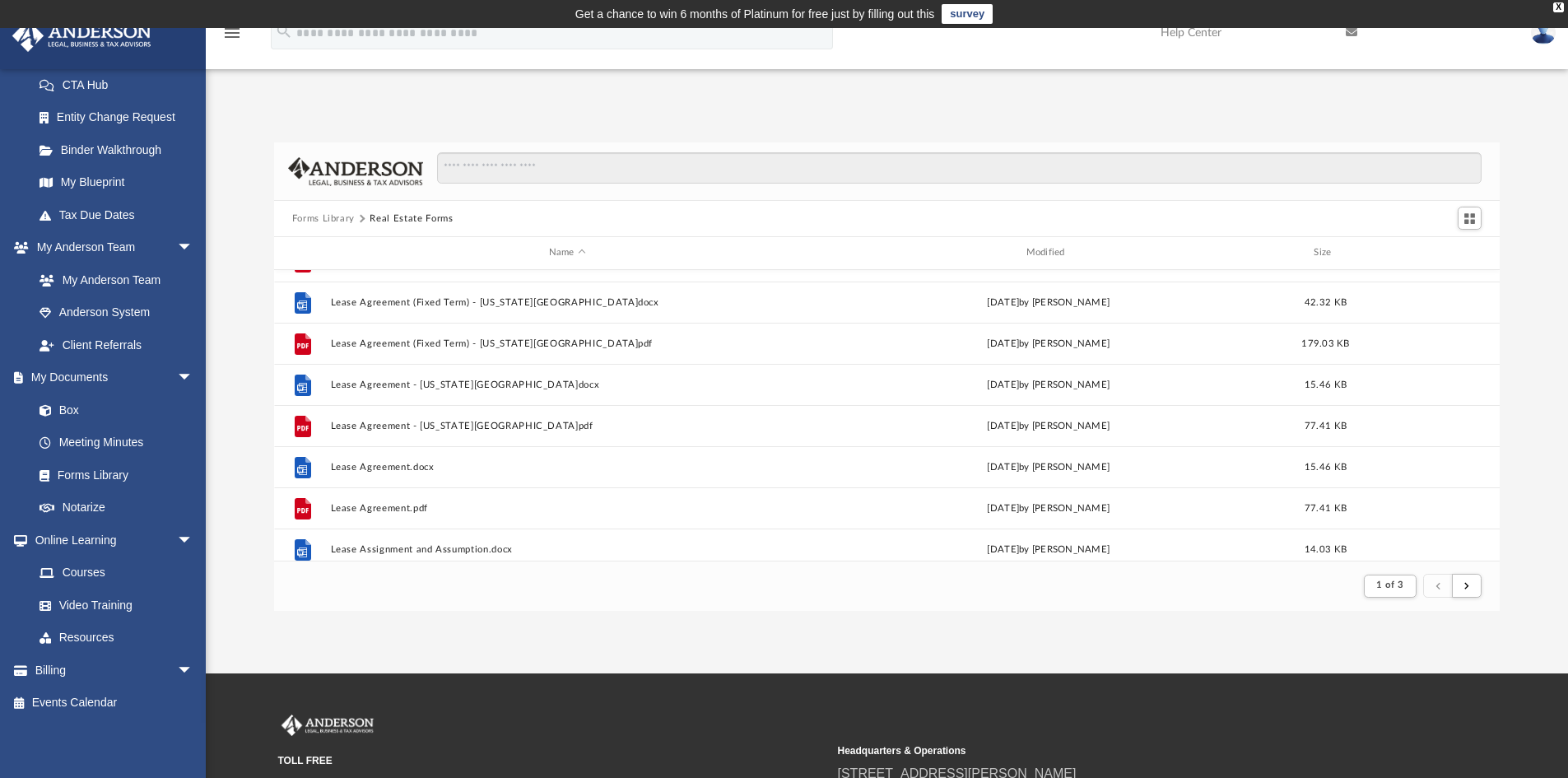
scroll to position [905, 0]
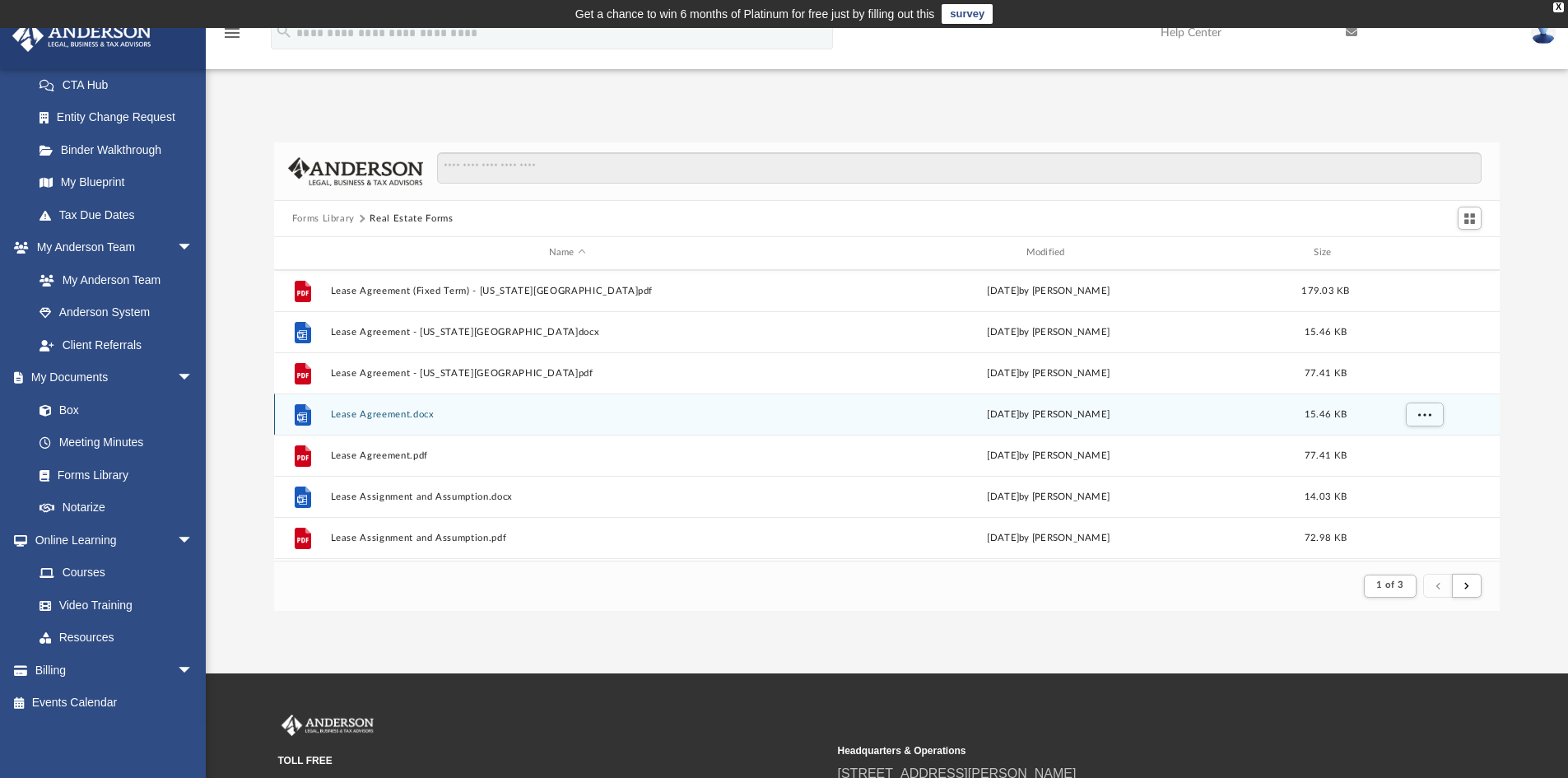
click at [680, 414] on button "Lease Agreement.docx" at bounding box center [566, 414] width 474 height 10
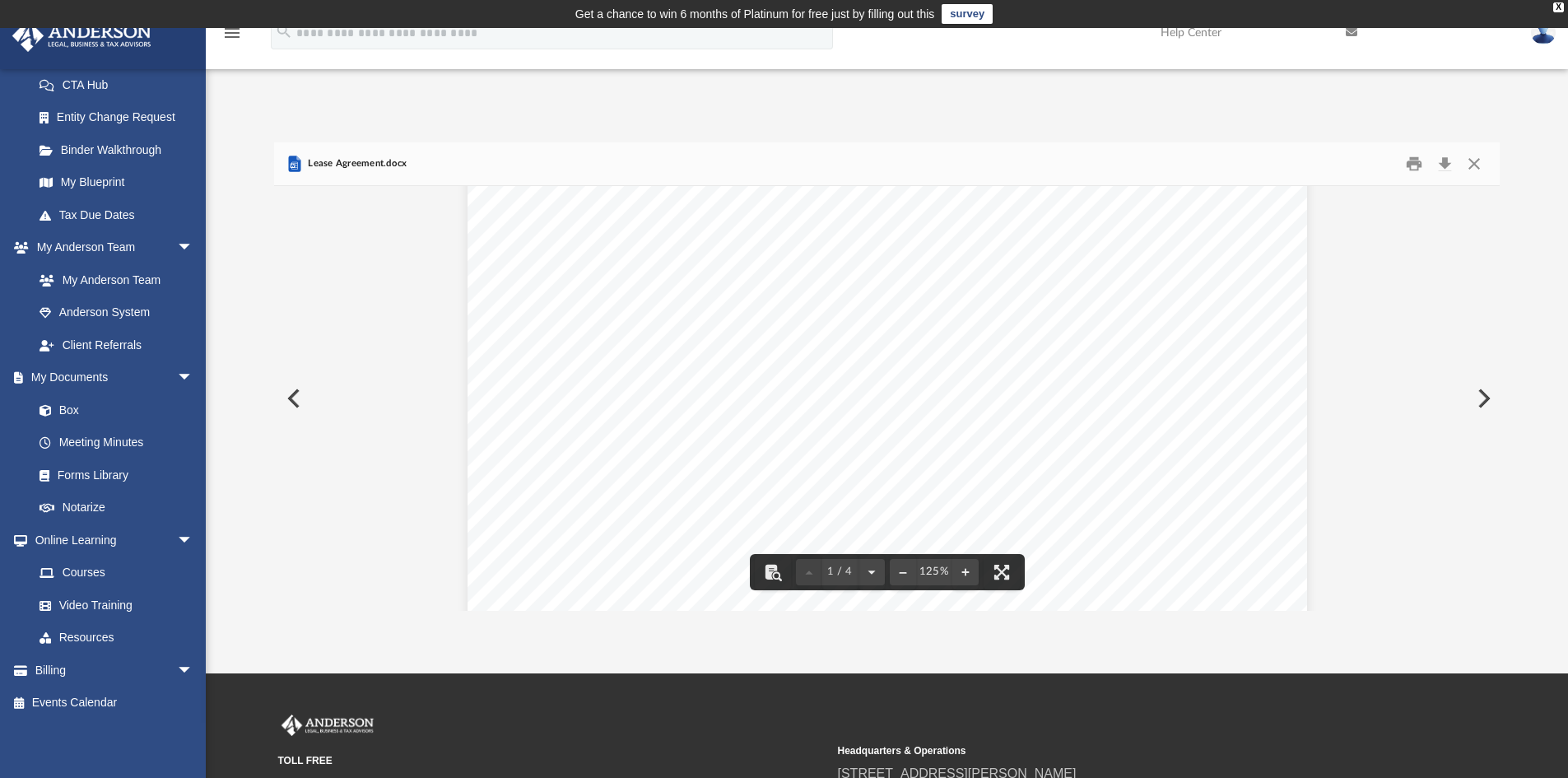
scroll to position [329, 0]
click at [1472, 162] on button "Close" at bounding box center [1473, 164] width 29 height 26
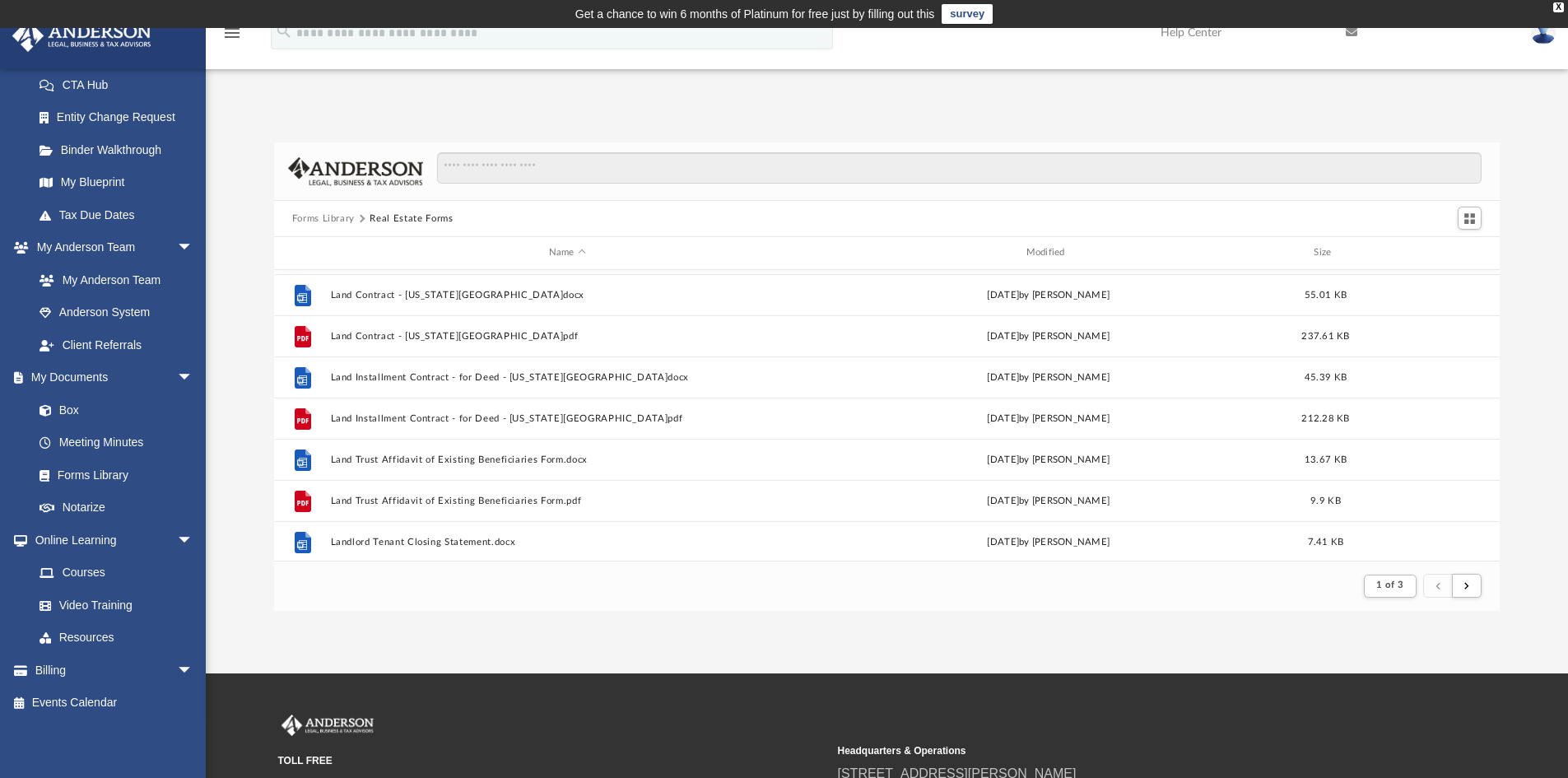
scroll to position [39, 0]
click at [1468, 582] on span "submit" at bounding box center [1466, 586] width 5 height 9
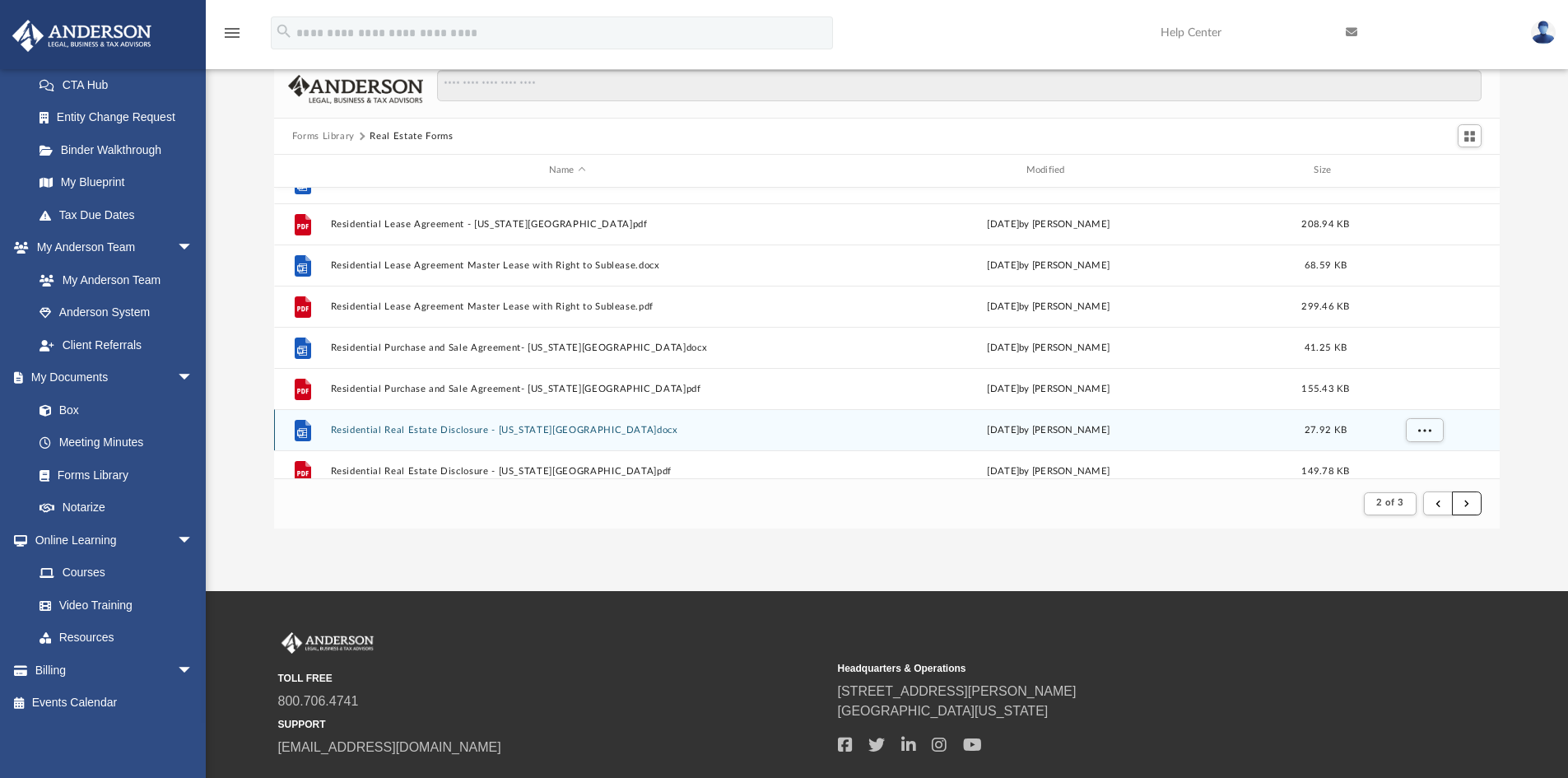
scroll to position [1438, 0]
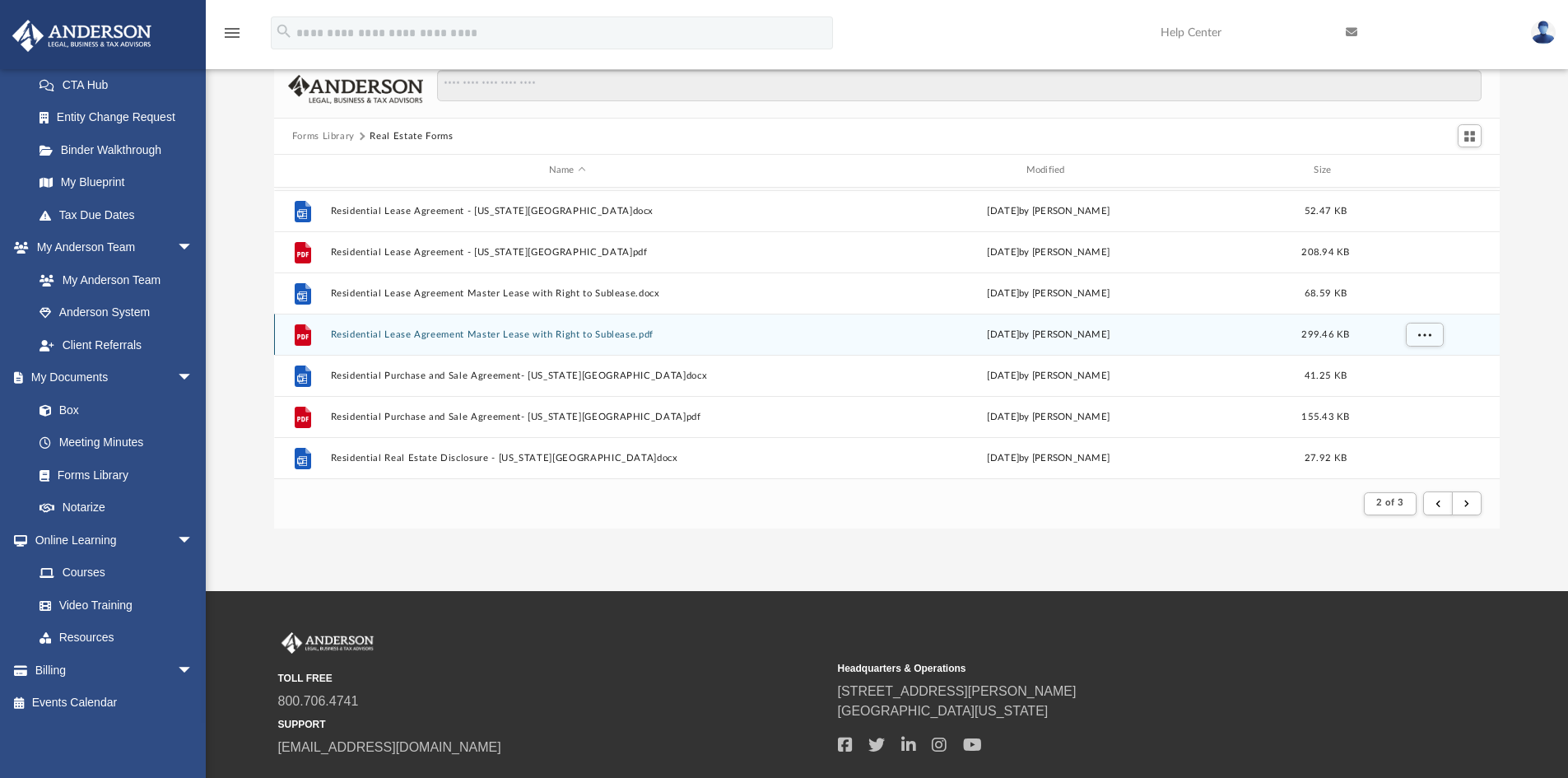
click at [785, 332] on button "Residential Lease Agreement Master Lease with Right to Sublease.pdf" at bounding box center [566, 334] width 474 height 10
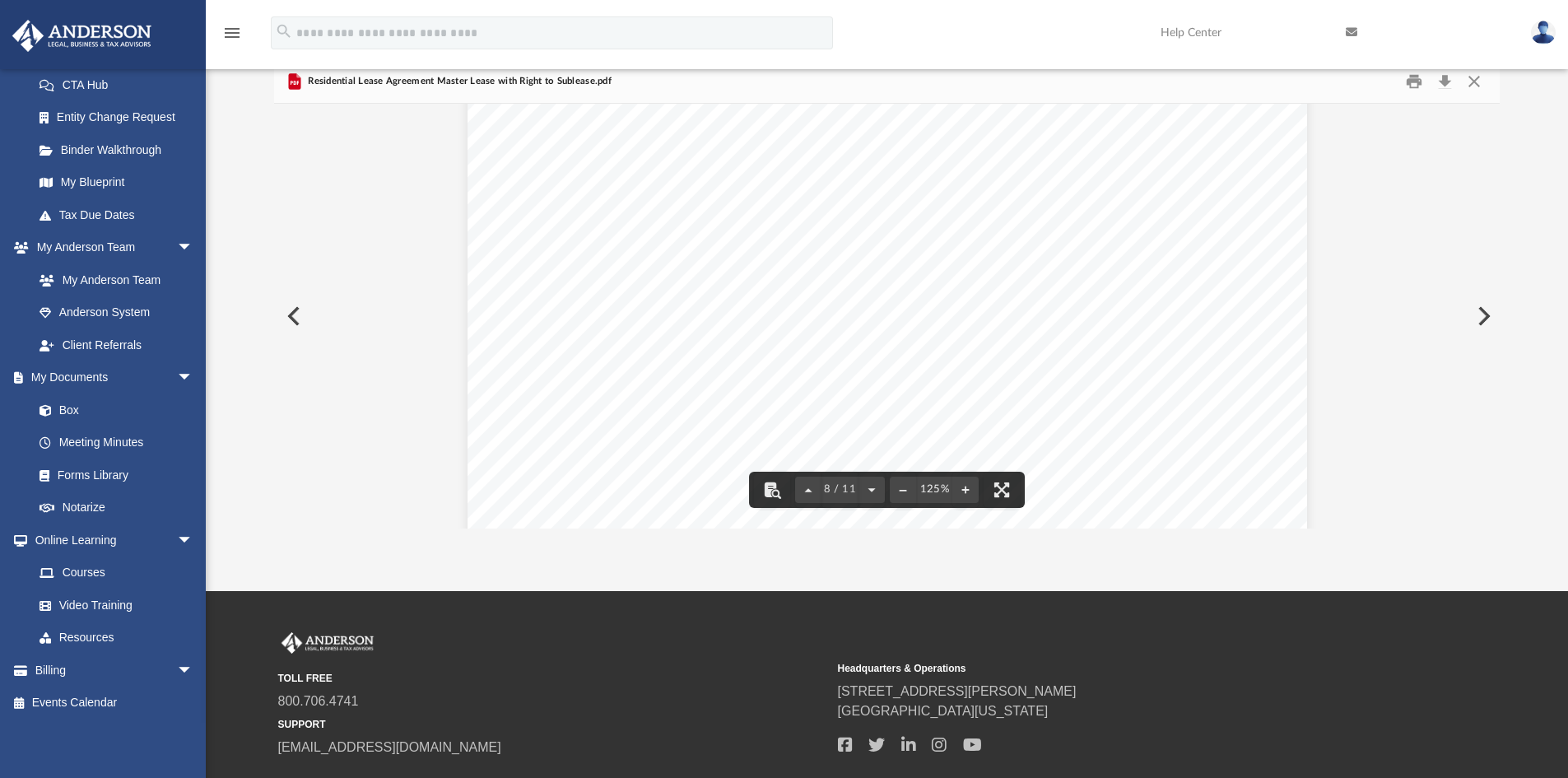
scroll to position [8393, 0]
click at [1444, 79] on button "Download" at bounding box center [1444, 81] width 29 height 26
click at [1471, 79] on button "Close" at bounding box center [1473, 81] width 29 height 26
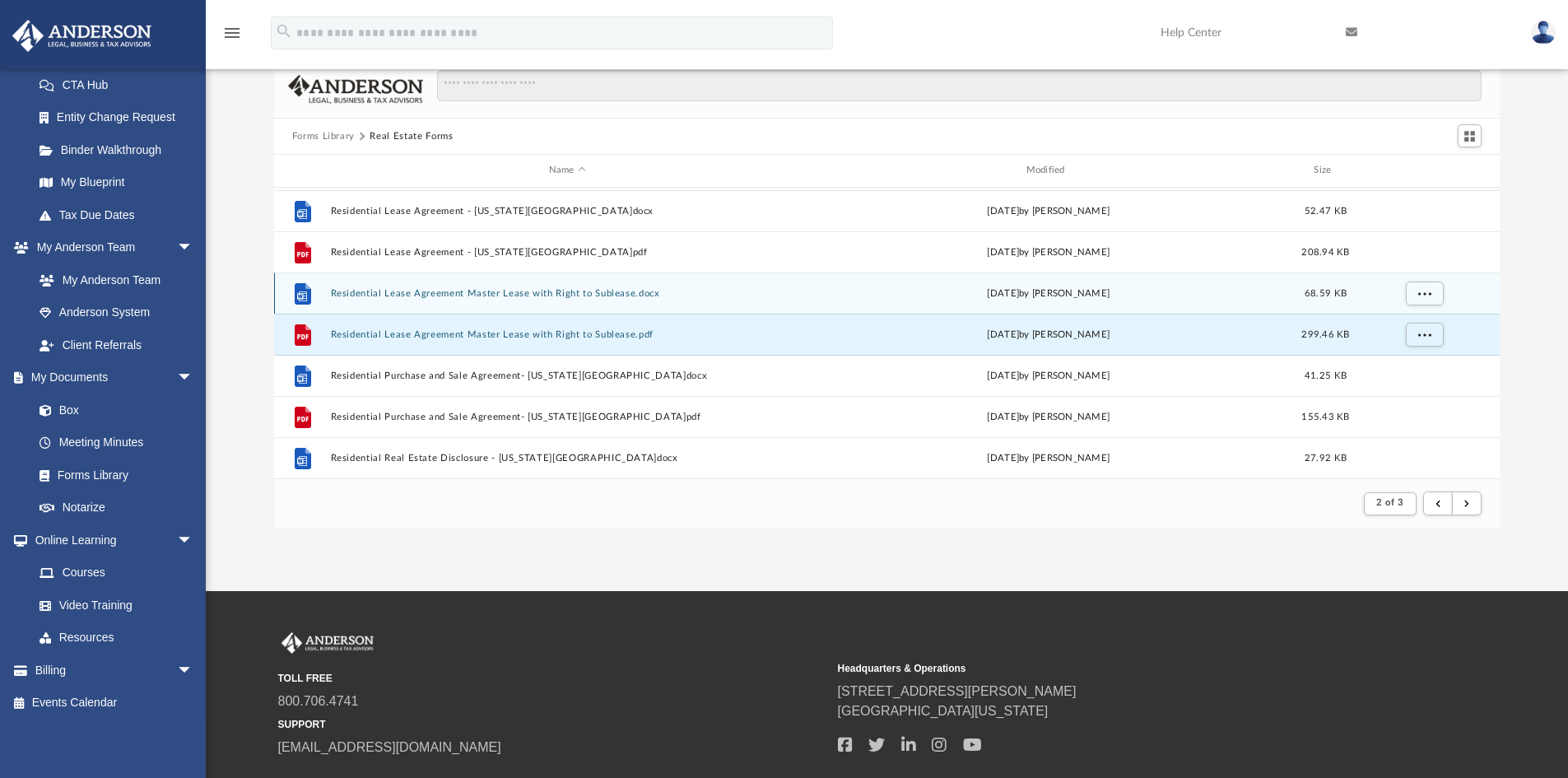
click at [675, 292] on button "Residential Lease Agreement Master Lease with Right to Sublease.docx" at bounding box center [566, 293] width 474 height 10
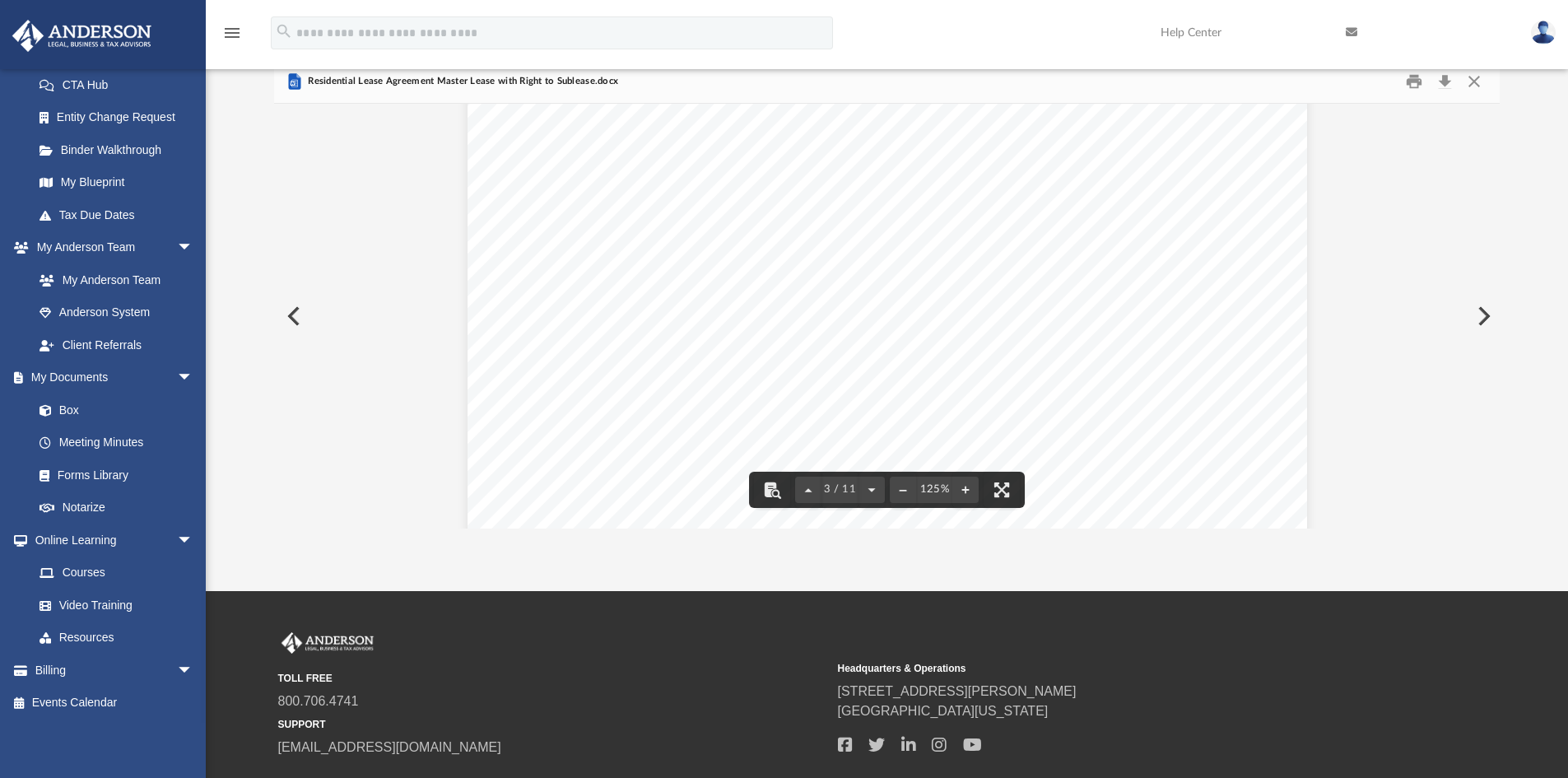
scroll to position [2633, 0]
click at [1438, 79] on button "Download" at bounding box center [1444, 81] width 29 height 26
click at [1472, 71] on button "Close" at bounding box center [1473, 81] width 29 height 26
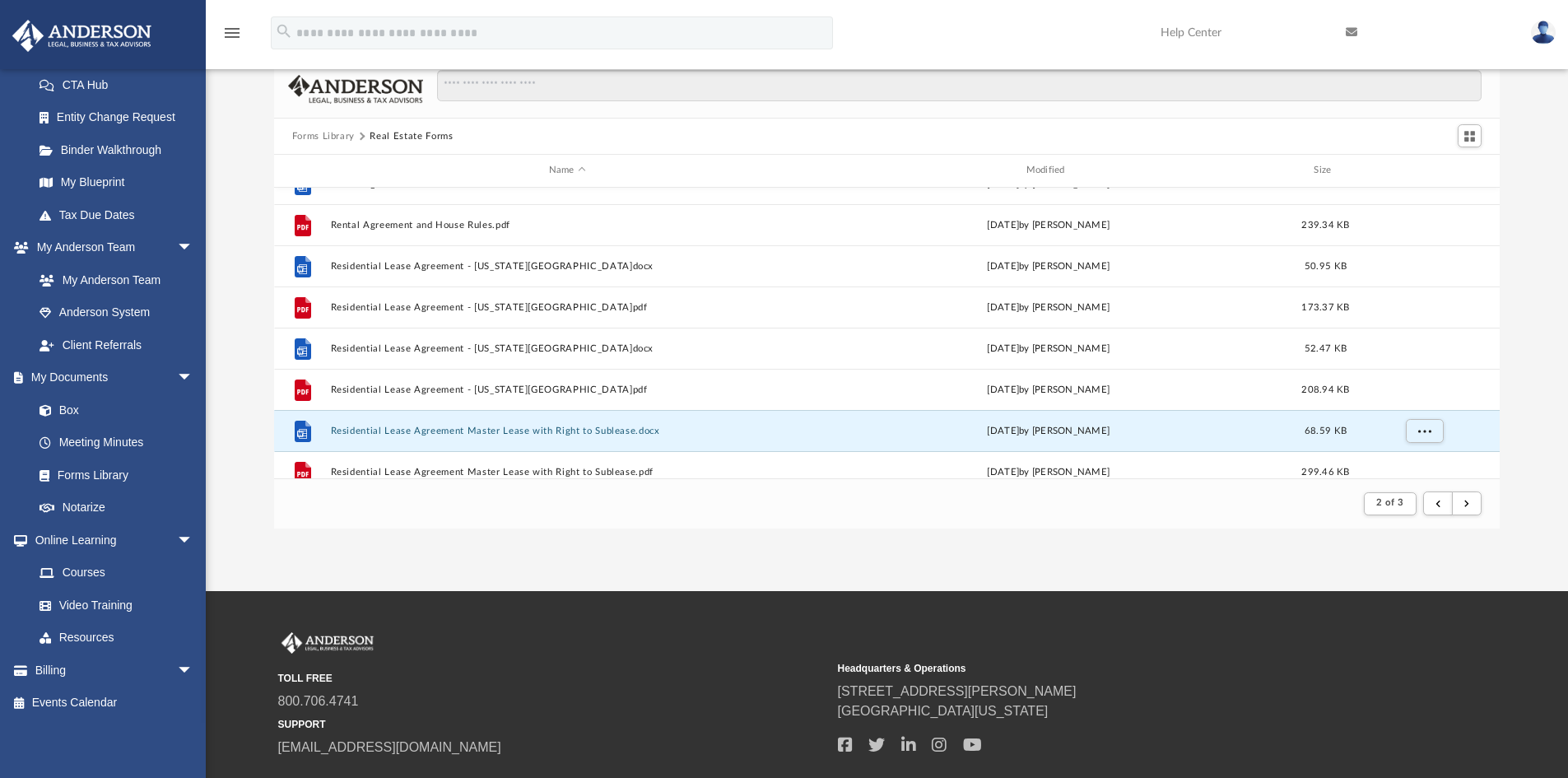
scroll to position [1273, 0]
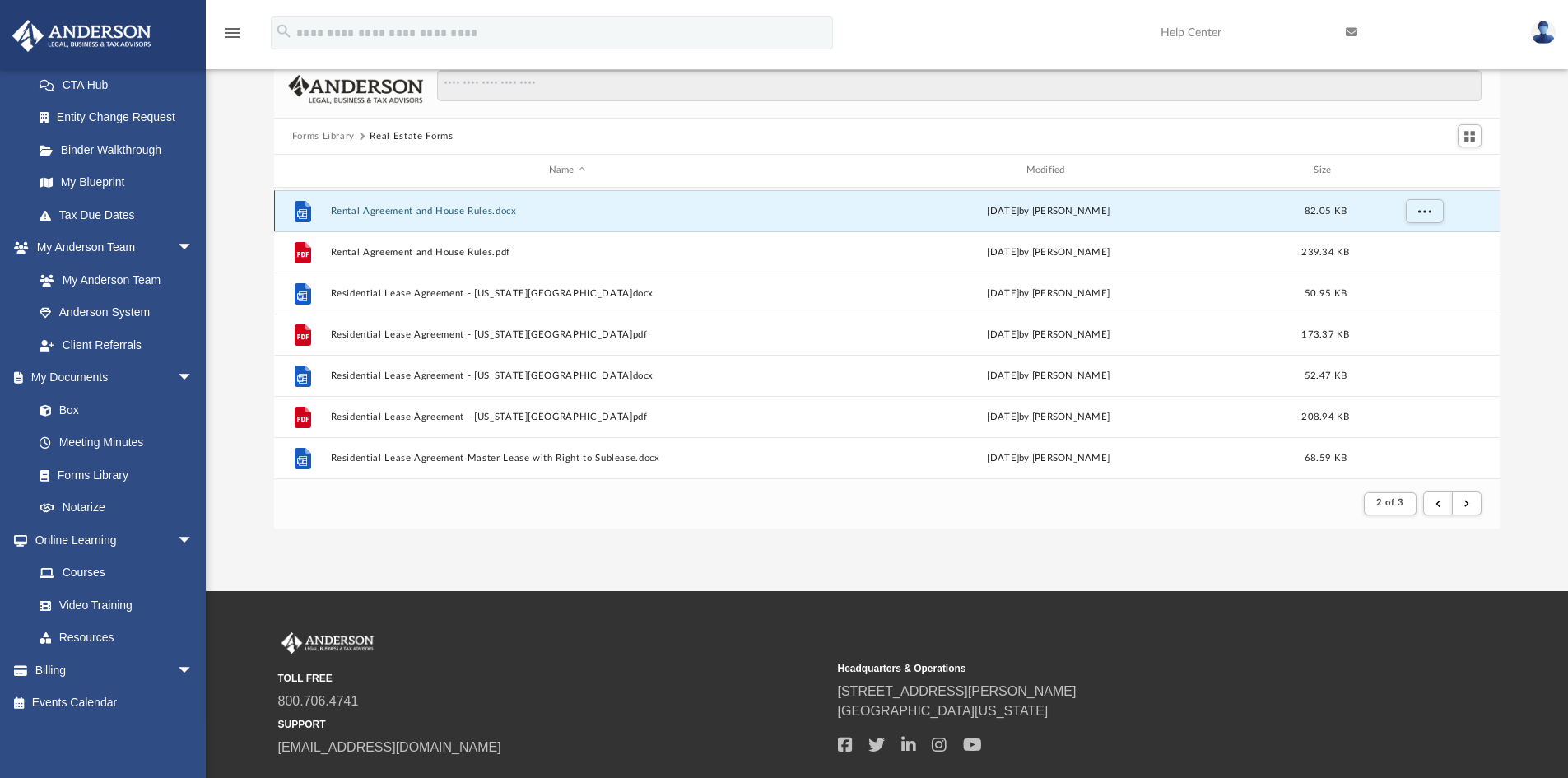
click at [443, 216] on button "Rental Agreement and House Rules.docx" at bounding box center [566, 211] width 474 height 10
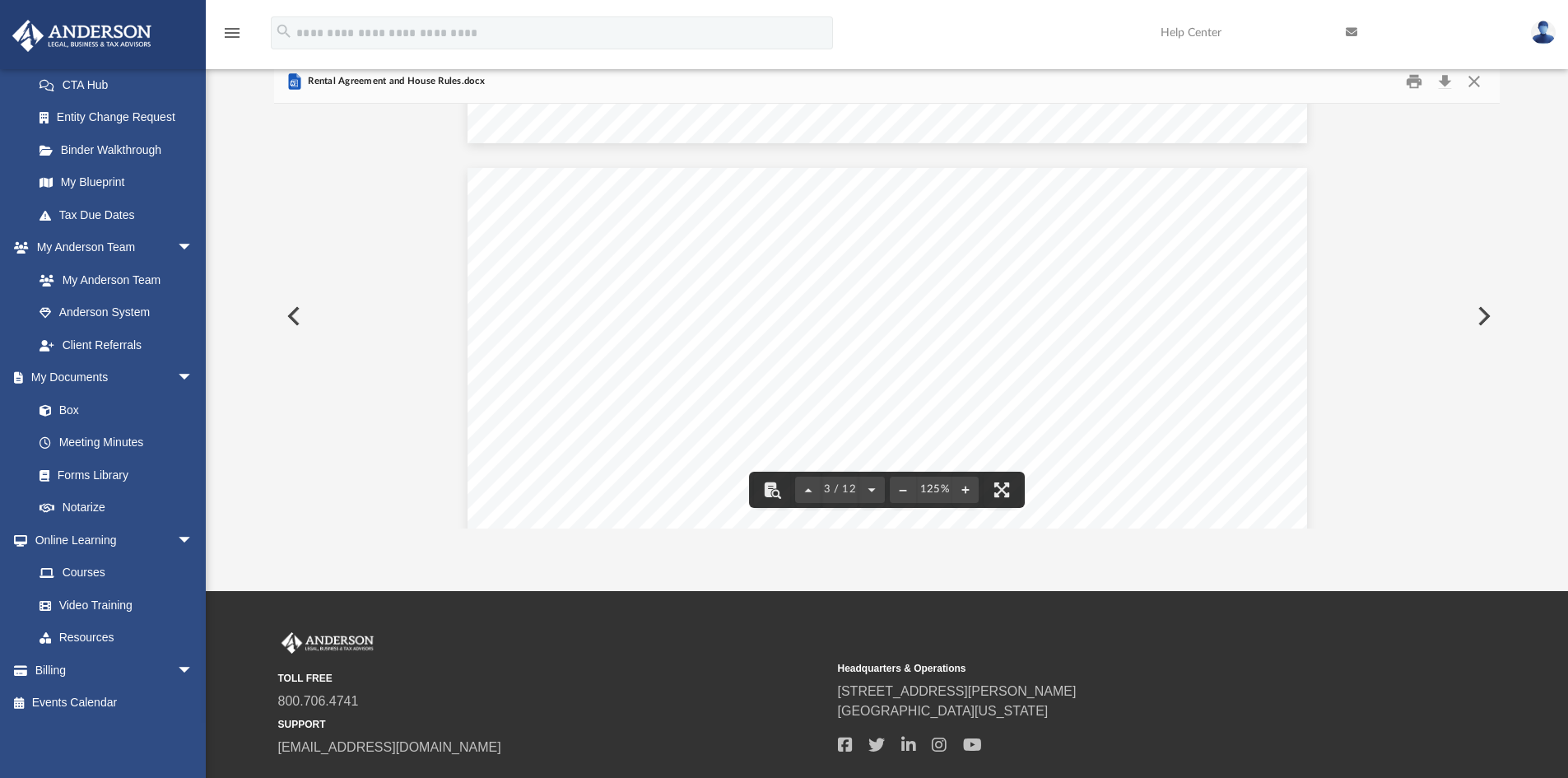
scroll to position [3292, 0]
click at [1483, 84] on button "Close" at bounding box center [1473, 81] width 29 height 26
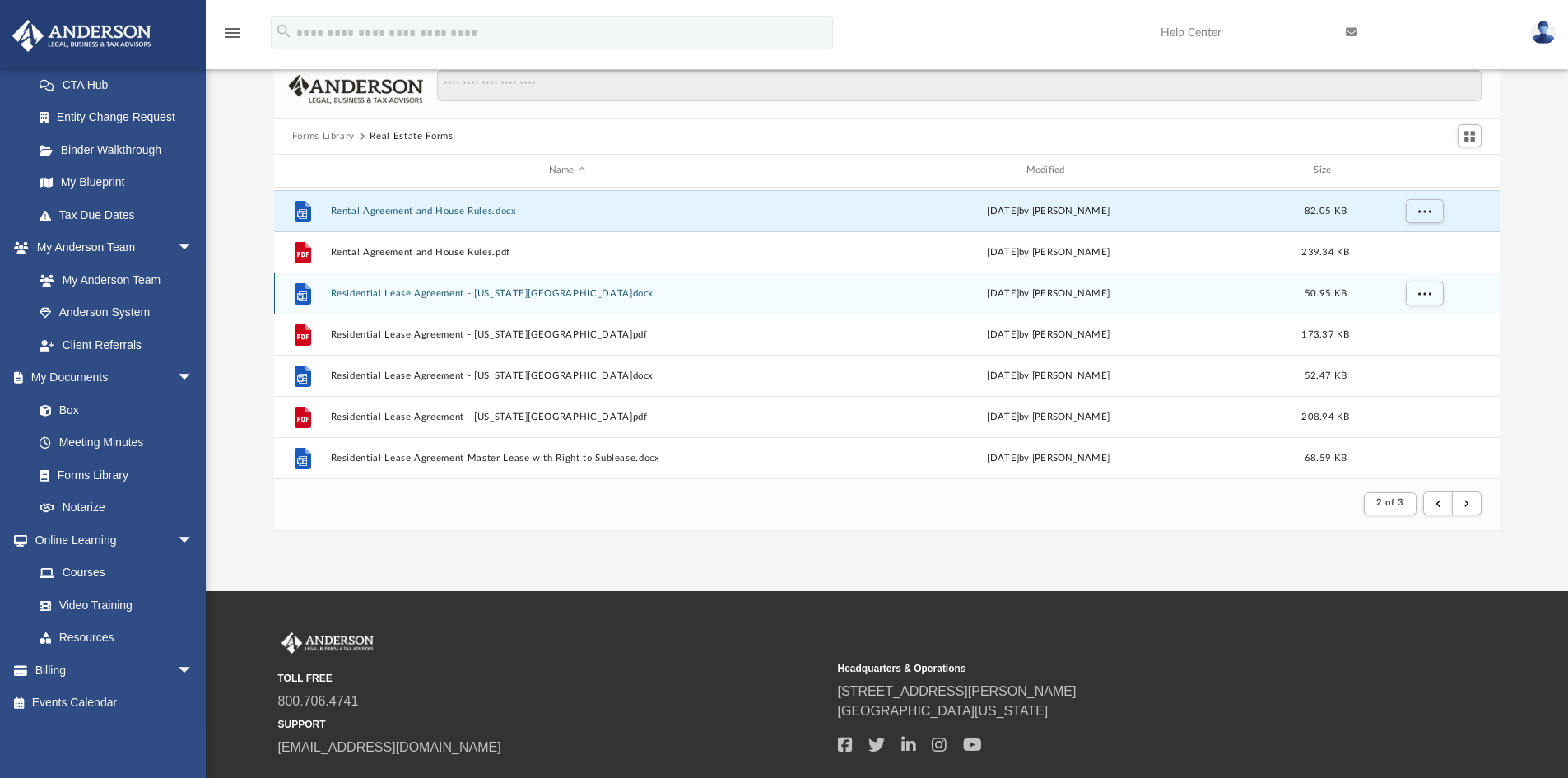
click at [561, 302] on div "File Residential Lease Agreement - California.docx Wed Oct 5 2022 by Mary Acree…" at bounding box center [887, 293] width 1227 height 42
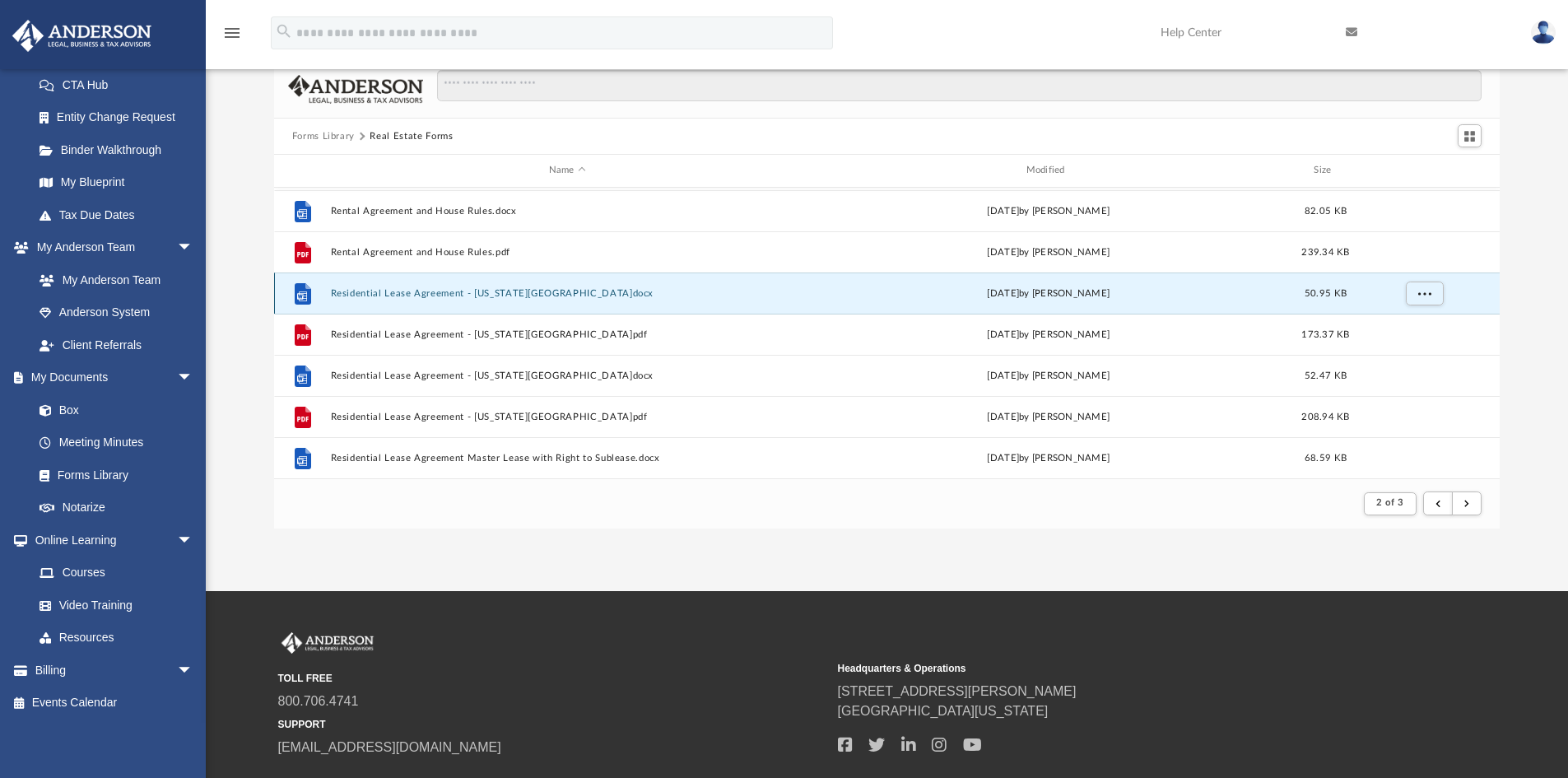
click at [835, 303] on div "File Residential Lease Agreement - California.docx Wed Oct 5 2022 by Mary Acree…" at bounding box center [887, 293] width 1227 height 42
click at [837, 302] on div "File Residential Lease Agreement - California.docx Wed Oct 5 2022 by Mary Acree…" at bounding box center [887, 293] width 1227 height 42
click at [635, 298] on button "Residential Lease Agreement - California.docx" at bounding box center [566, 293] width 474 height 10
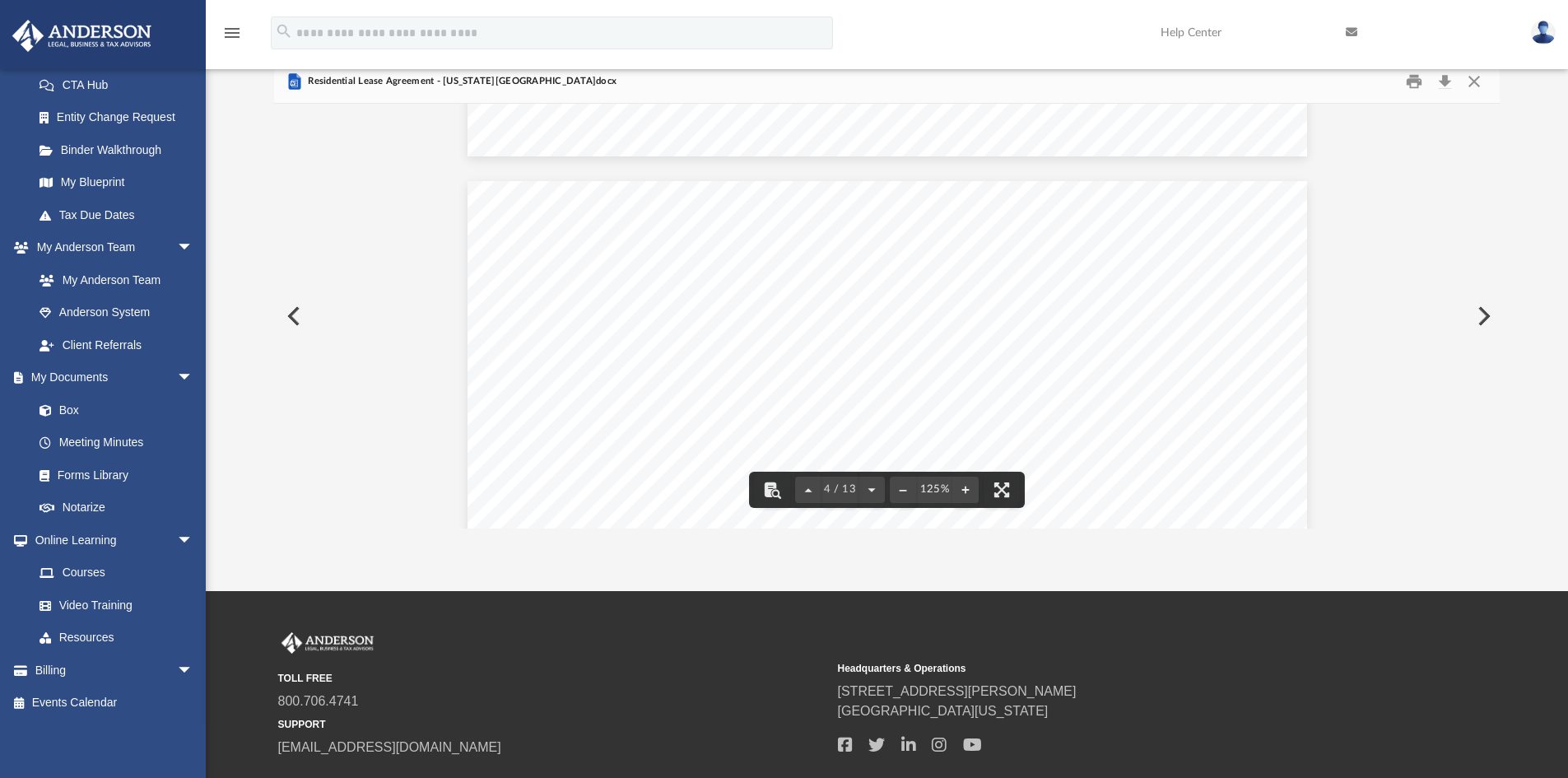
scroll to position [3127, 0]
click at [1449, 82] on button "Download" at bounding box center [1444, 81] width 29 height 26
click at [1472, 79] on button "Close" at bounding box center [1473, 81] width 29 height 26
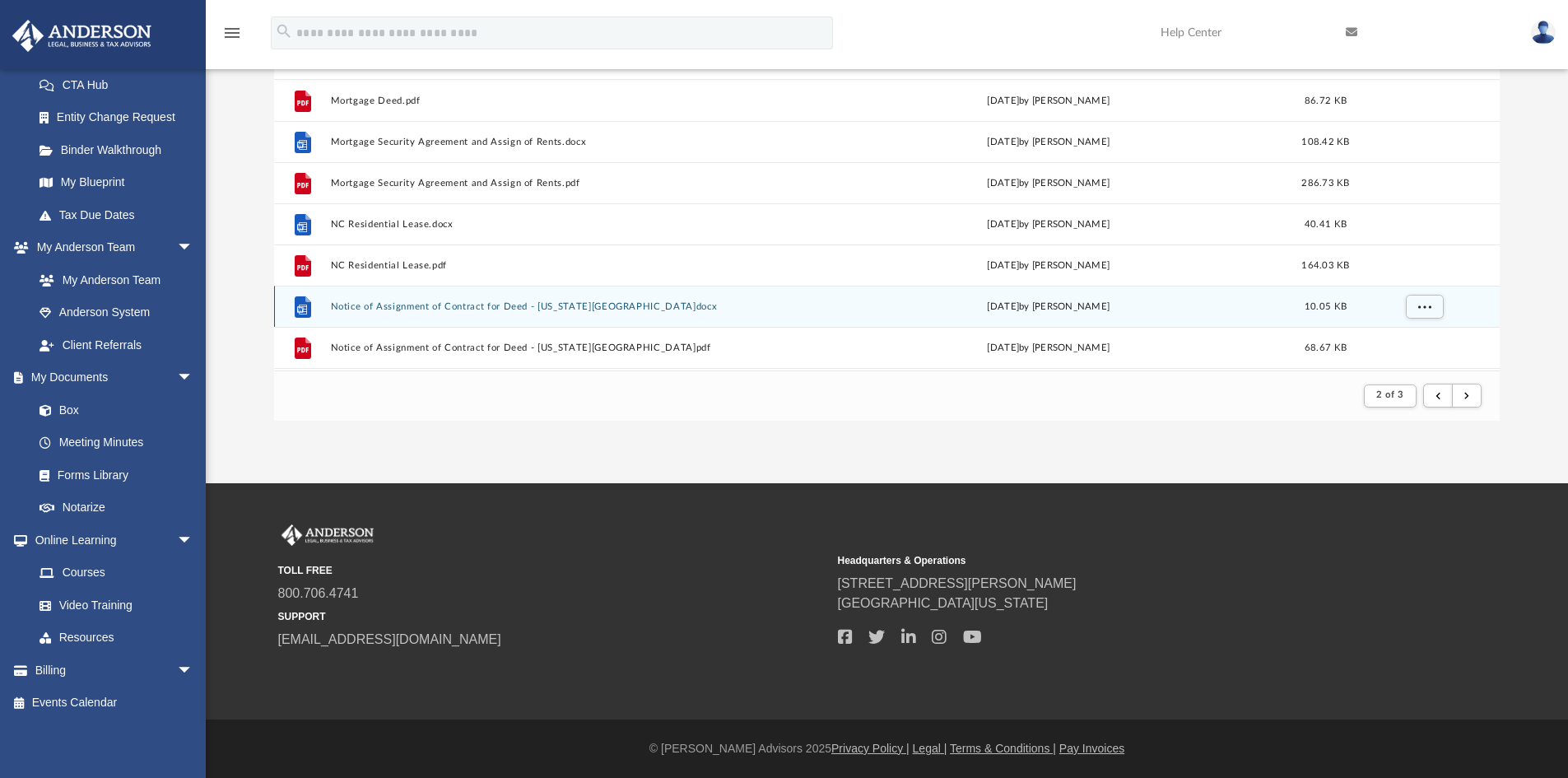
scroll to position [108, 0]
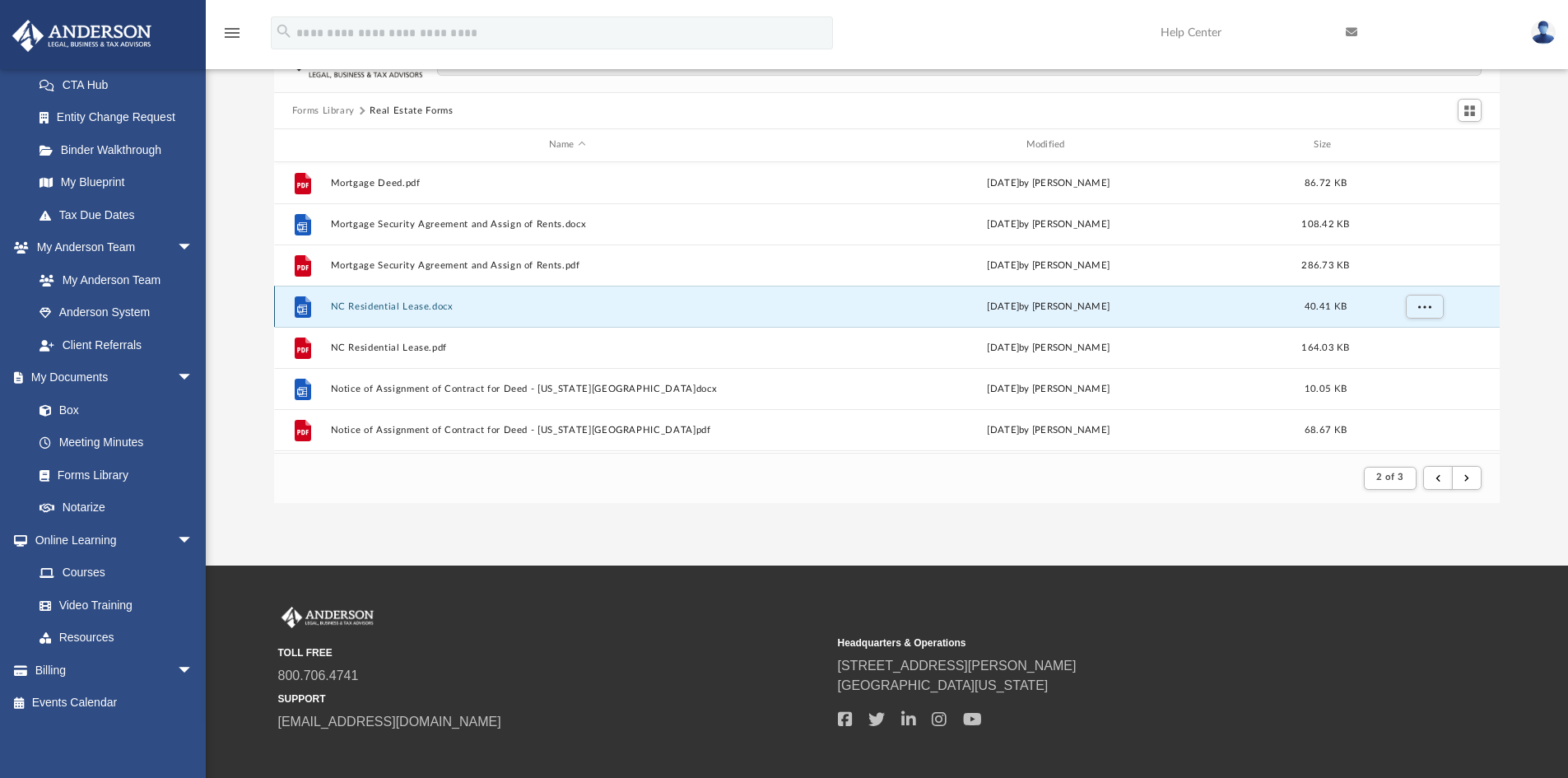
click at [430, 308] on button "NC Residential Lease.docx" at bounding box center [566, 306] width 474 height 10
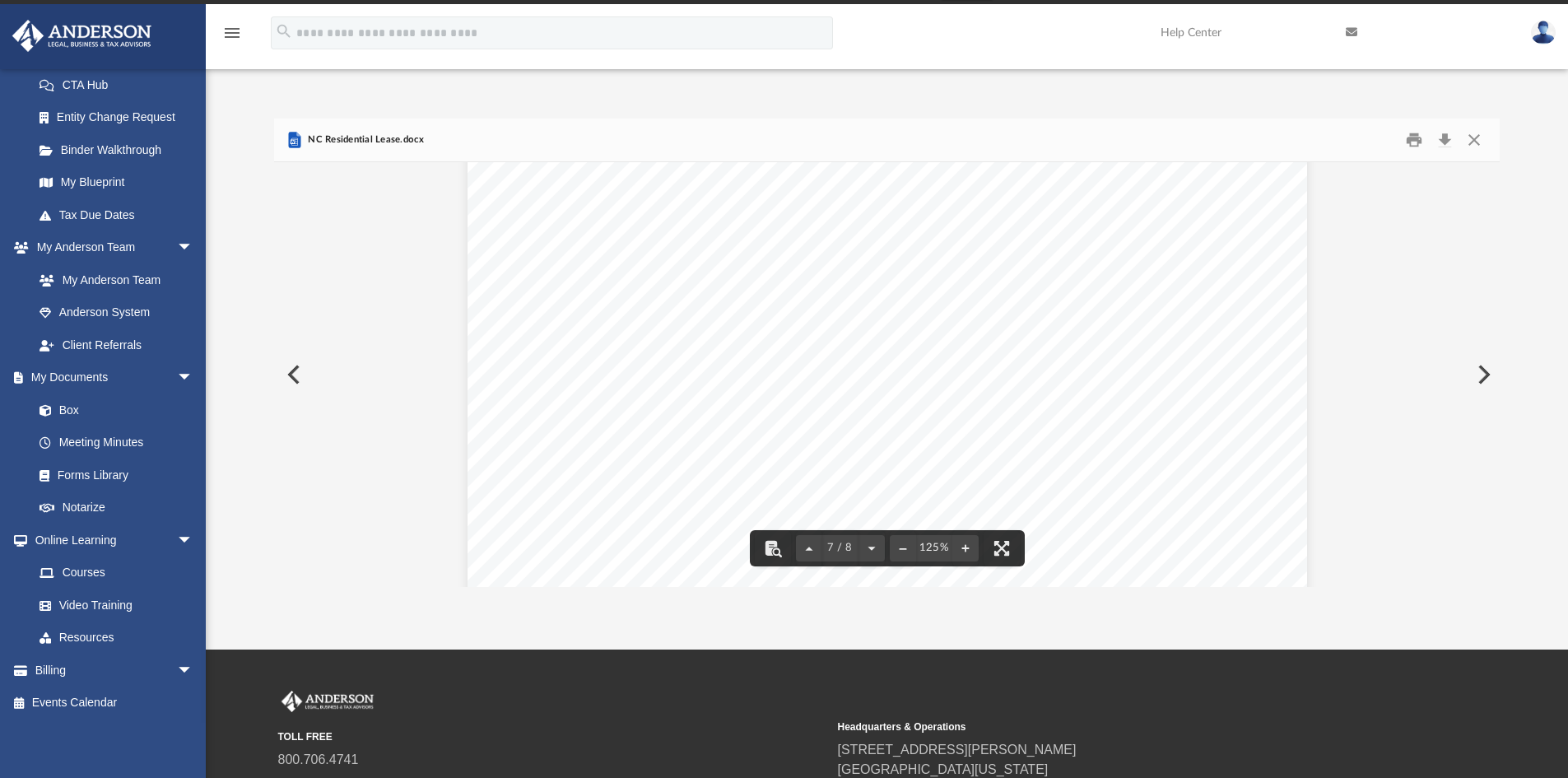
scroll to position [22, 0]
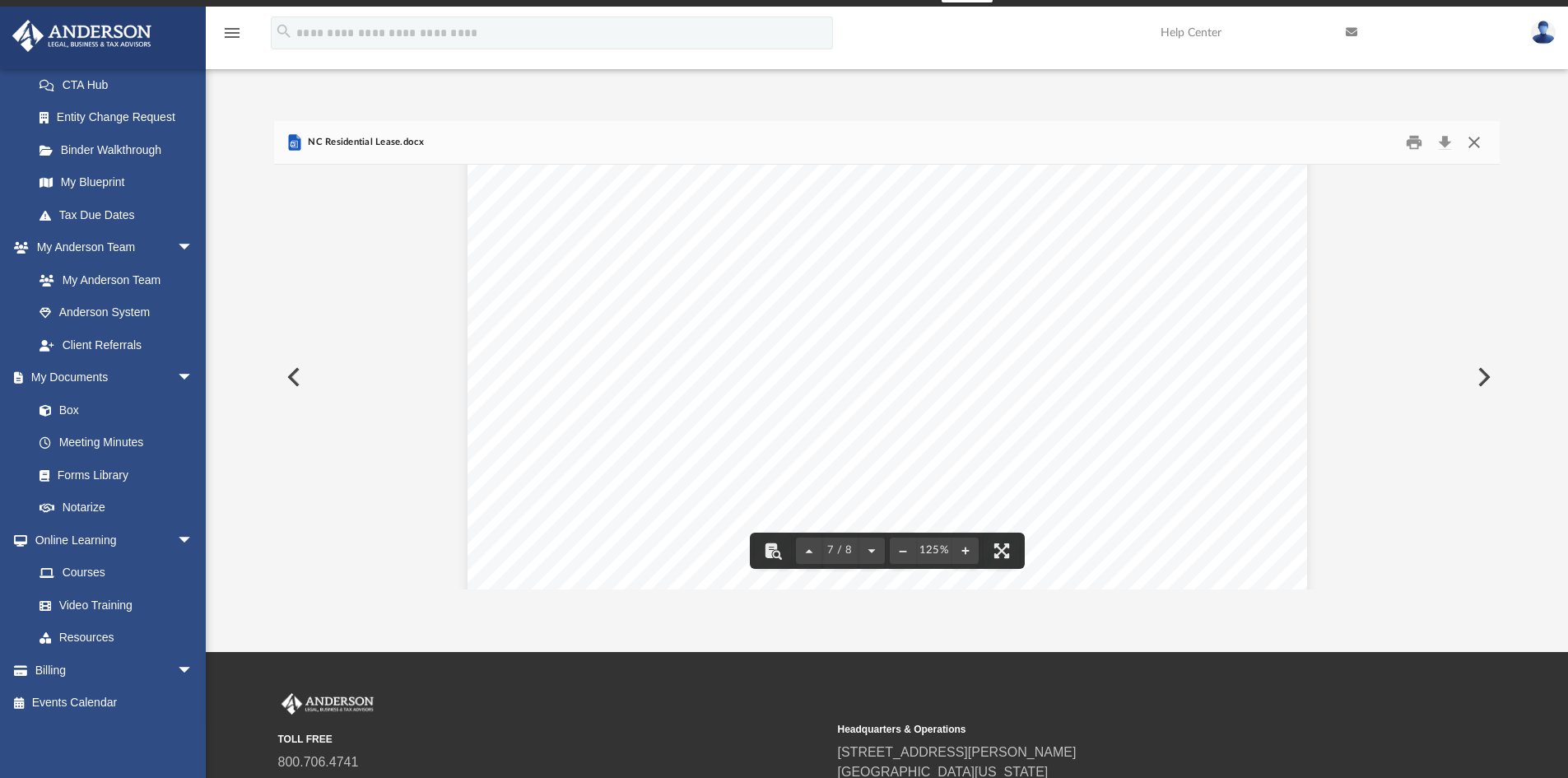
click at [1477, 144] on button "Close" at bounding box center [1473, 143] width 29 height 26
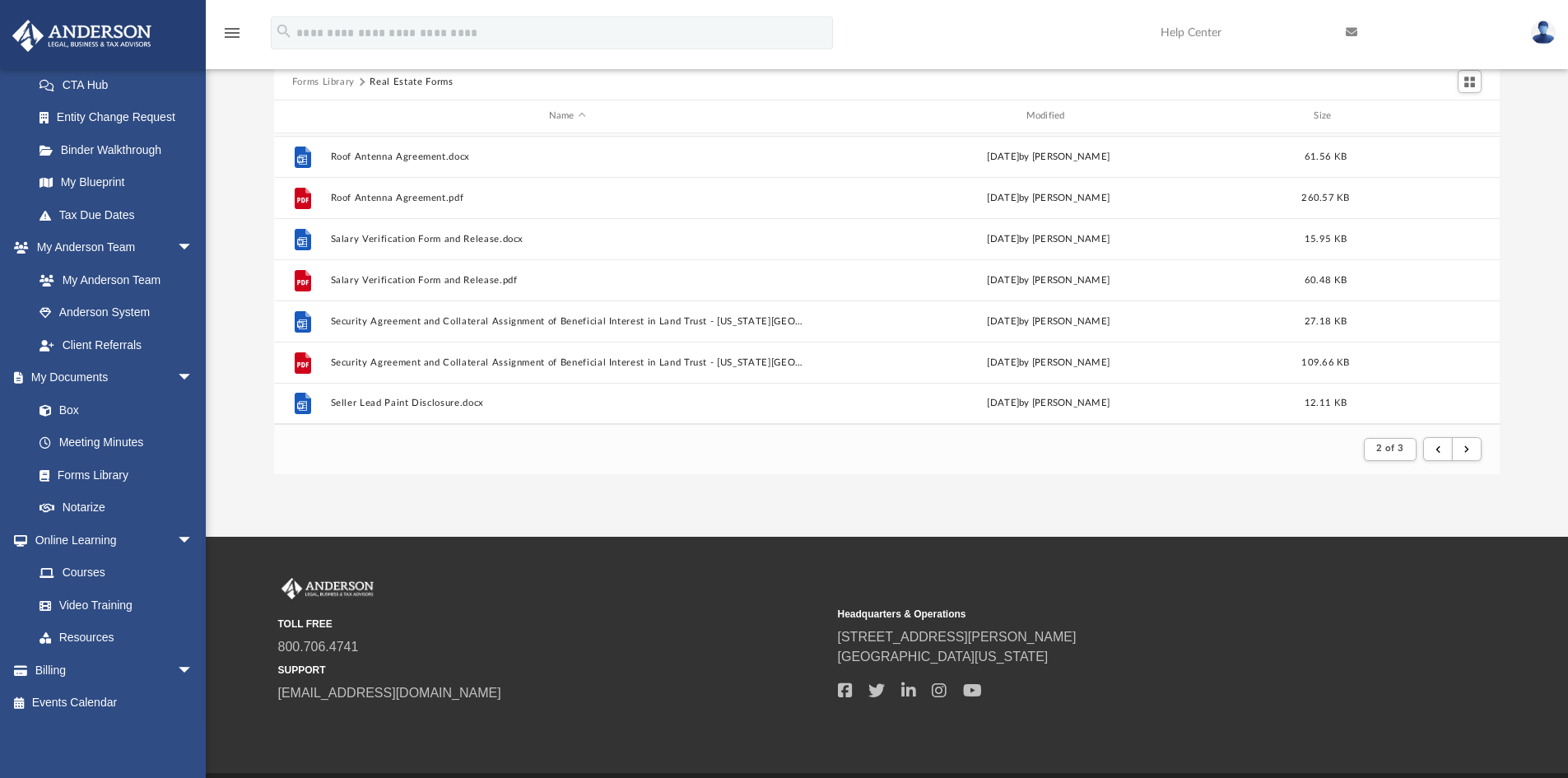
scroll to position [108, 0]
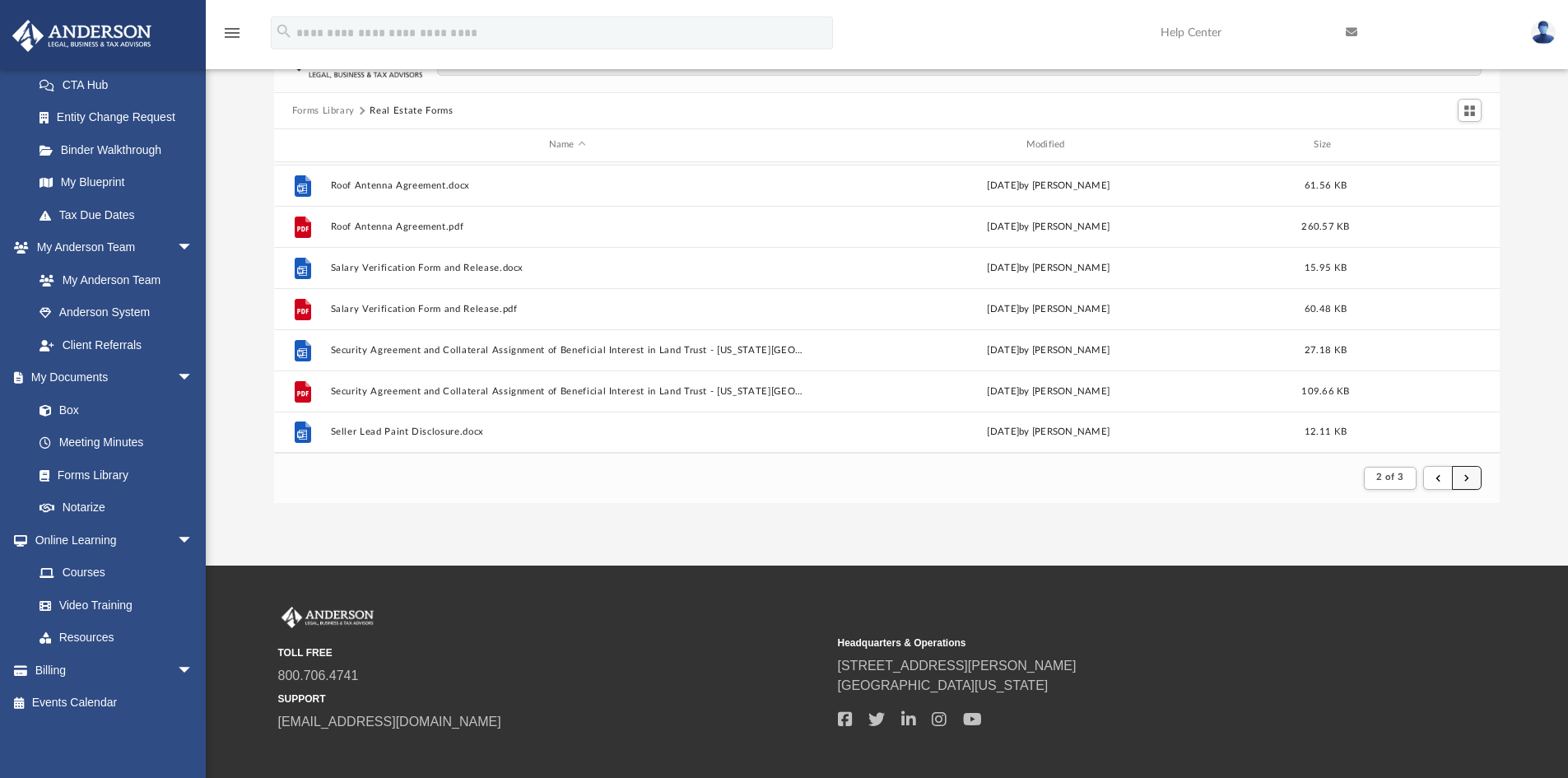
click at [1471, 477] on button "submit" at bounding box center [1466, 477] width 29 height 24
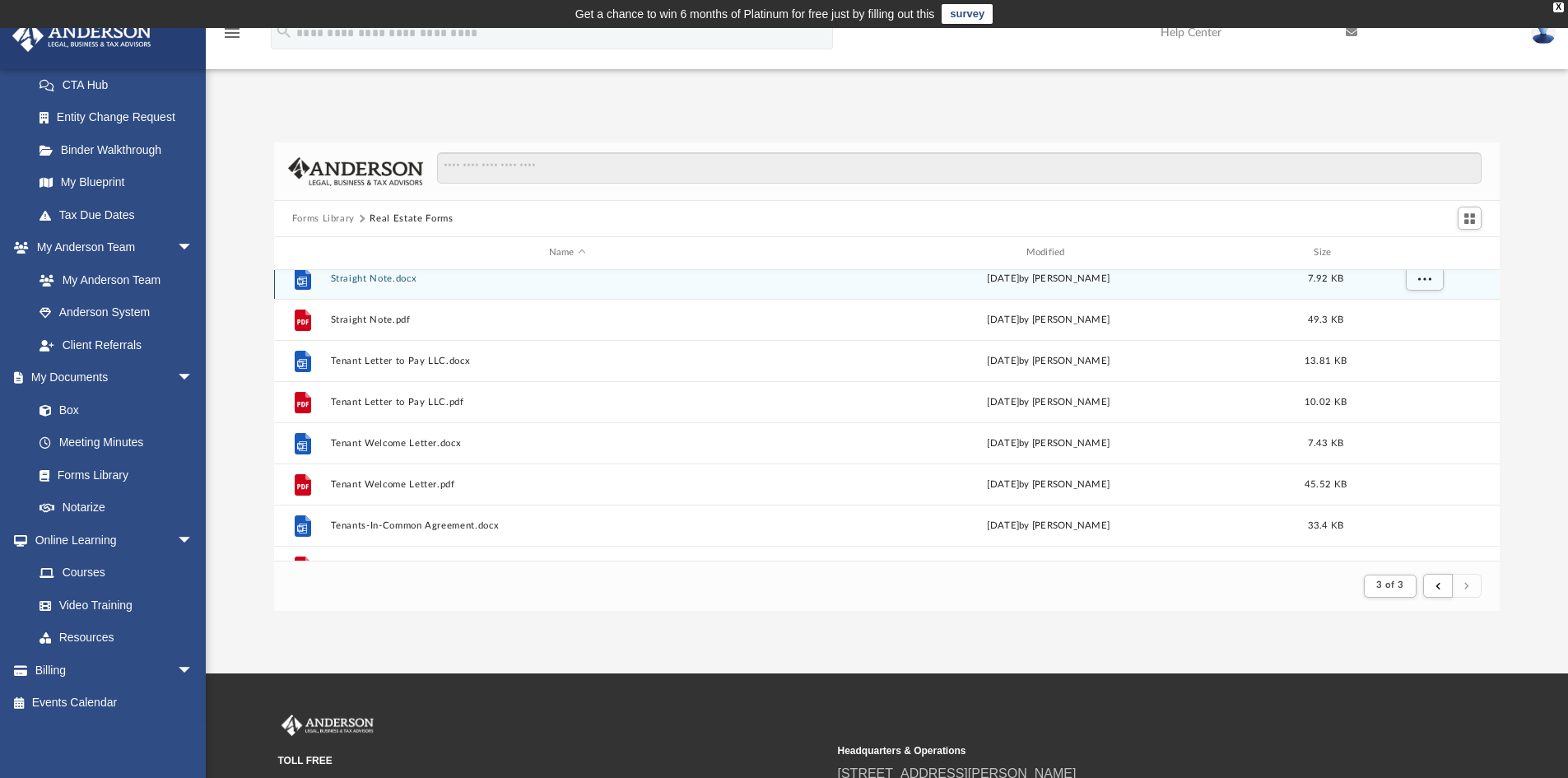
scroll to position [329, 0]
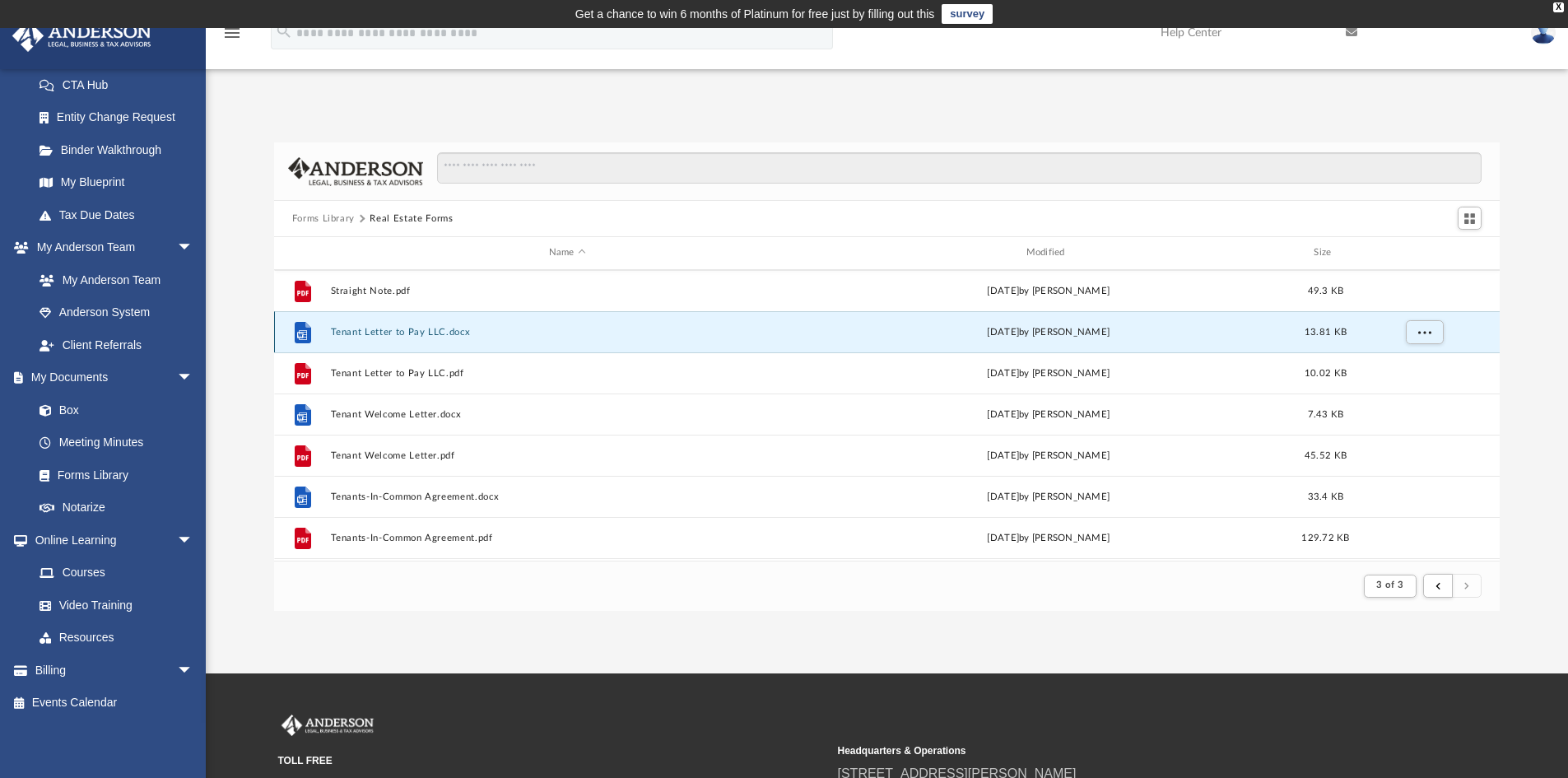
click at [709, 330] on button "Tenant Letter to Pay LLC.docx" at bounding box center [566, 332] width 474 height 10
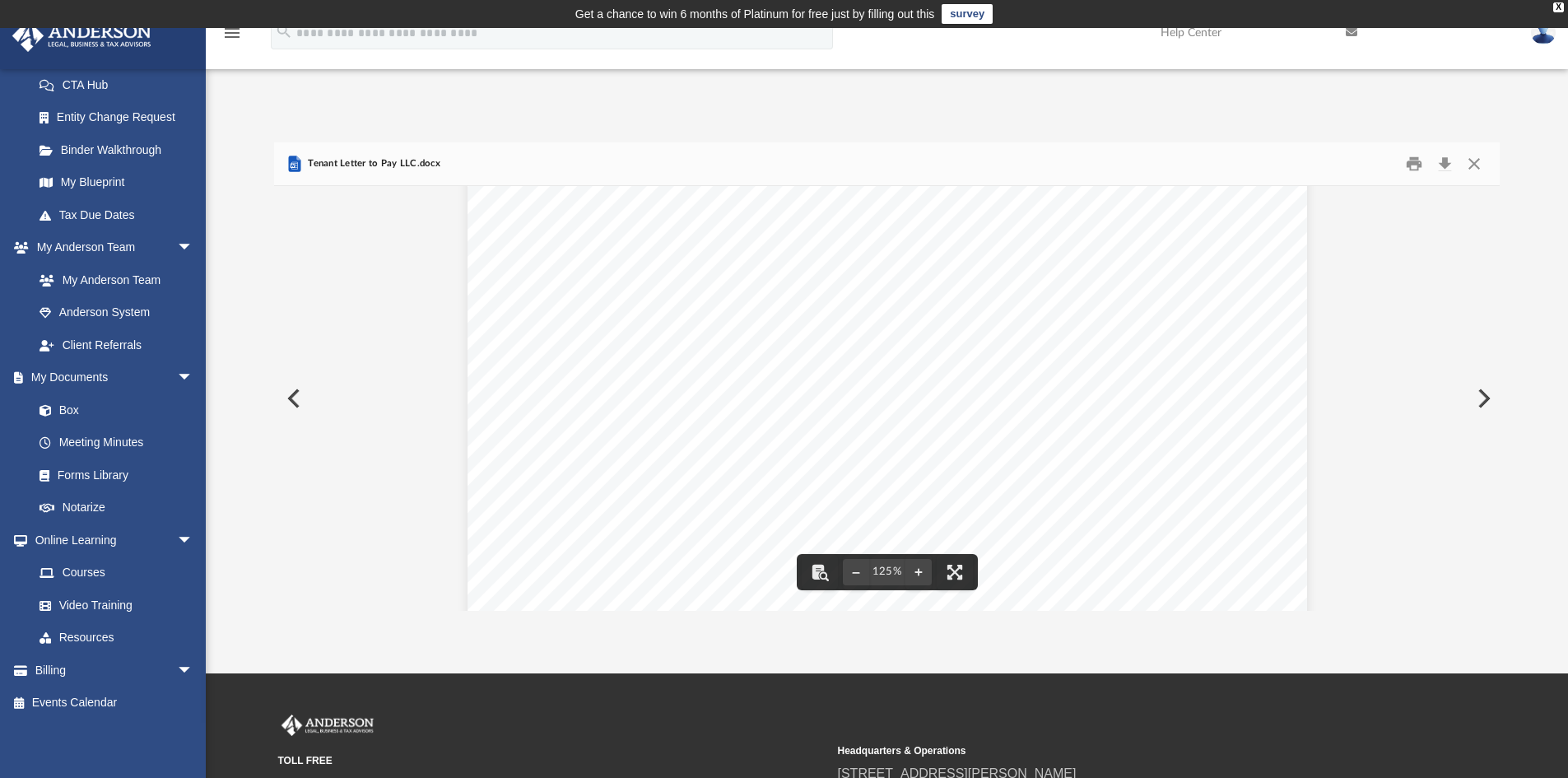
scroll to position [247, 0]
click at [1443, 164] on button "Download" at bounding box center [1444, 164] width 29 height 26
click at [1472, 156] on button "Close" at bounding box center [1473, 164] width 29 height 26
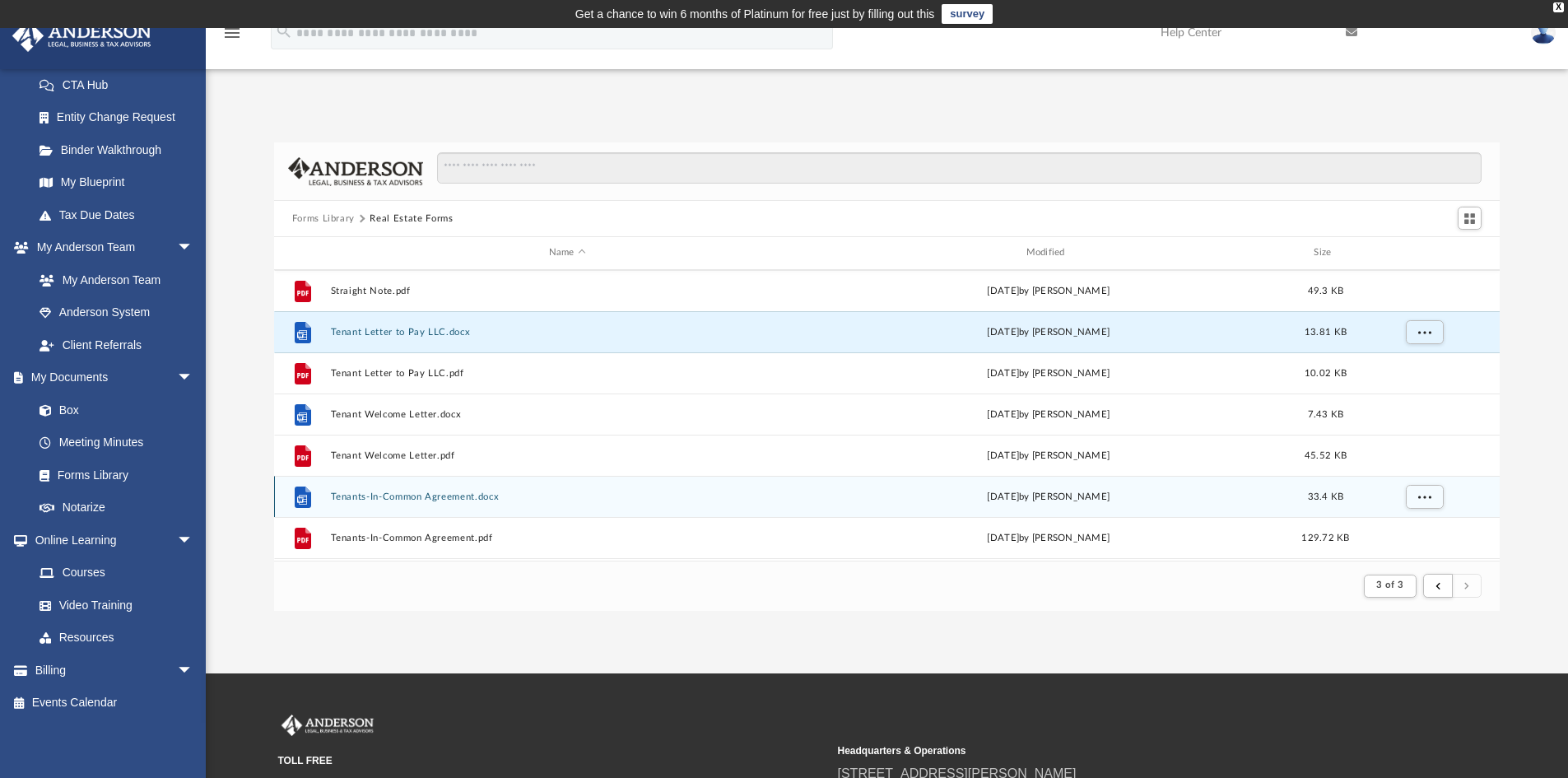
click at [513, 506] on div "File Tenants-In-Common Agreement.docx Wed Oct 5 2022 by Mary Acree 33.4 KB" at bounding box center [887, 496] width 1227 height 42
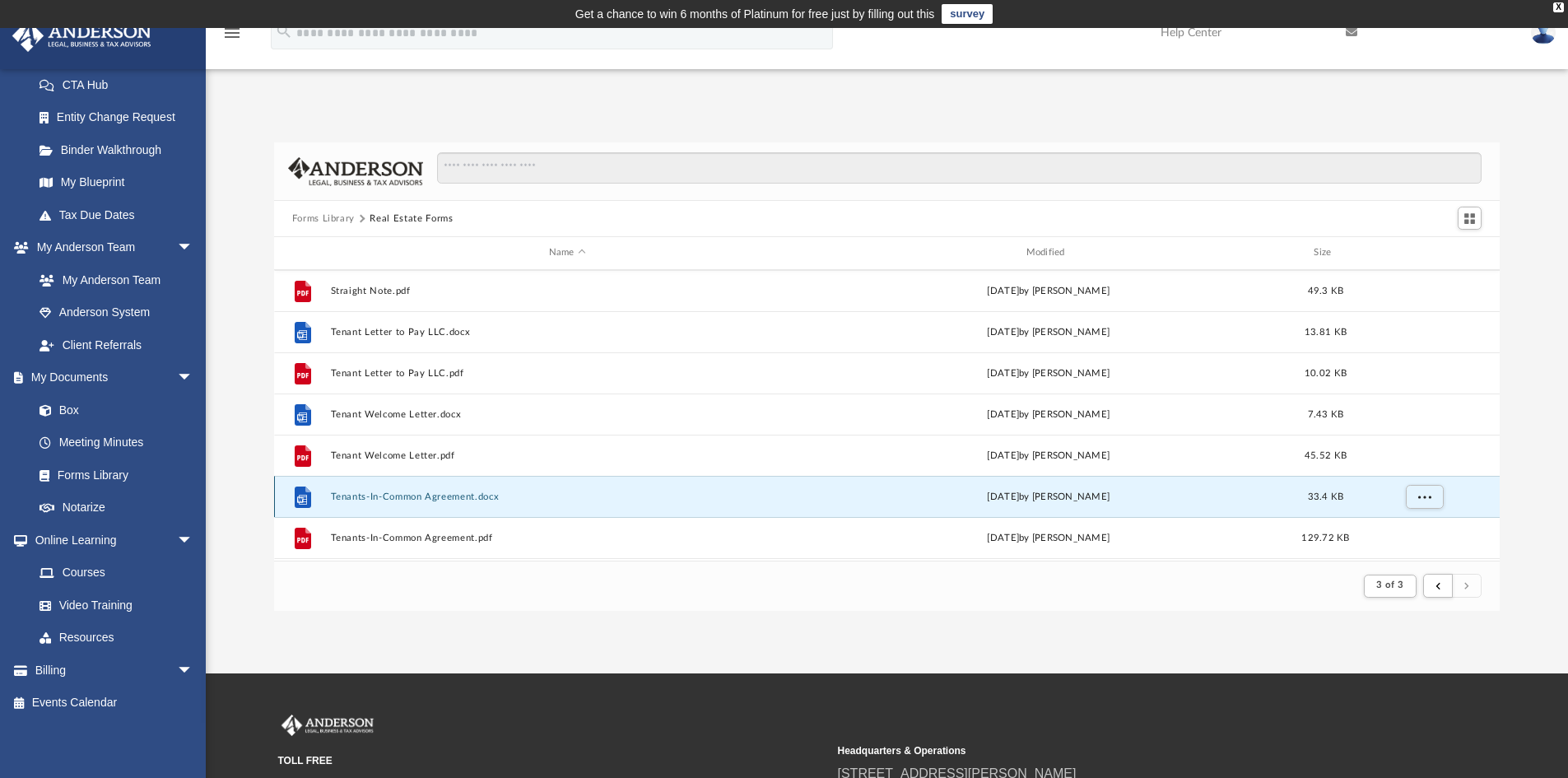
click at [565, 494] on button "Tenants-In-Common Agreement.docx" at bounding box center [566, 496] width 474 height 10
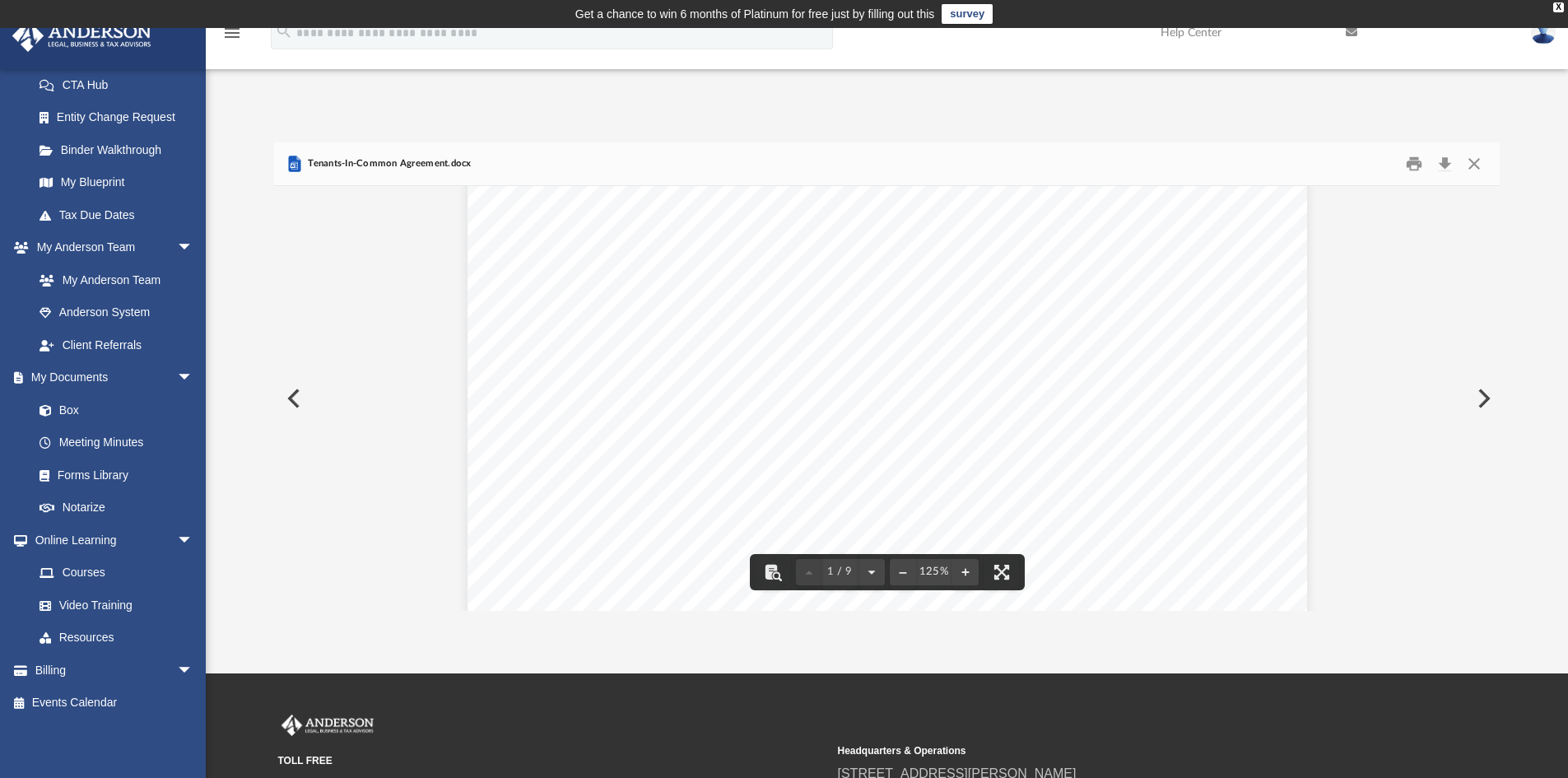
scroll to position [493, 0]
click at [1480, 162] on button "Close" at bounding box center [1473, 164] width 29 height 26
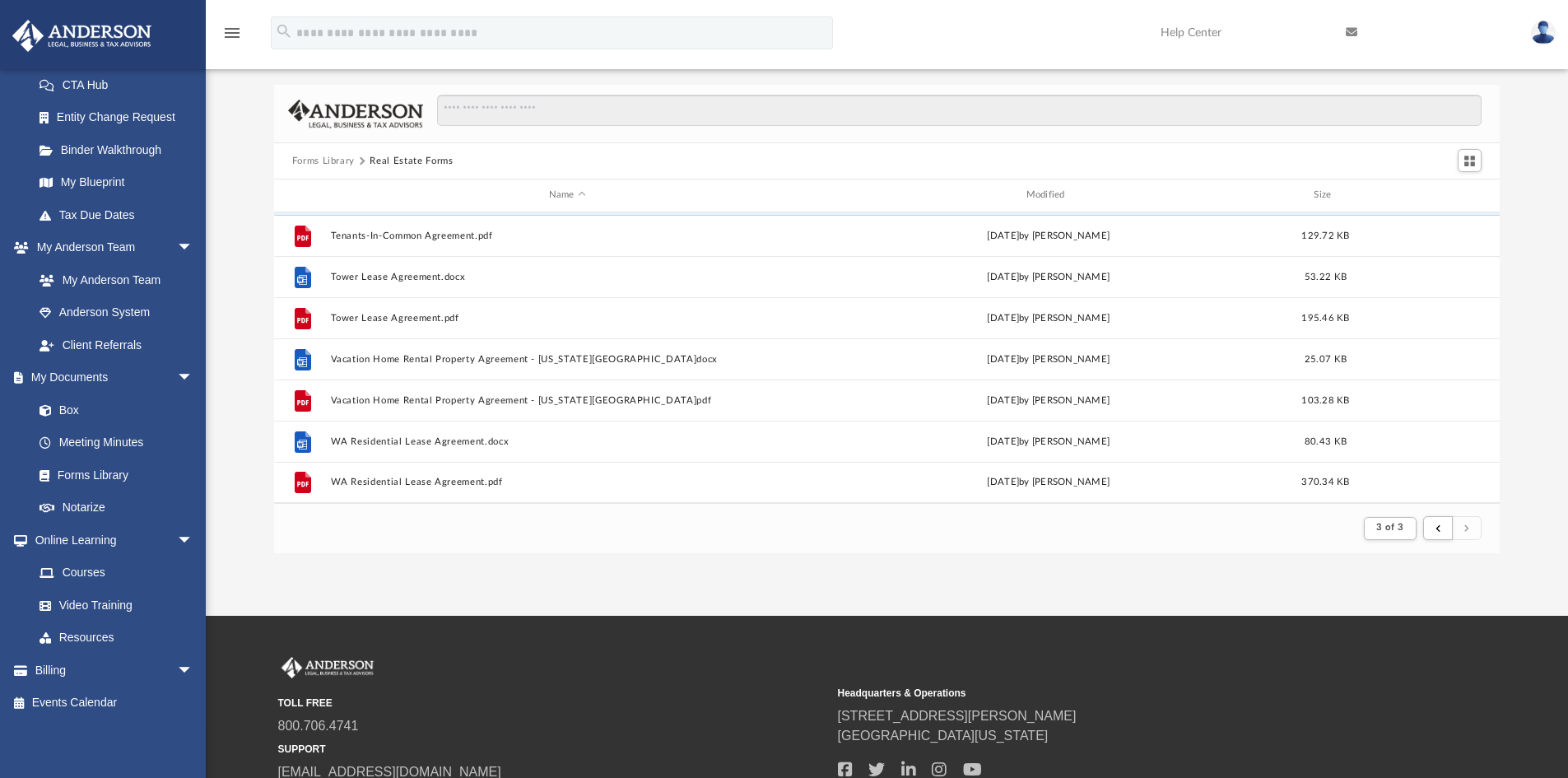
scroll to position [82, 0]
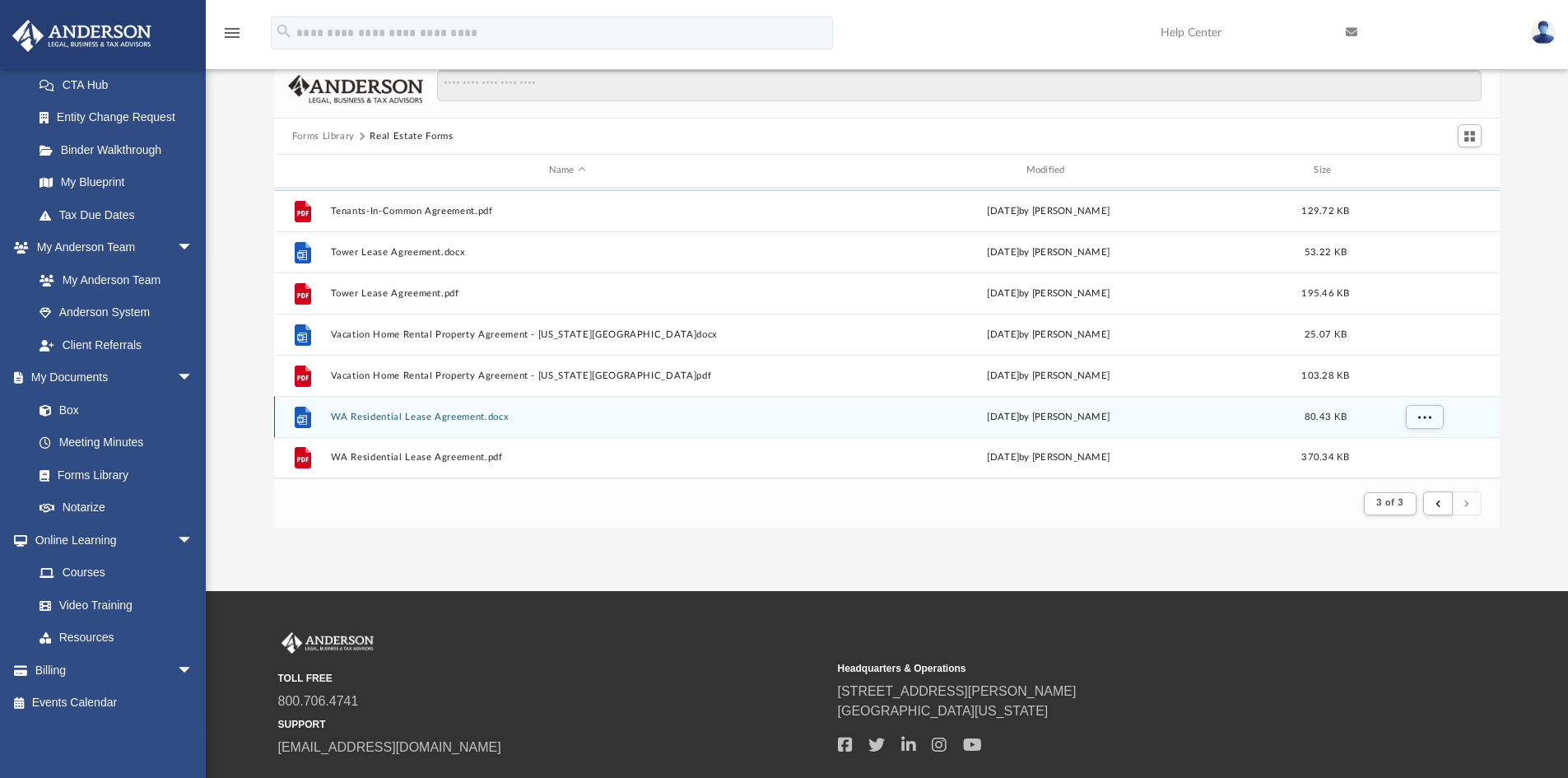
click at [482, 415] on button "WA Residential Lease Agreement.docx" at bounding box center [566, 416] width 474 height 10
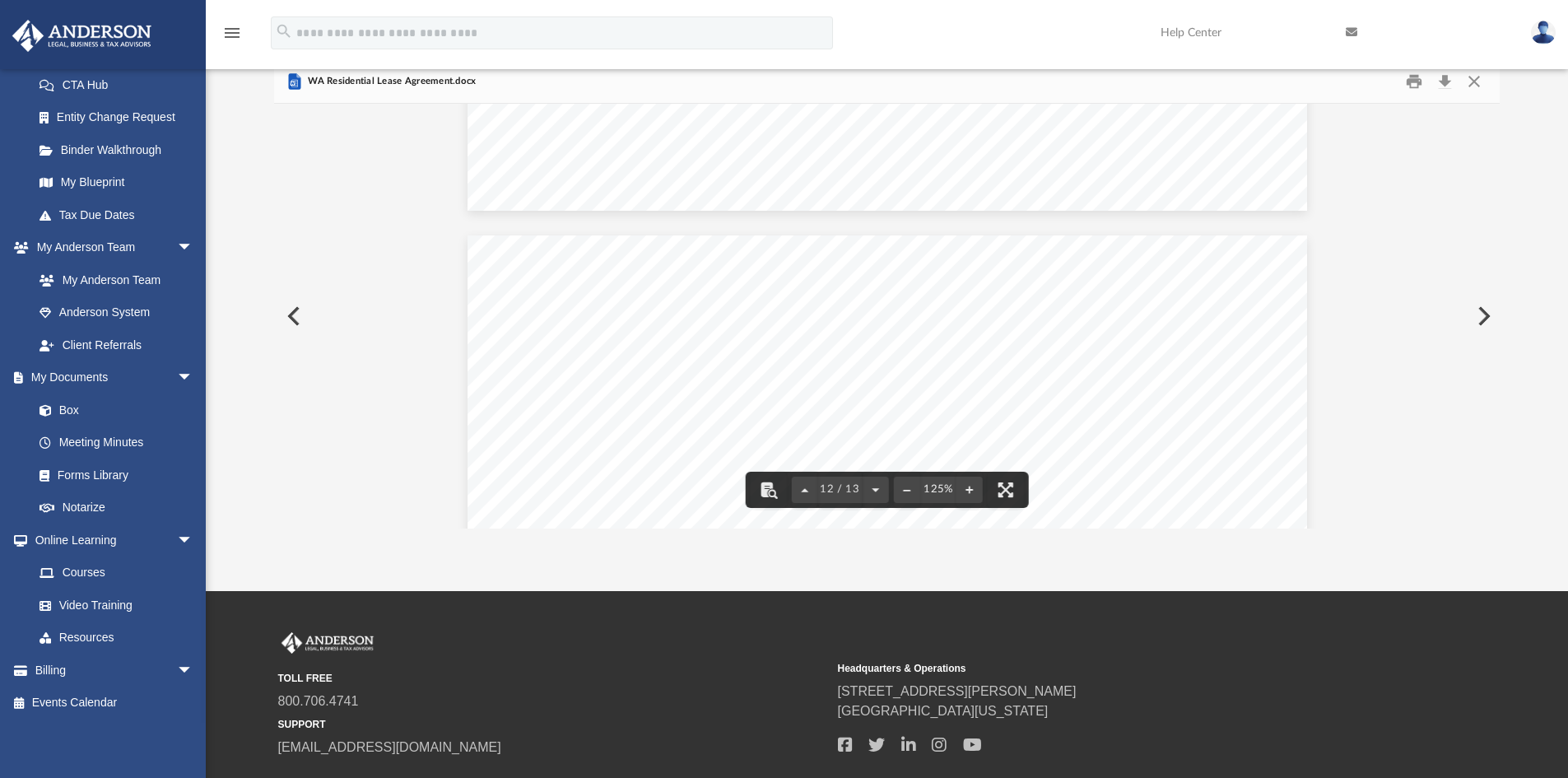
scroll to position [11931, 0]
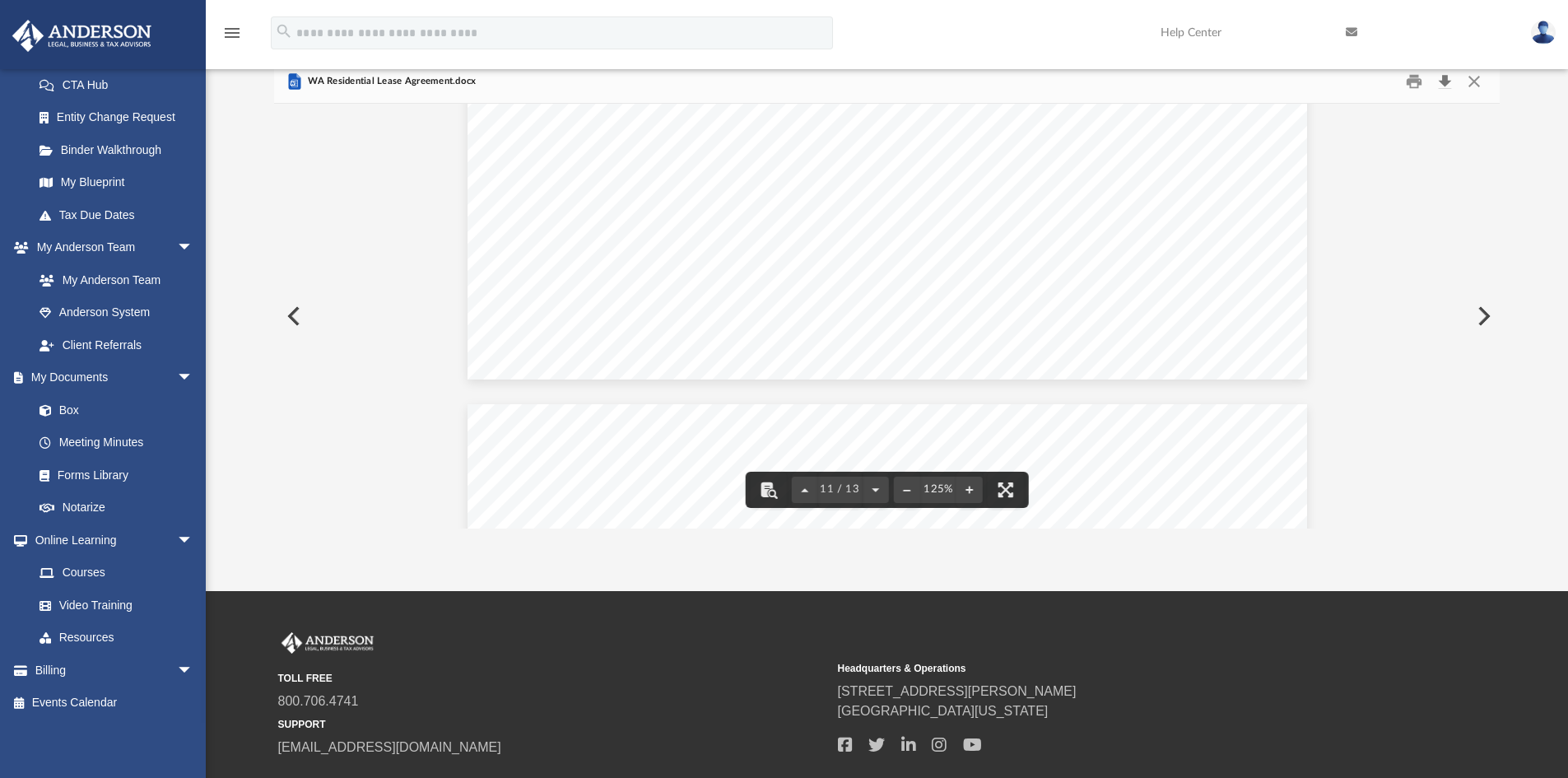
click at [1452, 82] on button "Download" at bounding box center [1444, 81] width 29 height 26
